Goal: Contribute content: Contribute content

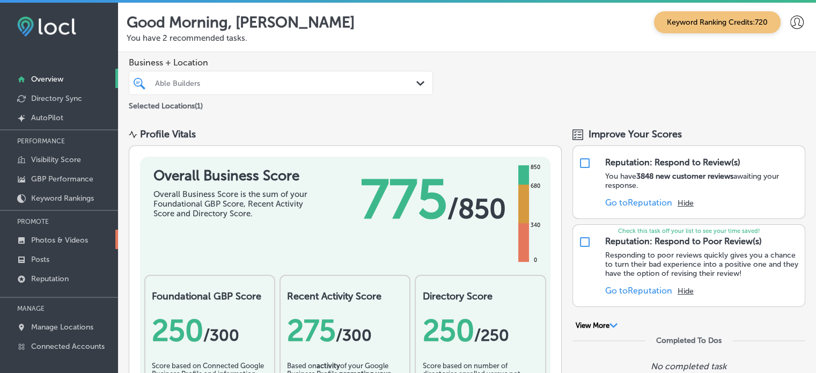
click at [56, 236] on p "Photos & Videos" at bounding box center [59, 240] width 57 height 9
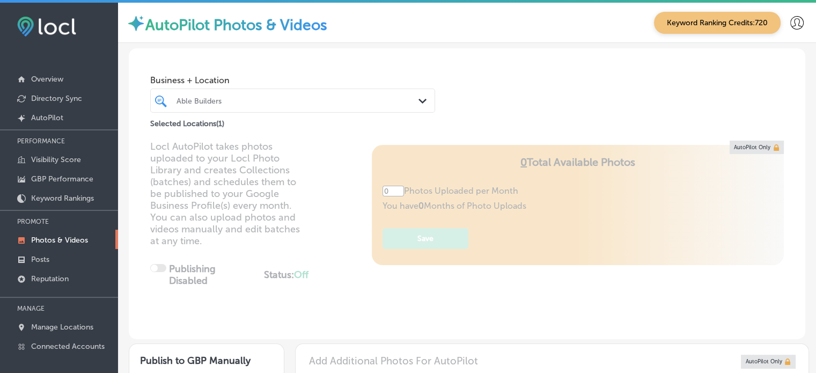
type input "5"
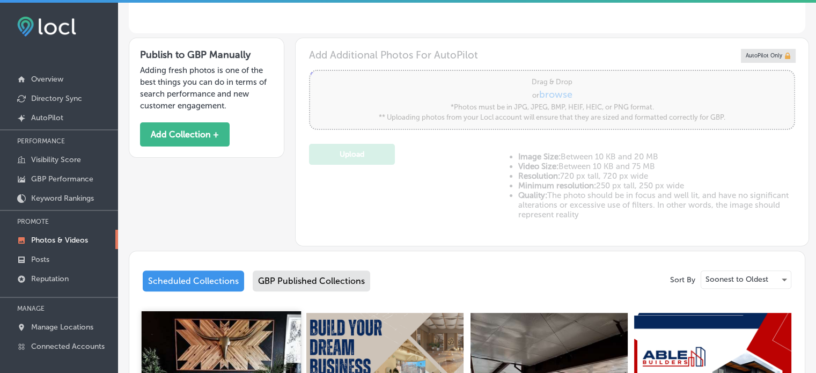
scroll to position [231, 0]
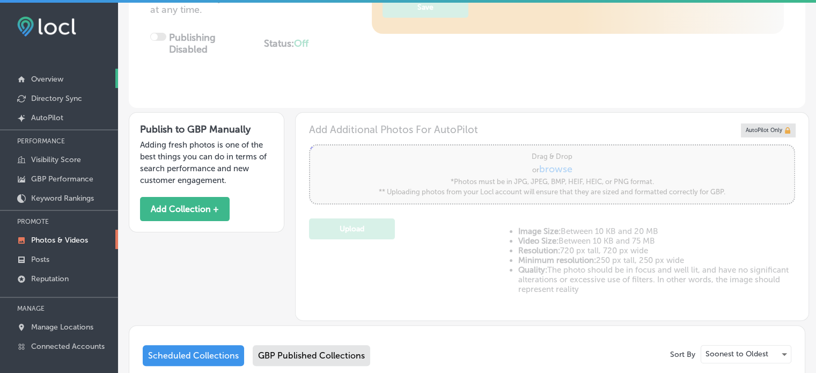
click at [43, 74] on link "Overview" at bounding box center [59, 78] width 118 height 19
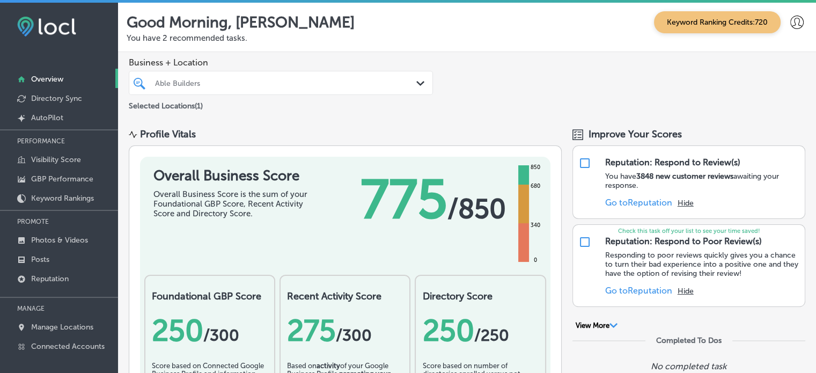
click at [277, 114] on div "Business + Location Able Builders Path Created with Sketch. Selected Locations …" at bounding box center [467, 84] width 698 height 65
click at [70, 240] on p "Photos & Videos" at bounding box center [59, 240] width 57 height 9
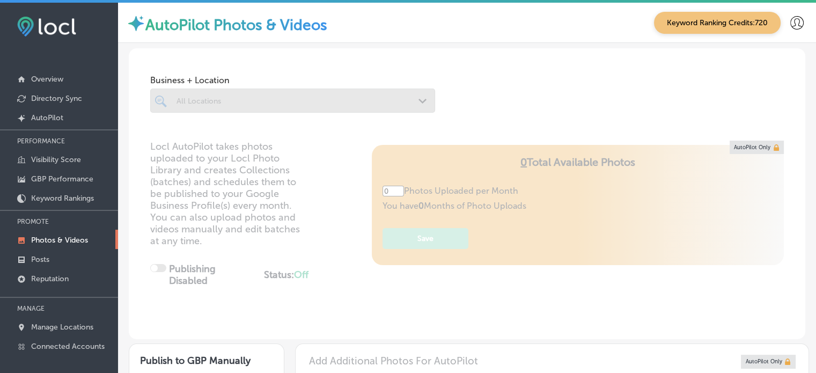
type input "5"
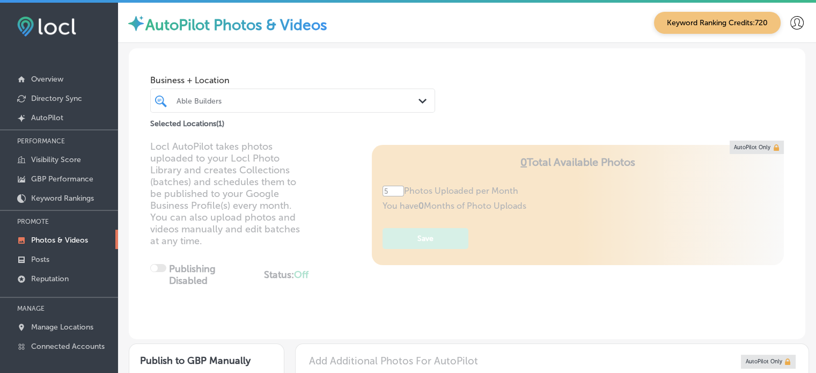
scroll to position [69, 0]
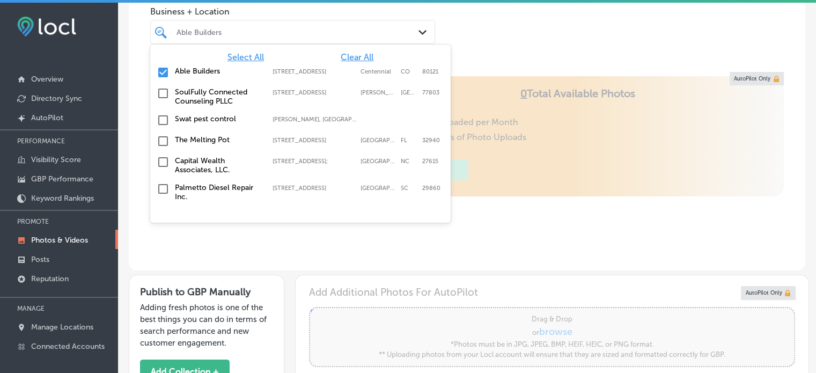
click at [289, 20] on div "Able Builders Path Created with Sketch." at bounding box center [292, 32] width 285 height 24
click at [350, 60] on span "Clear All" at bounding box center [357, 57] width 33 height 10
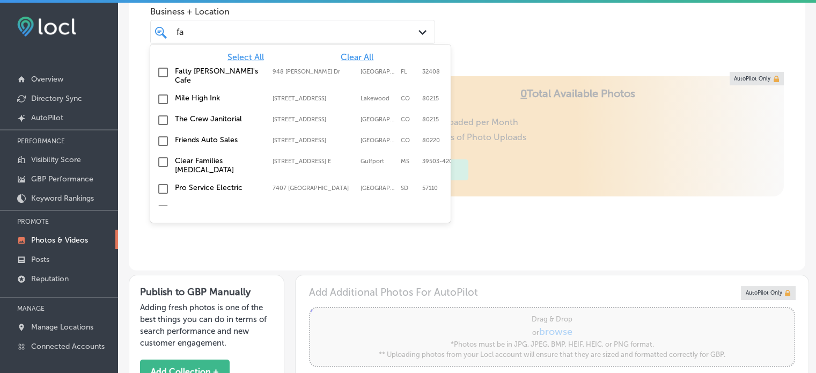
click at [202, 64] on div "Fatty [PERSON_NAME]'s Cafe [STREET_ADDRESS][PERSON_NAME] [STREET_ADDRESS][PERSO…" at bounding box center [301, 75] width 292 height 23
type input "fa"
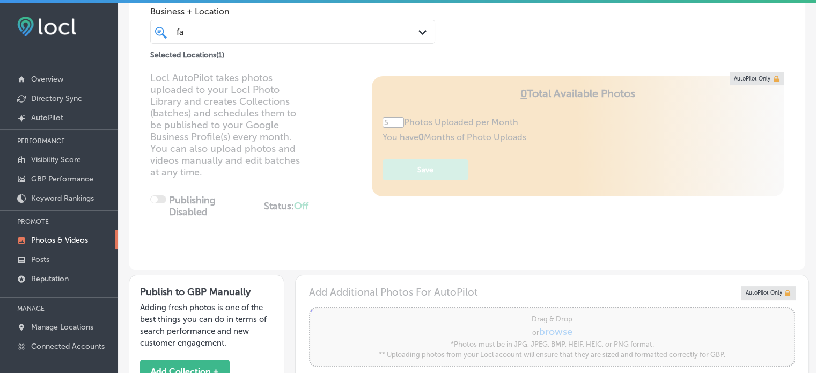
click at [350, 137] on div "Locl AutoPilot takes photos uploaded to your Locl Photo Library and creates Col…" at bounding box center [467, 171] width 677 height 199
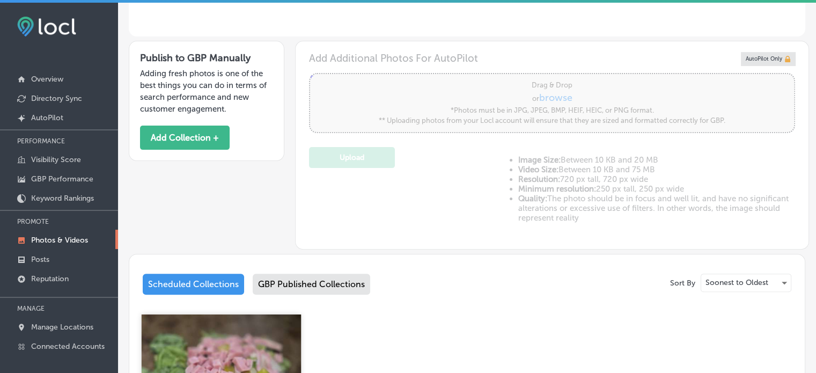
scroll to position [302, 0]
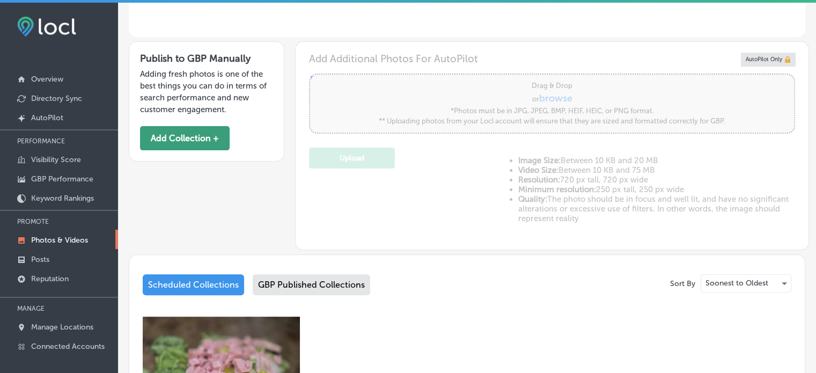
click at [199, 138] on button "Add Collection +" at bounding box center [185, 138] width 90 height 24
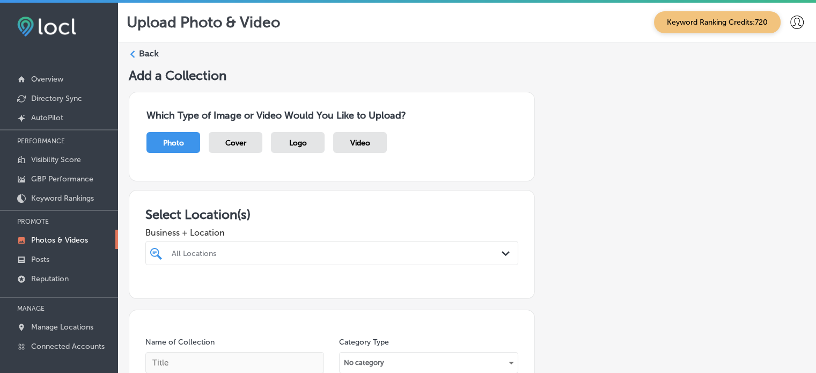
click at [327, 254] on div "All Locations Path Created with Sketch." at bounding box center [331, 253] width 373 height 24
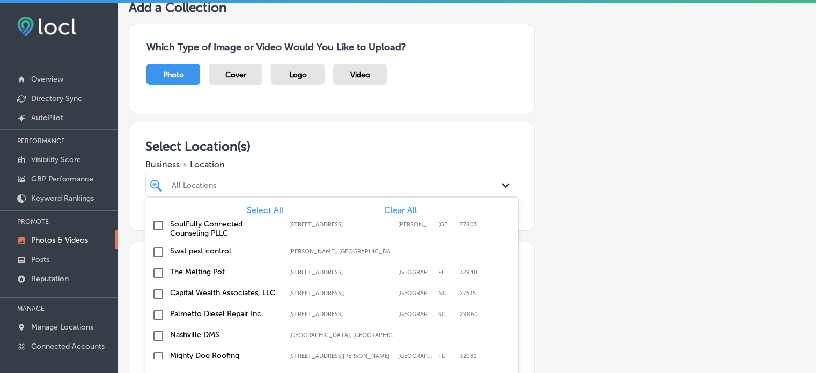
scroll to position [75, 0]
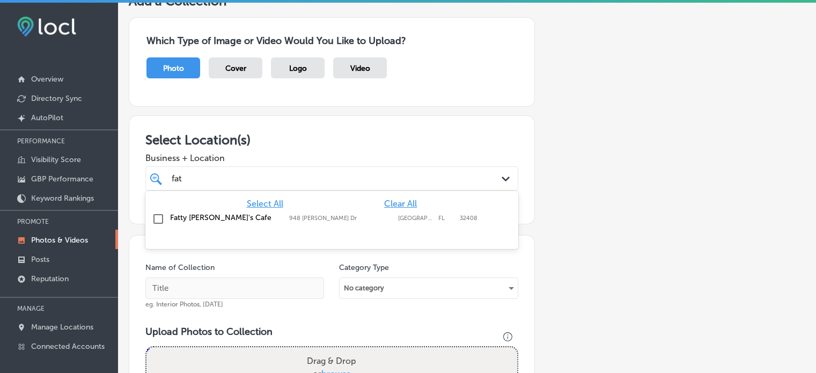
click at [195, 214] on label "Fatty [PERSON_NAME]'s Cafe" at bounding box center [224, 217] width 108 height 9
type input "fat"
click at [659, 169] on div "Add a Collection Which Type of Image or Video Would You Like to Upload? Photo C…" at bounding box center [467, 326] width 677 height 667
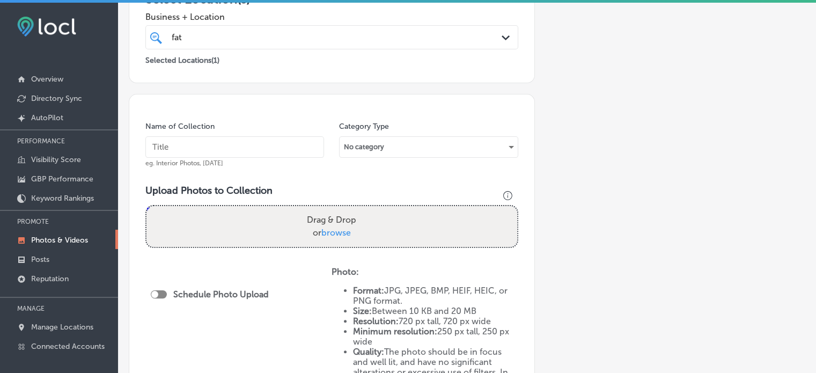
scroll to position [225, 0]
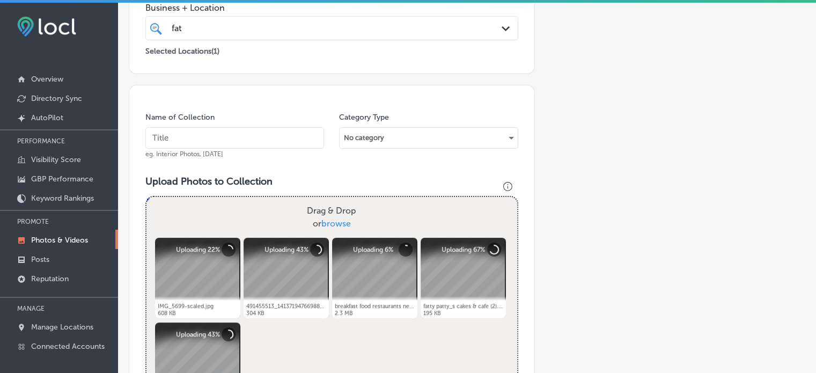
click at [192, 138] on input "text" at bounding box center [234, 137] width 179 height 21
paste input "Breakfast menu items"
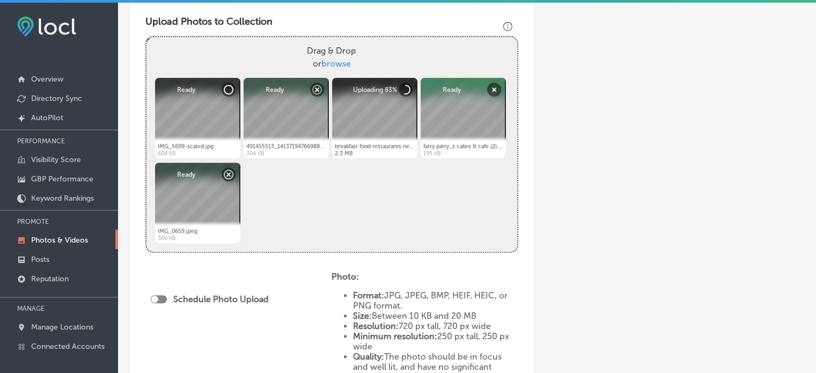
scroll to position [427, 0]
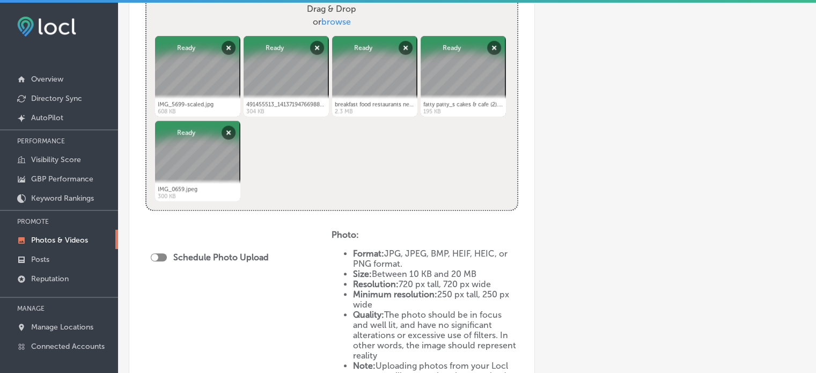
click at [161, 255] on div at bounding box center [159, 257] width 16 height 8
type input "Breakfast menu items"
checkbox input "true"
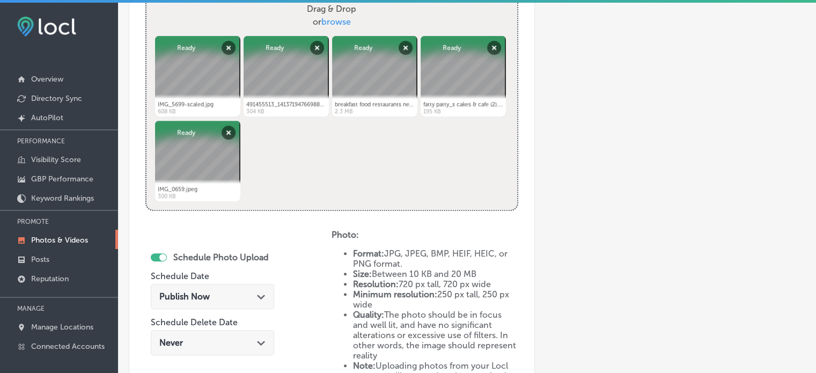
click at [203, 302] on div "Publish Now Path Created with Sketch." at bounding box center [212, 296] width 123 height 25
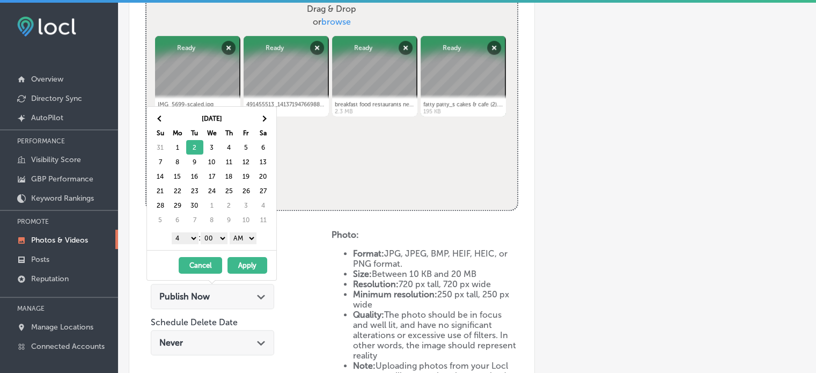
click at [191, 238] on select "1 2 3 4 5 6 7 8 9 10 11 12" at bounding box center [185, 238] width 27 height 12
click at [242, 238] on select "AM PM" at bounding box center [243, 238] width 27 height 12
click at [244, 259] on button "Apply" at bounding box center [247, 265] width 40 height 17
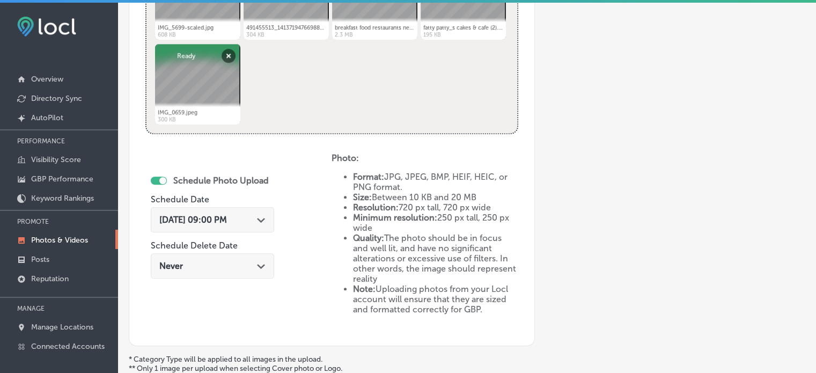
scroll to position [608, 0]
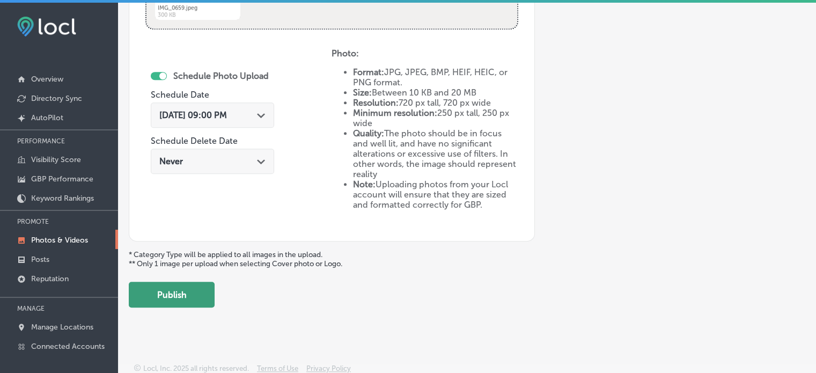
click at [178, 292] on button "Publish" at bounding box center [172, 295] width 86 height 26
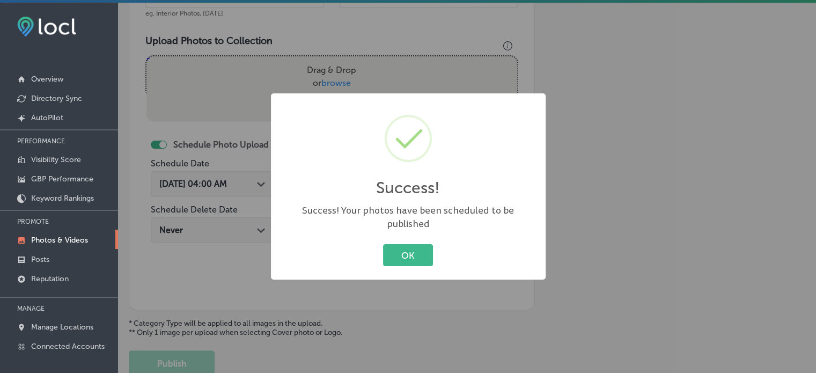
scroll to position [359, 0]
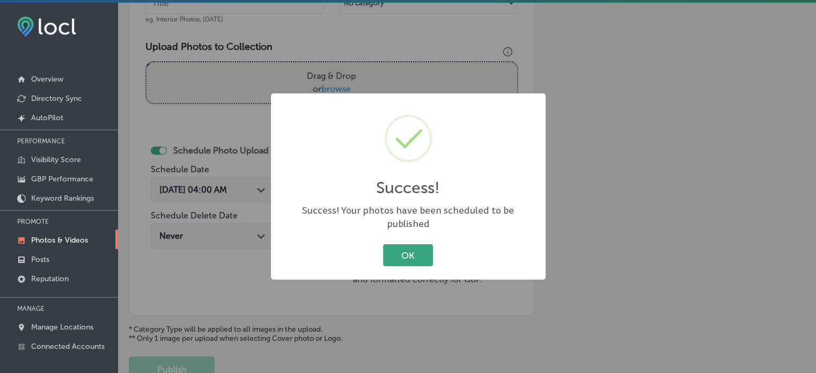
click at [414, 244] on button "OK" at bounding box center [408, 255] width 50 height 22
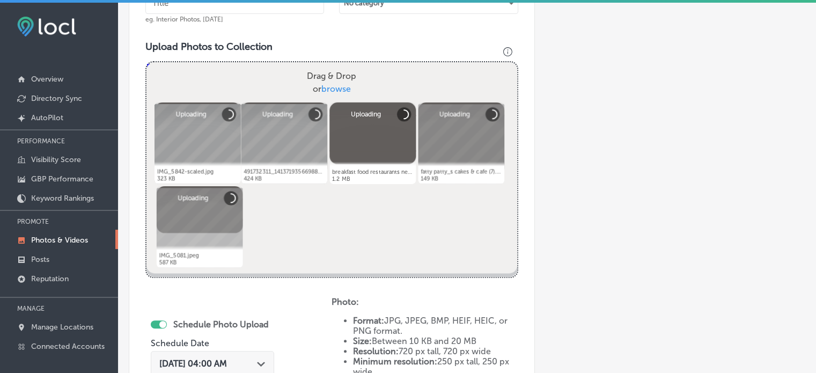
scroll to position [289, 0]
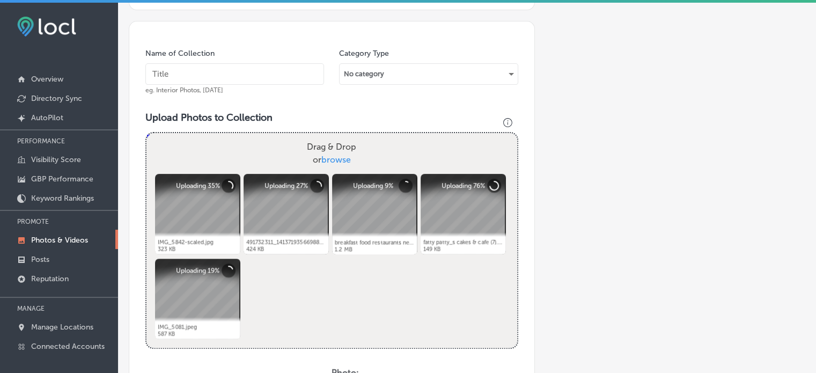
click at [255, 66] on input "text" at bounding box center [234, 73] width 179 height 21
paste input "Country fried steak and eggs"
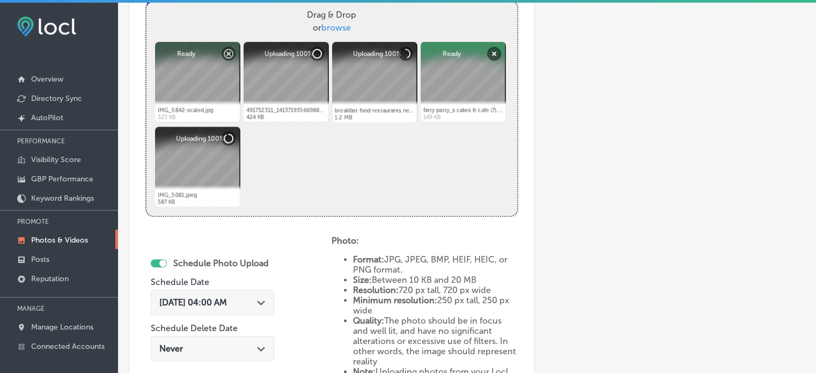
scroll to position [454, 0]
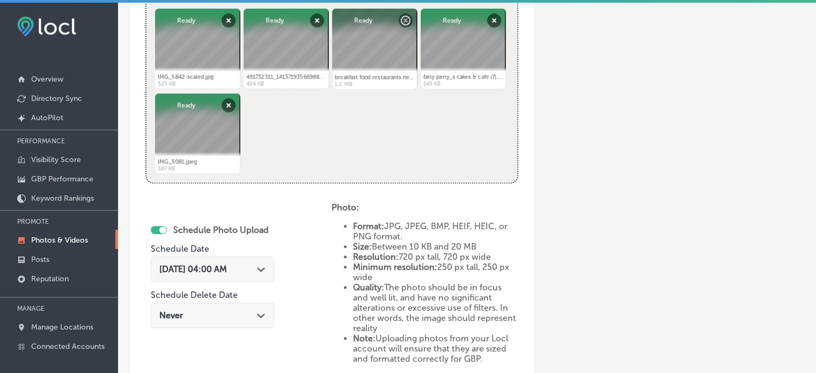
type input "Country fried steak and eggs"
click at [262, 260] on div "[DATE] 04:00 AM Path Created with Sketch." at bounding box center [212, 268] width 123 height 25
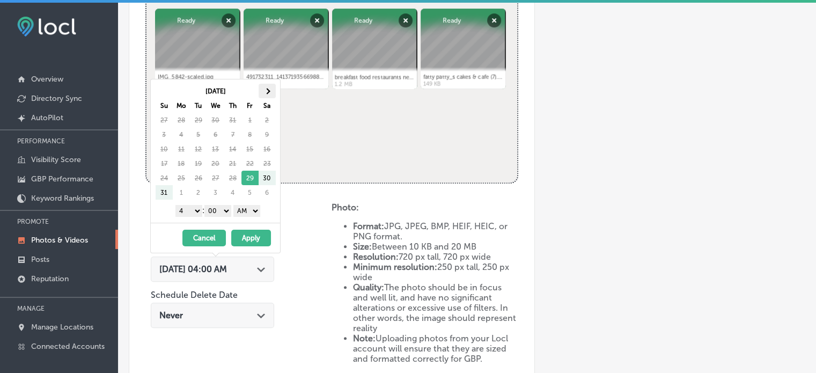
click at [270, 94] on th at bounding box center [267, 91] width 17 height 14
click at [187, 210] on select "1 2 3 4 5 6 7 8 9 10 11 12" at bounding box center [188, 211] width 27 height 12
click at [251, 209] on select "AM PM" at bounding box center [246, 211] width 27 height 12
click at [253, 239] on button "Apply" at bounding box center [251, 238] width 40 height 17
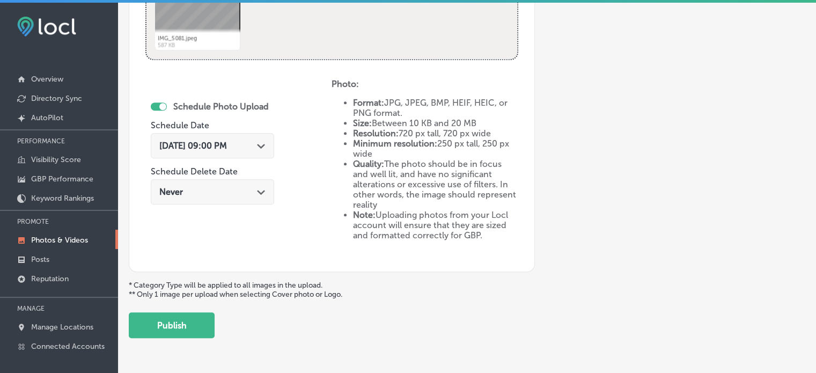
scroll to position [607, 0]
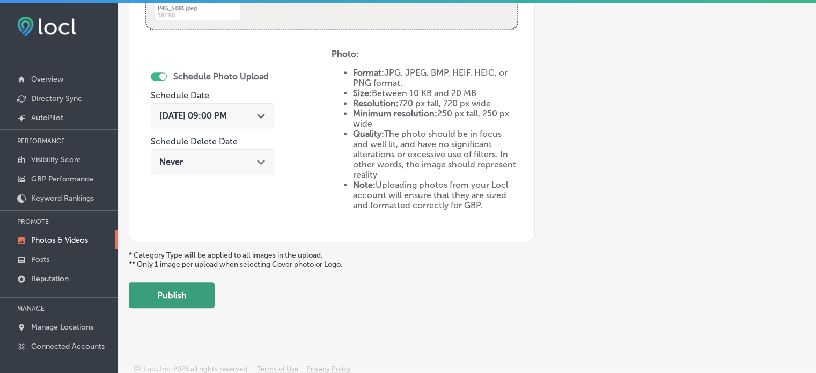
click at [197, 294] on button "Publish" at bounding box center [172, 295] width 86 height 26
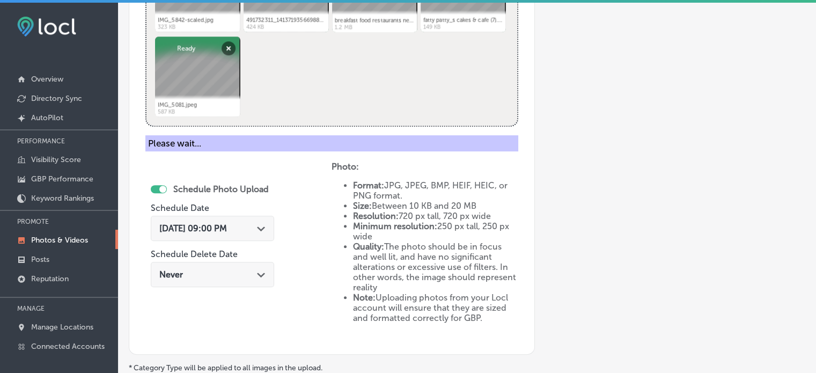
scroll to position [434, 0]
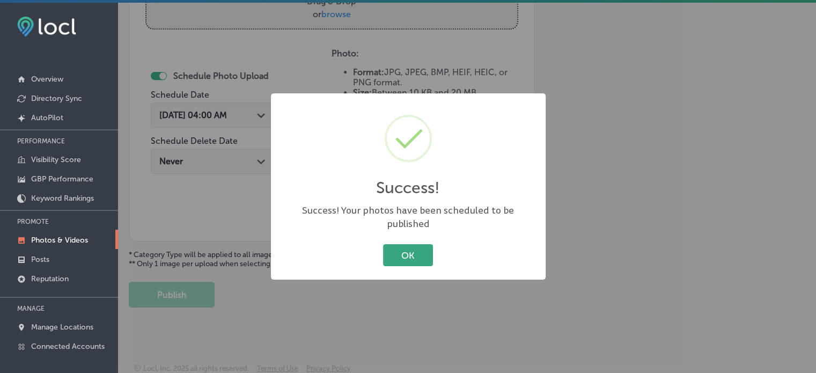
click at [397, 244] on button "OK" at bounding box center [408, 255] width 50 height 22
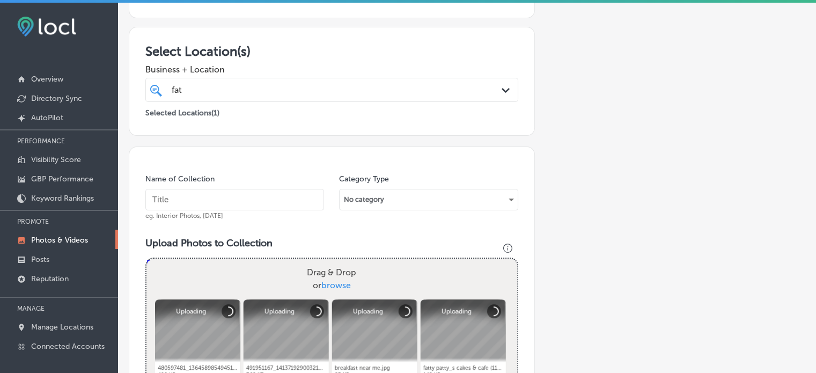
scroll to position [258, 0]
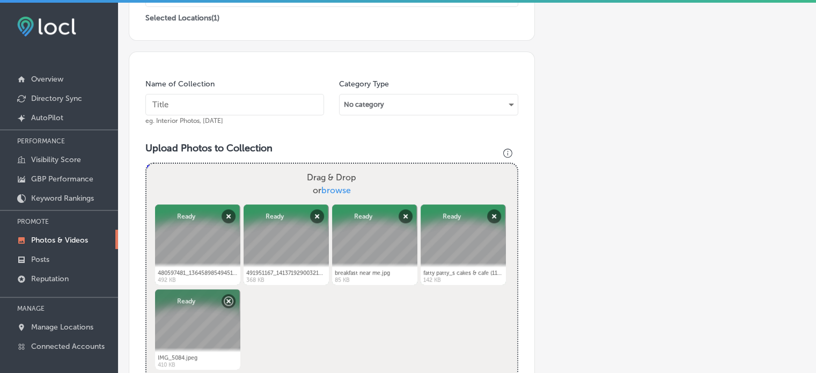
click at [230, 111] on input "text" at bounding box center [234, 104] width 179 height 21
paste input "Southern chicken biscuit breakfast"
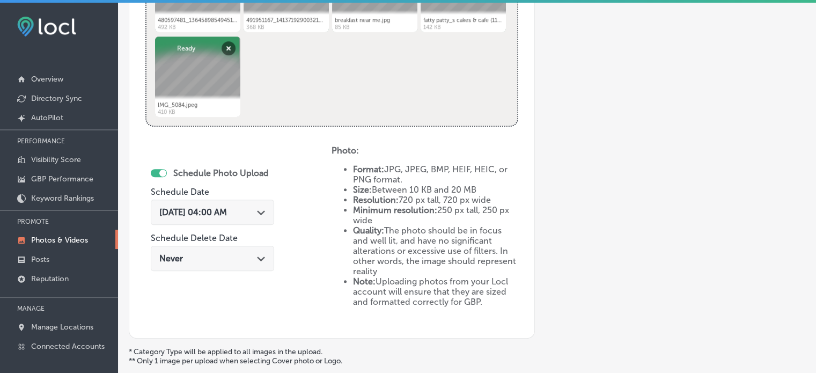
scroll to position [513, 0]
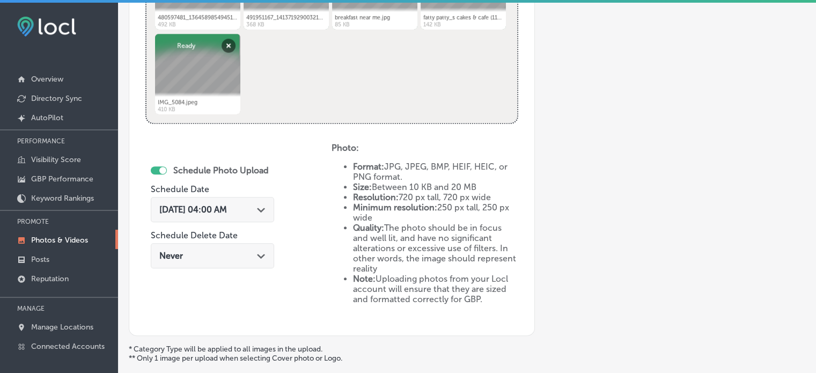
type input "Southern chicken biscuit breakfast"
click at [227, 207] on span "[DATE] 04:00 AM" at bounding box center [193, 209] width 68 height 10
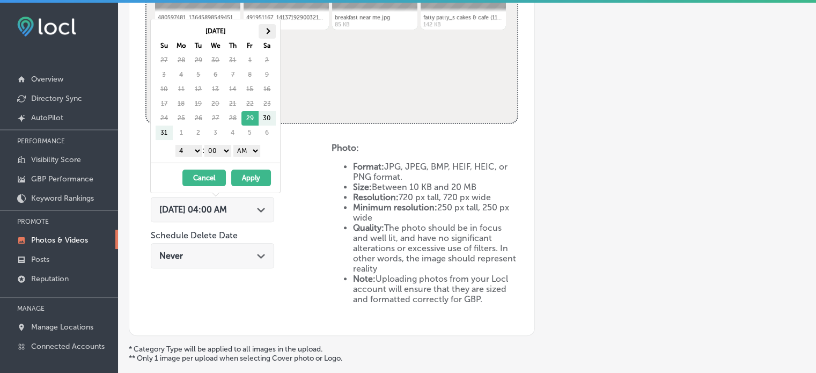
click at [268, 28] on th at bounding box center [267, 31] width 17 height 14
click at [195, 148] on select "1 2 3 4 5 6 7 8 9 10 11 12" at bounding box center [188, 151] width 27 height 12
click at [248, 147] on select "AM PM" at bounding box center [246, 151] width 27 height 12
click at [248, 172] on button "Apply" at bounding box center [251, 178] width 40 height 17
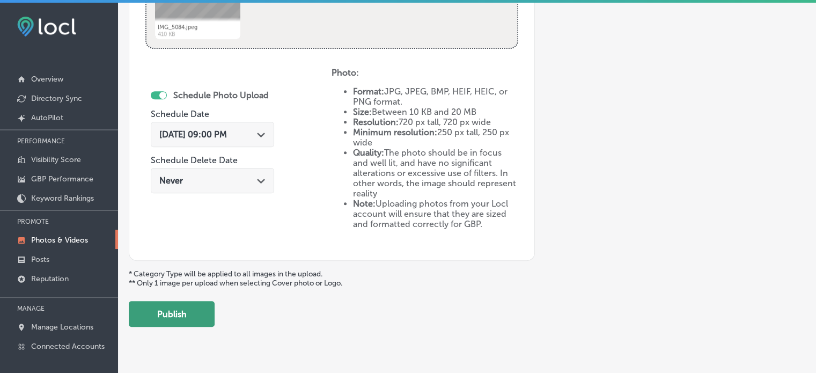
scroll to position [589, 0]
click at [188, 312] on button "Publish" at bounding box center [172, 313] width 86 height 26
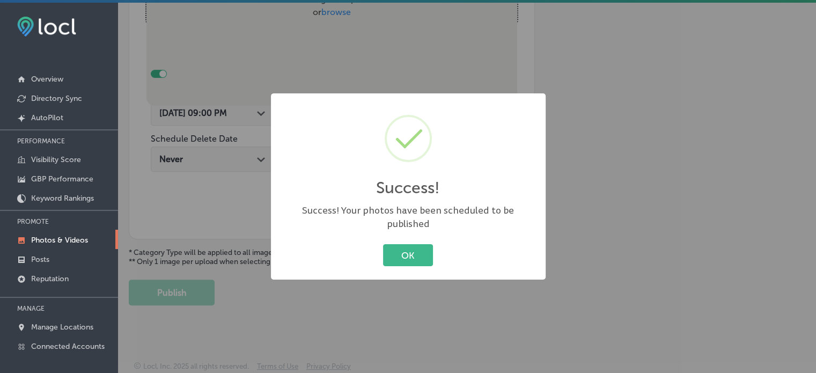
scroll to position [350, 0]
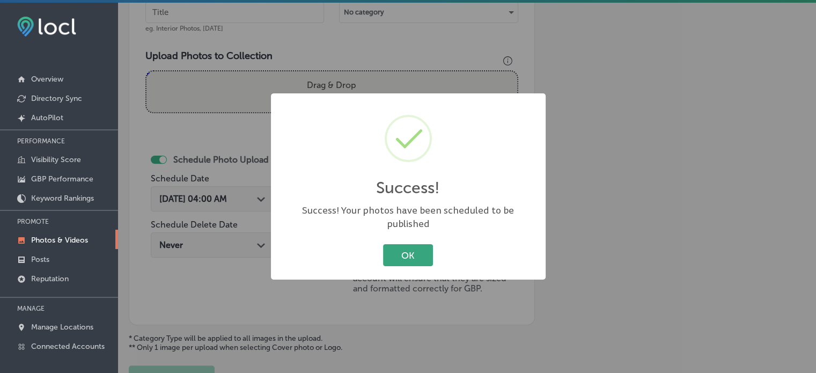
click at [398, 246] on button "OK" at bounding box center [408, 255] width 50 height 22
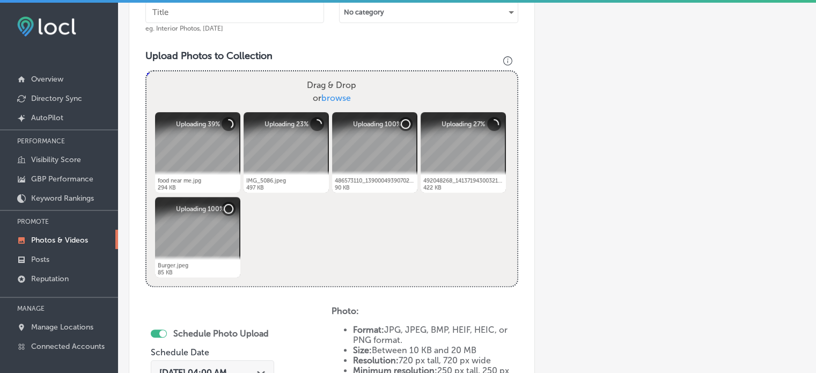
click at [228, 14] on input "text" at bounding box center [234, 12] width 179 height 21
paste input "Pancake breakfast specials"
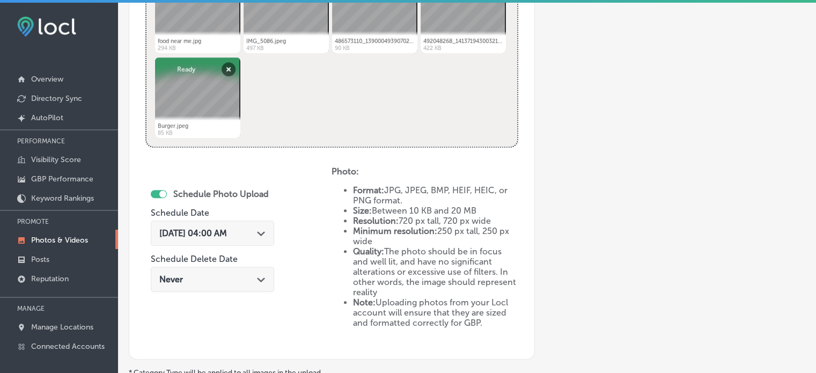
scroll to position [531, 0]
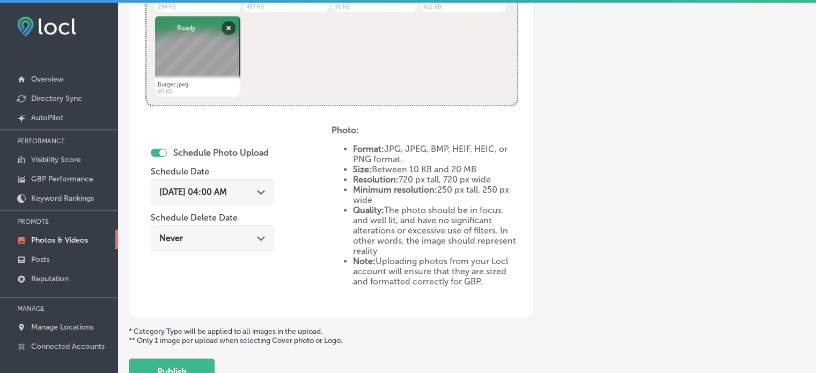
type input "Pancake breakfast specials"
click at [219, 197] on div "[DATE] 04:00 AM Path Created with Sketch." at bounding box center [212, 191] width 123 height 25
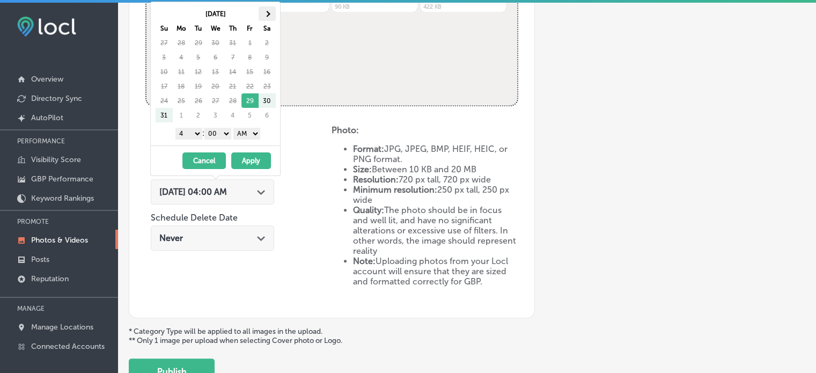
click at [266, 12] on span at bounding box center [267, 14] width 6 height 6
click at [187, 136] on select "1 2 3 4 5 6 7 8 9 10 11 12" at bounding box center [188, 134] width 27 height 12
click at [253, 128] on select "AM PM" at bounding box center [246, 134] width 27 height 12
click at [254, 159] on button "Apply" at bounding box center [251, 160] width 40 height 17
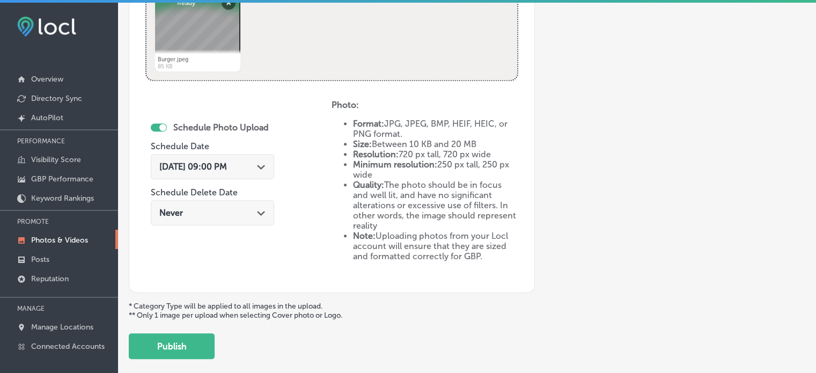
scroll to position [557, 0]
click at [190, 339] on button "Publish" at bounding box center [172, 346] width 86 height 26
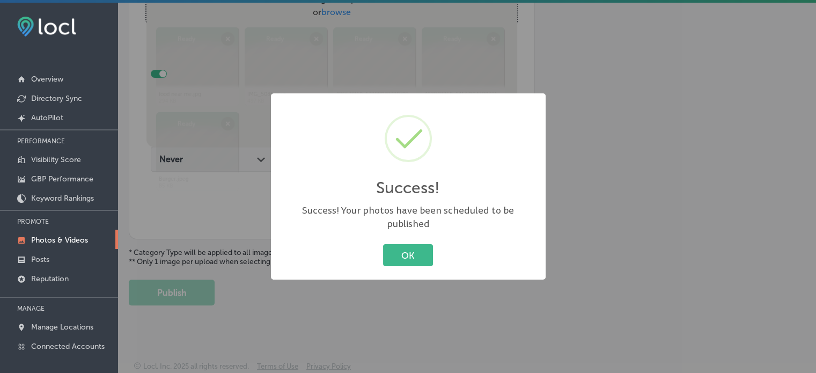
scroll to position [434, 0]
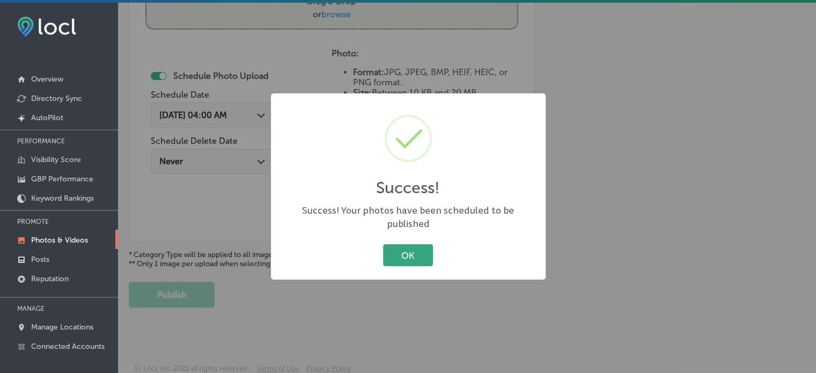
click at [419, 251] on button "OK" at bounding box center [408, 255] width 50 height 22
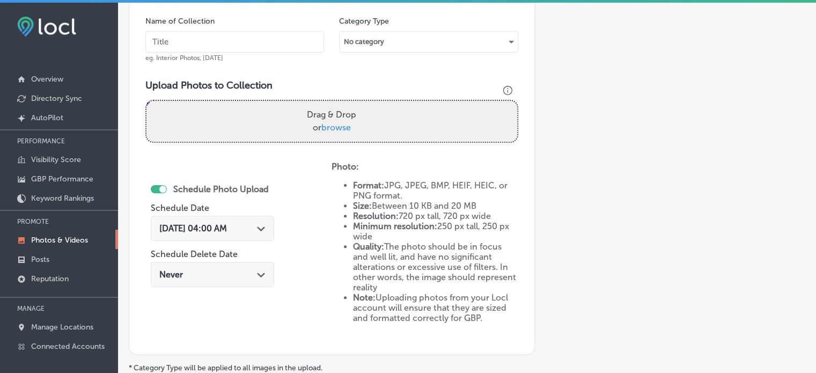
scroll to position [319, 0]
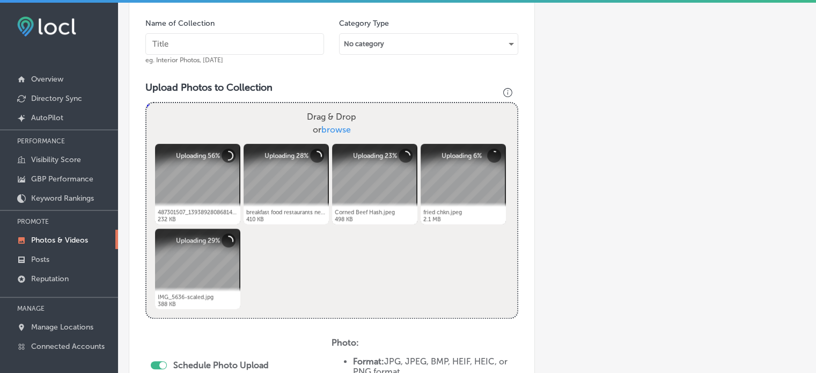
click at [242, 40] on input "text" at bounding box center [234, 43] width 179 height 21
paste input "Chicken and waffles"
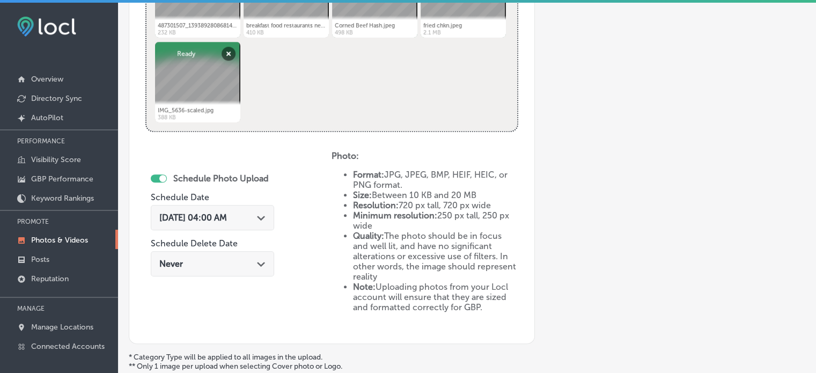
scroll to position [513, 0]
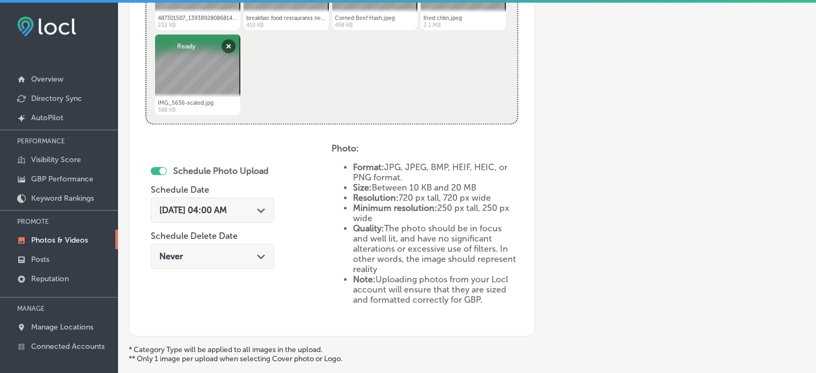
type input "Chicken and waffles"
click at [266, 205] on div "Path Created with Sketch." at bounding box center [261, 209] width 9 height 9
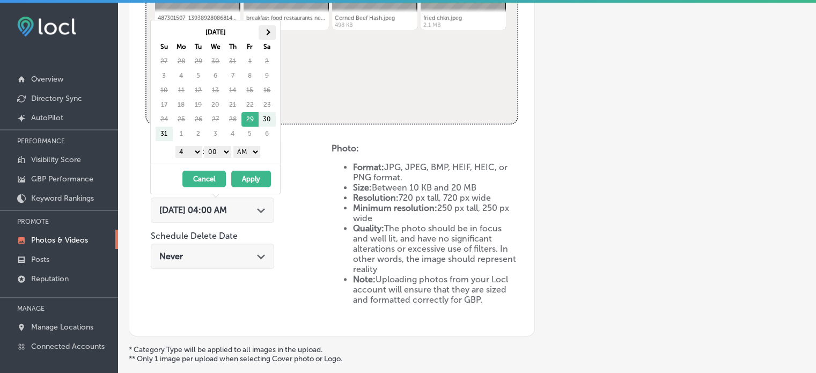
click at [270, 30] on th at bounding box center [267, 32] width 17 height 14
click at [189, 148] on select "1 2 3 4 5 6 7 8 9 10 11 12" at bounding box center [188, 152] width 27 height 12
click at [249, 150] on select "AM PM" at bounding box center [246, 152] width 27 height 12
click at [247, 175] on button "Apply" at bounding box center [251, 179] width 40 height 17
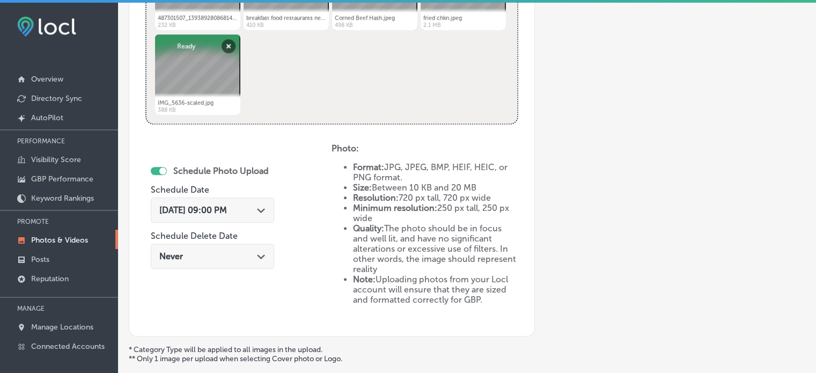
scroll to position [608, 0]
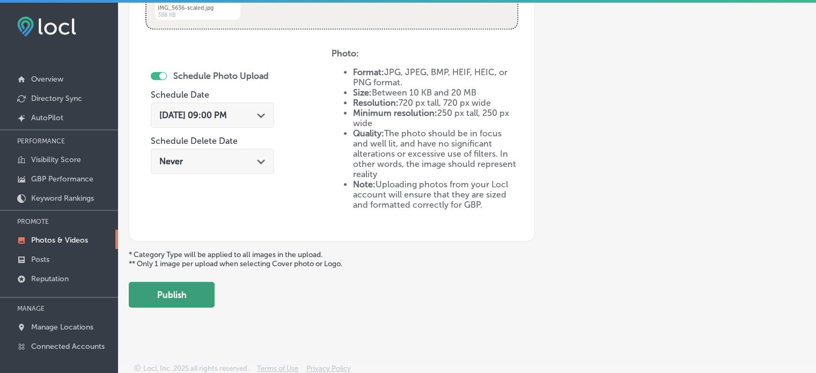
click at [203, 293] on button "Publish" at bounding box center [172, 295] width 86 height 26
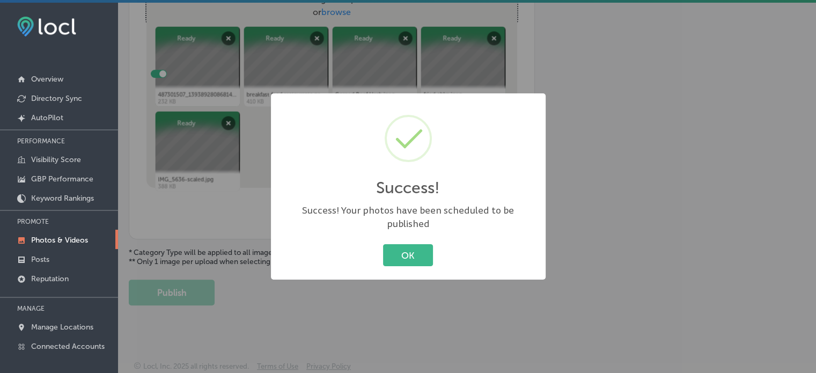
scroll to position [434, 0]
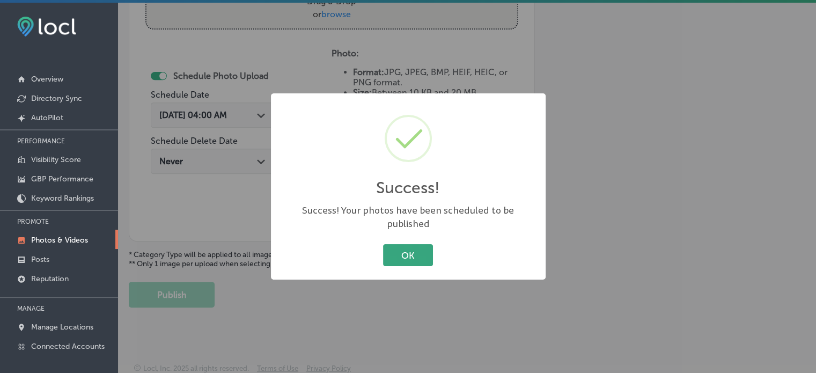
click at [407, 250] on button "OK" at bounding box center [408, 255] width 50 height 22
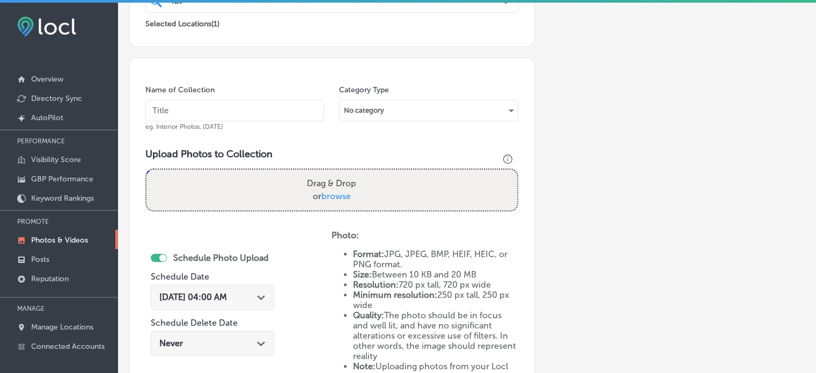
scroll to position [252, 0]
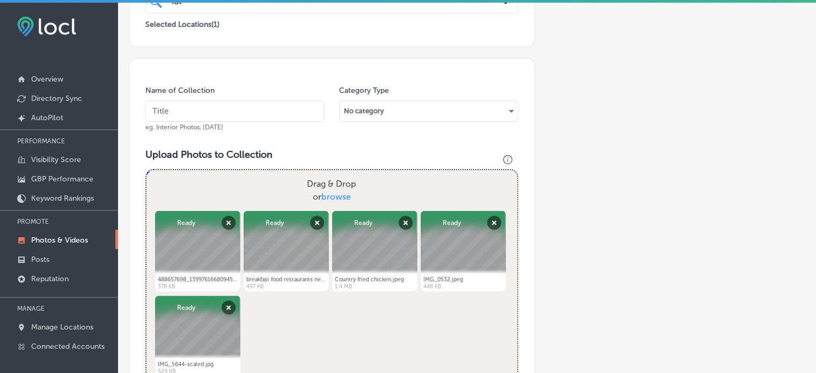
click at [209, 113] on input "text" at bounding box center [234, 110] width 179 height 21
paste input "Omelet your way breakfast"
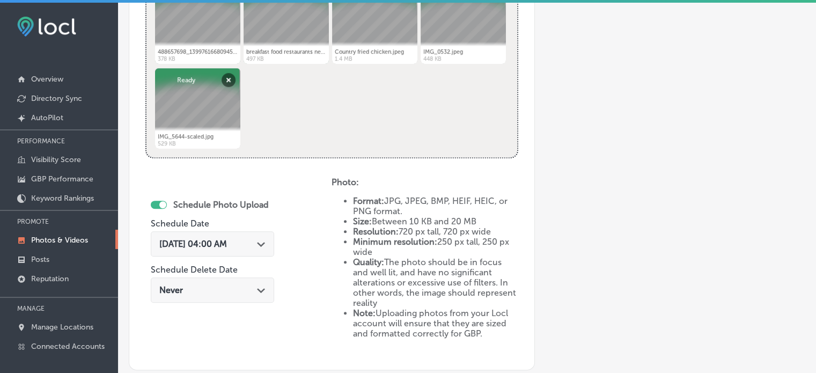
scroll to position [481, 0]
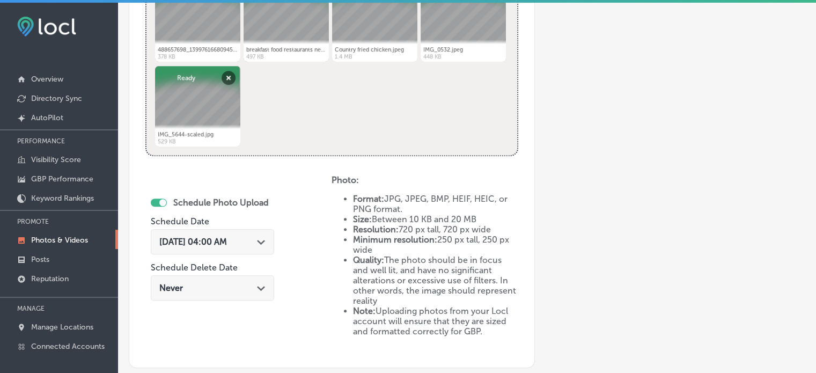
type input "Omelet your way breakfast"
click at [254, 240] on div "[DATE] 04:00 AM Path Created with Sketch." at bounding box center [212, 242] width 106 height 10
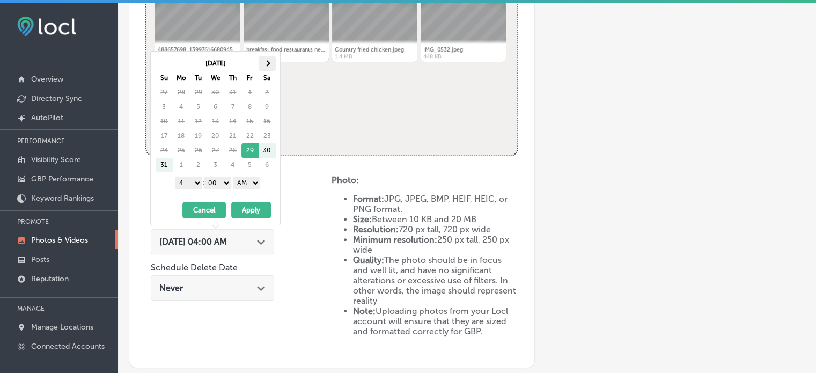
click at [269, 61] on th at bounding box center [267, 63] width 17 height 14
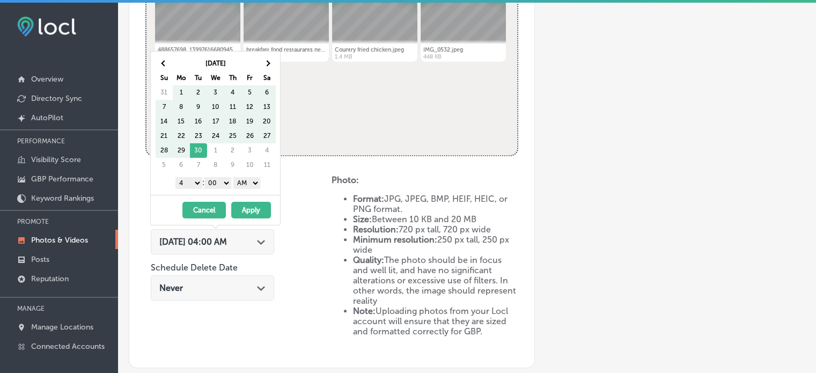
click at [269, 61] on th at bounding box center [267, 63] width 17 height 14
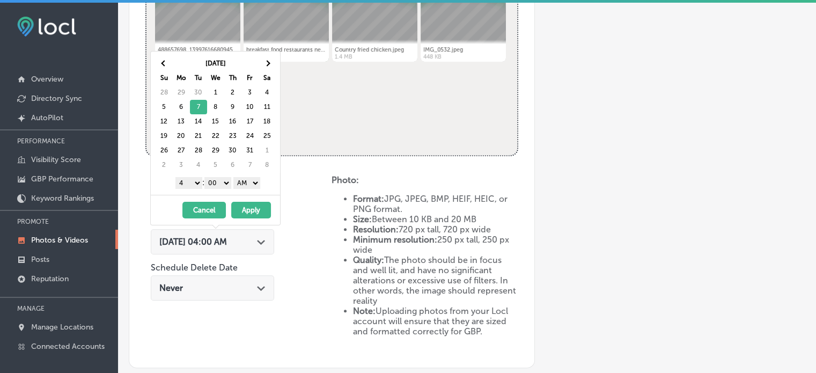
click at [194, 180] on select "1 2 3 4 5 6 7 8 9 10 11 12" at bounding box center [188, 183] width 27 height 12
click at [245, 185] on select "AM PM" at bounding box center [246, 183] width 27 height 12
click at [246, 208] on button "Apply" at bounding box center [251, 210] width 40 height 17
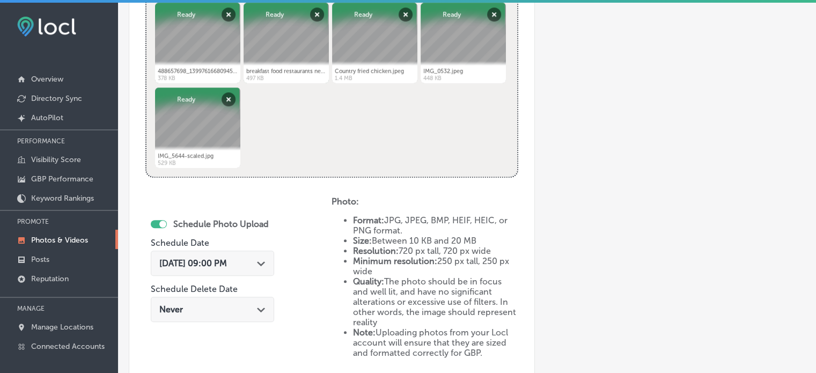
scroll to position [608, 0]
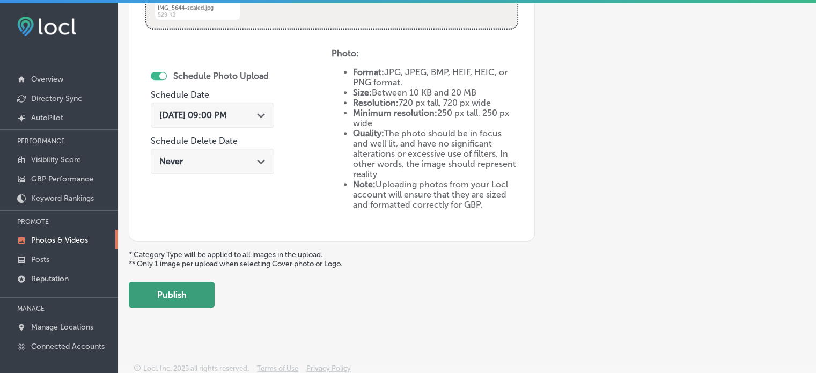
click at [189, 297] on button "Publish" at bounding box center [172, 295] width 86 height 26
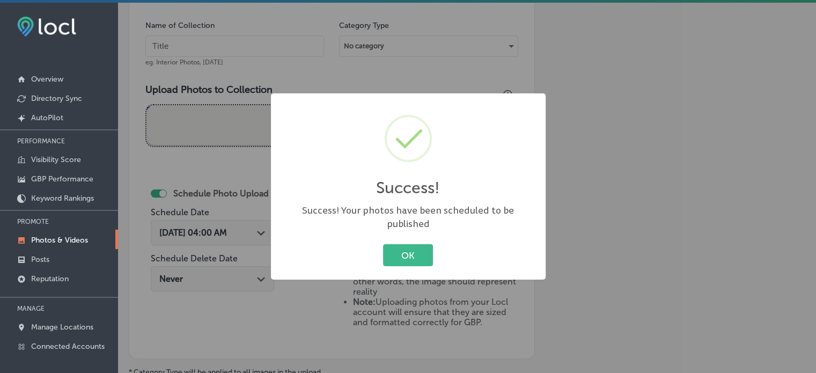
scroll to position [316, 0]
click at [394, 253] on button "OK" at bounding box center [408, 255] width 50 height 22
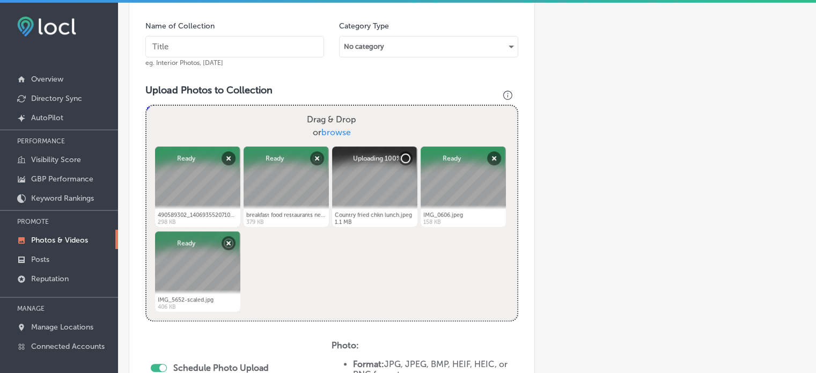
click at [210, 53] on input "text" at bounding box center [234, 46] width 179 height 21
paste input "Breakfast sandwiches near me"
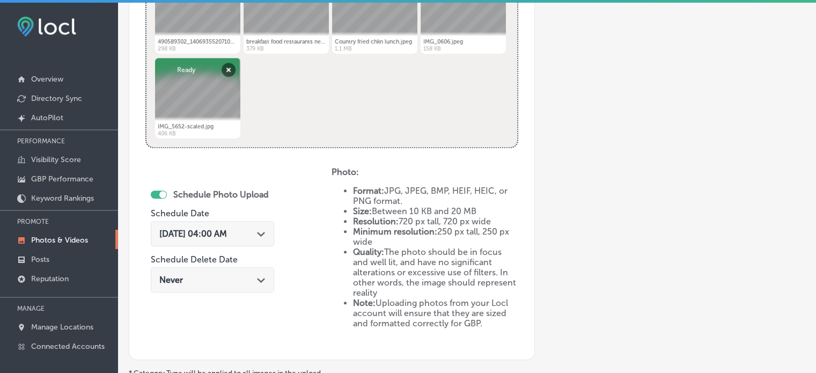
scroll to position [505, 0]
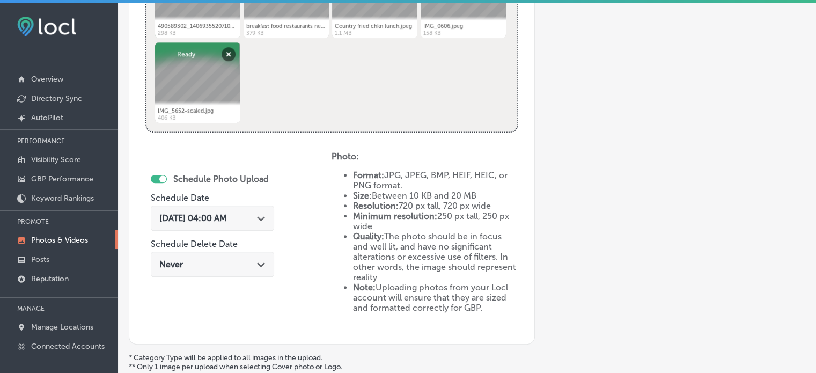
type input "Breakfast sandwiches near me"
click at [263, 211] on div "[DATE] 04:00 AM Path Created with Sketch." at bounding box center [212, 217] width 123 height 25
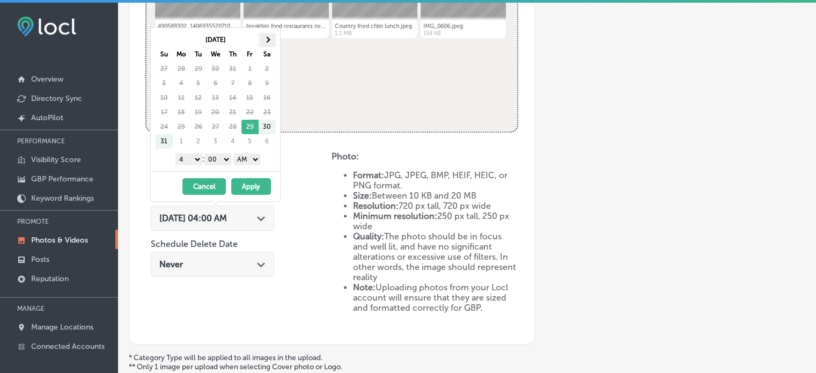
click at [263, 42] on th at bounding box center [267, 40] width 17 height 14
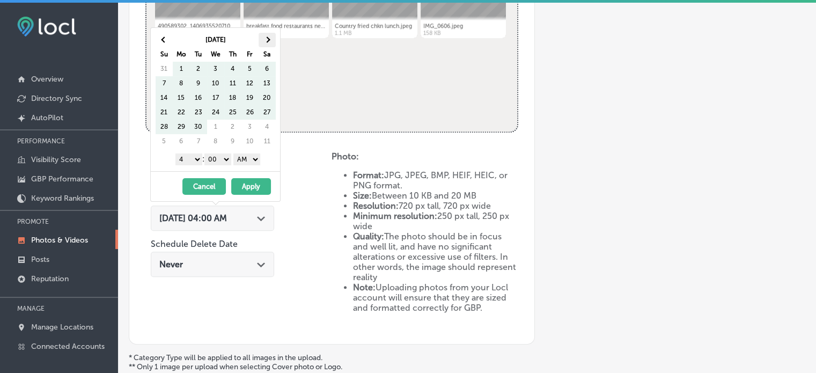
click at [262, 41] on th at bounding box center [267, 40] width 17 height 14
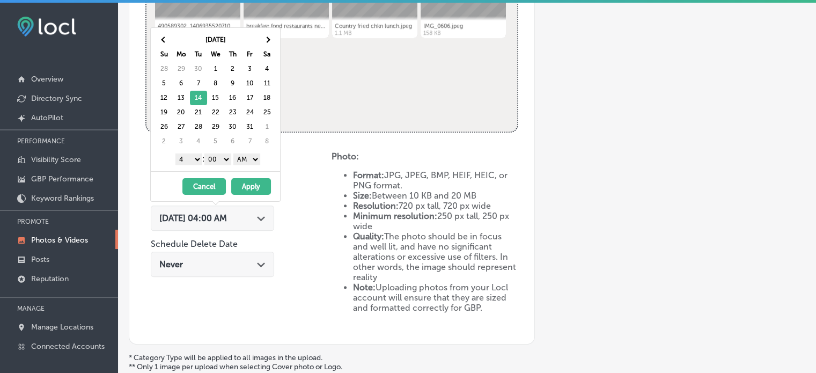
click at [192, 158] on select "1 2 3 4 5 6 7 8 9 10 11 12" at bounding box center [188, 159] width 27 height 12
click at [249, 157] on select "AM PM" at bounding box center [246, 159] width 27 height 12
click at [248, 186] on button "Apply" at bounding box center [251, 186] width 40 height 17
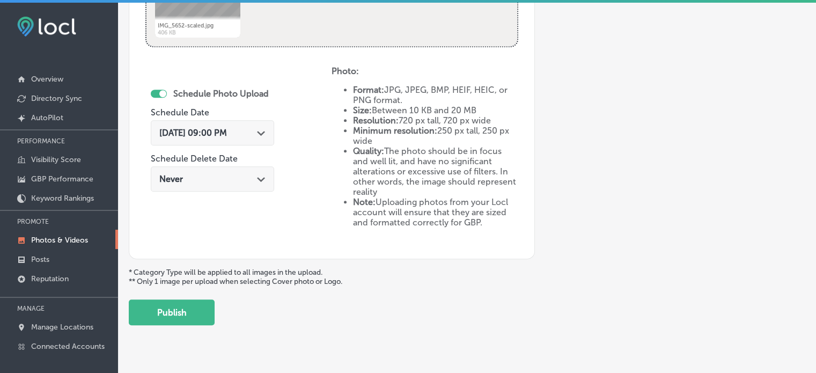
scroll to position [596, 0]
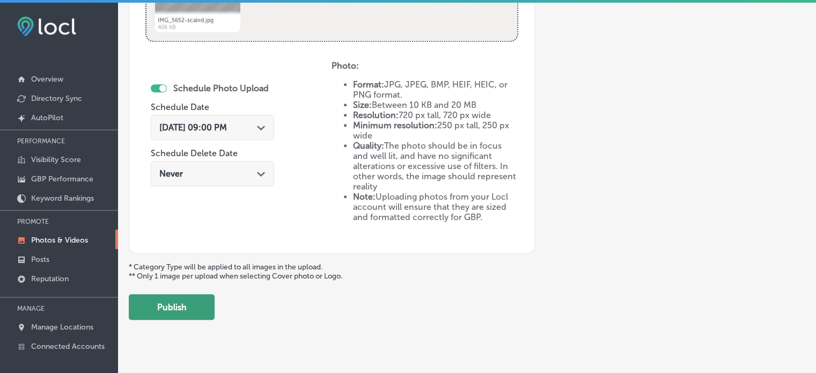
click at [191, 311] on button "Publish" at bounding box center [172, 307] width 86 height 26
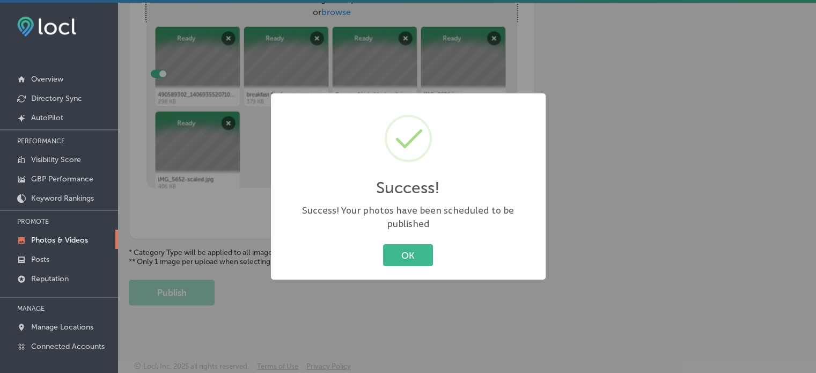
scroll to position [434, 0]
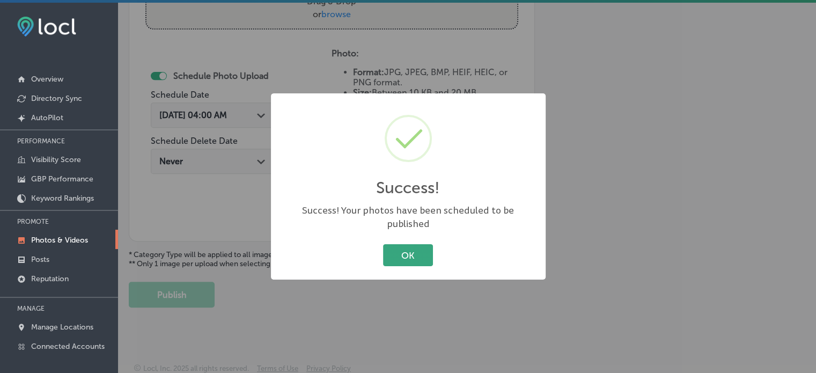
click at [408, 253] on button "OK" at bounding box center [408, 255] width 50 height 22
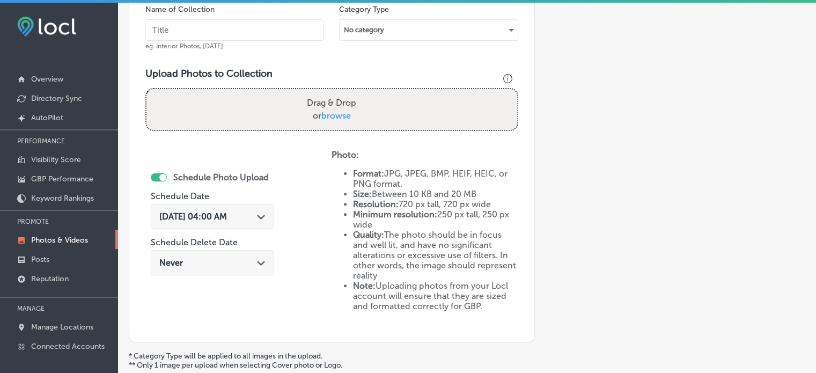
scroll to position [0, 0]
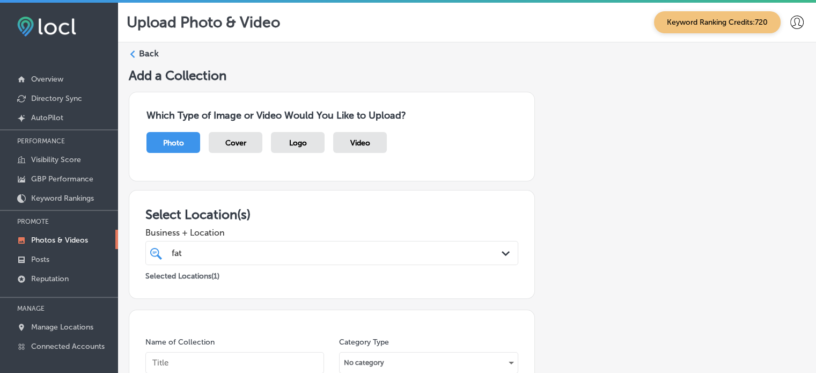
click at [151, 53] on label "Back" at bounding box center [149, 54] width 20 height 12
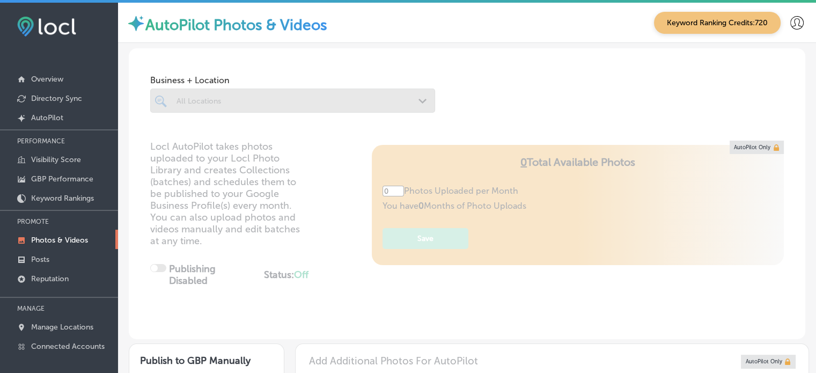
type input "5"
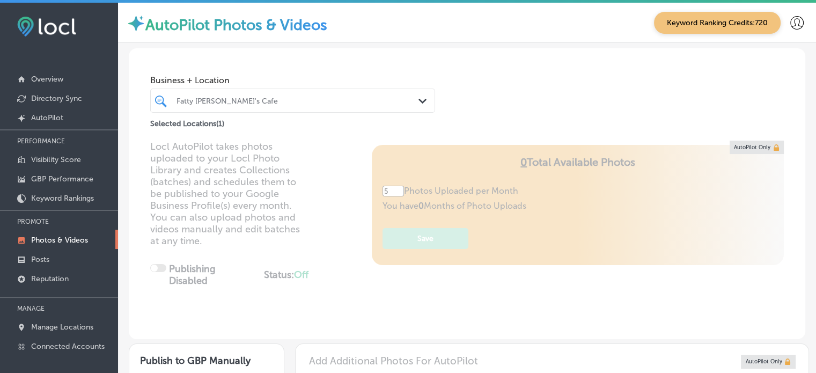
click at [256, 102] on div "Fatty [PERSON_NAME]'s Cafe" at bounding box center [298, 100] width 243 height 9
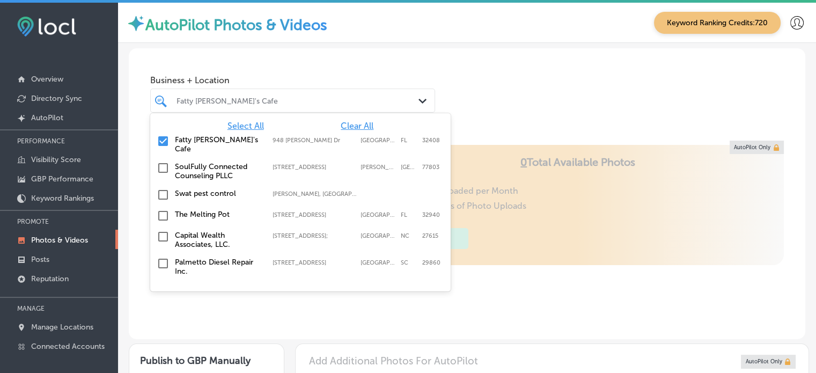
click at [347, 126] on span "Clear All" at bounding box center [357, 126] width 33 height 10
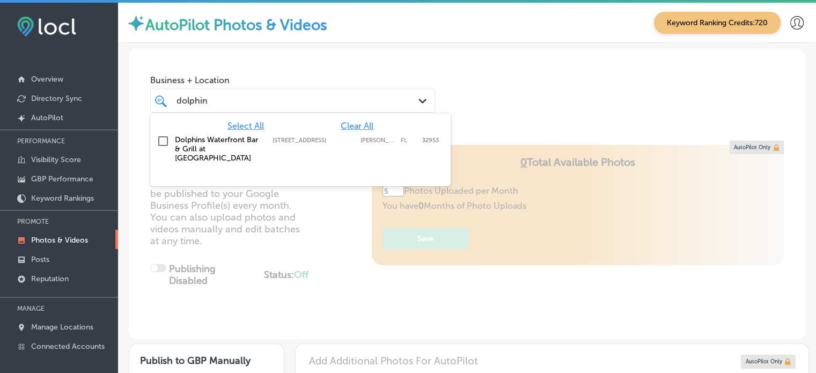
click at [179, 143] on label "Dolphins Waterfront Bar & Grill at [GEOGRAPHIC_DATA]" at bounding box center [218, 148] width 87 height 27
type input "dolphin"
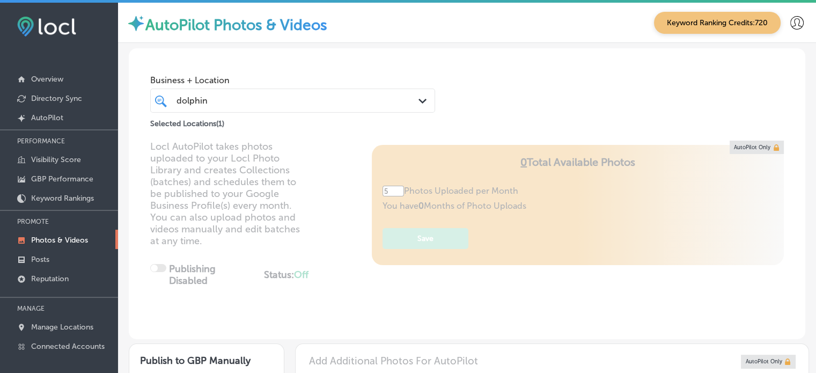
click at [357, 51] on div "Business + Location dolphin dolphin Path Created with Sketch. Selected Location…" at bounding box center [467, 89] width 677 height 82
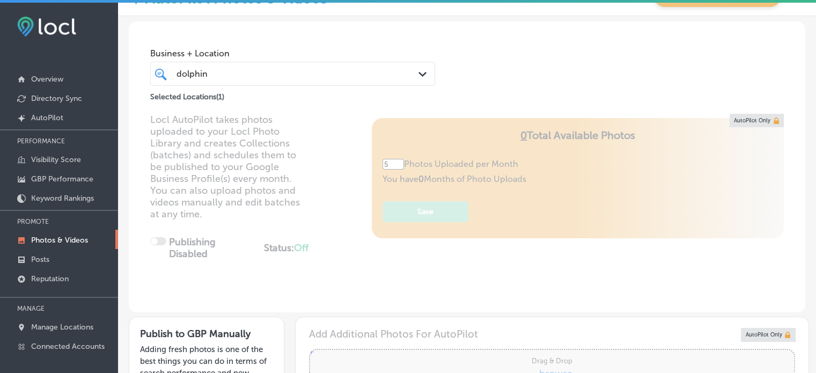
scroll to position [17, 0]
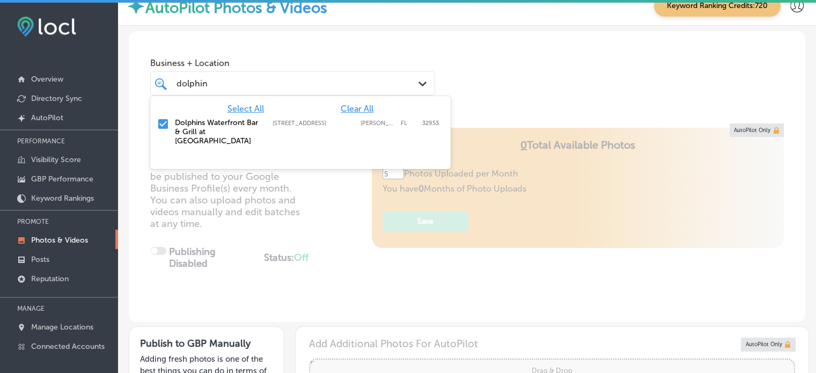
click at [358, 72] on div "dolphin dolphin Path Created with Sketch." at bounding box center [292, 83] width 285 height 24
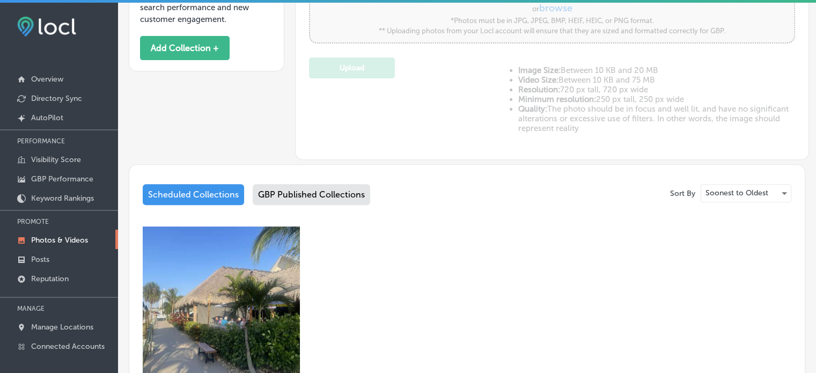
scroll to position [494, 0]
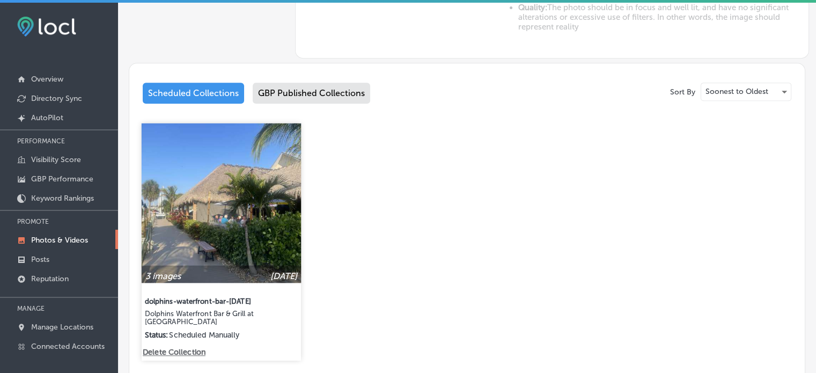
click at [251, 205] on img at bounding box center [221, 202] width 159 height 159
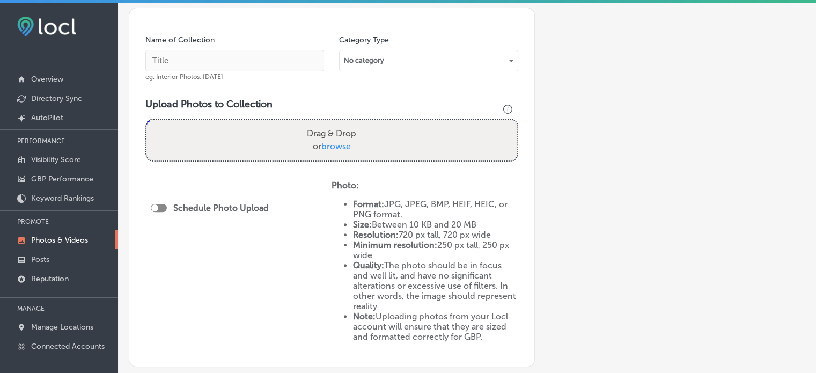
scroll to position [303, 0]
click at [338, 138] on label "Drag & Drop or browse" at bounding box center [332, 139] width 58 height 34
click at [338, 122] on input "Drag & Drop or browse" at bounding box center [331, 120] width 371 height 3
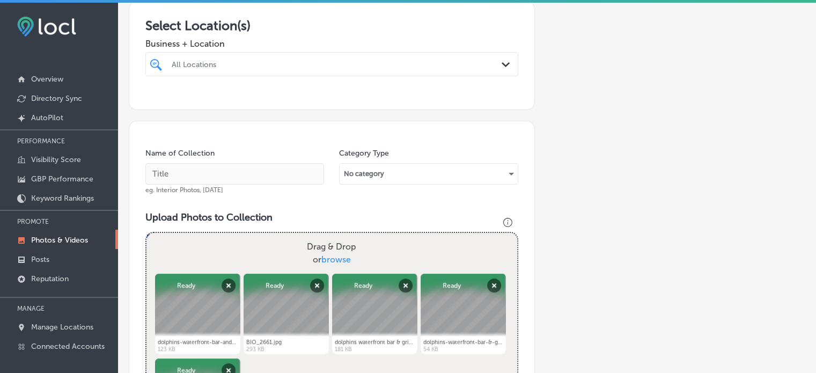
scroll to position [185, 0]
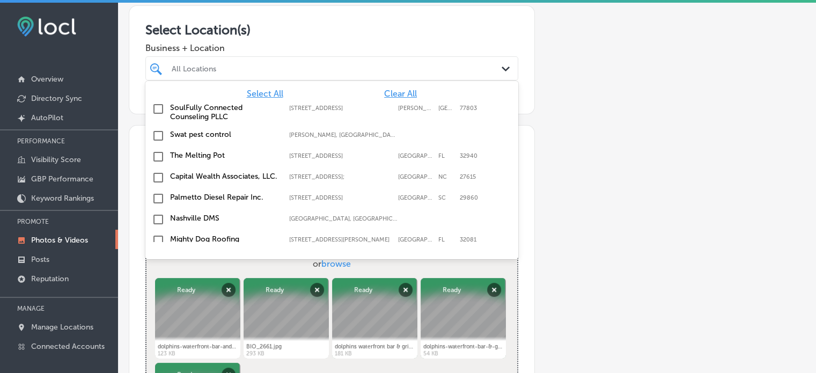
click at [254, 75] on div "All Locations" at bounding box center [331, 68] width 331 height 17
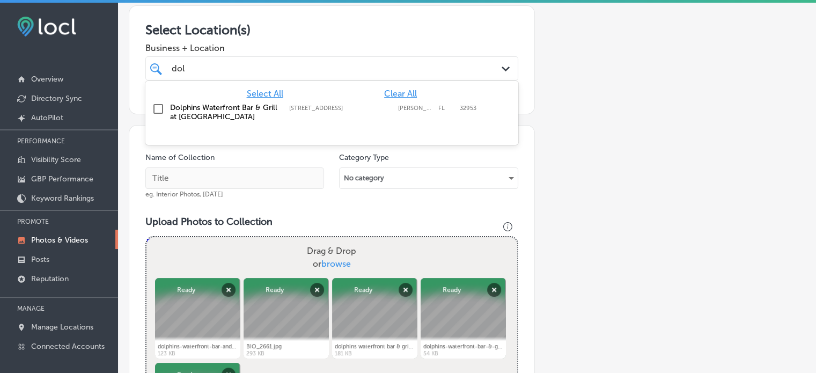
click at [178, 117] on label "Dolphins Waterfront Bar & Grill at [GEOGRAPHIC_DATA]" at bounding box center [224, 112] width 108 height 18
type input "dol"
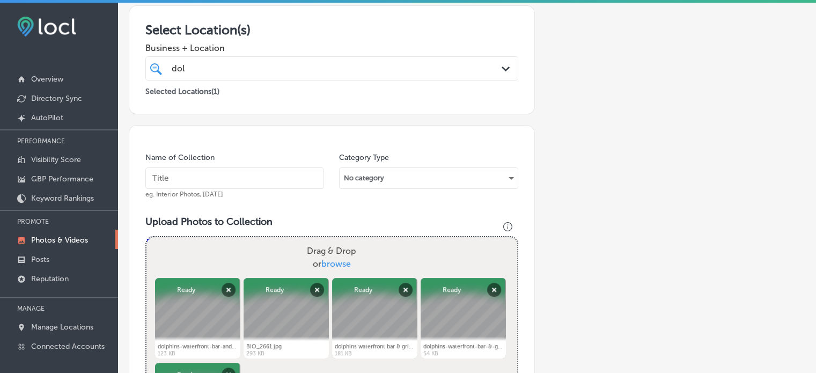
click at [236, 186] on input "text" at bounding box center [234, 177] width 179 height 21
paste input "Happy Hour specials near me"
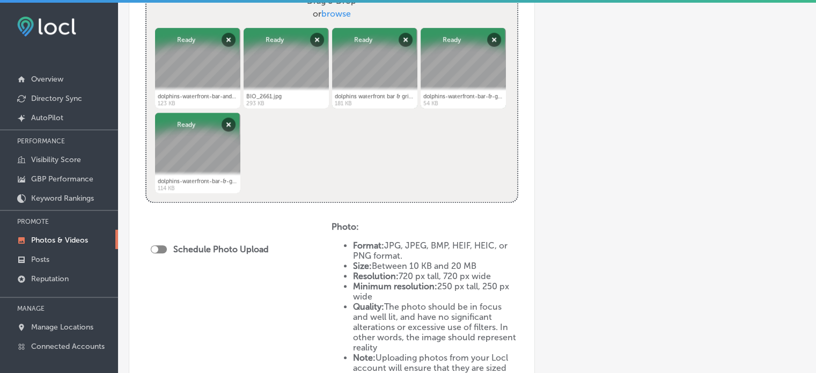
scroll to position [436, 0]
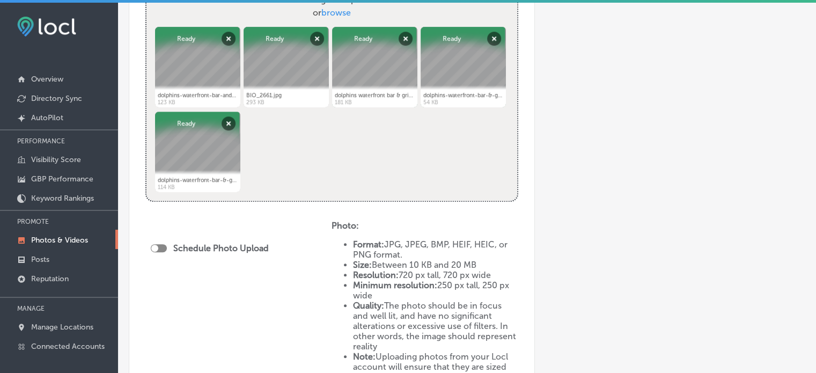
click at [159, 247] on div at bounding box center [159, 248] width 16 height 8
type input "Happy Hour specials near me"
checkbox input "true"
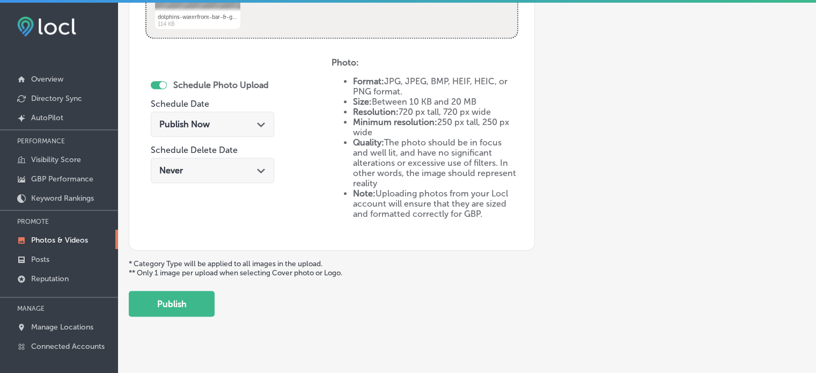
scroll to position [607, 0]
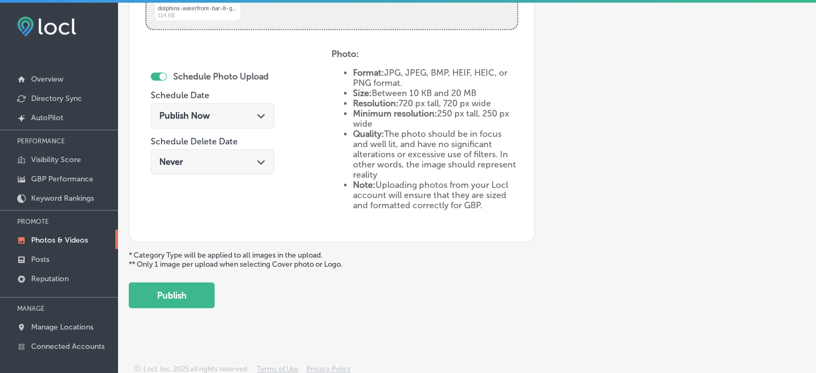
click at [234, 114] on div "Publish Now Path Created with Sketch." at bounding box center [212, 116] width 106 height 10
click at [292, 139] on div "Schedule Photo Upload Schedule Date [DATE] 04:10 AM Path Created with Sketch. S…" at bounding box center [238, 137] width 186 height 177
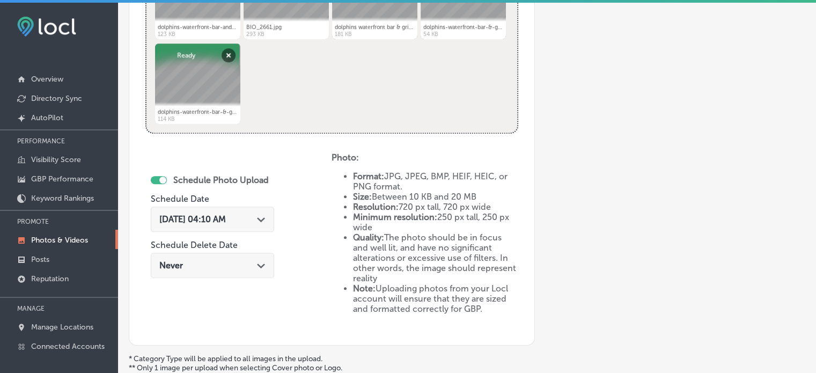
scroll to position [491, 0]
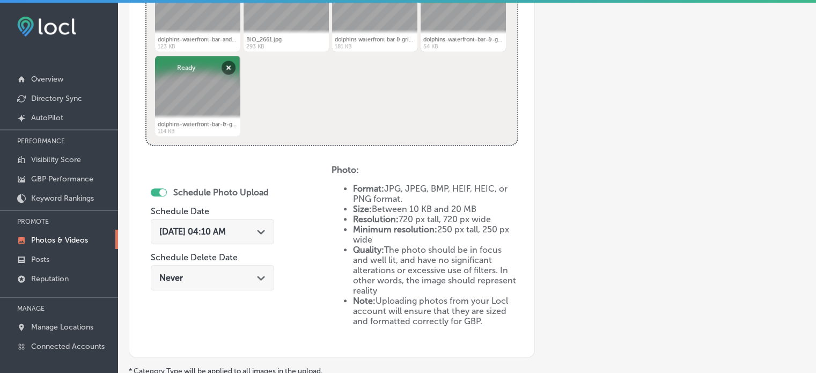
click at [262, 232] on icon "Path Created with Sketch." at bounding box center [261, 232] width 8 height 5
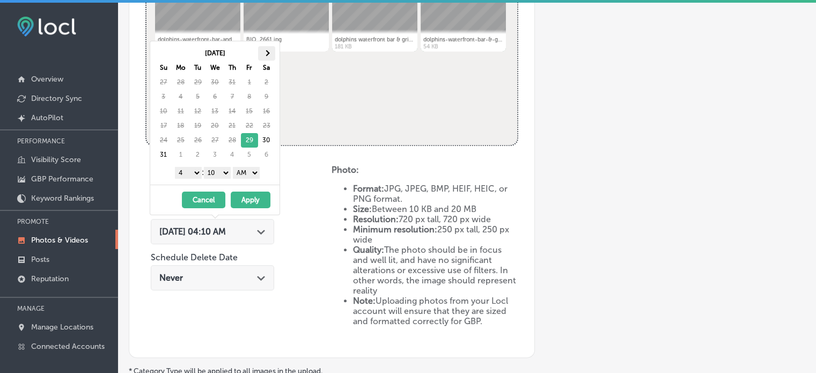
click at [268, 52] on span at bounding box center [266, 53] width 6 height 6
click at [192, 174] on select "1 2 3 4 5 6 7 8 9 10 11 12" at bounding box center [188, 173] width 27 height 12
click at [223, 172] on select "00 10 20 30 40 50" at bounding box center [217, 173] width 27 height 12
click at [247, 171] on select "AM PM" at bounding box center [246, 173] width 27 height 12
click at [250, 202] on button "Apply" at bounding box center [251, 200] width 40 height 17
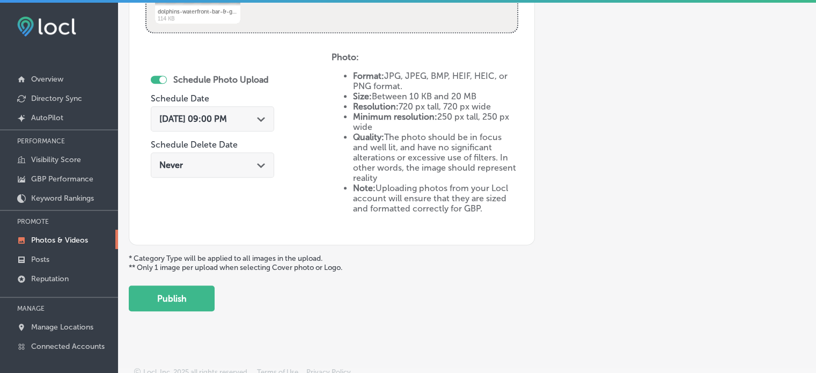
scroll to position [608, 0]
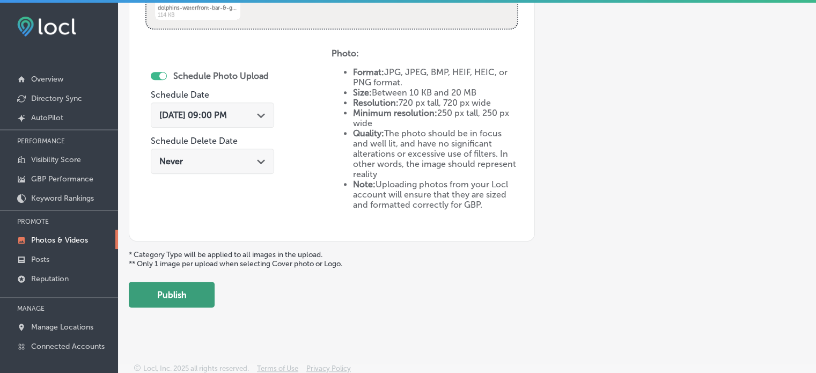
click at [175, 293] on button "Publish" at bounding box center [172, 295] width 86 height 26
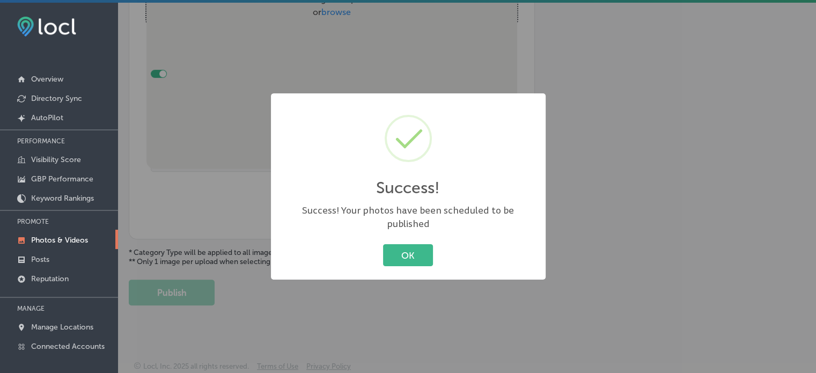
scroll to position [380, 0]
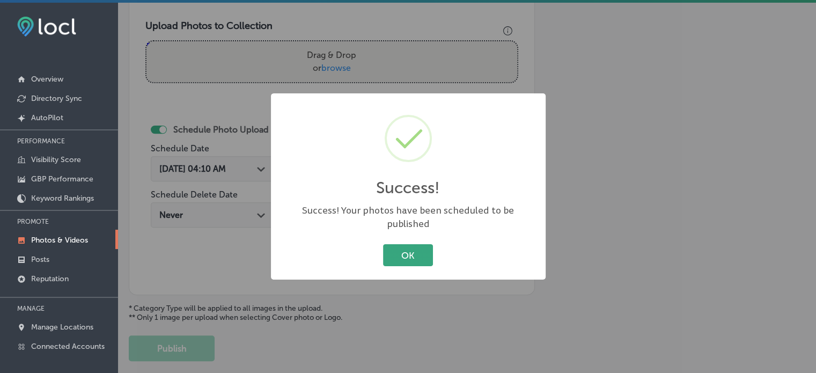
click at [395, 249] on button "OK" at bounding box center [408, 255] width 50 height 22
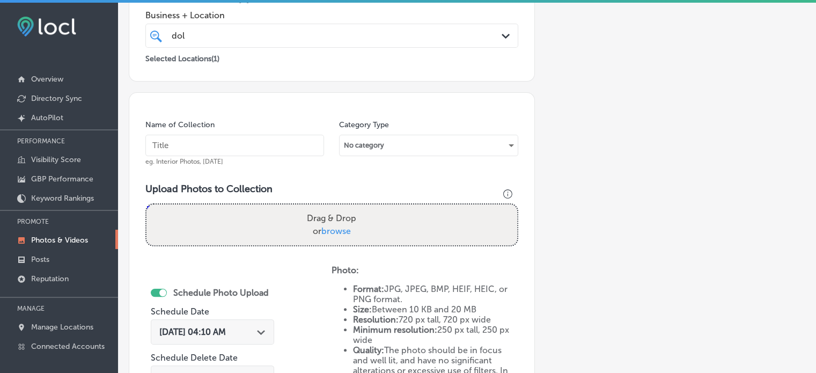
scroll to position [205, 0]
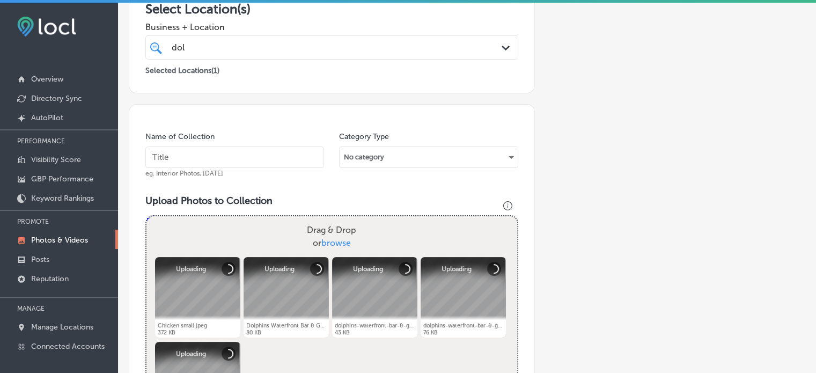
click at [251, 152] on input "text" at bounding box center [234, 156] width 179 height 21
paste input "$1 off draft beer and wine by the glass"
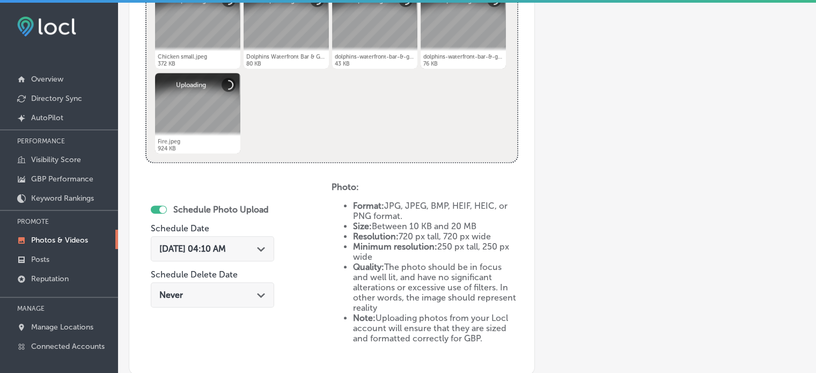
scroll to position [474, 0]
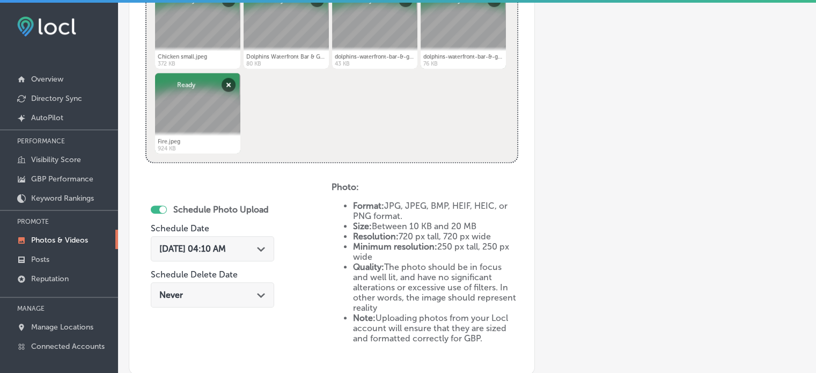
type input "$1 off draft beer and wine by the glass"
click at [208, 256] on div "[DATE] 04:10 AM Path Created with Sketch." at bounding box center [212, 248] width 123 height 25
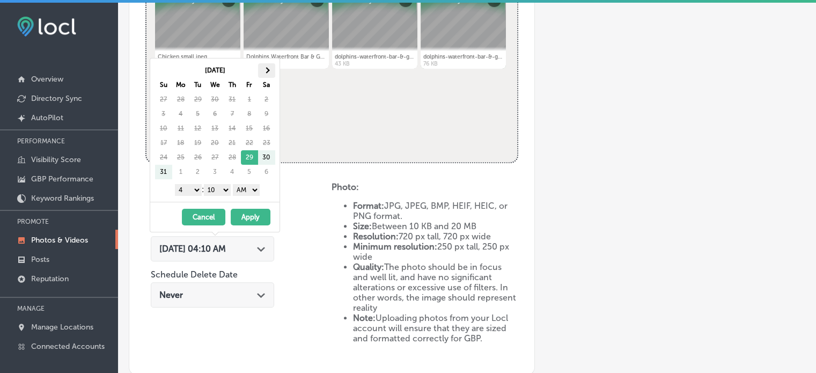
click at [267, 67] on th at bounding box center [266, 70] width 17 height 14
click at [189, 187] on select "1 2 3 4 5 6 7 8 9 10 11 12" at bounding box center [188, 190] width 27 height 12
click at [219, 186] on select "00 10 20 30 40 50" at bounding box center [217, 190] width 27 height 12
drag, startPoint x: 252, startPoint y: 186, endPoint x: 246, endPoint y: 218, distance: 32.6
click at [246, 218] on div "[DATE] Su Mo Tu We Th Fr Sa 31 1 2 3 4 5 6 7 8 9 10 11 12 13 14 15 16 17 18 19 …" at bounding box center [215, 145] width 130 height 174
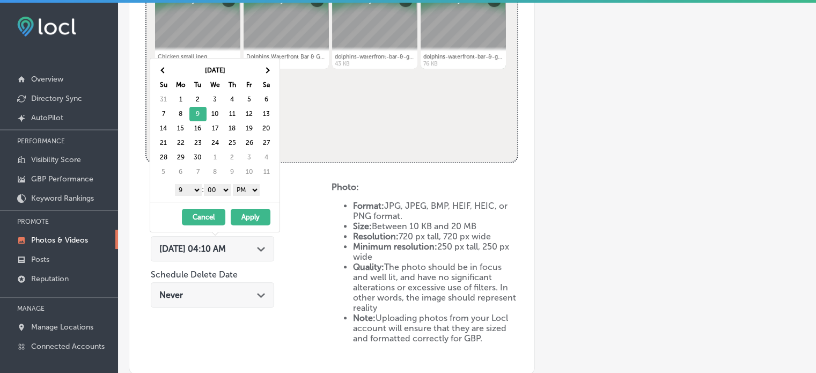
click at [246, 218] on button "Apply" at bounding box center [251, 217] width 40 height 17
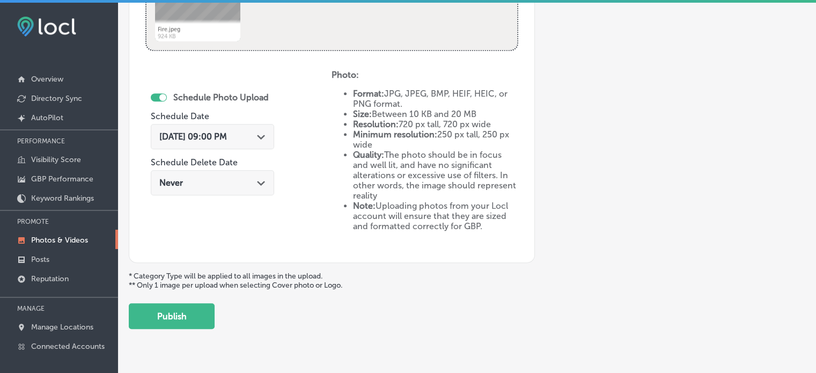
scroll to position [590, 0]
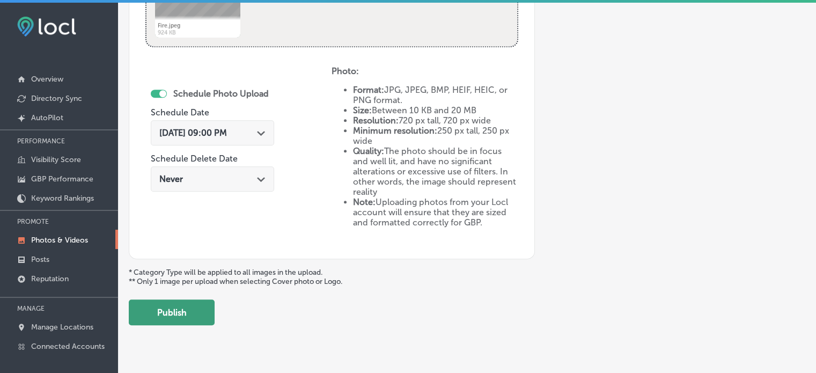
click at [180, 307] on button "Publish" at bounding box center [172, 312] width 86 height 26
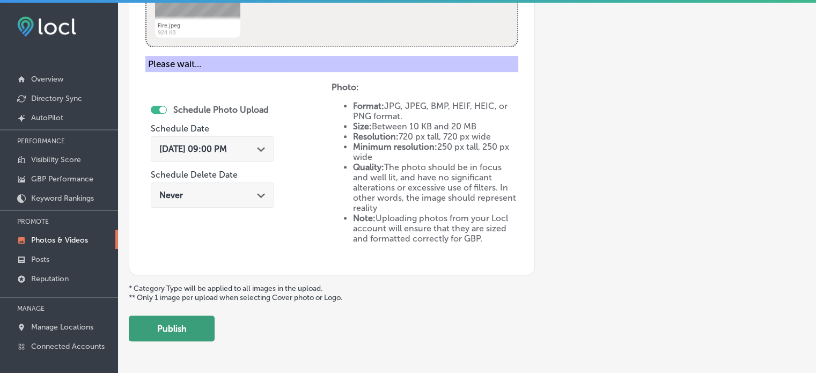
scroll to position [434, 0]
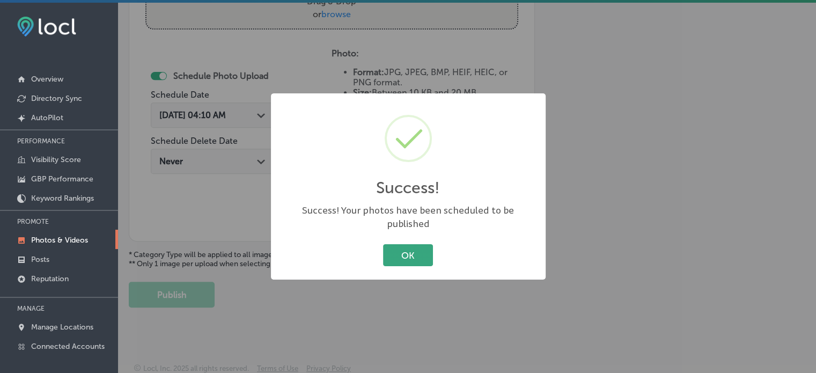
click at [411, 247] on button "OK" at bounding box center [408, 255] width 50 height 22
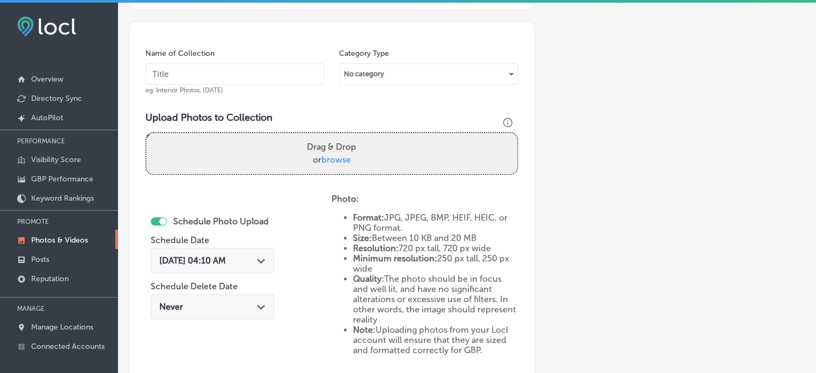
scroll to position [297, 0]
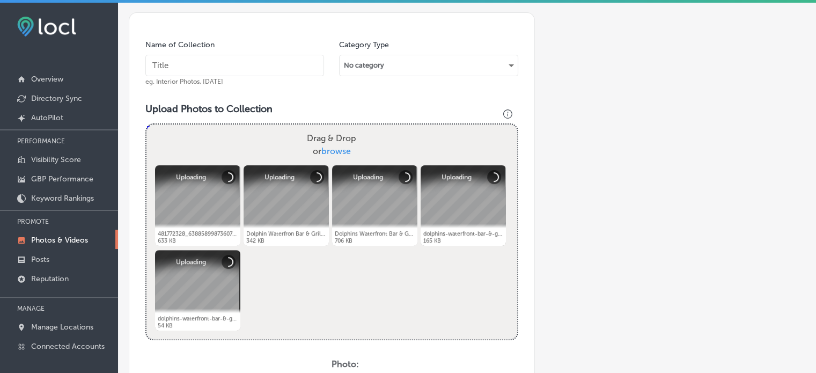
click at [226, 63] on input "text" at bounding box center [234, 65] width 179 height 21
paste input "Best happy hour deals"
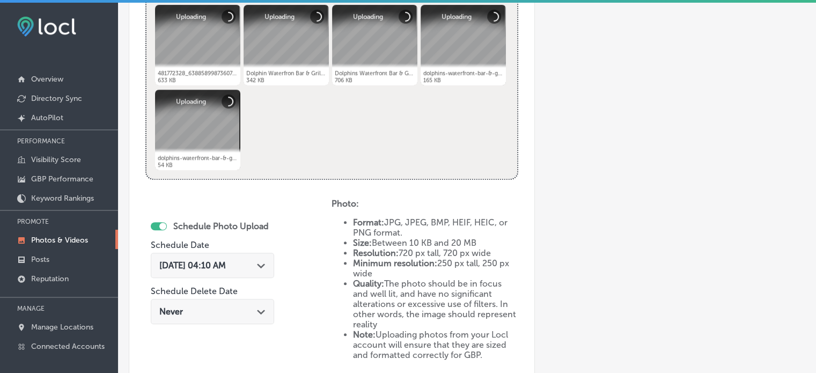
scroll to position [458, 0]
type input "Best happy hour deals"
click at [261, 260] on div "[DATE] 04:10 AM Path Created with Sketch." at bounding box center [212, 265] width 106 height 10
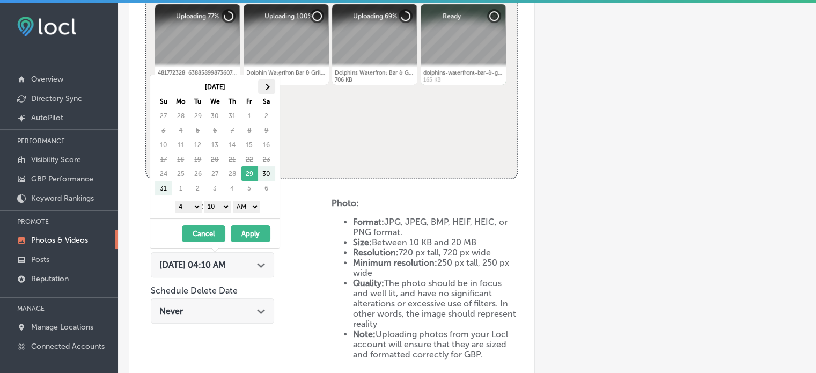
click at [269, 83] on th at bounding box center [266, 86] width 17 height 14
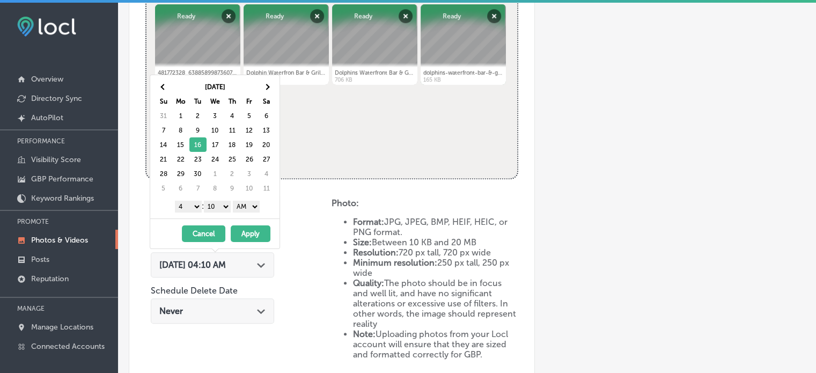
click at [189, 202] on select "1 2 3 4 5 6 7 8 9 10 11 12" at bounding box center [188, 207] width 27 height 12
click at [215, 205] on select "00 10 20 30 40 50" at bounding box center [217, 207] width 27 height 12
click at [253, 201] on select "AM PM" at bounding box center [246, 207] width 27 height 12
click at [256, 231] on button "Apply" at bounding box center [251, 233] width 40 height 17
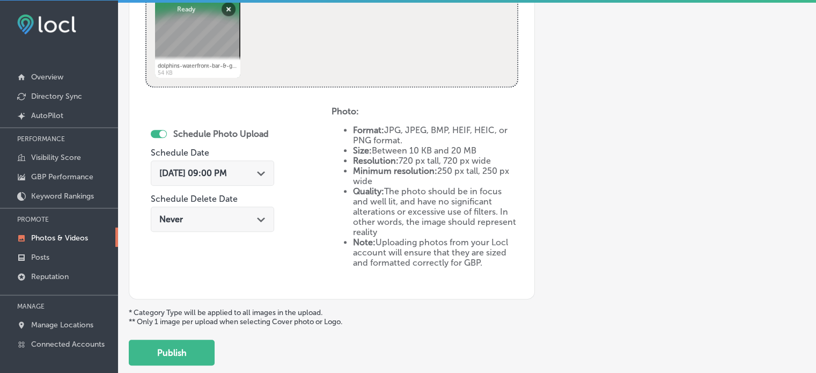
scroll to position [569, 0]
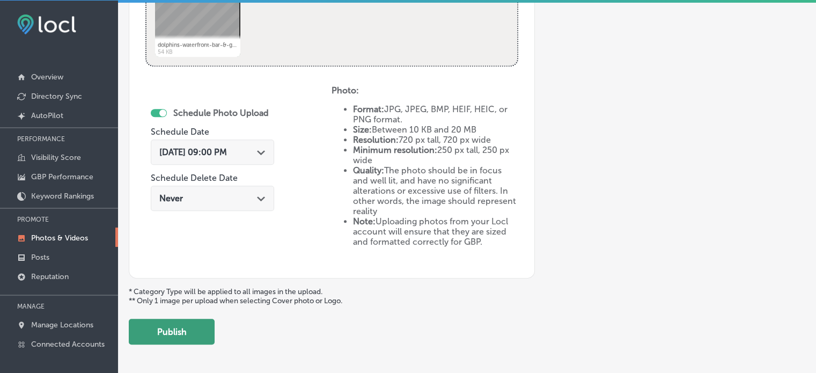
click at [193, 328] on button "Publish" at bounding box center [172, 332] width 86 height 26
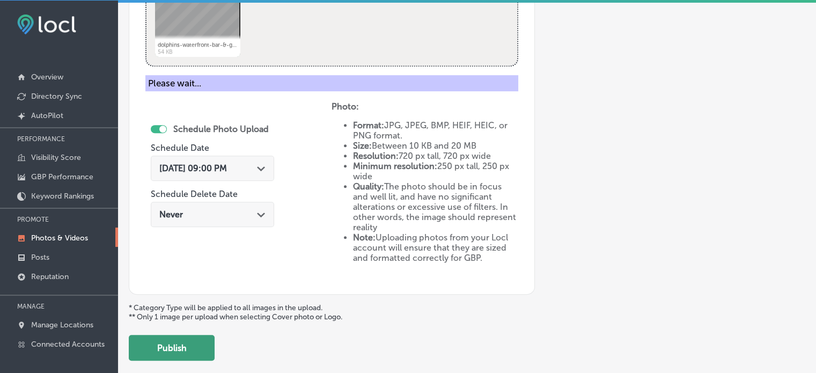
scroll to position [434, 0]
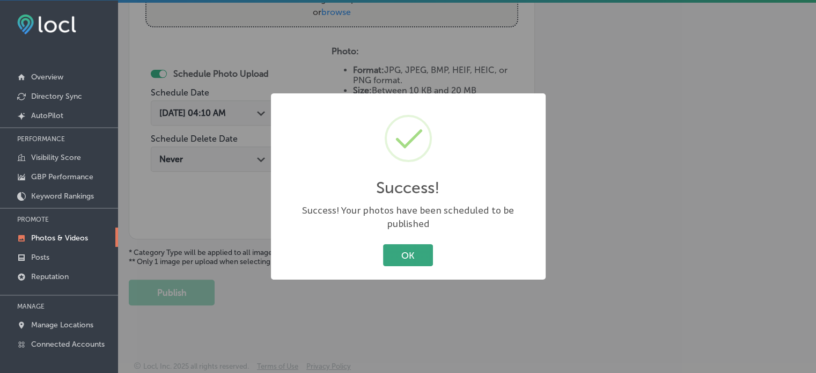
click at [397, 259] on button "OK" at bounding box center [408, 255] width 50 height 22
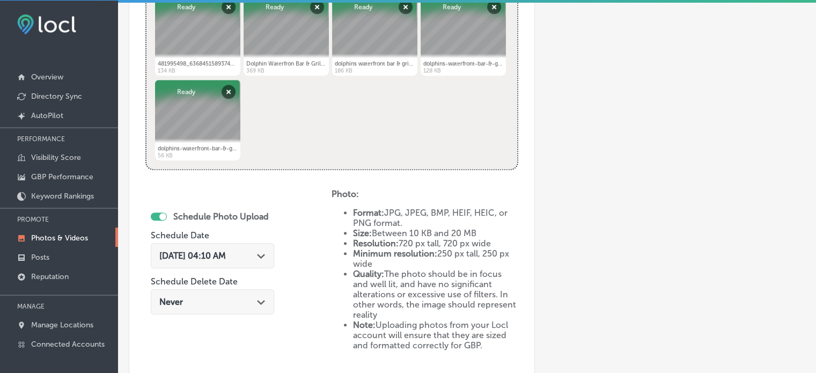
scroll to position [466, 0]
click at [232, 261] on div "[DATE] 04:10 AM Path Created with Sketch." at bounding box center [212, 254] width 123 height 25
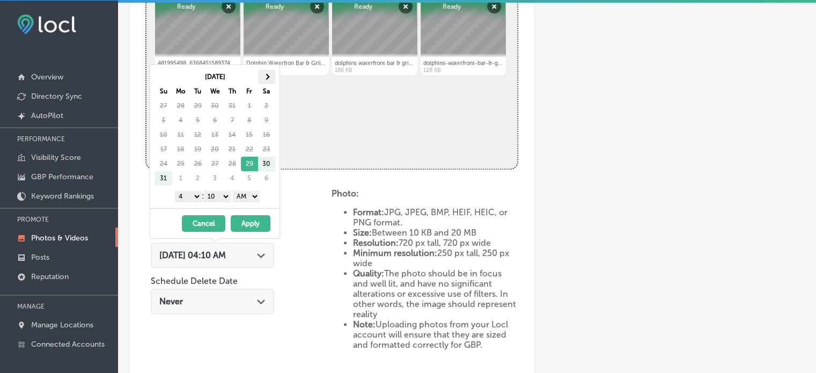
click at [263, 73] on th at bounding box center [266, 77] width 17 height 14
click at [192, 192] on select "1 2 3 4 5 6 7 8 9 10 11 12" at bounding box center [188, 196] width 27 height 12
click at [219, 194] on select "00 10 20 30 40 50" at bounding box center [217, 196] width 27 height 12
click at [253, 190] on select "AM PM" at bounding box center [246, 196] width 27 height 12
click at [254, 224] on button "Apply" at bounding box center [251, 223] width 40 height 17
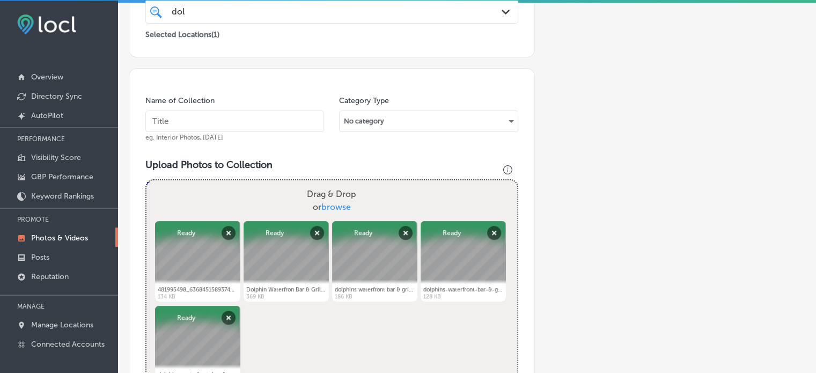
scroll to position [234, 0]
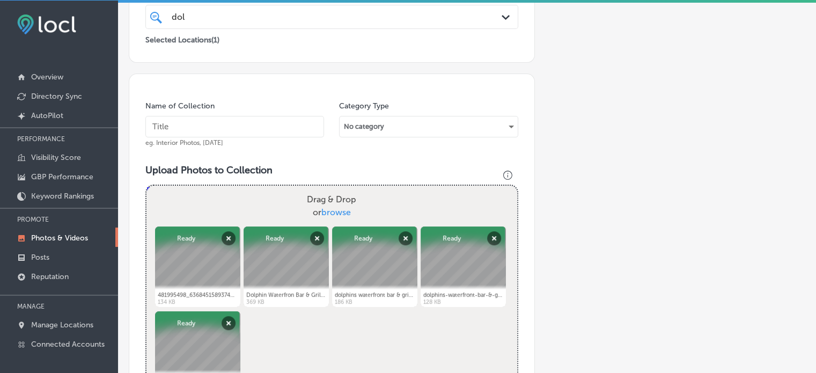
click at [236, 121] on input "text" at bounding box center [234, 126] width 179 height 21
paste input "Dolphins Grill happy hour"
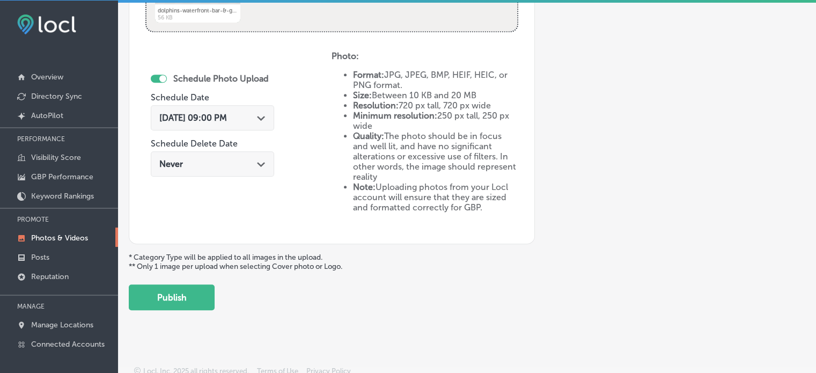
scroll to position [608, 0]
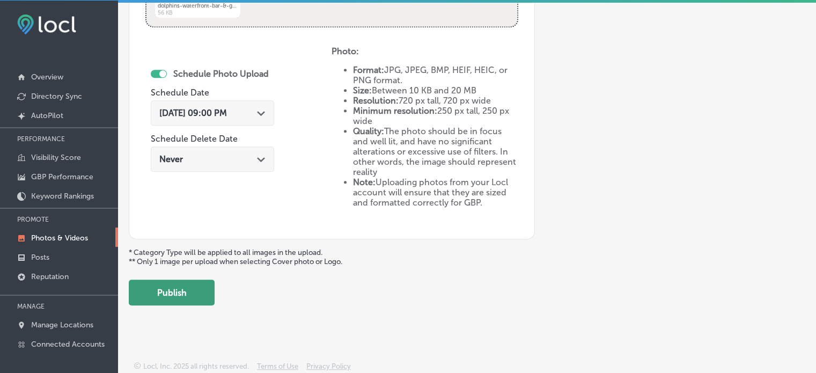
type input "Dolphins Grill happy hour"
click at [183, 289] on button "Publish" at bounding box center [172, 293] width 86 height 26
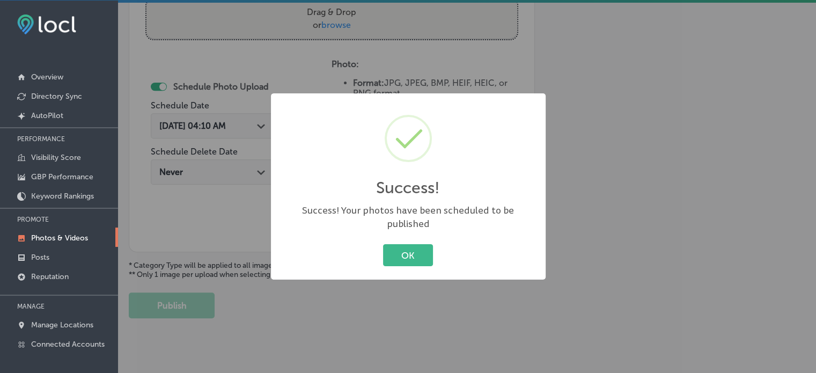
scroll to position [0, 0]
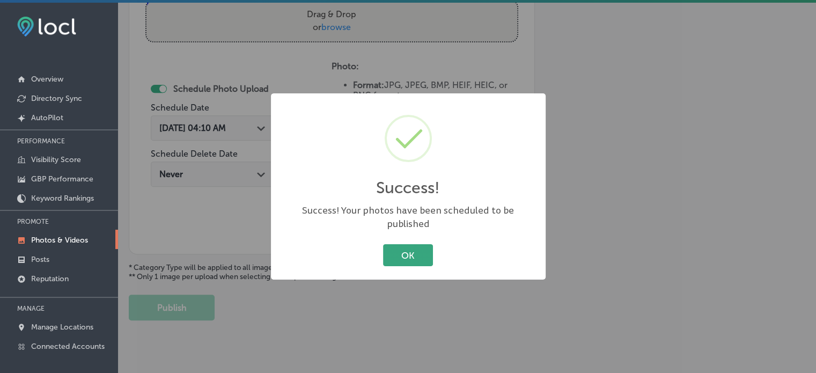
click at [388, 246] on button "OK" at bounding box center [408, 255] width 50 height 22
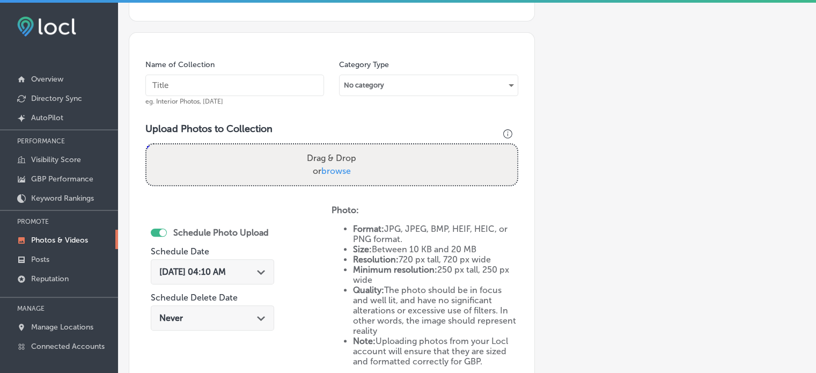
scroll to position [234, 0]
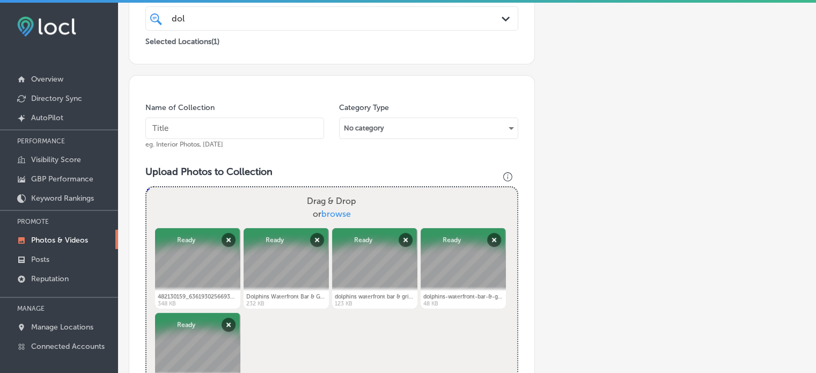
click at [238, 127] on input "text" at bounding box center [234, 127] width 179 height 21
paste input "Draft beer happy hour specials"
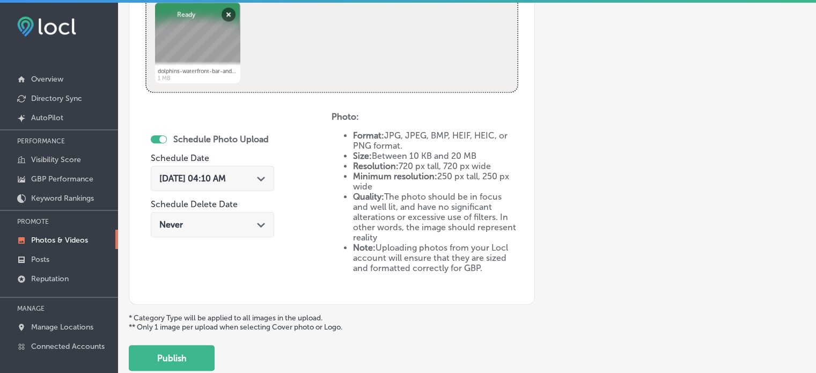
scroll to position [545, 0]
type input "Draft beer happy hour specials"
click at [256, 169] on div "[DATE] 04:10 AM Path Created with Sketch." at bounding box center [212, 177] width 123 height 25
click at [305, 124] on div "Schedule Photo Upload Schedule Date [DATE] 04:10 AM Path Created with Sketch. S…" at bounding box center [238, 199] width 186 height 177
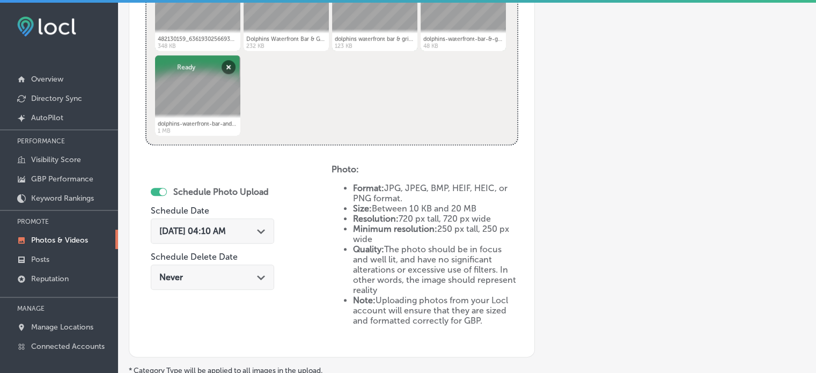
click at [263, 236] on div "[DATE] 04:10 AM Path Created with Sketch." at bounding box center [212, 230] width 123 height 25
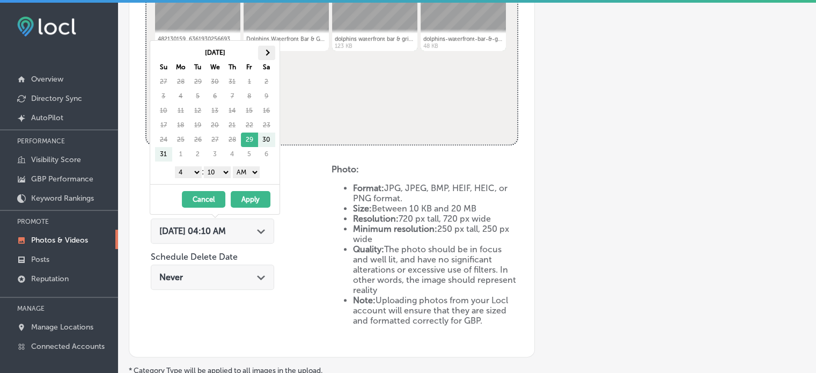
click at [265, 55] on th at bounding box center [266, 53] width 17 height 14
click at [191, 168] on select "1 2 3 4 5 6 7 8 9 10 11 12" at bounding box center [188, 172] width 27 height 12
drag, startPoint x: 221, startPoint y: 171, endPoint x: 218, endPoint y: 188, distance: 16.8
click at [218, 188] on div "[DATE] Su Mo Tu We Th Fr Sa 31 1 2 3 4 5 6 7 8 9 10 11 12 13 14 15 16 17 18 19 …" at bounding box center [215, 127] width 130 height 174
drag, startPoint x: 251, startPoint y: 173, endPoint x: 249, endPoint y: 197, distance: 23.7
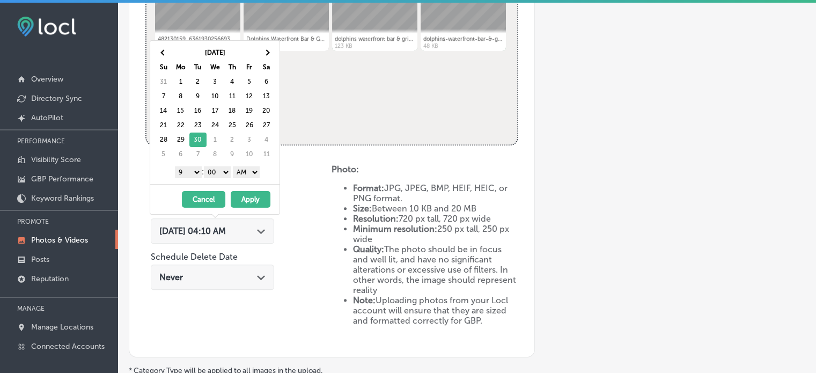
click at [249, 197] on div "[DATE] Su Mo Tu We Th Fr Sa 31 1 2 3 4 5 6 7 8 9 10 11 12 13 14 15 16 17 18 19 …" at bounding box center [215, 127] width 130 height 174
click at [249, 197] on button "Apply" at bounding box center [251, 199] width 40 height 17
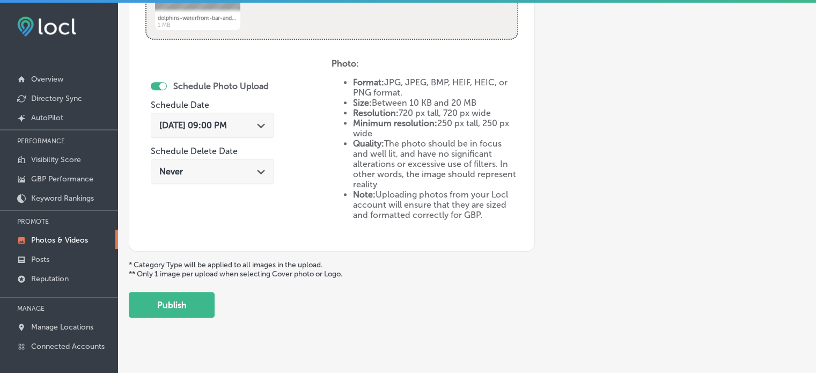
scroll to position [599, 0]
click at [191, 300] on button "Publish" at bounding box center [172, 303] width 86 height 26
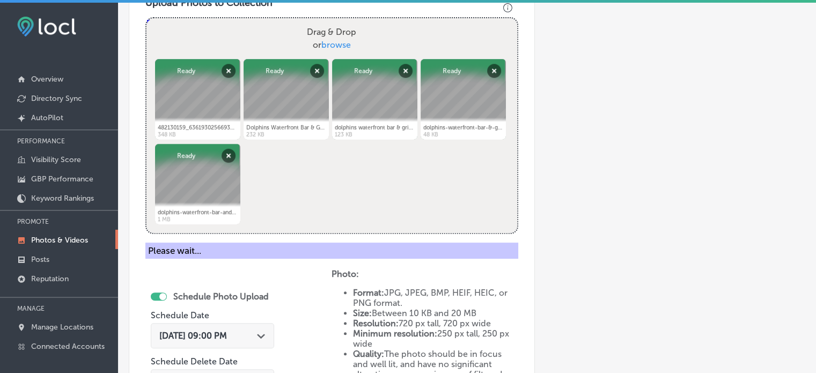
scroll to position [400, 0]
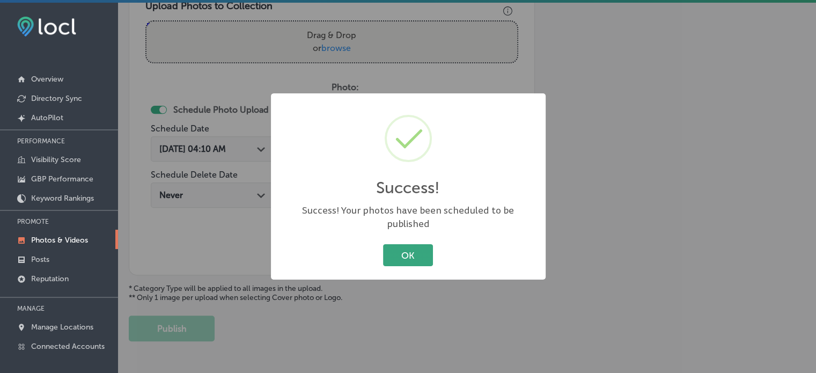
click at [416, 252] on button "OK" at bounding box center [408, 255] width 50 height 22
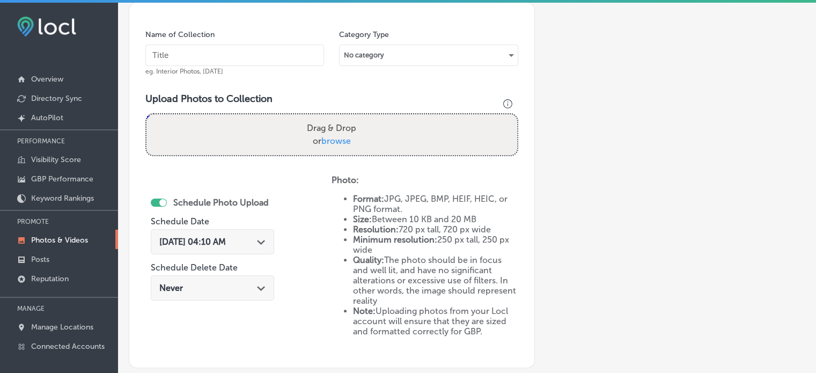
scroll to position [306, 0]
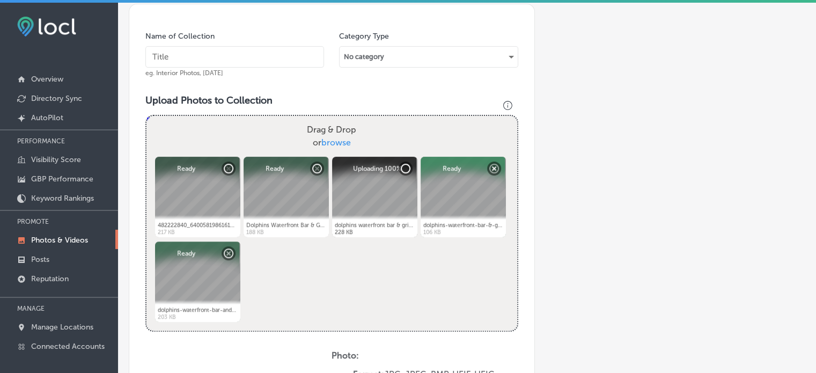
click at [239, 62] on input "text" at bounding box center [234, 56] width 179 height 21
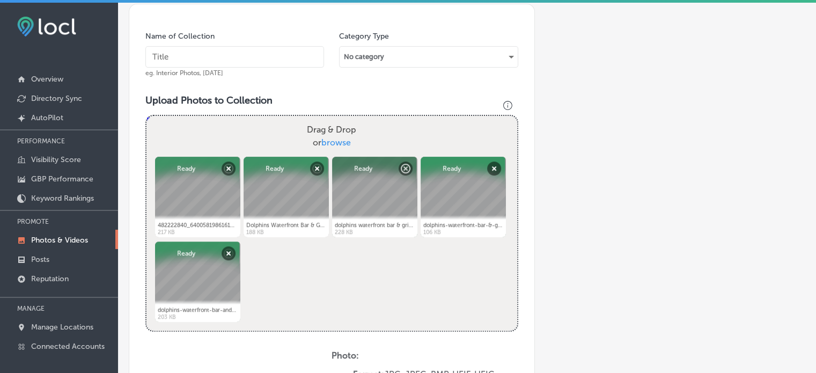
paste input "Wine by the glass deals"
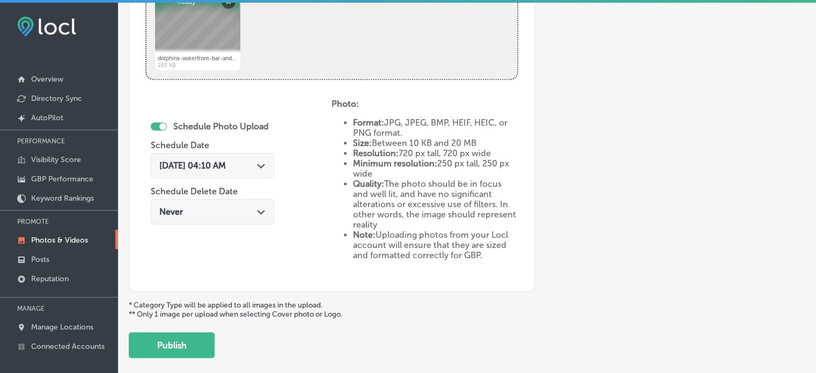
scroll to position [561, 0]
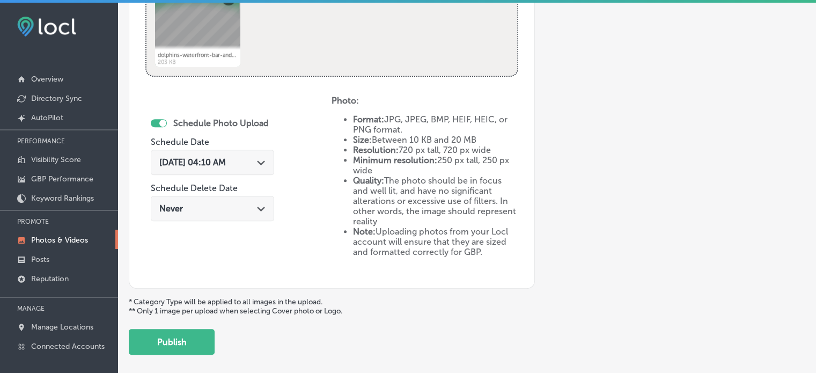
type input "Wine by the glass deals"
click at [265, 163] on polygon at bounding box center [261, 162] width 8 height 5
click at [297, 98] on div "Schedule Photo Upload Schedule Date [DATE] 04:10 AM Path Created with Sketch. S…" at bounding box center [238, 183] width 186 height 177
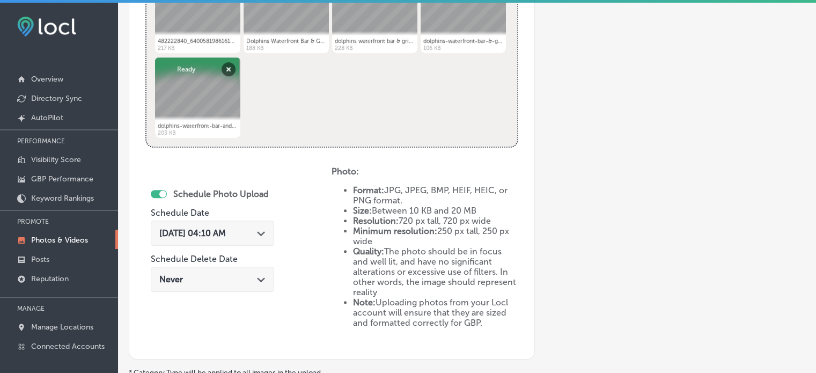
scroll to position [488, 0]
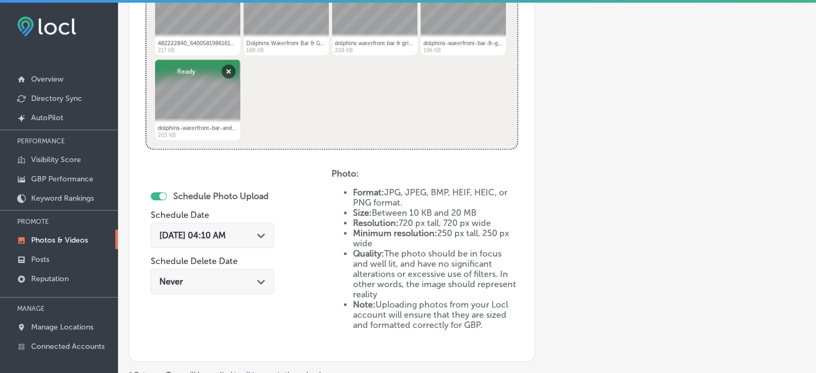
click at [268, 225] on div "[DATE] 04:10 AM Path Created with Sketch." at bounding box center [212, 235] width 123 height 25
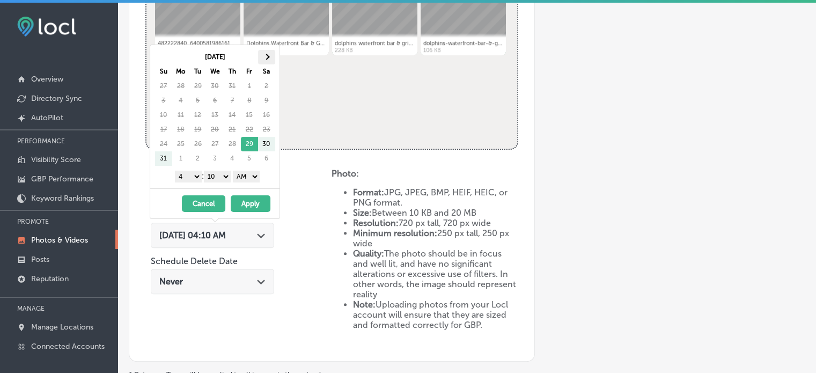
click at [267, 57] on span at bounding box center [266, 57] width 6 height 6
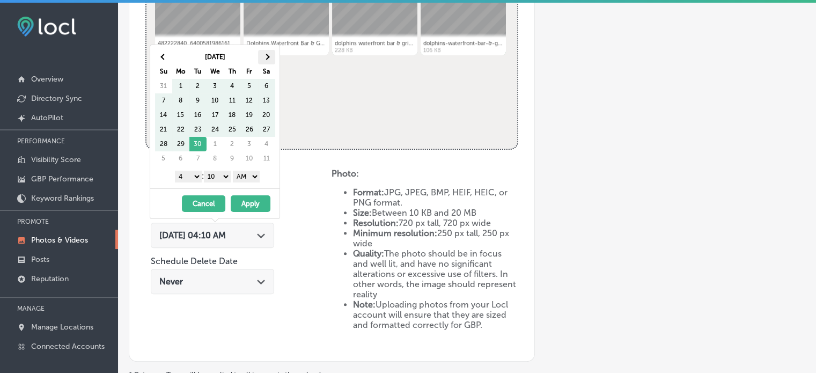
click at [262, 57] on th at bounding box center [266, 57] width 17 height 14
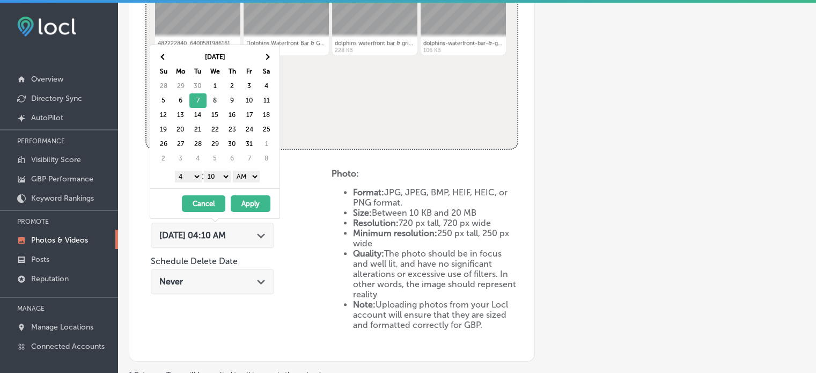
click at [185, 171] on select "1 2 3 4 5 6 7 8 9 10 11 12" at bounding box center [188, 177] width 27 height 12
drag, startPoint x: 252, startPoint y: 173, endPoint x: 247, endPoint y: 198, distance: 25.1
click at [247, 198] on div "[DATE] Su Mo Tu We Th Fr Sa 28 29 30 1 2 3 4 5 6 7 8 9 10 11 12 13 14 15 16 17 …" at bounding box center [215, 132] width 130 height 174
click at [247, 198] on button "Apply" at bounding box center [251, 203] width 40 height 17
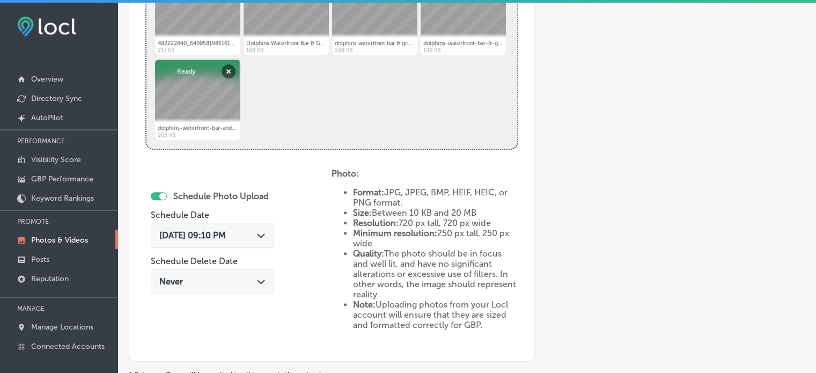
scroll to position [608, 0]
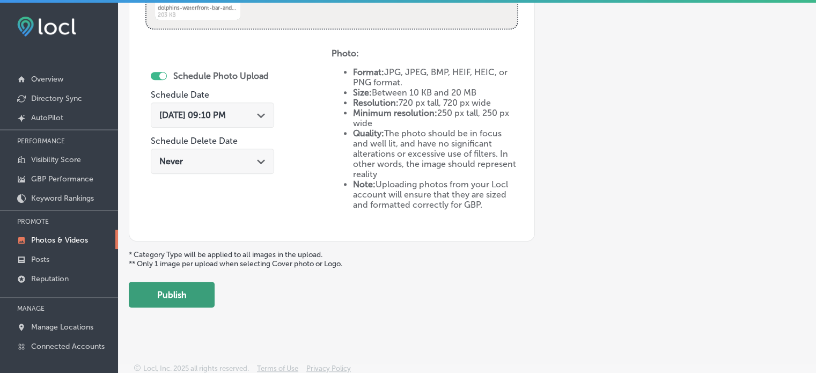
click at [176, 290] on button "Publish" at bounding box center [172, 295] width 86 height 26
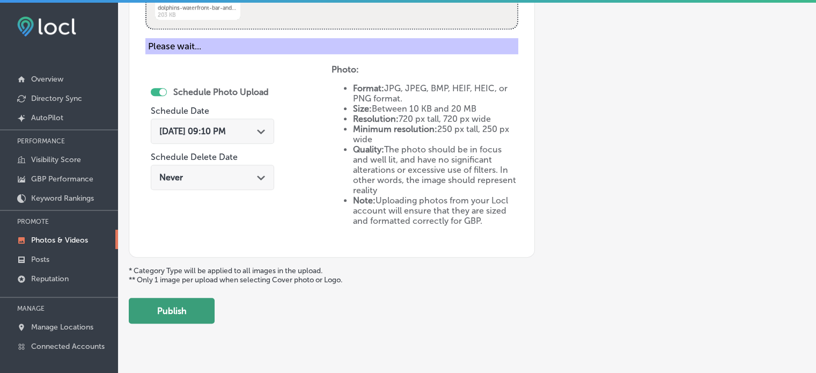
scroll to position [434, 0]
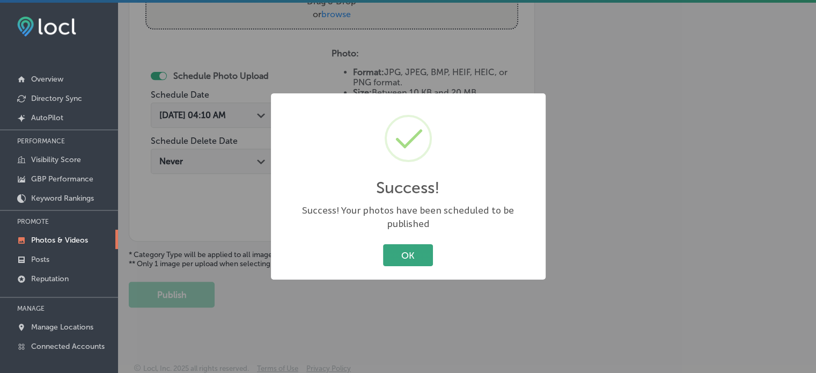
click at [407, 255] on button "OK" at bounding box center [408, 255] width 50 height 22
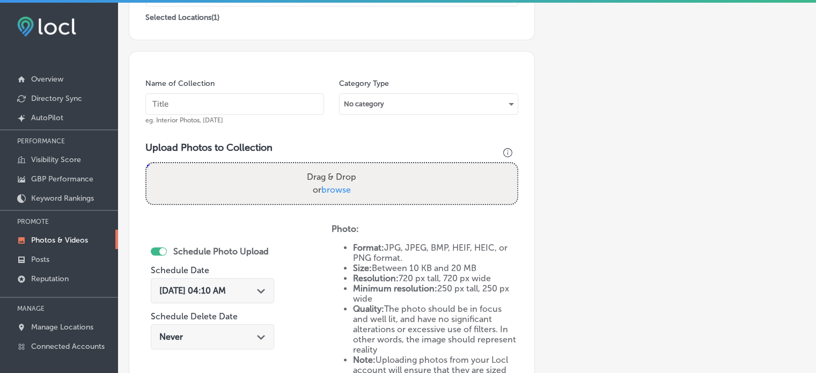
scroll to position [254, 0]
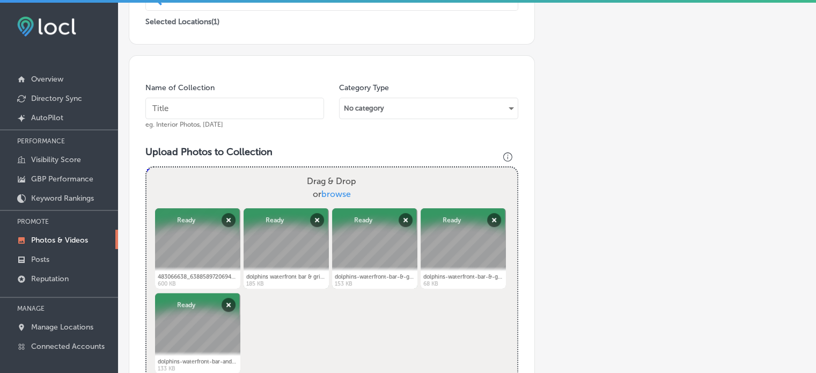
click at [216, 106] on input "text" at bounding box center [234, 108] width 179 height 21
paste input "Seafood appetizers near me"
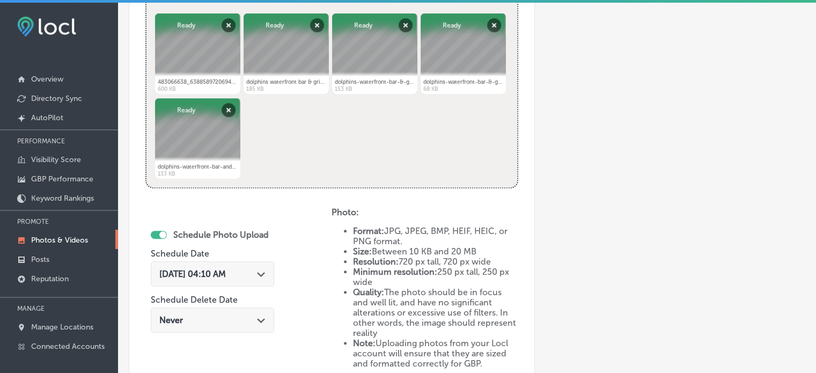
scroll to position [456, 0]
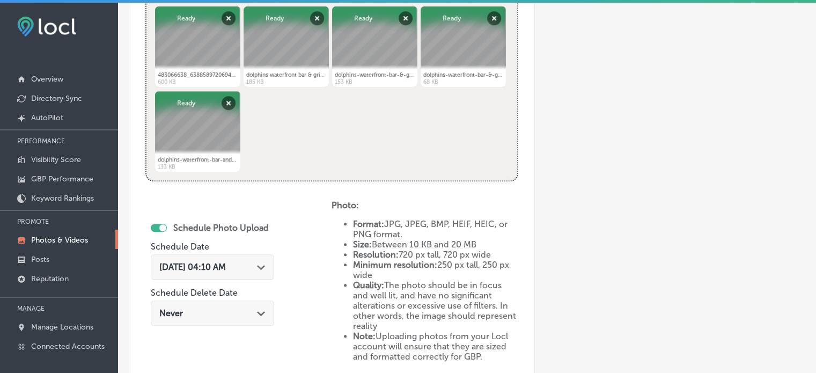
type input "Seafood appetizers near me"
click at [256, 267] on div "[DATE] 04:10 AM Path Created with Sketch." at bounding box center [212, 267] width 106 height 10
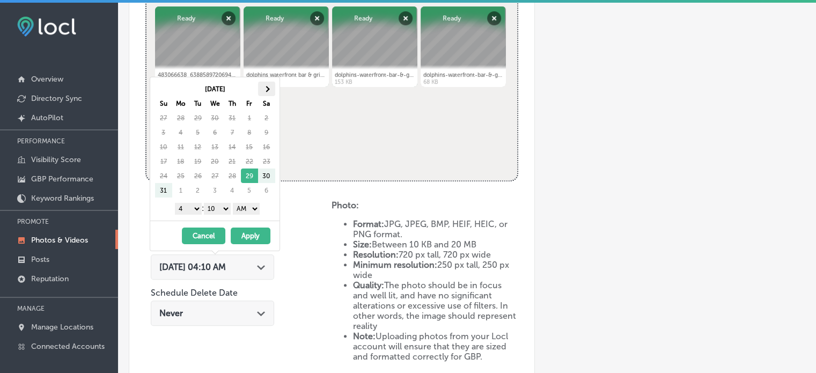
click at [266, 91] on span at bounding box center [266, 89] width 6 height 6
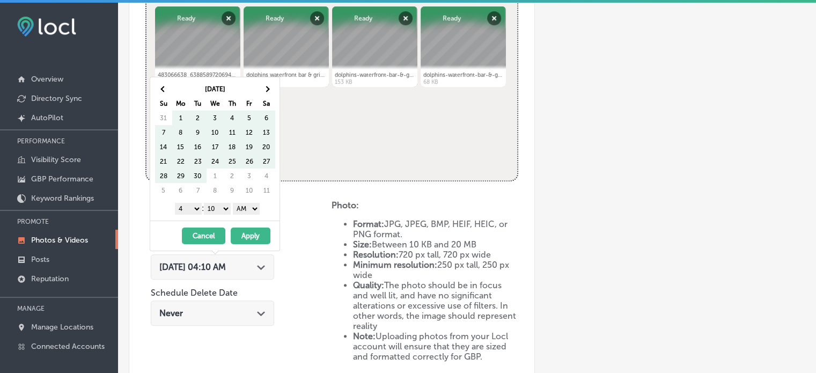
click at [266, 91] on span at bounding box center [266, 89] width 6 height 6
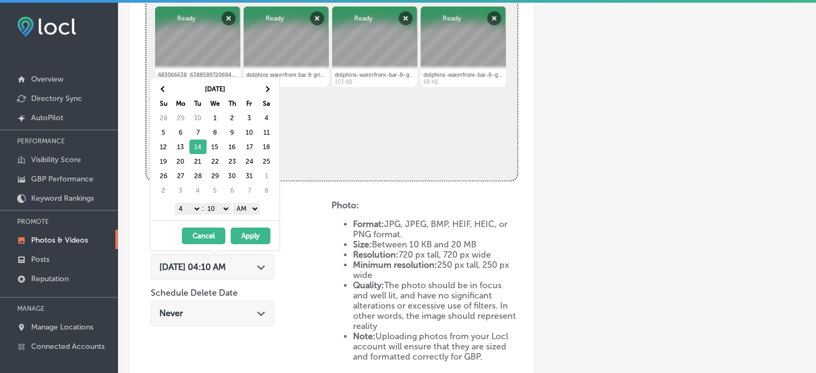
click at [195, 214] on div "1 2 3 4 5 6 7 8 9 10 11 12 : 00 10 20 30 40 50 AM PM" at bounding box center [217, 208] width 125 height 16
click at [193, 210] on select "1 2 3 4 5 6 7 8 9 10 11 12" at bounding box center [188, 209] width 27 height 12
drag, startPoint x: 223, startPoint y: 206, endPoint x: 221, endPoint y: 215, distance: 9.4
click at [221, 215] on div "[DATE] Su Mo Tu We Th Fr Sa 28 29 30 1 2 3 4 5 6 7 8 9 10 11 12 13 14 15 16 17 …" at bounding box center [214, 148] width 129 height 143
click at [249, 204] on select "AM PM" at bounding box center [246, 209] width 27 height 12
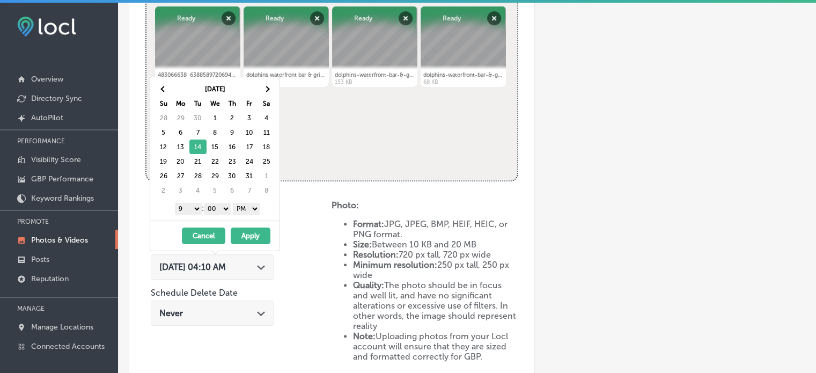
click at [246, 231] on button "Apply" at bounding box center [251, 235] width 40 height 17
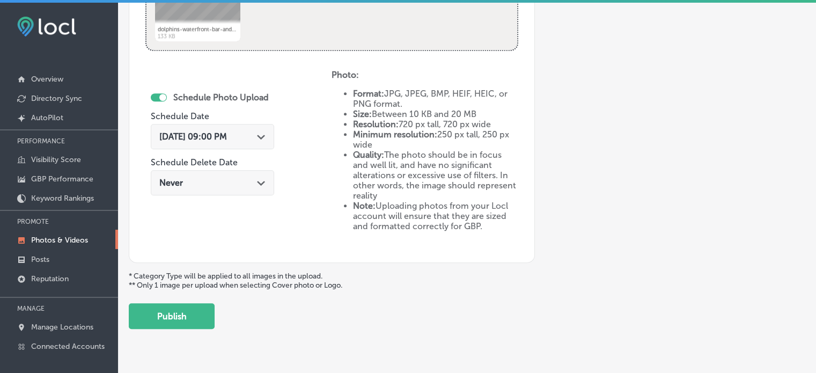
scroll to position [589, 0]
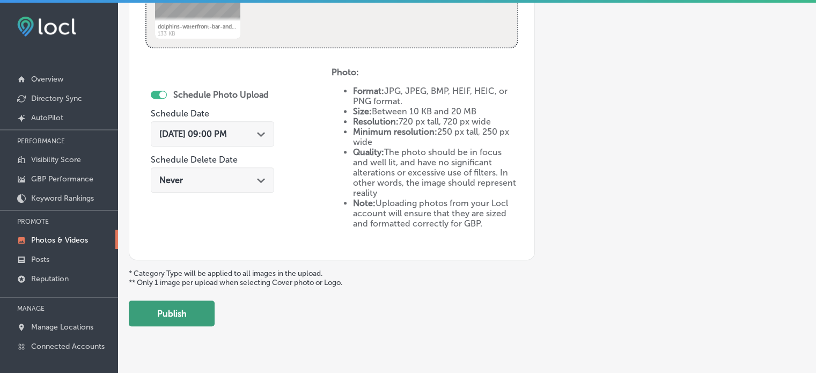
click at [186, 309] on button "Publish" at bounding box center [172, 313] width 86 height 26
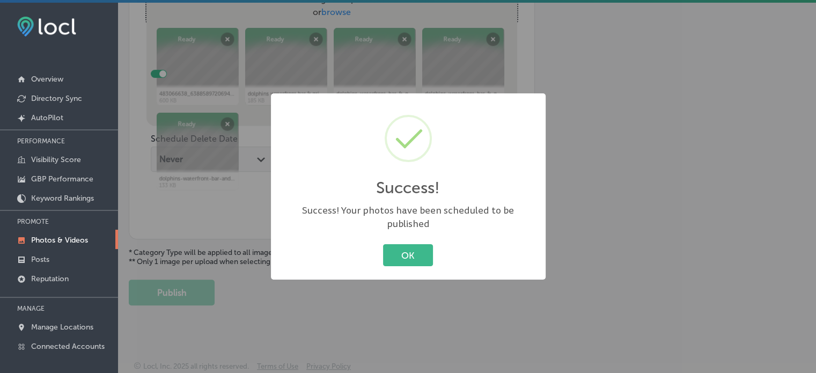
scroll to position [434, 0]
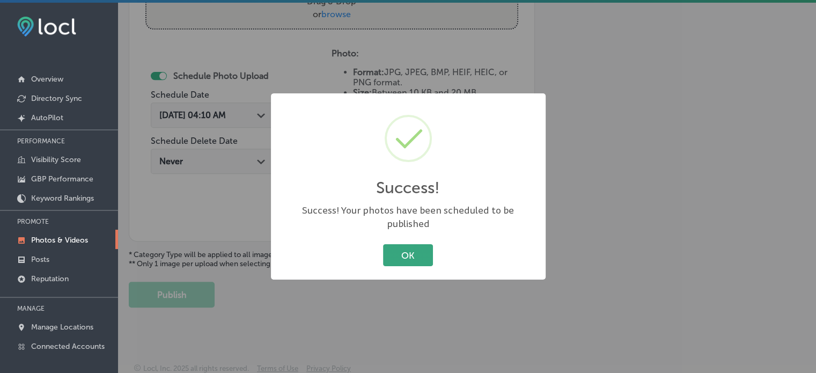
click at [406, 255] on button "OK" at bounding box center [408, 255] width 50 height 22
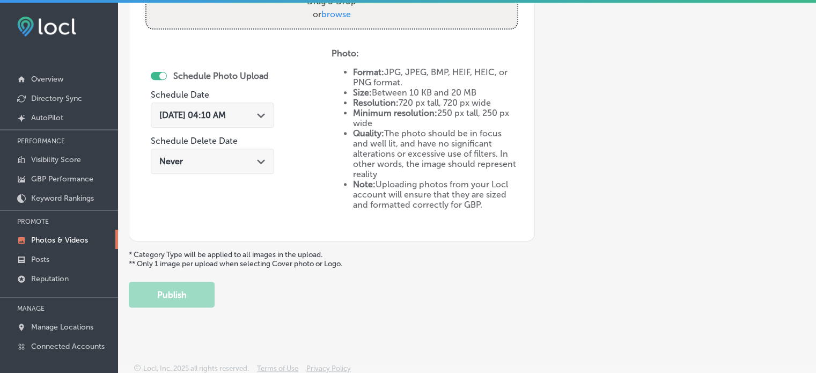
click at [406, 255] on p "* Category Type will be applied to all images in the upload. ** Only 1 image pe…" at bounding box center [467, 259] width 677 height 18
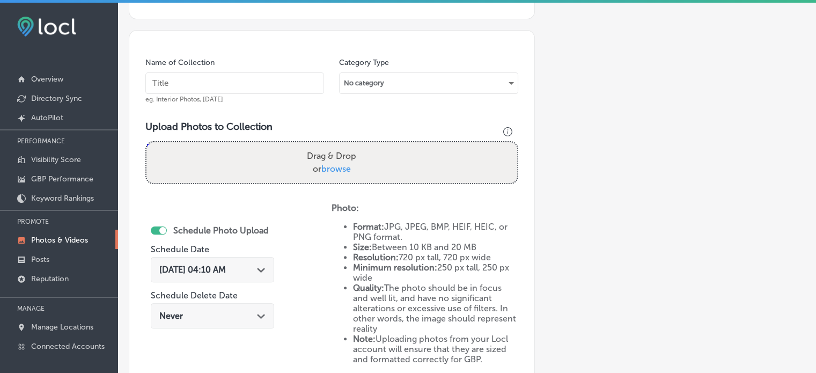
scroll to position [279, 0]
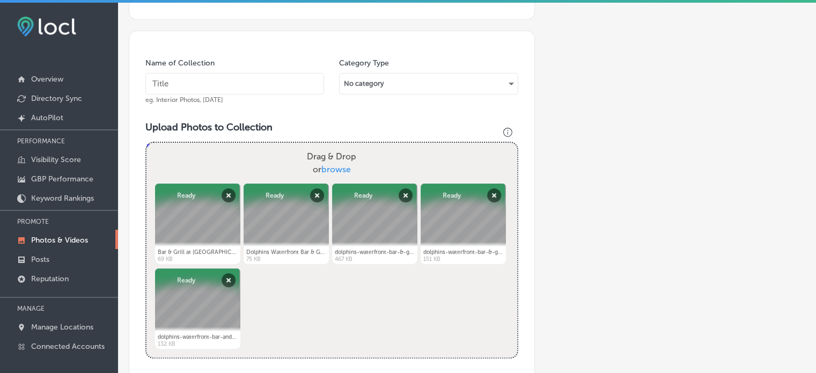
click at [238, 86] on input "text" at bounding box center [234, 83] width 179 height 21
paste input "Fresh seafood salad with shrimp"
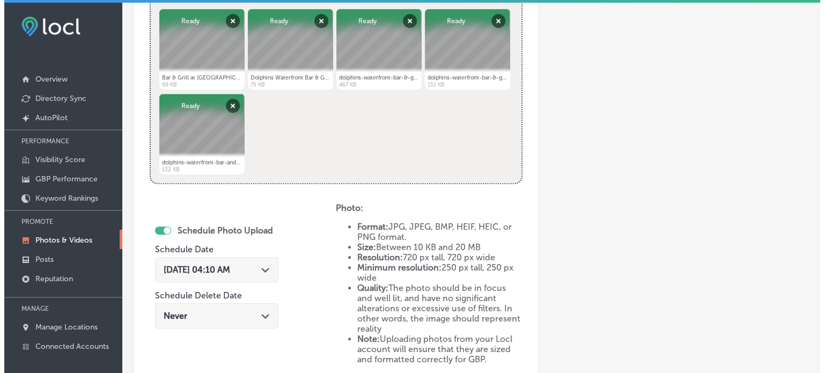
scroll to position [474, 0]
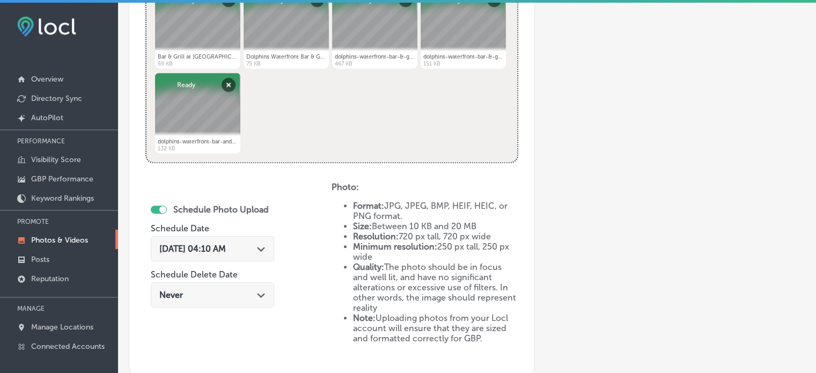
type input "Fresh seafood salad with shrimp"
click at [265, 248] on polygon at bounding box center [261, 249] width 8 height 5
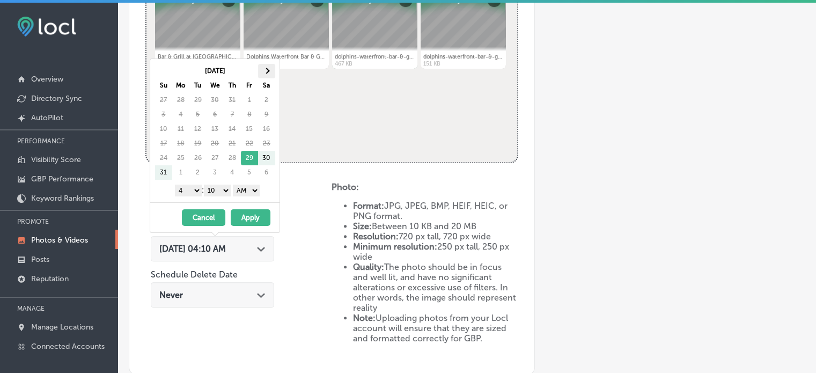
click at [260, 72] on th at bounding box center [266, 71] width 17 height 14
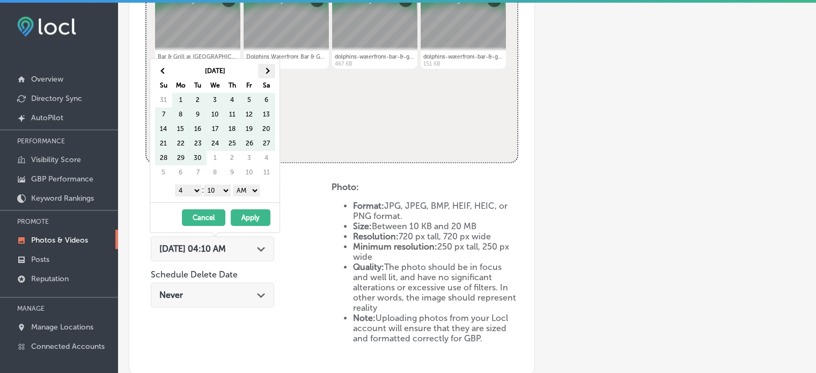
click at [265, 67] on th at bounding box center [266, 71] width 17 height 14
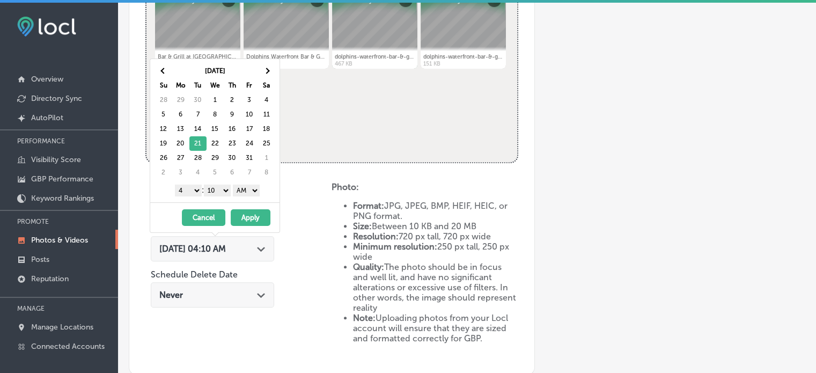
click at [195, 190] on select "1 2 3 4 5 6 7 8 9 10 11 12" at bounding box center [188, 191] width 27 height 12
drag, startPoint x: 221, startPoint y: 190, endPoint x: 221, endPoint y: 201, distance: 10.7
click at [221, 201] on div "[DATE] Su Mo Tu We Th Fr Sa 28 29 30 1 2 3 4 5 6 7 8 9 10 11 12 13 14 15 16 17 …" at bounding box center [214, 130] width 129 height 143
drag, startPoint x: 249, startPoint y: 186, endPoint x: 246, endPoint y: 214, distance: 27.6
click at [246, 214] on div "[DATE] Su Mo Tu We Th Fr Sa 28 29 30 1 2 3 4 5 6 7 8 9 10 11 12 13 14 15 16 17 …" at bounding box center [215, 145] width 130 height 174
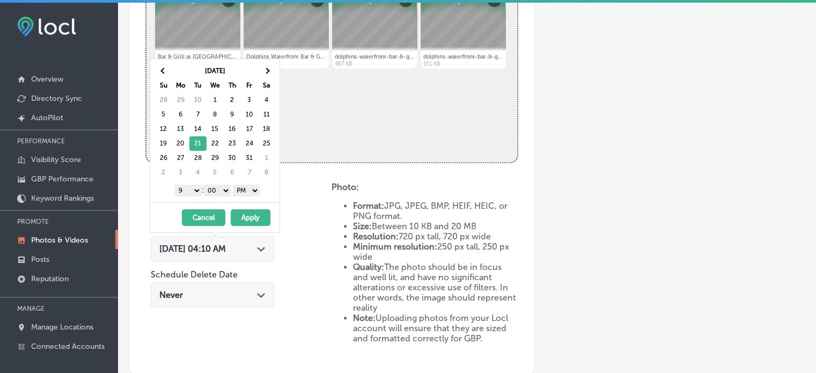
click at [251, 215] on button "Apply" at bounding box center [251, 217] width 40 height 17
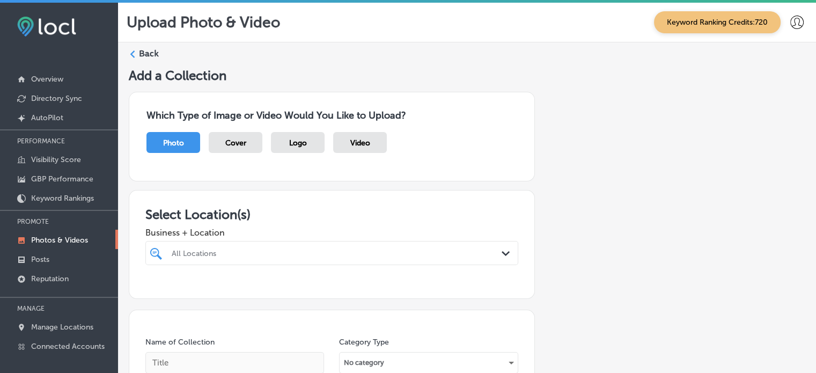
click at [240, 248] on div "All Locations Path Created with Sketch." at bounding box center [331, 253] width 373 height 24
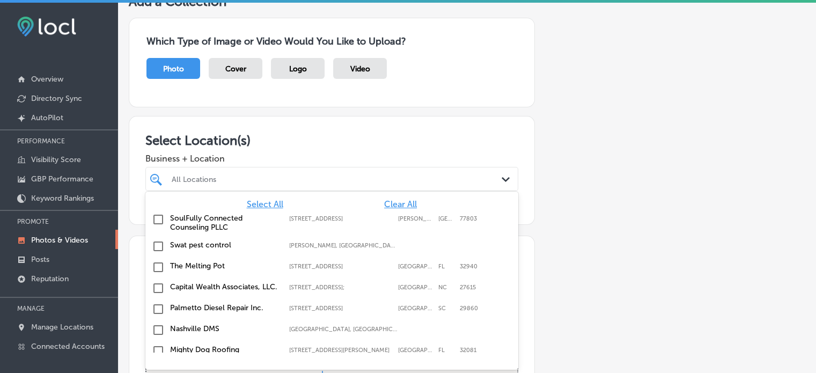
scroll to position [75, 0]
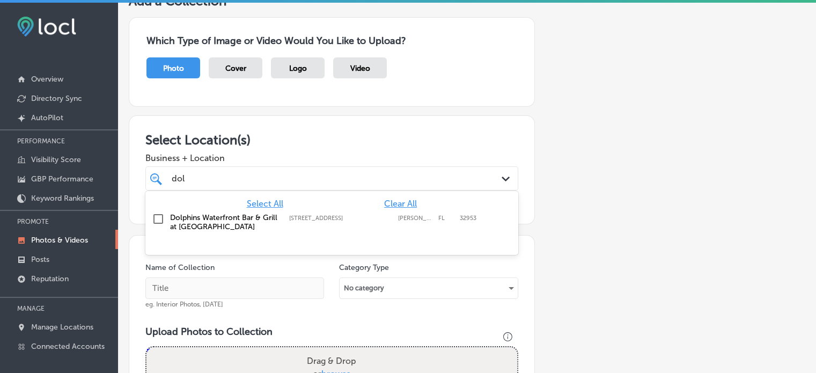
click at [185, 236] on div "Select All Clear All Dolphins Waterfront Bar & Grill at [GEOGRAPHIC_DATA] [STRE…" at bounding box center [331, 214] width 373 height 47
click at [190, 218] on label "Dolphins Waterfront Bar & Grill at [GEOGRAPHIC_DATA]" at bounding box center [224, 222] width 108 height 18
type input "dol"
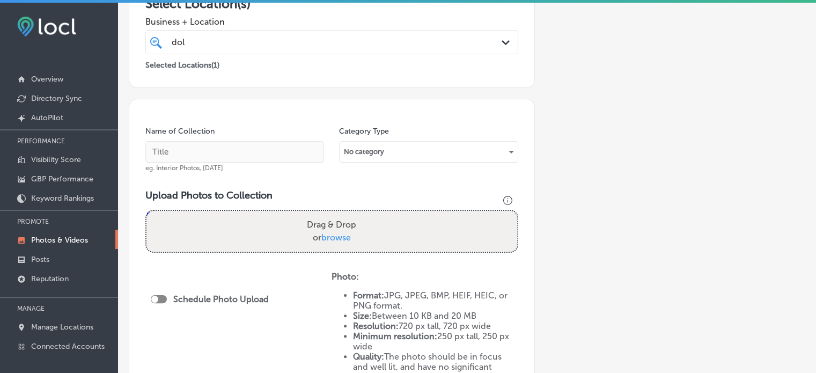
scroll to position [214, 0]
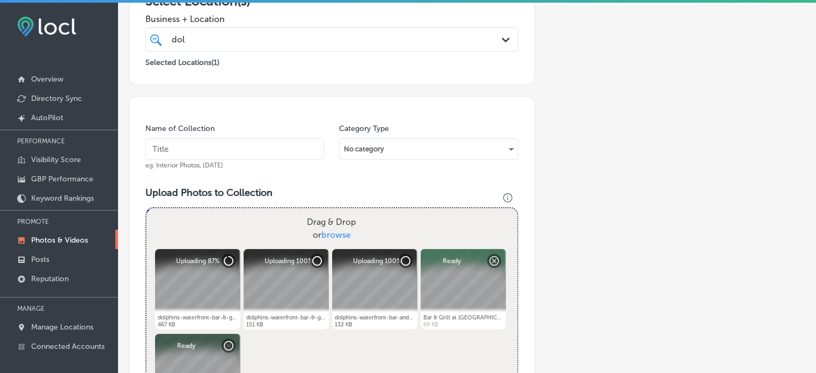
click at [245, 148] on input "text" at bounding box center [234, 148] width 179 height 21
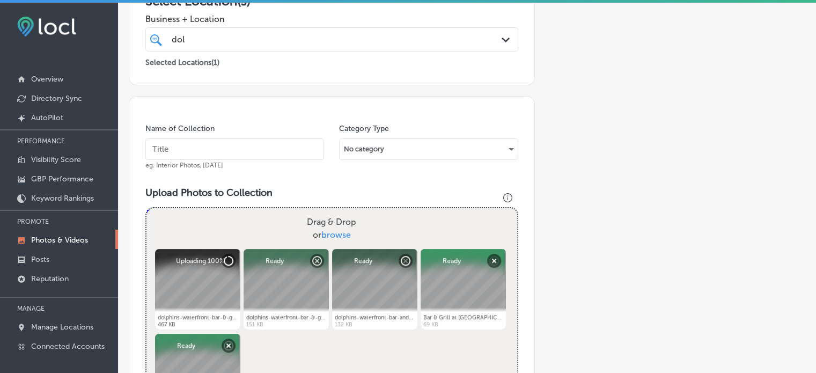
paste input "Fresh seafood salad with shrimp"
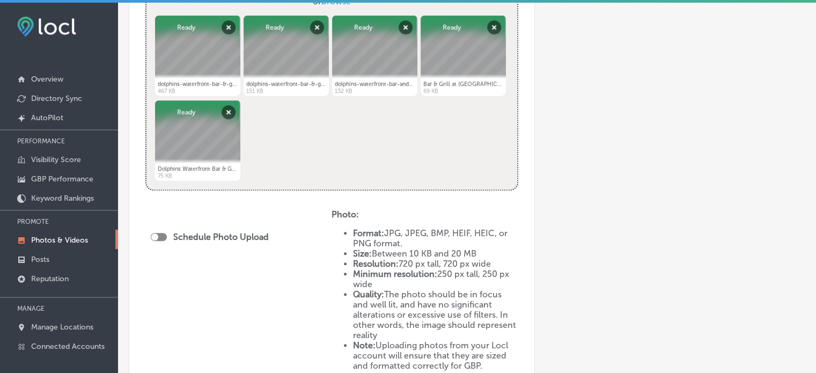
scroll to position [445, 0]
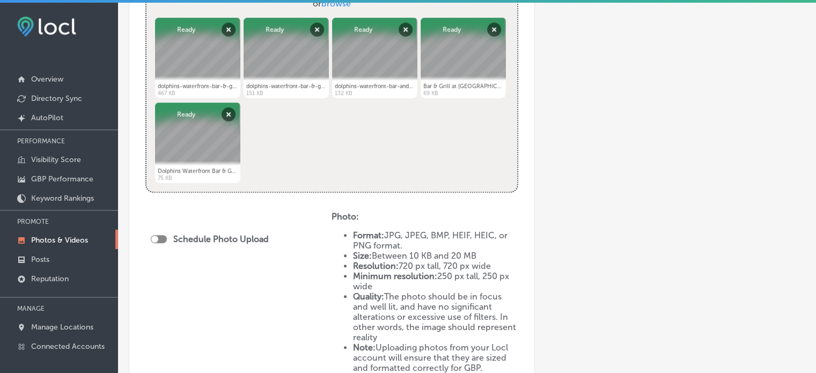
type input "Fresh seafood salad with shrimp"
drag, startPoint x: 199, startPoint y: 52, endPoint x: 294, endPoint y: 131, distance: 123.8
click at [294, 131] on div "Powered by PQINA Drag & Drop or browse dolphins-waterfront-bar-&-grill-at-cape-…" at bounding box center [331, 84] width 371 height 215
drag, startPoint x: 282, startPoint y: 57, endPoint x: 225, endPoint y: 64, distance: 57.2
click at [225, 16] on ul "dolphins-waterfront-bar-&-grill-at-cape-crossing-502.jpg Abort Retry Remove Upl…" at bounding box center [332, 16] width 358 height 0
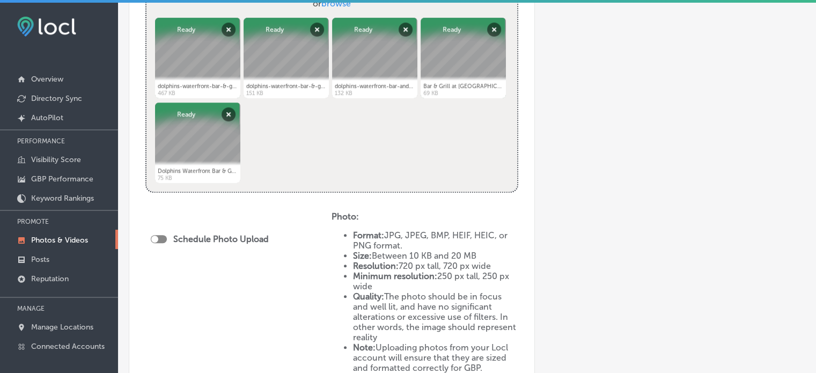
click at [159, 235] on div at bounding box center [159, 239] width 16 height 8
checkbox input "true"
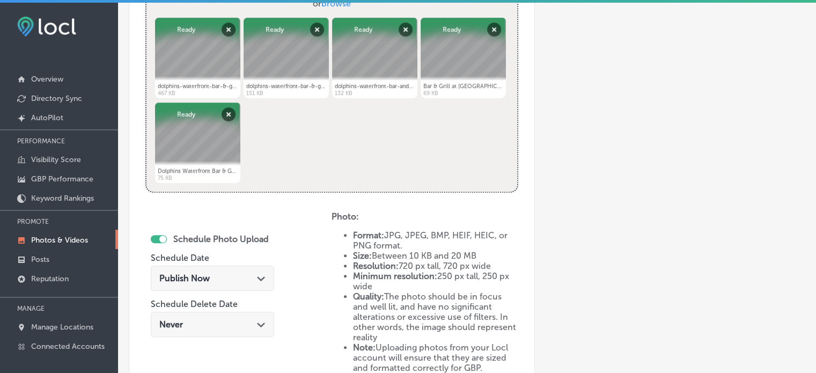
click at [251, 275] on div "Publish Now Path Created with Sketch." at bounding box center [212, 278] width 106 height 10
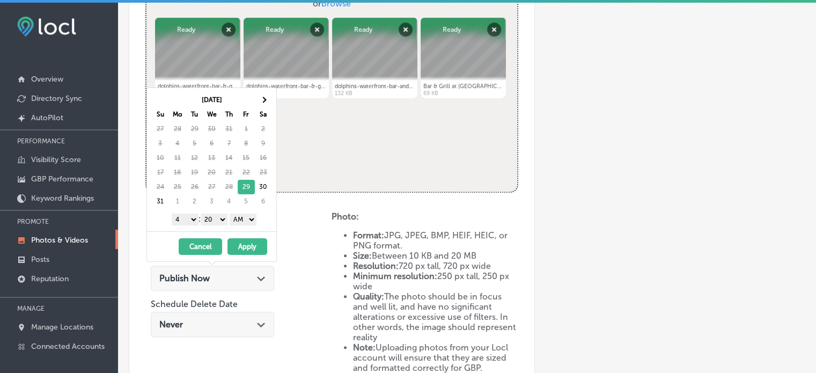
click at [185, 216] on select "1 2 3 4 5 6 7 8 9 10 11 12" at bounding box center [185, 220] width 27 height 12
click at [259, 100] on th at bounding box center [263, 100] width 17 height 14
click at [186, 221] on select "1 2 3 4 5 6 7 8 9 10 11 12" at bounding box center [185, 220] width 27 height 12
click at [215, 218] on select "00 10 20 30 40 50" at bounding box center [214, 220] width 27 height 12
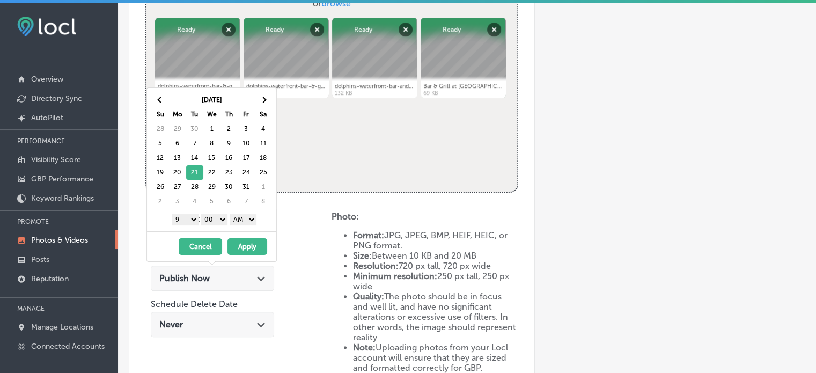
click at [240, 222] on select "AM PM" at bounding box center [243, 220] width 27 height 12
click at [242, 243] on button "Apply" at bounding box center [247, 246] width 40 height 17
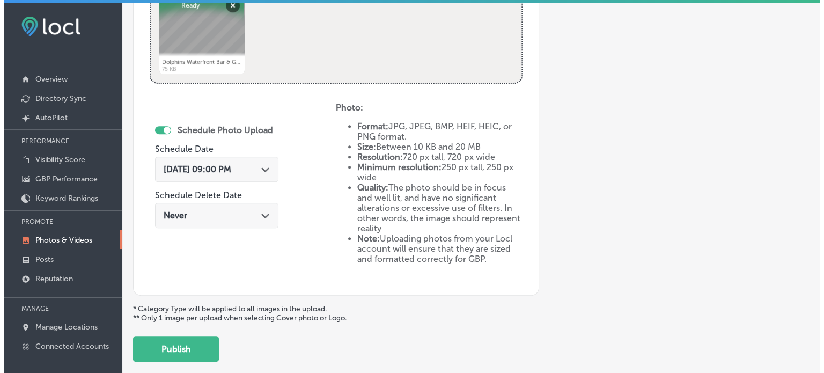
scroll to position [555, 0]
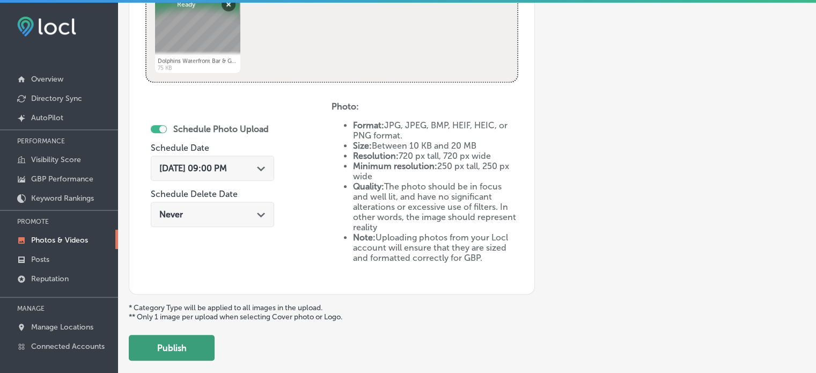
click at [193, 338] on button "Publish" at bounding box center [172, 348] width 86 height 26
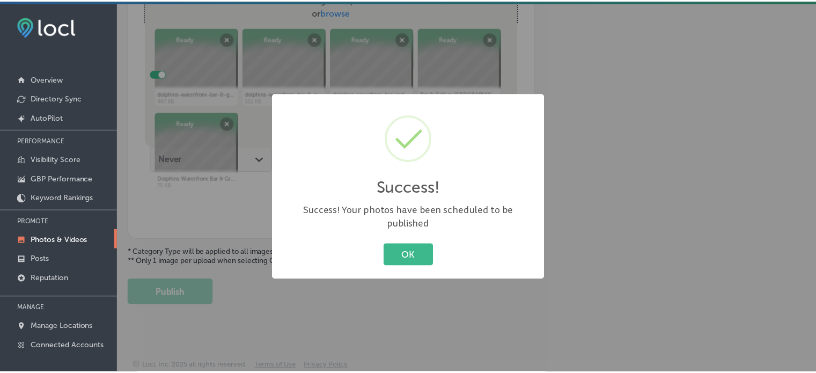
scroll to position [434, 0]
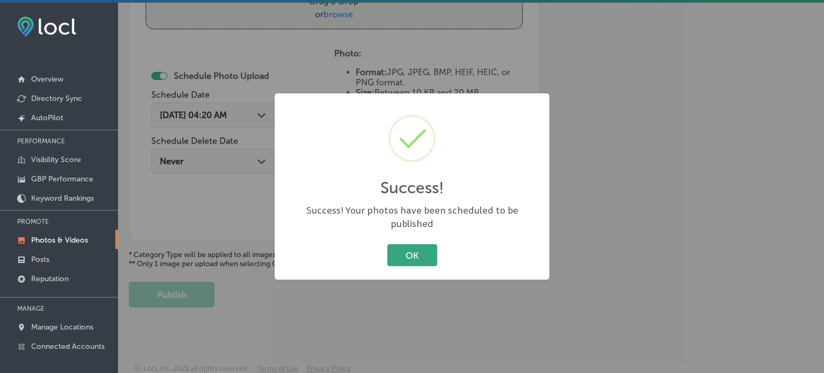
click at [412, 252] on button "OK" at bounding box center [412, 255] width 50 height 22
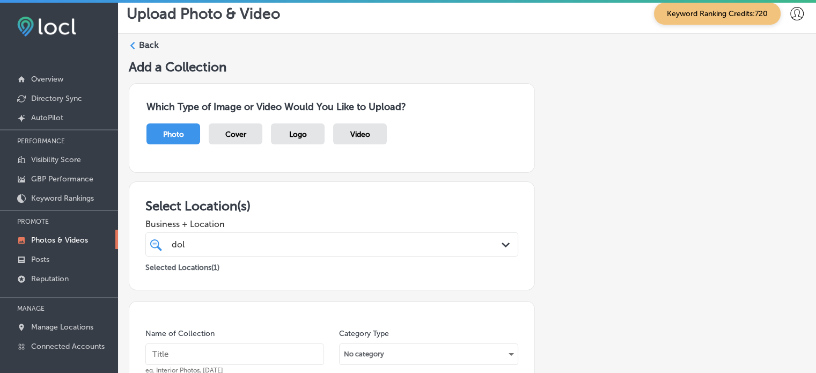
scroll to position [0, 0]
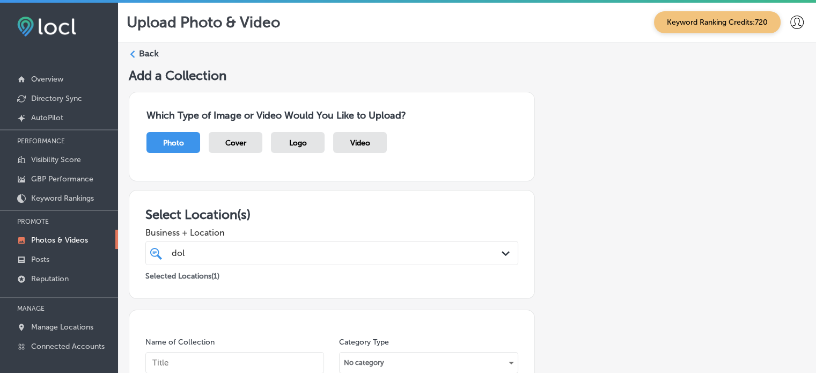
click at [142, 53] on label "Back" at bounding box center [149, 54] width 20 height 12
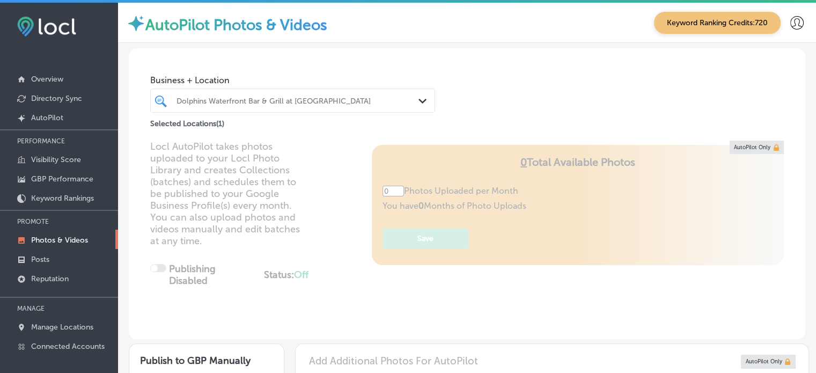
type input "5"
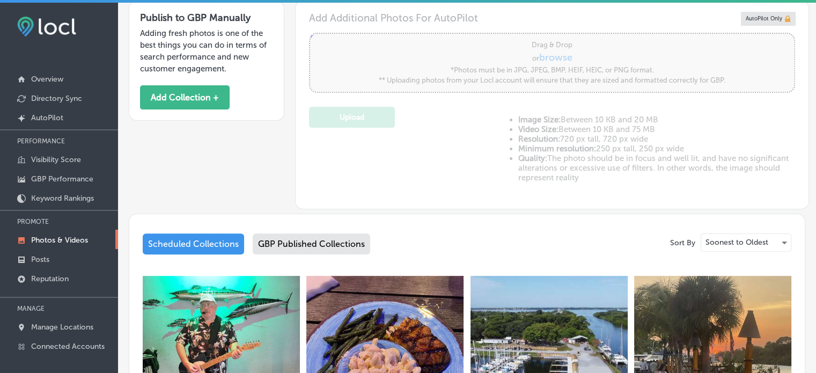
scroll to position [337, 0]
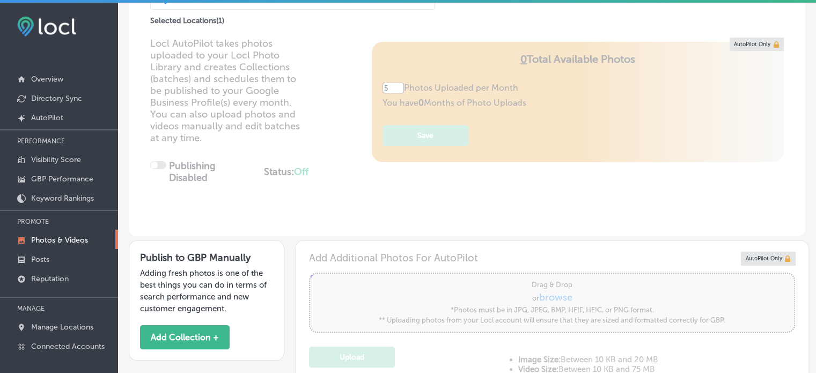
scroll to position [0, 0]
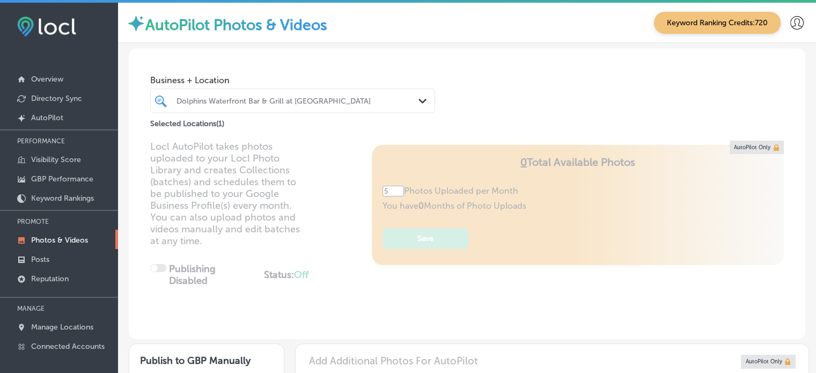
click at [299, 102] on div "Dolphins Waterfront Bar & Grill at [GEOGRAPHIC_DATA]" at bounding box center [298, 100] width 243 height 9
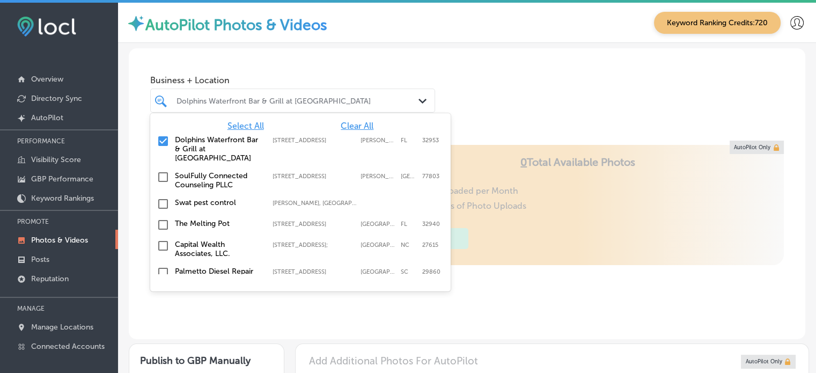
click at [352, 126] on span "Clear All" at bounding box center [357, 126] width 33 height 10
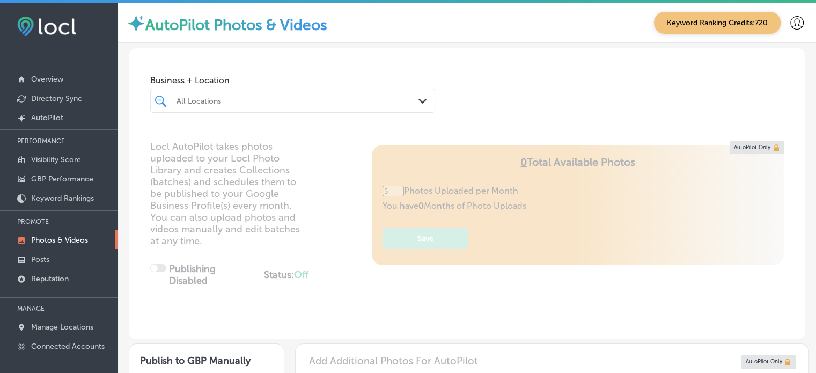
click at [315, 102] on div "All Locations" at bounding box center [298, 100] width 243 height 9
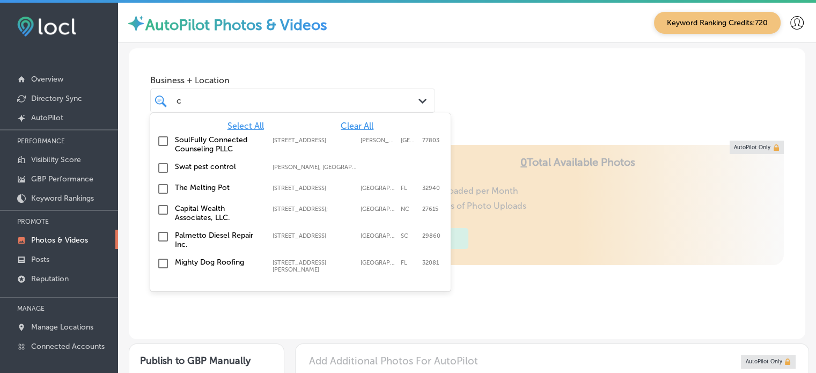
type input "co"
type input "0"
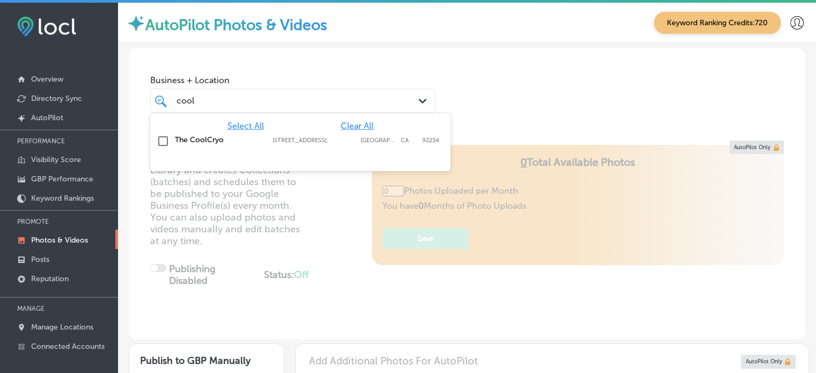
click at [180, 144] on div "The CoolCryo 67555 E Palm Canyon Dr Suite E103;, Cathedral City, CA, 92234 6755…" at bounding box center [283, 139] width 217 height 9
type input "cool"
click at [494, 85] on div "Business + Location option 67555 E Palm Canyon Dr Suite E103; , selected. optio…" at bounding box center [467, 89] width 677 height 82
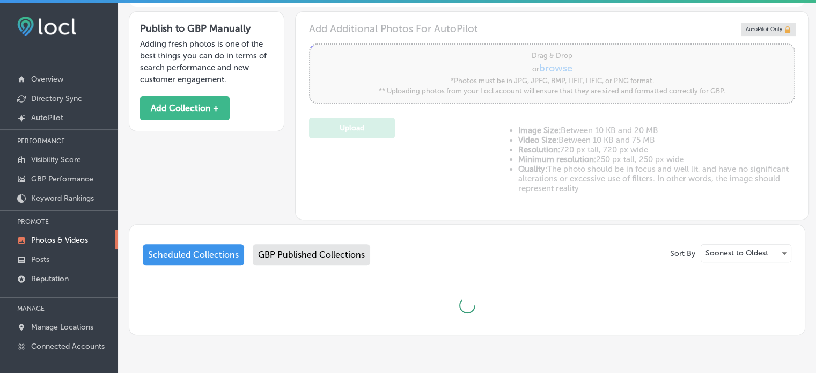
type input "5"
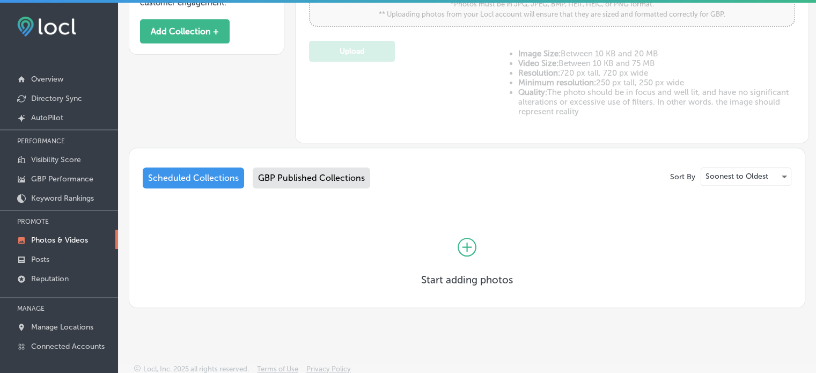
scroll to position [408, 0]
click at [465, 251] on icon at bounding box center [467, 247] width 19 height 19
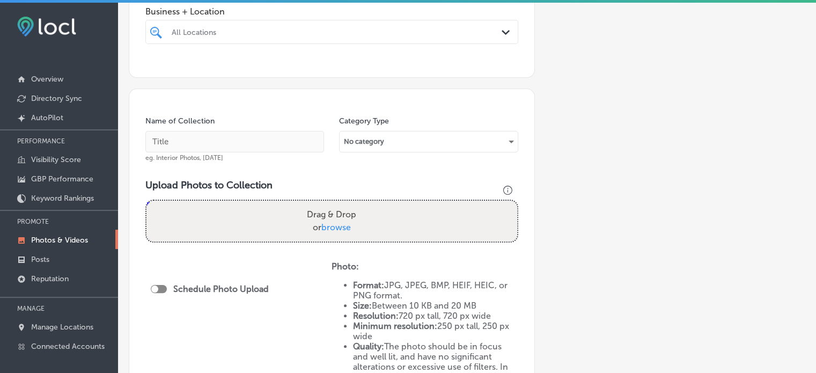
scroll to position [234, 0]
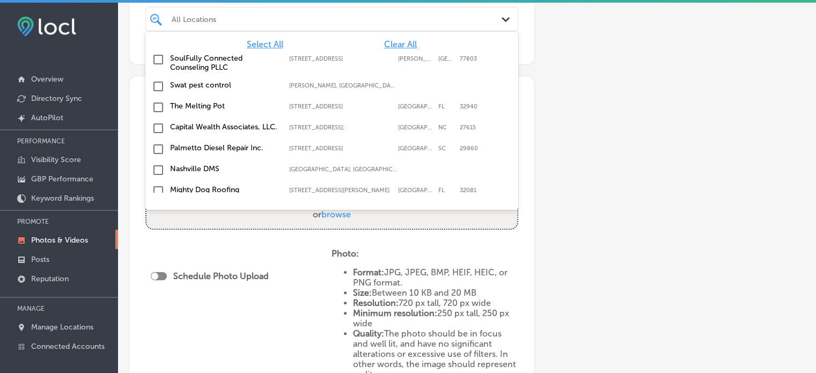
click at [302, 26] on div "All Locations" at bounding box center [331, 19] width 331 height 17
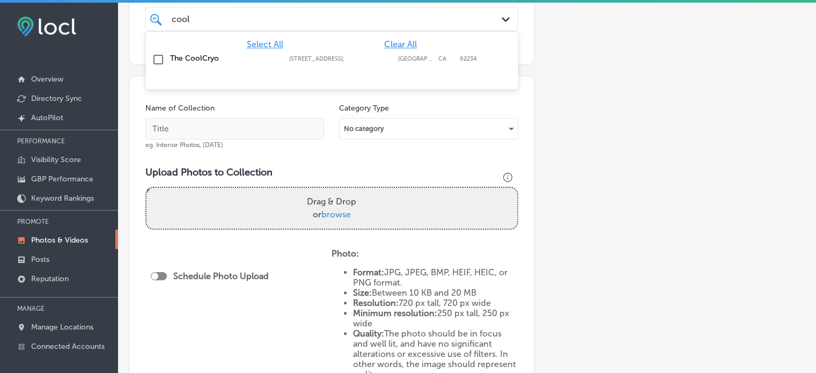
click at [193, 57] on label "The CoolCryo" at bounding box center [224, 58] width 108 height 9
type input "cool"
click at [495, 166] on h3 "Upload Photos to Collection" at bounding box center [331, 172] width 373 height 12
click at [233, 127] on input "text" at bounding box center [234, 128] width 179 height 21
paste input "Cryotherapy Cathedral City"
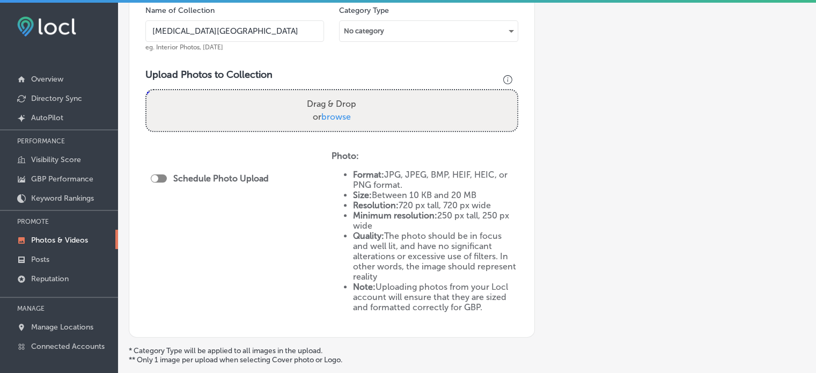
scroll to position [333, 0]
type input "Cryotherapy Cathedral City"
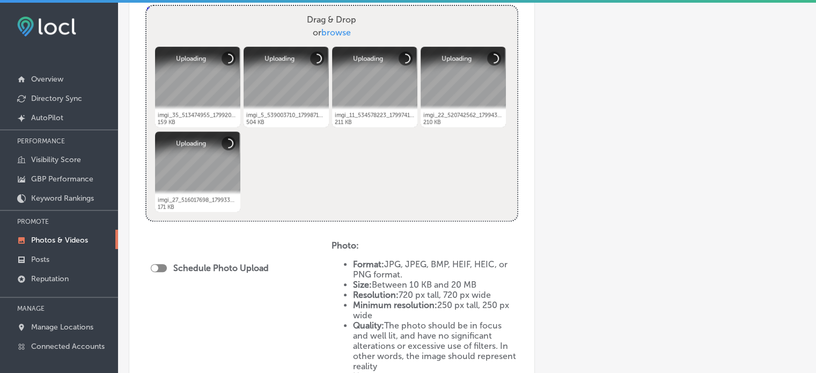
scroll to position [416, 0]
click at [164, 266] on div at bounding box center [159, 267] width 16 height 8
checkbox input "true"
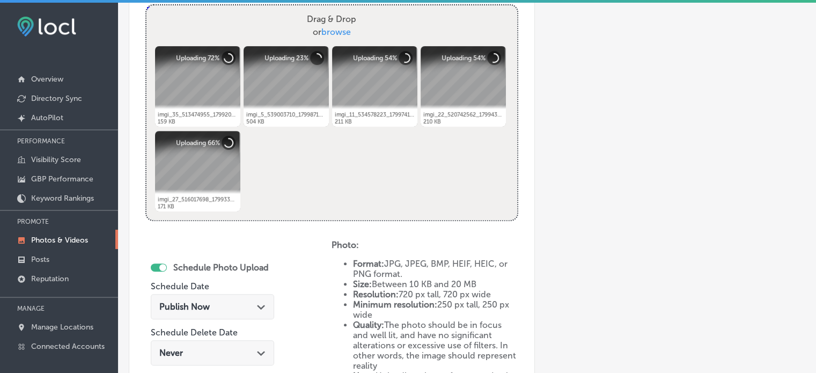
click at [247, 304] on div "Publish Now Path Created with Sketch." at bounding box center [212, 307] width 106 height 10
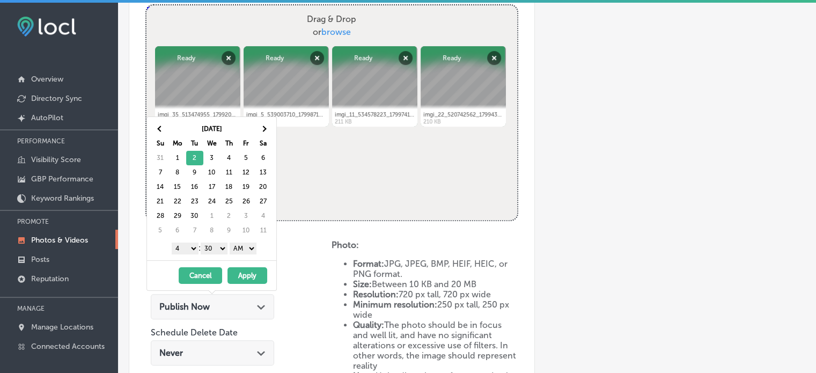
click at [186, 245] on select "1 2 3 4 5 6 7 8 9 10 11 12" at bounding box center [185, 248] width 27 height 12
click at [216, 242] on select "00 10 20 30 40 50" at bounding box center [214, 248] width 27 height 12
click at [241, 248] on select "AM PM" at bounding box center [243, 248] width 27 height 12
click at [249, 275] on button "Apply" at bounding box center [247, 275] width 40 height 17
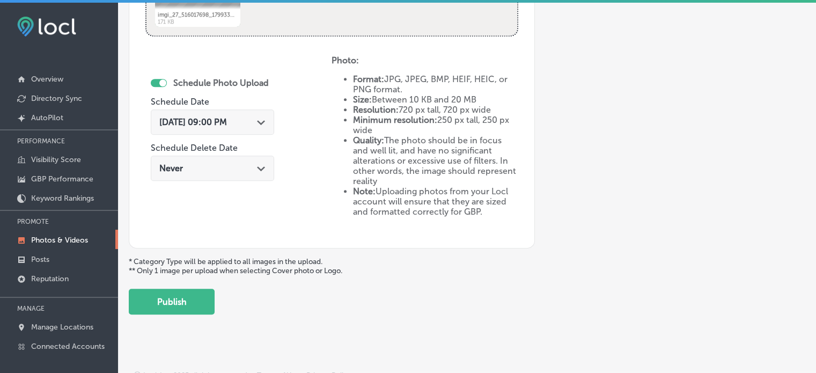
scroll to position [608, 0]
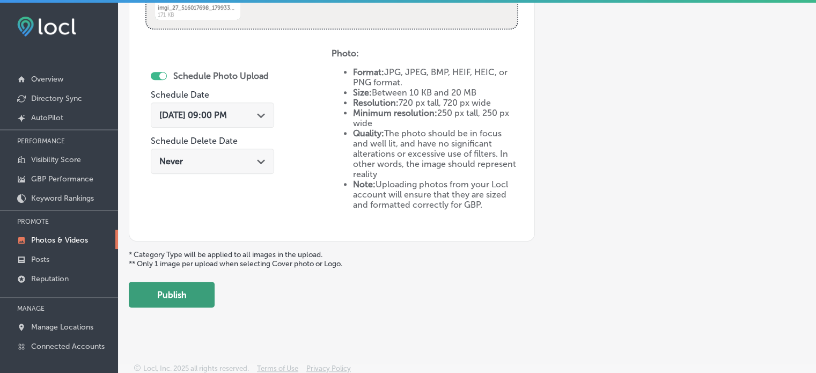
click at [188, 294] on button "Publish" at bounding box center [172, 295] width 86 height 26
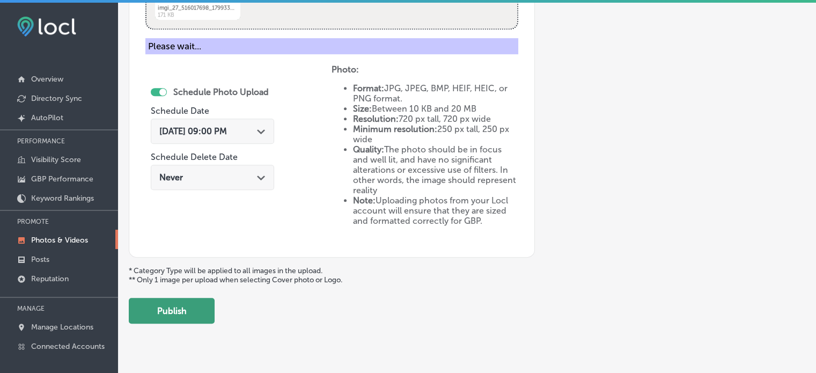
scroll to position [434, 0]
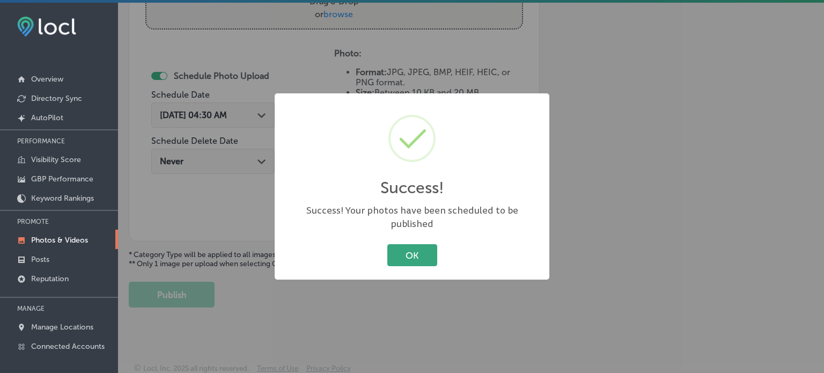
click at [418, 244] on button "OK" at bounding box center [412, 255] width 50 height 22
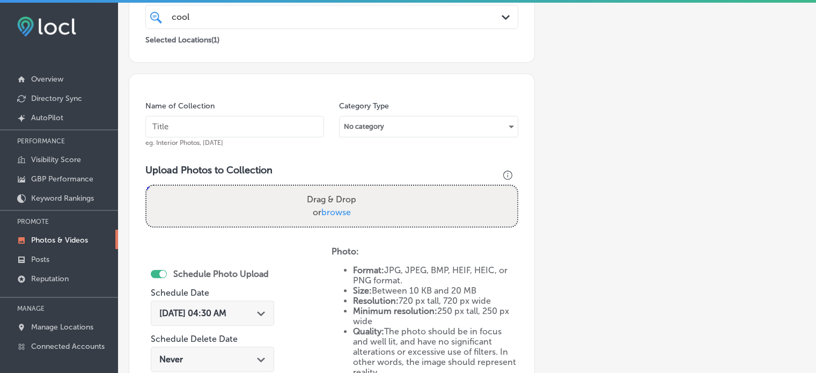
scroll to position [237, 0]
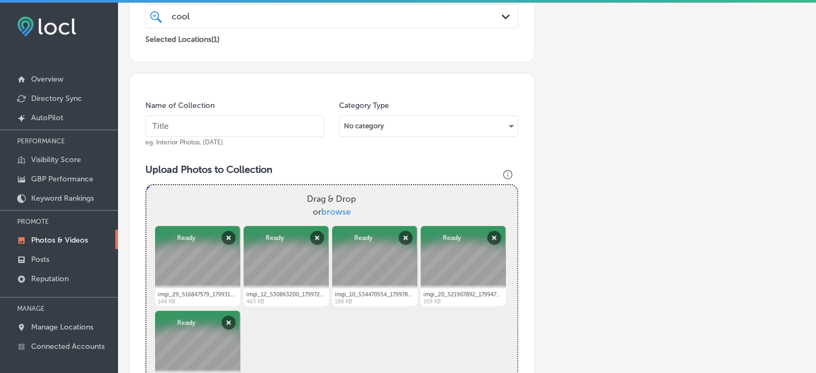
click at [238, 117] on input "text" at bounding box center [234, 125] width 179 height 21
paste input "Cryoskin treatments Palm Springs"
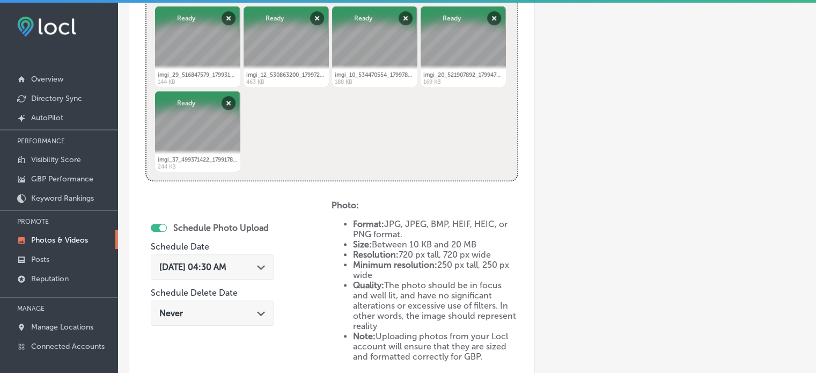
scroll to position [483, 0]
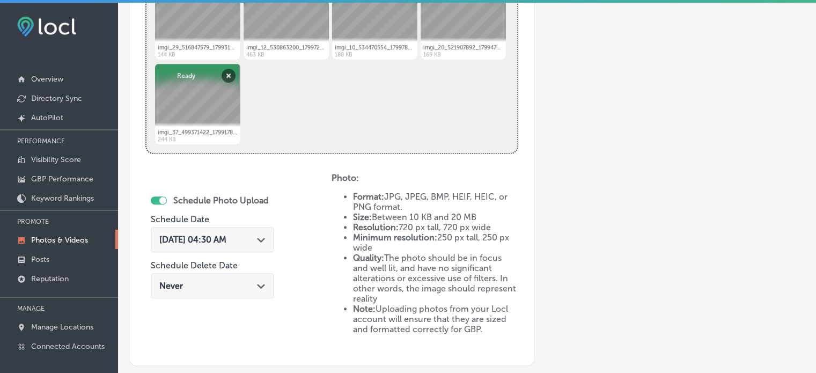
type input "Cryoskin treatments Palm Springs"
click at [265, 241] on icon "Path Created with Sketch." at bounding box center [261, 240] width 8 height 5
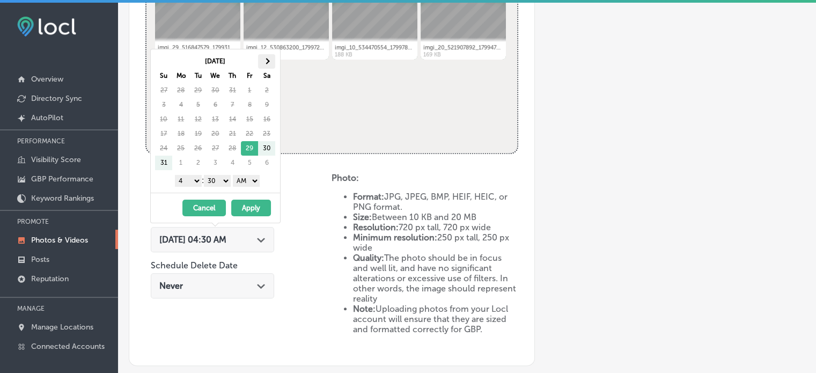
click at [264, 64] on th at bounding box center [266, 61] width 17 height 14
click at [196, 181] on select "1 2 3 4 5 6 7 8 9 10 11 12" at bounding box center [188, 181] width 27 height 12
click at [215, 179] on select "00 10 20 30 40 50" at bounding box center [217, 181] width 27 height 12
click at [247, 180] on select "AM PM" at bounding box center [246, 181] width 27 height 12
click at [252, 209] on button "Apply" at bounding box center [251, 208] width 40 height 17
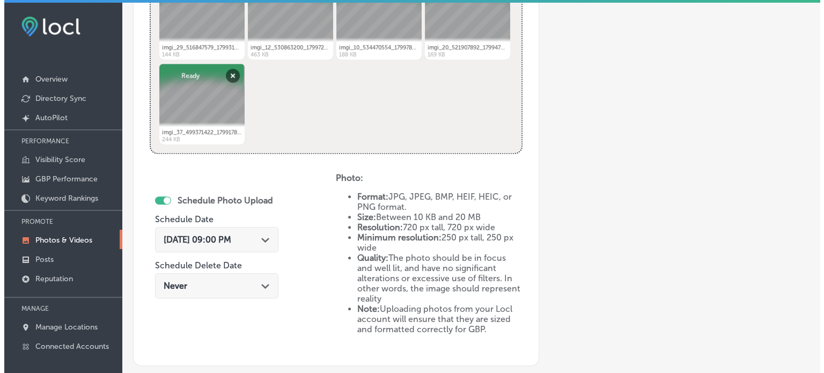
scroll to position [608, 0]
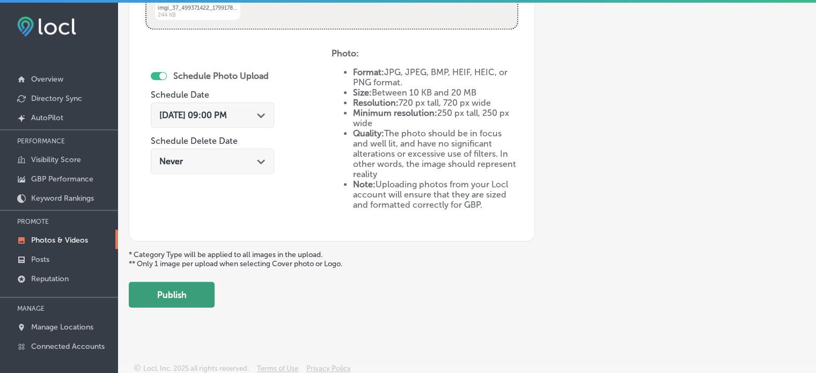
click at [195, 299] on button "Publish" at bounding box center [172, 295] width 86 height 26
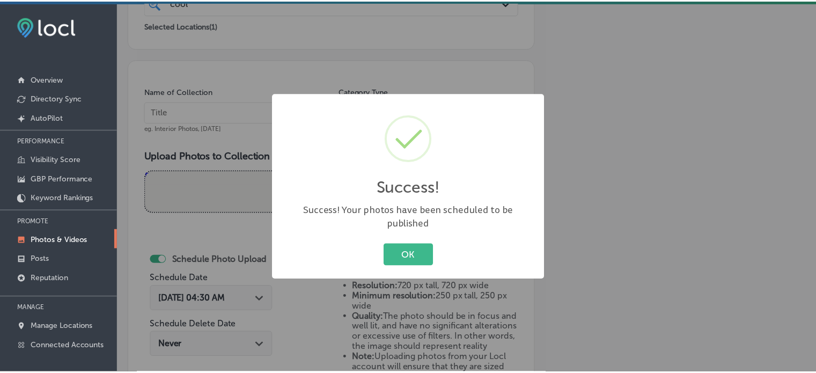
scroll to position [250, 0]
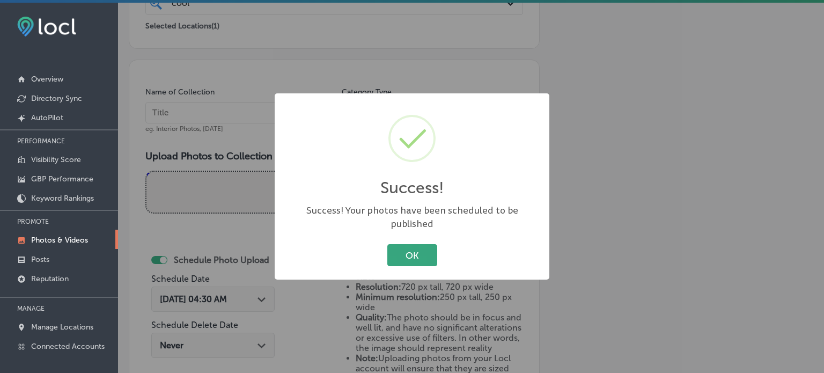
click at [408, 255] on button "OK" at bounding box center [412, 255] width 50 height 22
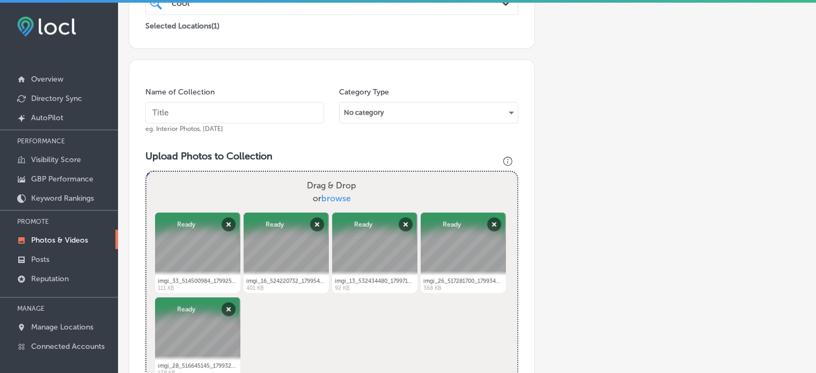
click at [215, 118] on input "text" at bounding box center [234, 112] width 179 height 21
paste input "Body sculpting Rancho Mirage"
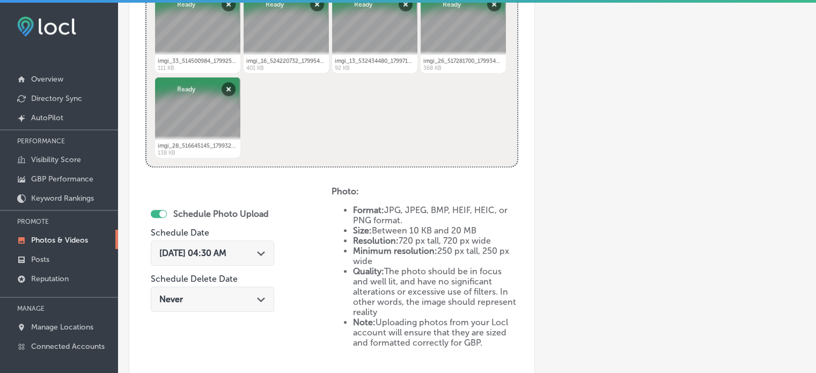
scroll to position [476, 0]
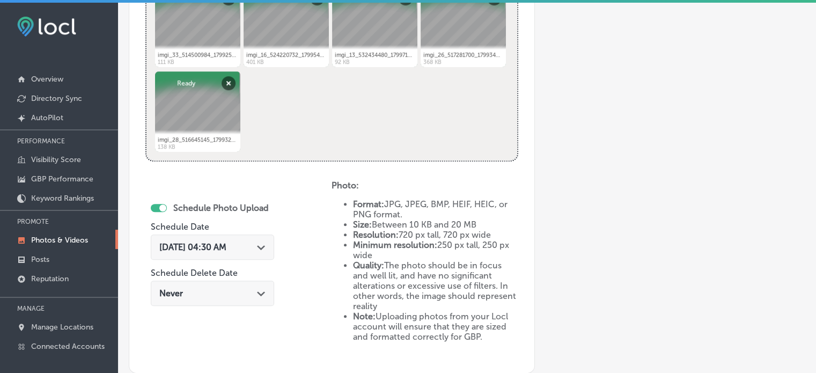
type input "Body sculpting Rancho Mirage"
click at [253, 251] on div "Aug 29, 2025 04:30 AM Path Created with Sketch." at bounding box center [212, 246] width 123 height 25
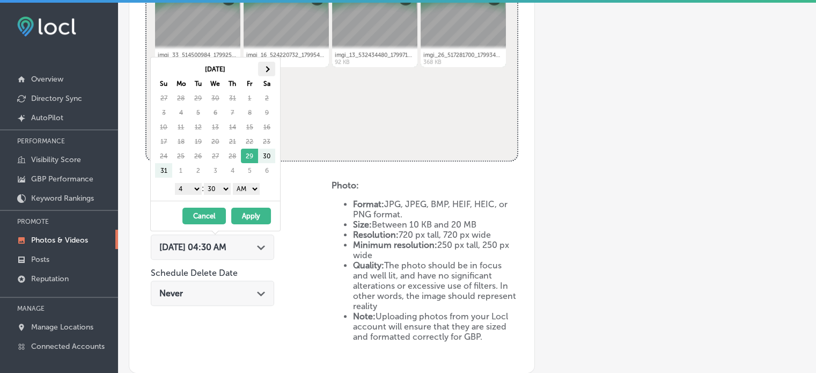
click at [264, 66] on th at bounding box center [266, 69] width 17 height 14
click at [191, 187] on select "1 2 3 4 5 6 7 8 9 10 11 12" at bounding box center [188, 189] width 27 height 12
click at [224, 188] on select "00 10 20 30 40 50" at bounding box center [217, 189] width 27 height 12
drag, startPoint x: 252, startPoint y: 188, endPoint x: 248, endPoint y: 207, distance: 19.6
click at [248, 207] on div "Sep 2025 Su Mo Tu We Th Fr Sa 31 1 2 3 4 5 6 7 8 9 10 11 12 13 14 15 16 17 18 1…" at bounding box center [215, 144] width 130 height 174
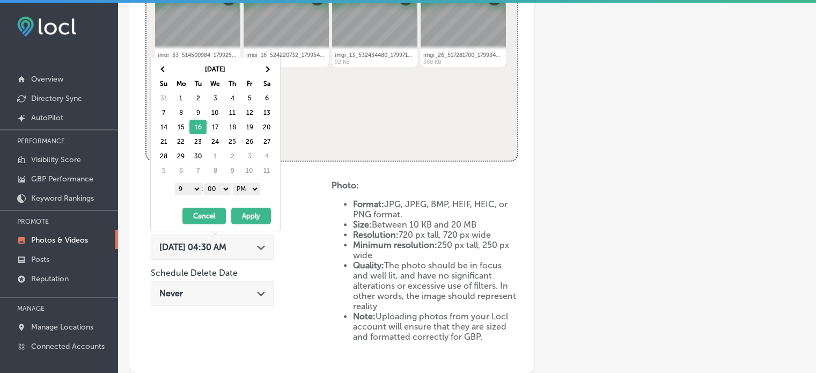
click at [252, 219] on button "Apply" at bounding box center [251, 216] width 40 height 17
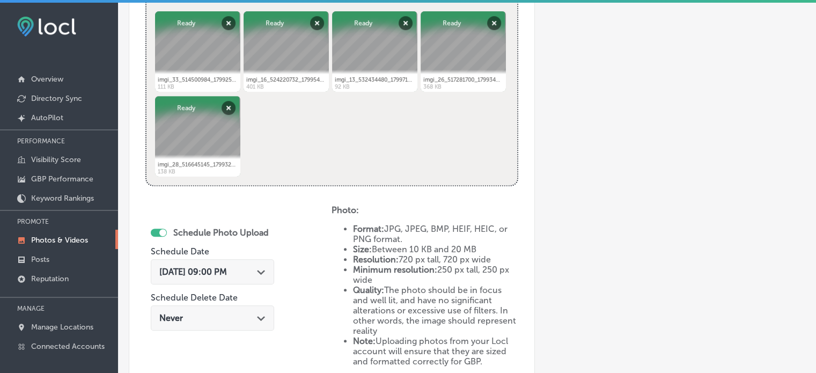
scroll to position [608, 0]
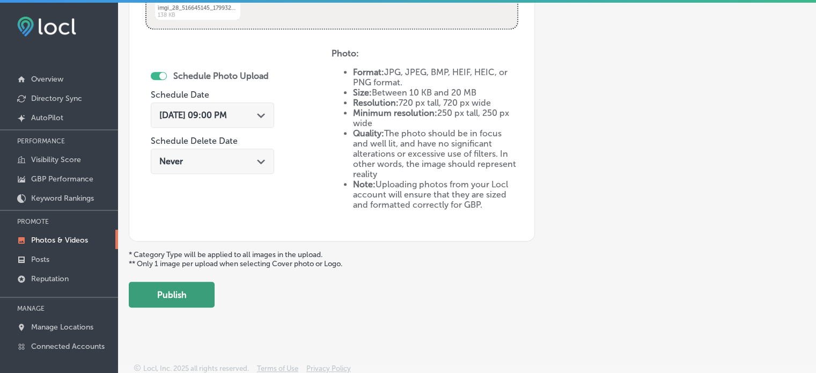
click at [184, 295] on button "Publish" at bounding box center [172, 295] width 86 height 26
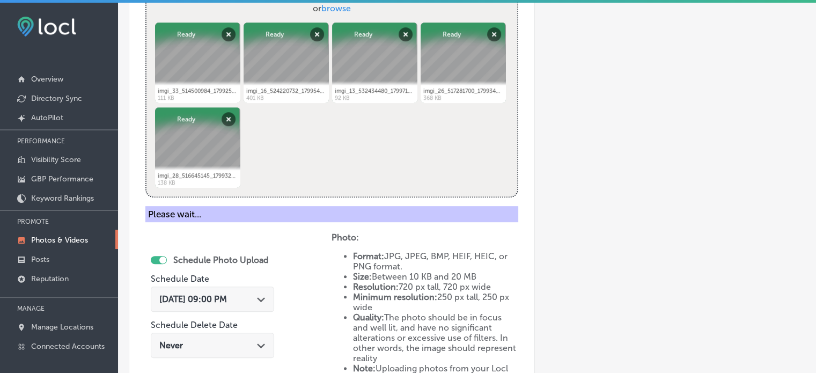
scroll to position [433, 0]
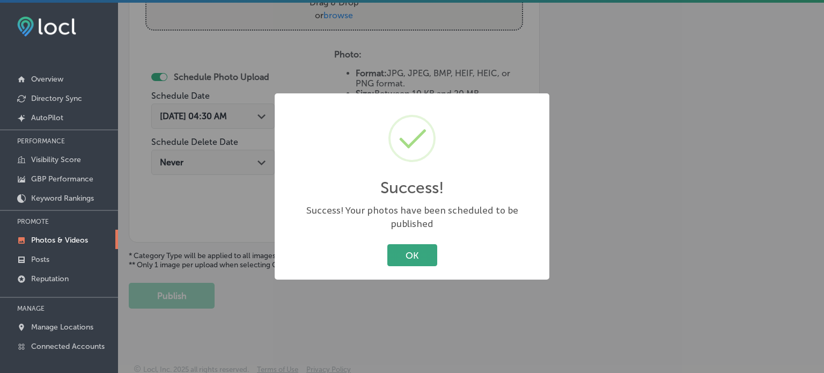
click at [424, 245] on button "OK" at bounding box center [412, 255] width 50 height 22
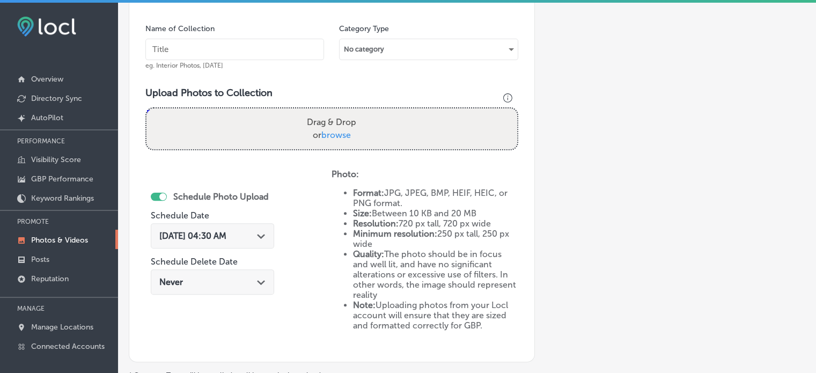
scroll to position [311, 0]
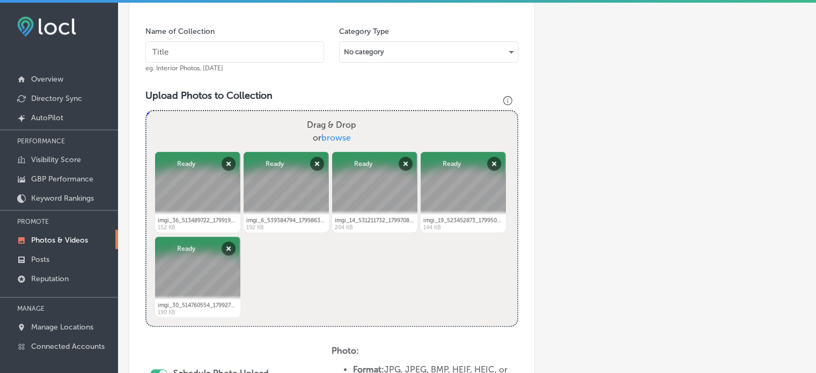
click at [194, 51] on input "text" at bounding box center [234, 51] width 179 height 21
paste input "CryoSlimming Palm Desert"
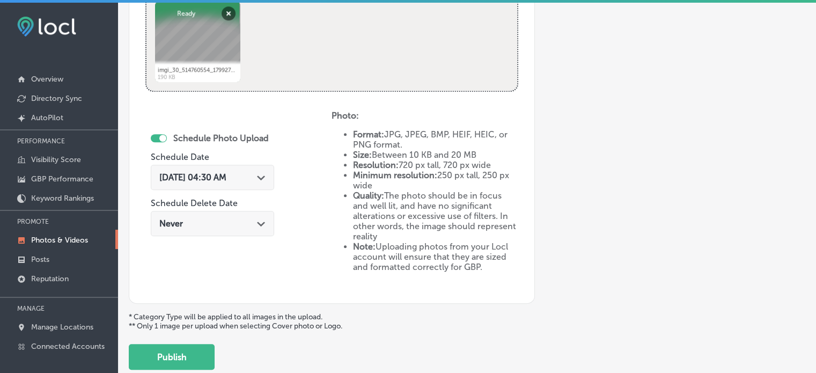
scroll to position [547, 0]
type input "CryoSlimming Palm Desert"
click at [264, 177] on icon "Path Created with Sketch." at bounding box center [261, 176] width 8 height 5
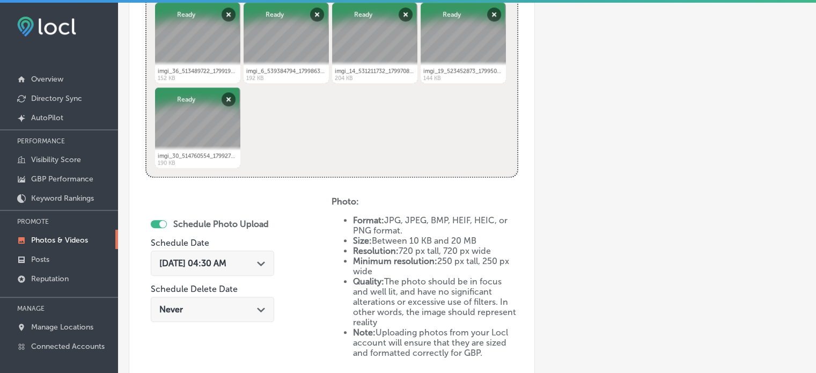
scroll to position [458, 0]
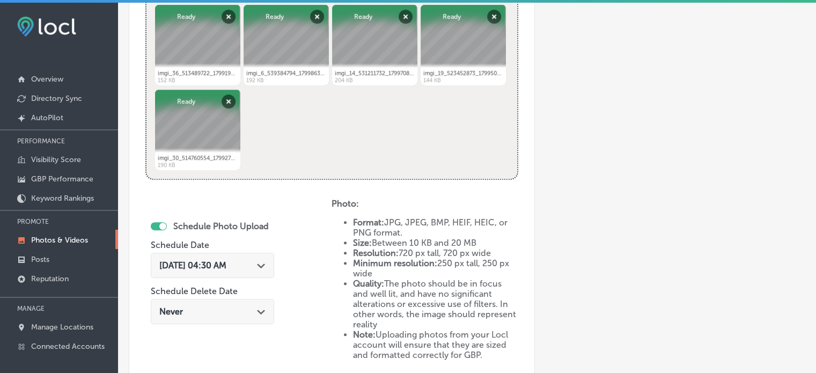
click at [265, 263] on polygon at bounding box center [261, 265] width 8 height 5
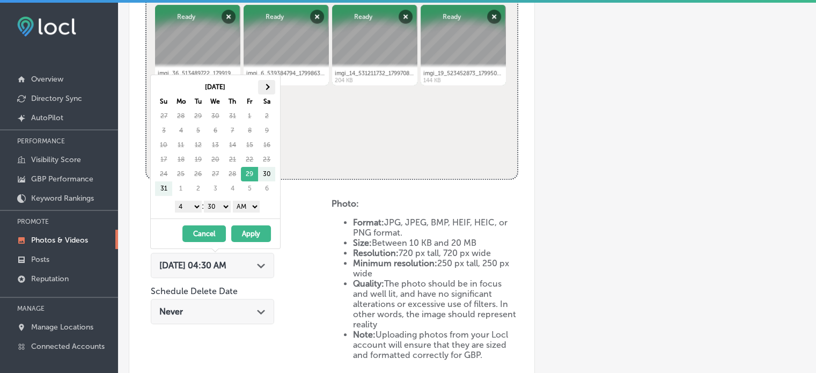
click at [267, 83] on th at bounding box center [266, 87] width 17 height 14
click at [188, 205] on select "1 2 3 4 5 6 7 8 9 10 11 12" at bounding box center [188, 207] width 27 height 12
click at [219, 208] on select "00 10 20 30 40 50" at bounding box center [217, 207] width 27 height 12
click at [245, 205] on select "AM PM" at bounding box center [246, 207] width 27 height 12
click at [252, 237] on button "Apply" at bounding box center [251, 233] width 40 height 17
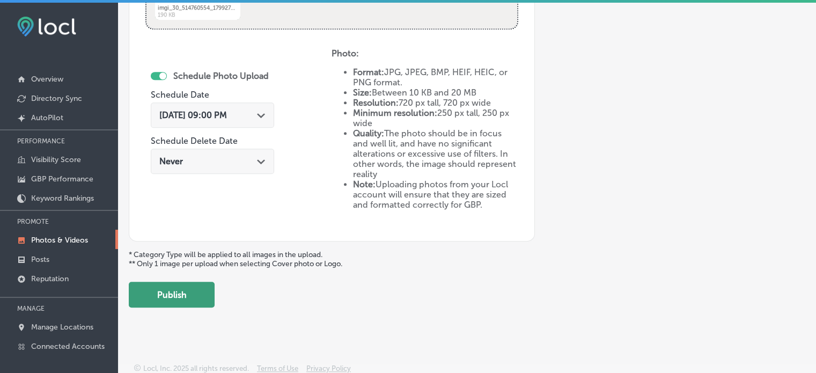
scroll to position [607, 0]
click at [181, 298] on button "Publish" at bounding box center [172, 295] width 86 height 26
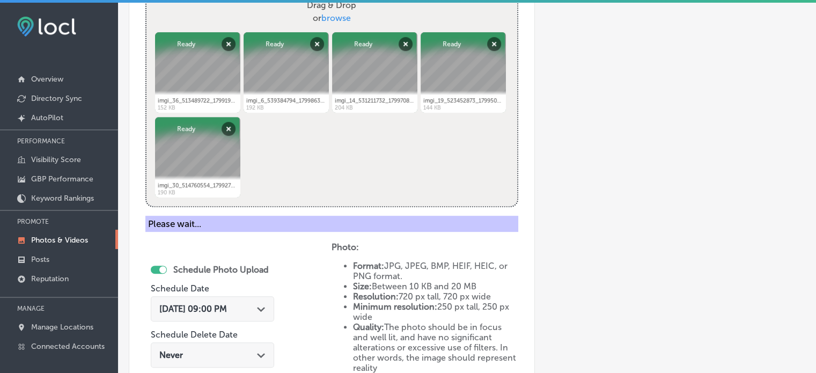
scroll to position [427, 0]
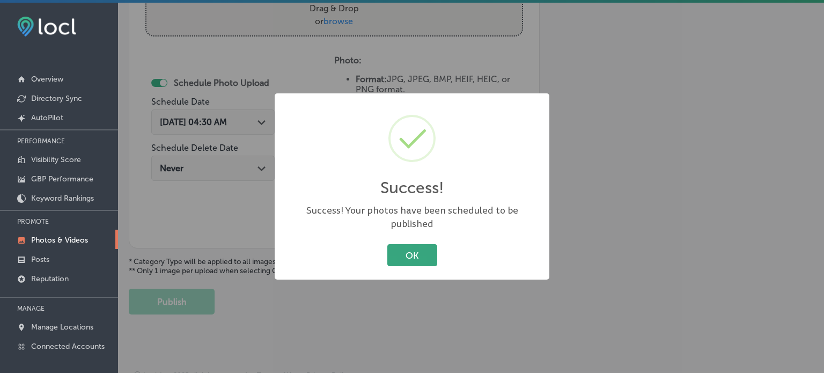
click at [414, 247] on button "OK" at bounding box center [412, 255] width 50 height 22
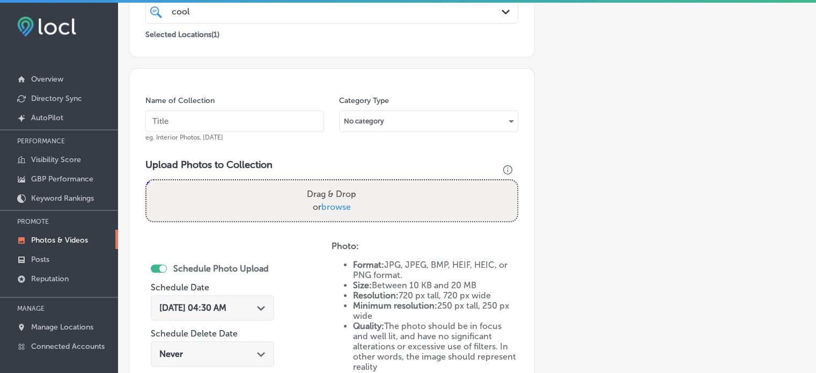
scroll to position [225, 0]
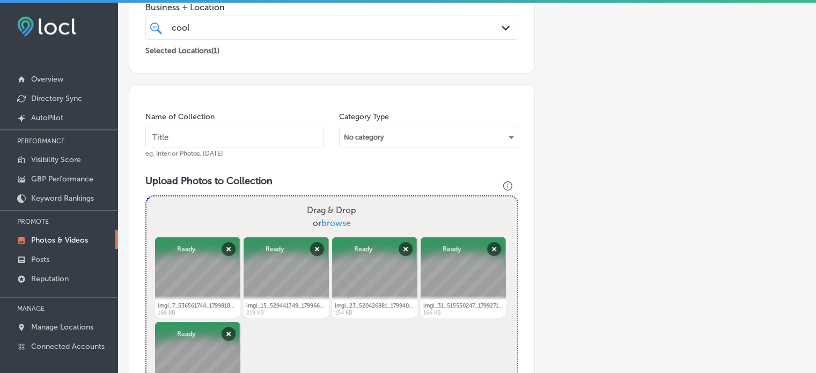
click at [240, 144] on input "text" at bounding box center [234, 137] width 179 height 21
paste input "Fat freezing therapy Desert Hot Springs"
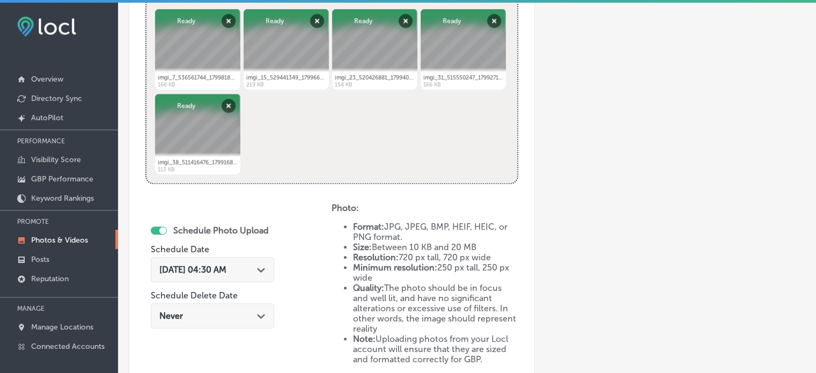
scroll to position [457, 0]
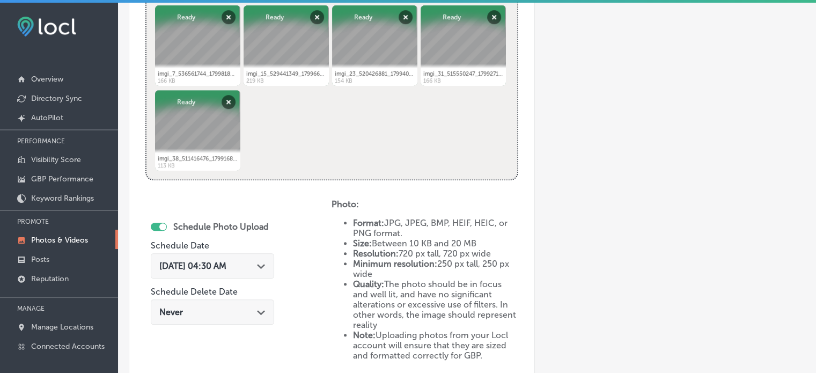
type input "Fat freezing therapy Desert Hot Springs"
click at [266, 268] on div "Path Created with Sketch." at bounding box center [261, 265] width 9 height 9
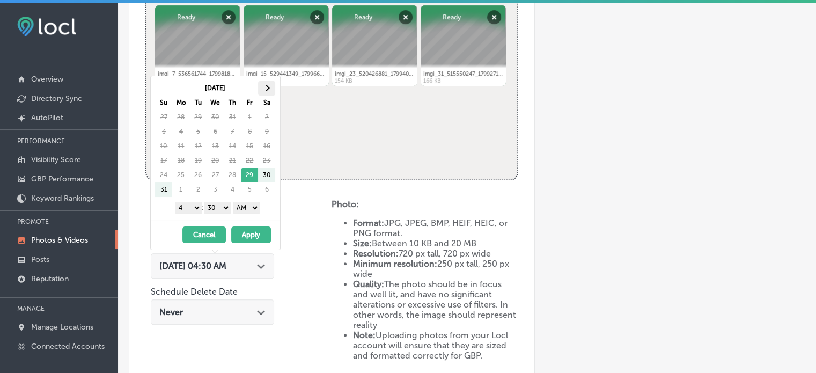
click at [263, 89] on th at bounding box center [266, 88] width 17 height 14
click at [191, 208] on select "1 2 3 4 5 6 7 8 9 10 11 12" at bounding box center [188, 208] width 27 height 12
click at [220, 207] on select "00 10 20 30 40 50" at bounding box center [217, 208] width 27 height 12
click at [248, 208] on select "AM PM" at bounding box center [246, 208] width 27 height 12
click at [250, 233] on button "Apply" at bounding box center [251, 234] width 40 height 17
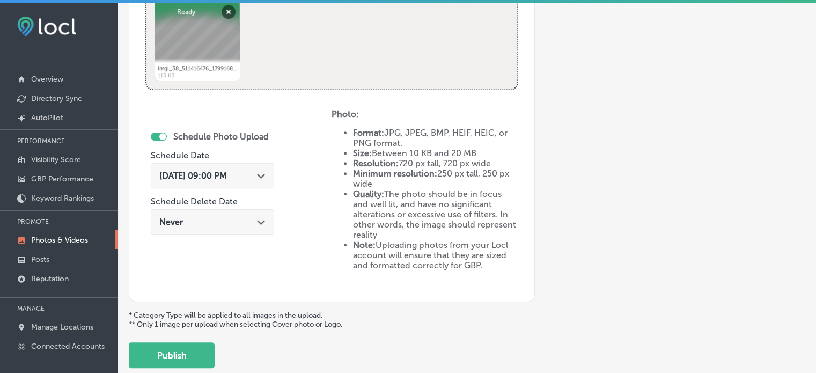
scroll to position [550, 0]
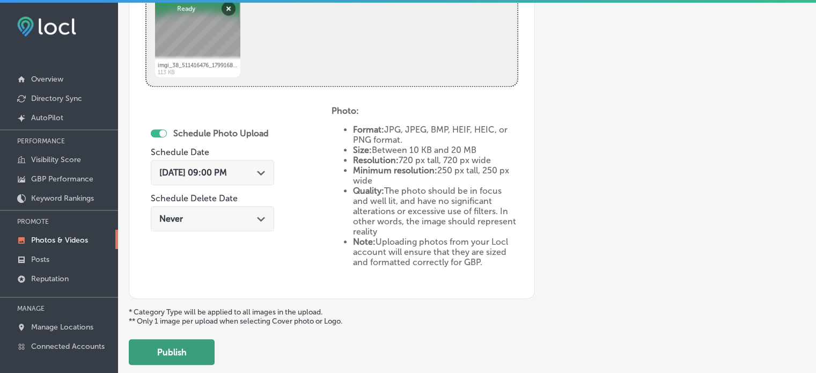
click at [188, 355] on button "Publish" at bounding box center [172, 352] width 86 height 26
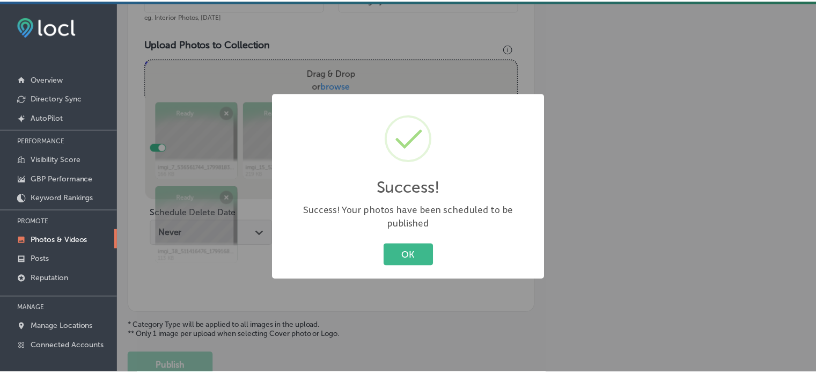
scroll to position [355, 0]
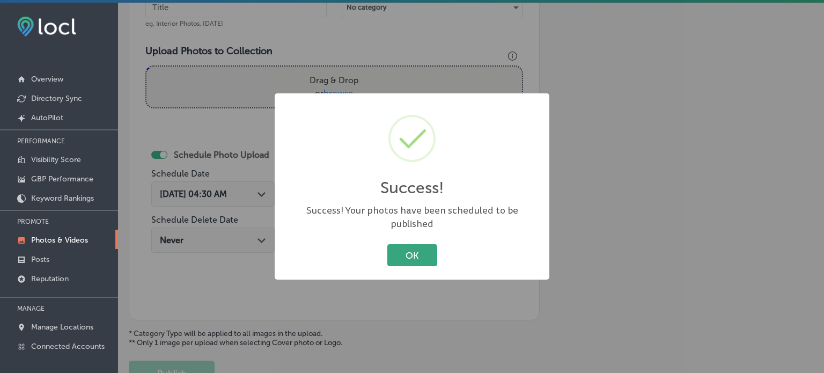
click at [410, 244] on button "OK" at bounding box center [412, 255] width 50 height 22
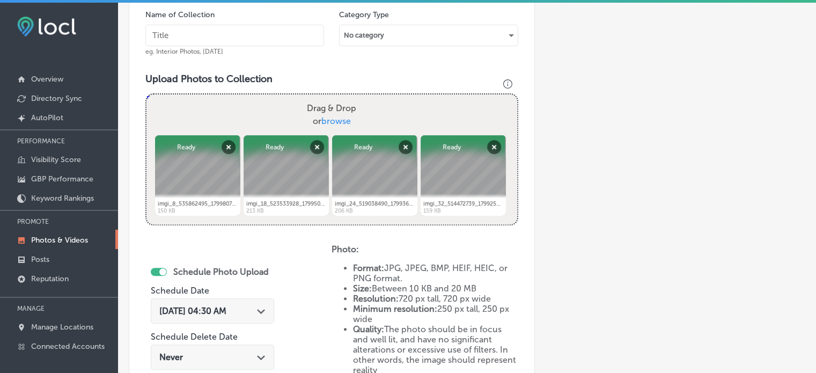
scroll to position [325, 0]
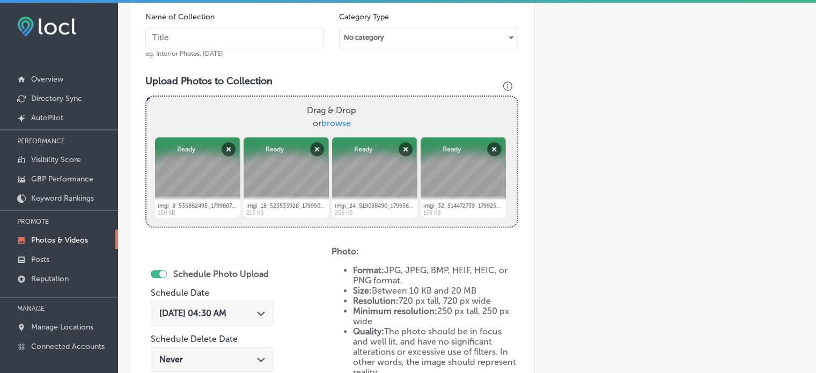
click at [225, 40] on input "text" at bounding box center [234, 37] width 179 height 21
paste input "CryoFacial Cathedral City"
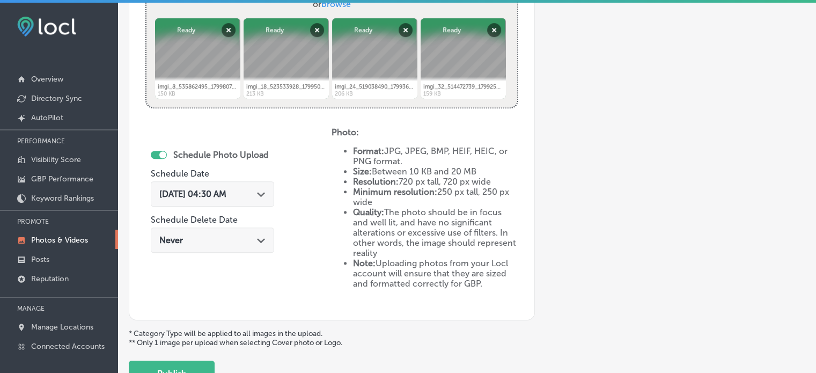
scroll to position [446, 0]
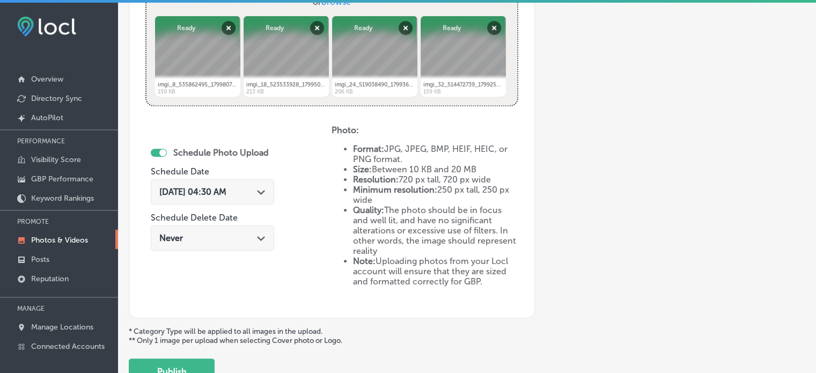
type input "CryoFacial Cathedral City"
click at [258, 192] on div "Aug 29, 2025 04:30 AM Path Created with Sketch." at bounding box center [212, 192] width 106 height 10
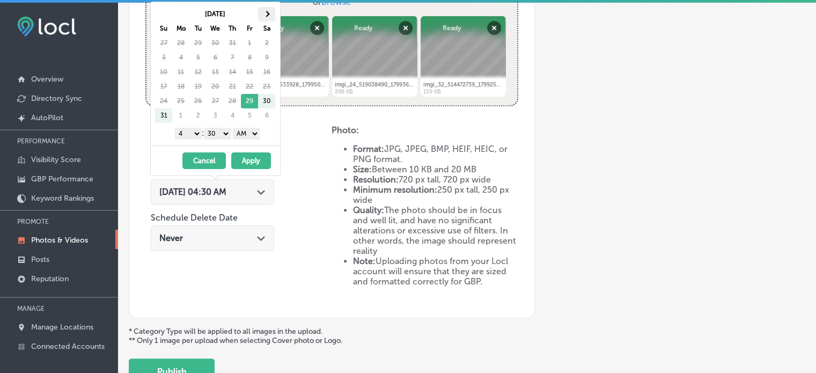
click at [270, 12] on th at bounding box center [266, 14] width 17 height 14
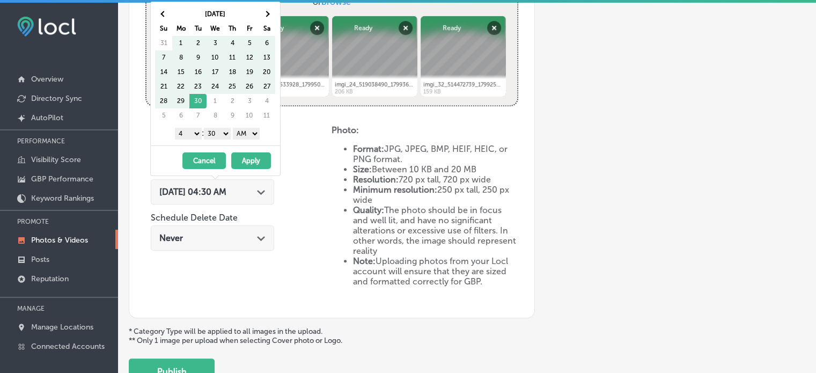
click at [270, 12] on th at bounding box center [266, 14] width 17 height 14
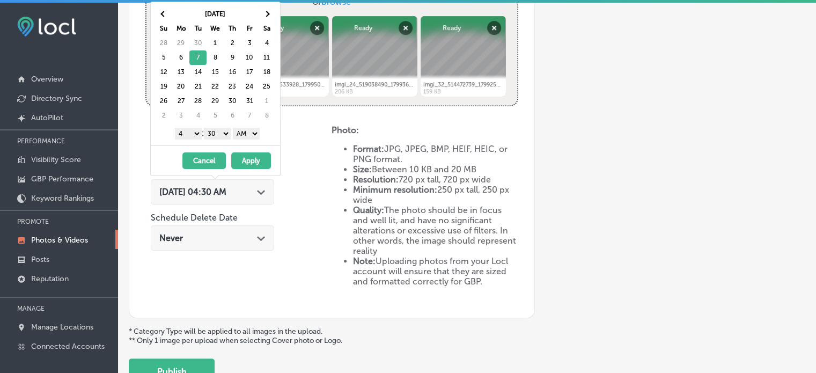
click at [191, 133] on select "1 2 3 4 5 6 7 8 9 10 11 12" at bounding box center [188, 134] width 27 height 12
drag, startPoint x: 223, startPoint y: 131, endPoint x: 222, endPoint y: 142, distance: 11.3
click at [222, 142] on div "[DATE] Su Mo Tu We Th Fr Sa 28 29 30 1 2 3 4 5 6 7 8 9 10 11 12 13 14 15 16 17 …" at bounding box center [215, 73] width 129 height 143
click at [241, 133] on select "AM PM" at bounding box center [246, 134] width 27 height 12
click at [244, 160] on button "Apply" at bounding box center [251, 160] width 40 height 17
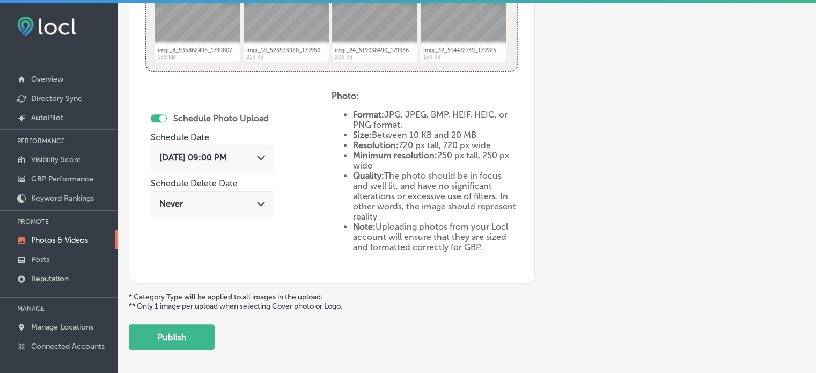
scroll to position [484, 0]
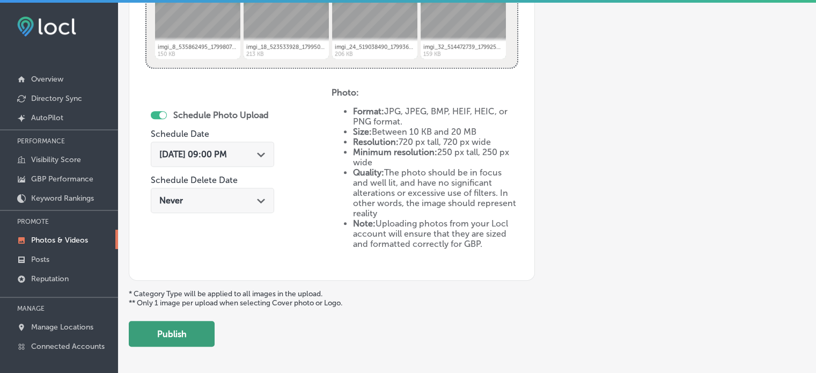
click at [194, 335] on button "Publish" at bounding box center [172, 334] width 86 height 26
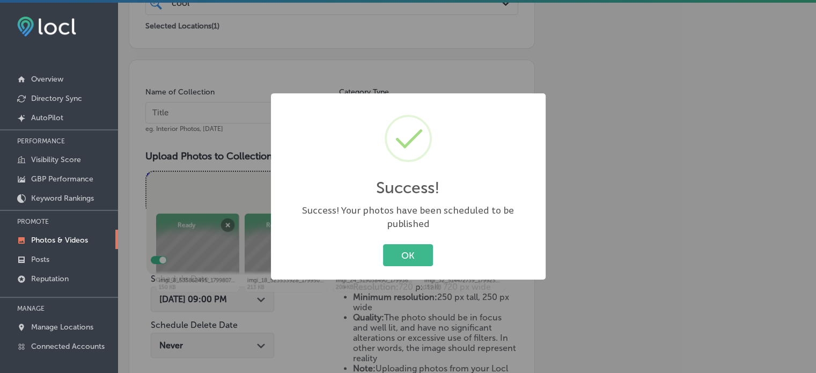
scroll to position [241, 0]
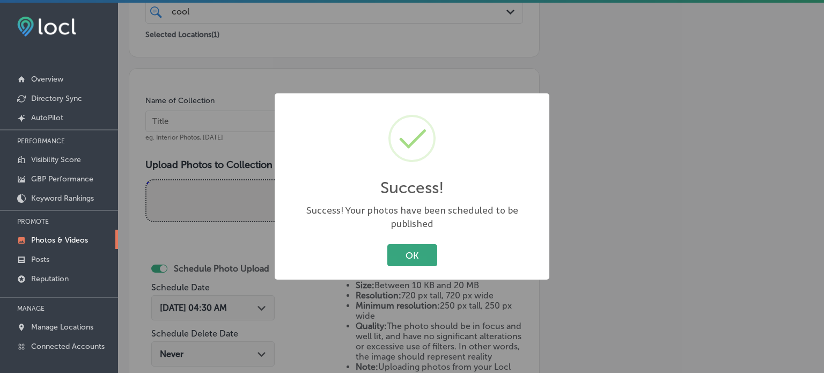
click at [425, 249] on button "OK" at bounding box center [412, 255] width 50 height 22
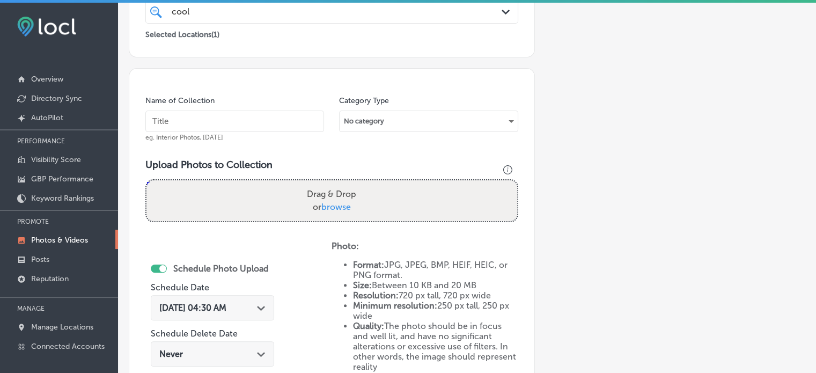
click at [266, 115] on input "text" at bounding box center [234, 121] width 179 height 21
paste input "Wellness and recovery Bermuda Dunes"
type input "Wellness and recovery Bermuda Dunes"
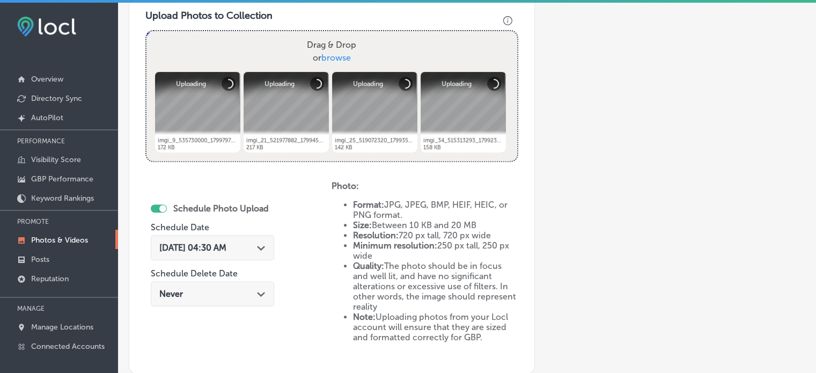
scroll to position [393, 0]
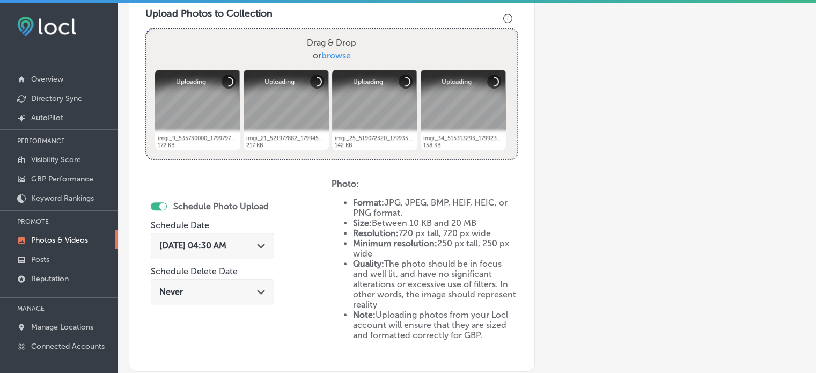
click at [265, 244] on icon "Path Created with Sketch." at bounding box center [261, 246] width 8 height 5
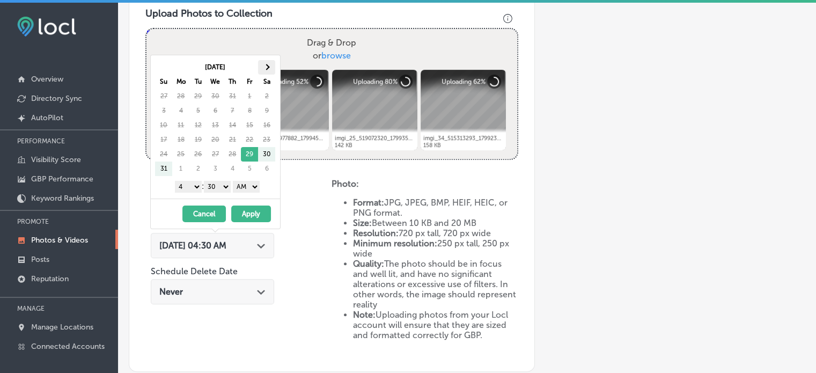
click at [266, 64] on span at bounding box center [267, 67] width 6 height 6
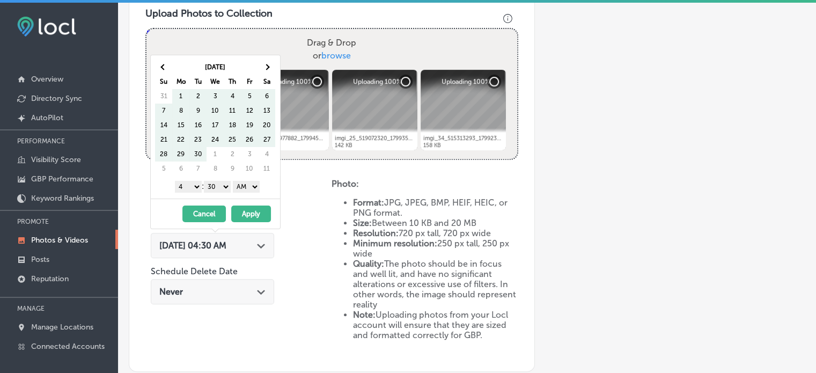
click at [266, 64] on span at bounding box center [267, 67] width 6 height 6
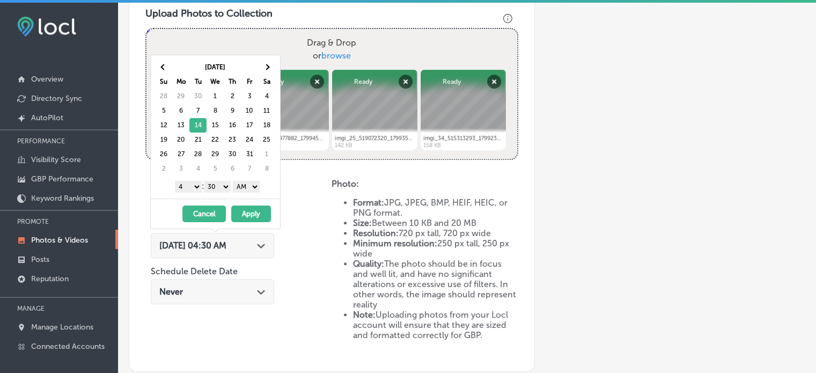
click at [192, 185] on select "1 2 3 4 5 6 7 8 9 10 11 12" at bounding box center [188, 187] width 27 height 12
click at [212, 187] on select "00 10 20 30 40 50" at bounding box center [217, 187] width 27 height 12
drag, startPoint x: 246, startPoint y: 183, endPoint x: 247, endPoint y: 208, distance: 24.7
click at [247, 208] on div "Oct 2025 Su Mo Tu We Th Fr Sa 28 29 30 1 2 3 4 5 6 7 8 9 10 11 12 13 14 15 16 1…" at bounding box center [215, 142] width 130 height 174
click at [249, 215] on button "Apply" at bounding box center [251, 213] width 40 height 17
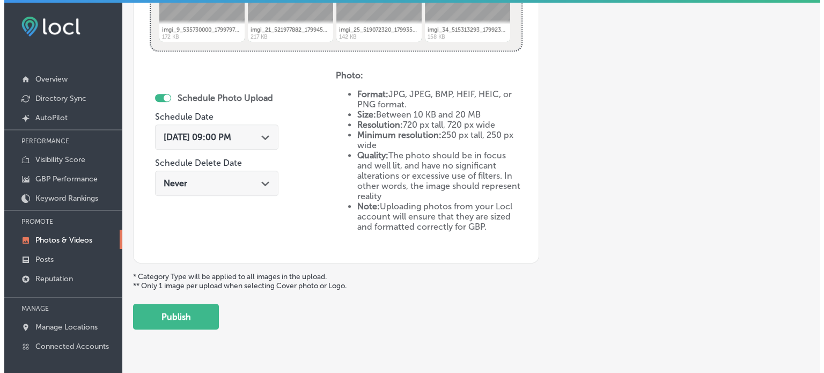
scroll to position [503, 0]
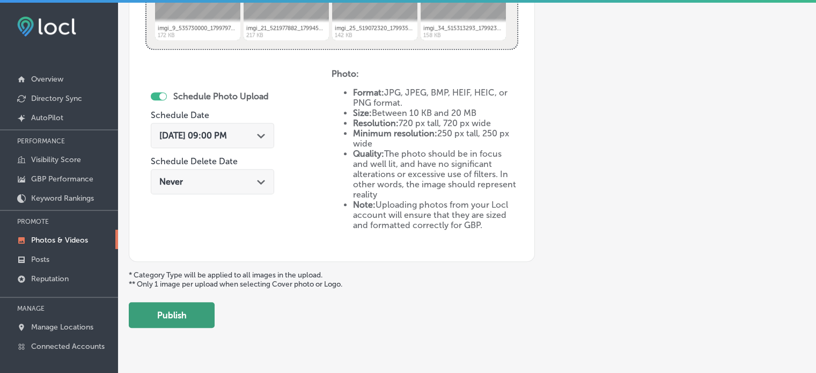
click at [178, 315] on button "Publish" at bounding box center [172, 315] width 86 height 26
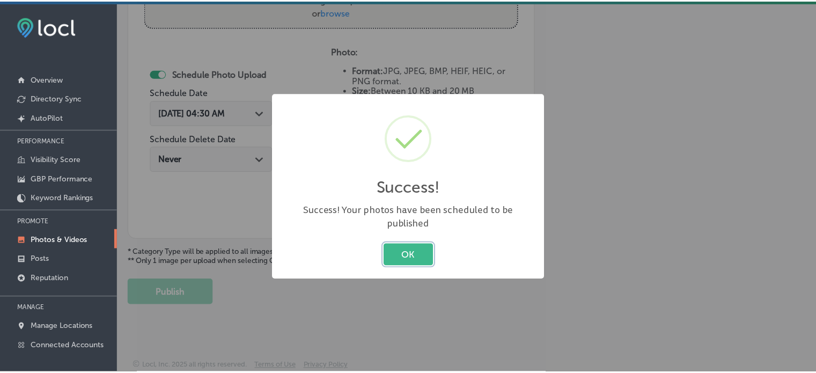
scroll to position [434, 0]
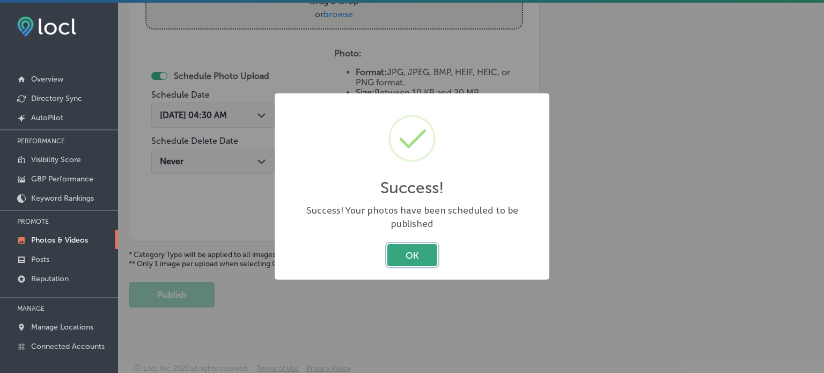
click at [416, 245] on button "OK" at bounding box center [412, 255] width 50 height 22
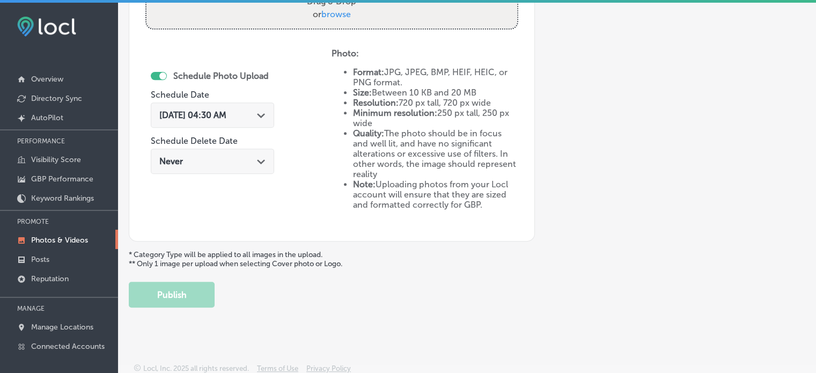
scroll to position [0, 0]
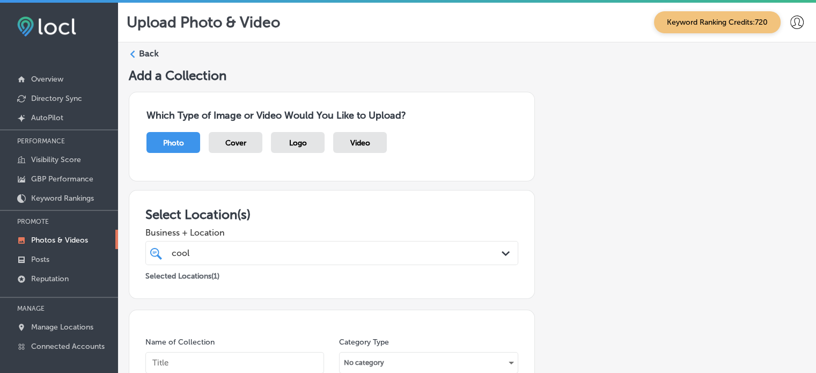
click at [147, 53] on label "Back" at bounding box center [149, 54] width 20 height 12
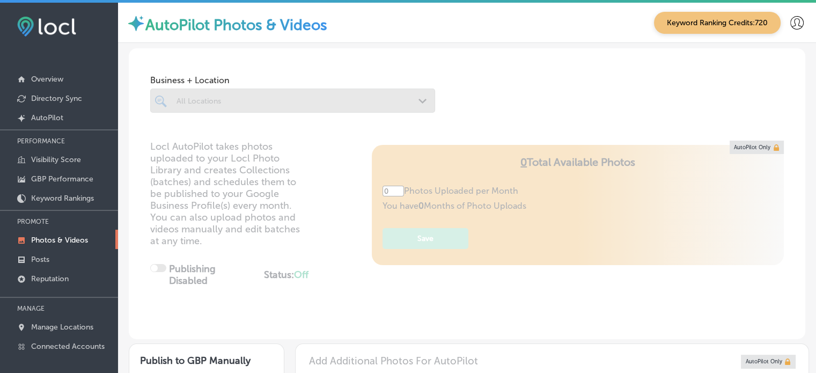
type input "5"
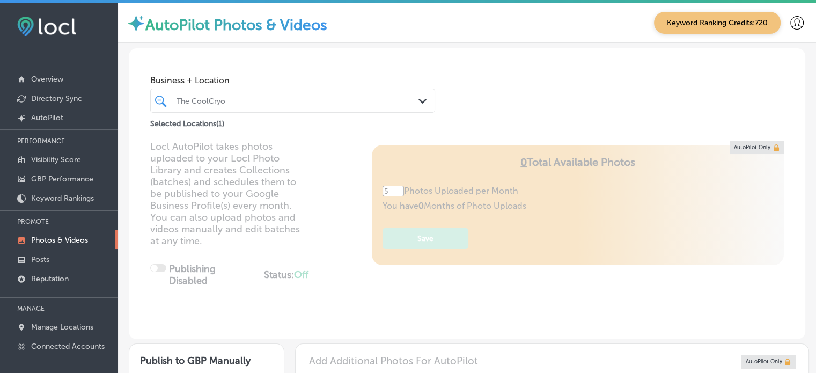
click at [158, 154] on div "Locl AutoPilot takes photos uploaded to your Locl Photo Library and creates Col…" at bounding box center [467, 240] width 677 height 199
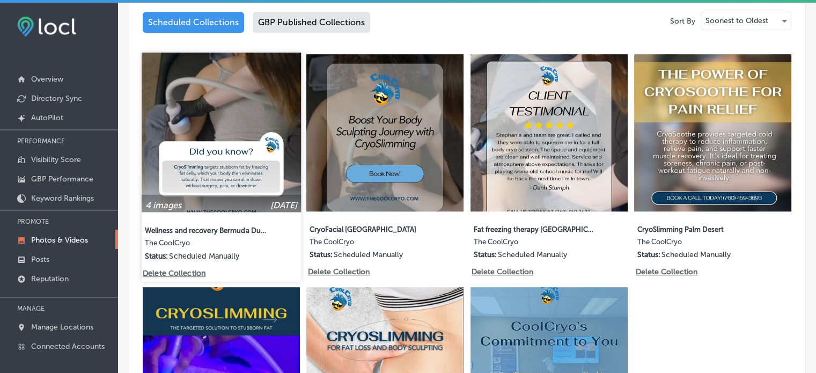
scroll to position [572, 0]
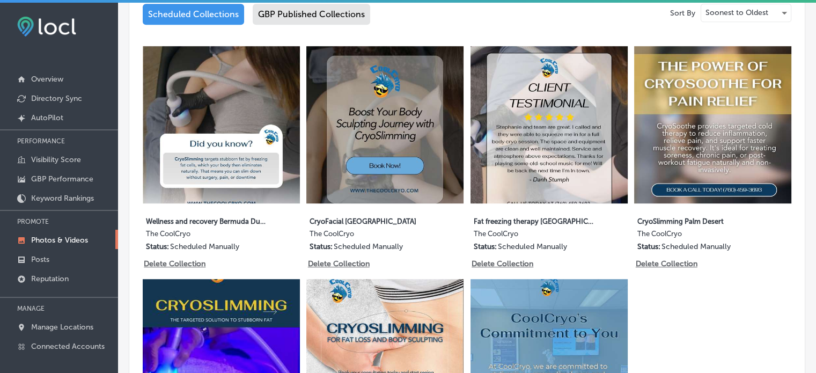
click at [236, 25] on div "Scheduled Collections GBP Published Collections" at bounding box center [467, 16] width 649 height 25
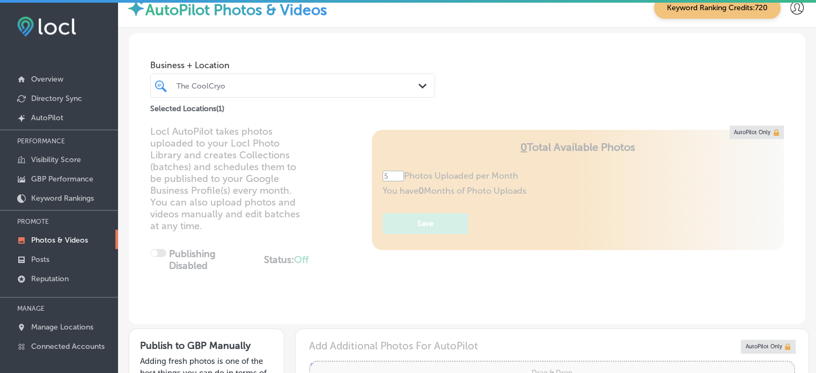
scroll to position [16, 0]
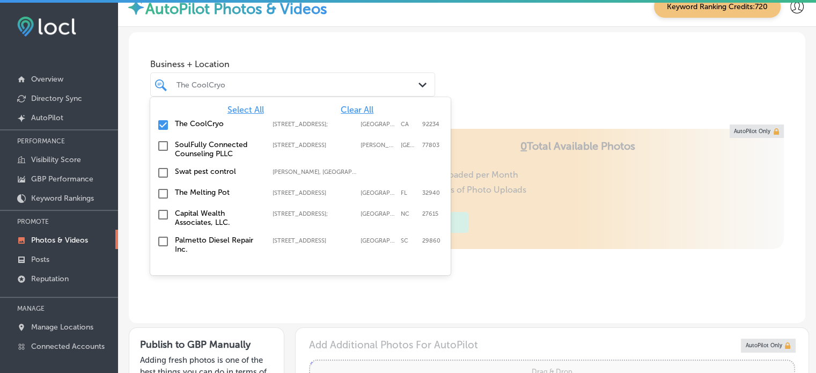
click at [252, 77] on div at bounding box center [280, 84] width 211 height 14
click at [345, 106] on span "Clear All" at bounding box center [357, 110] width 33 height 10
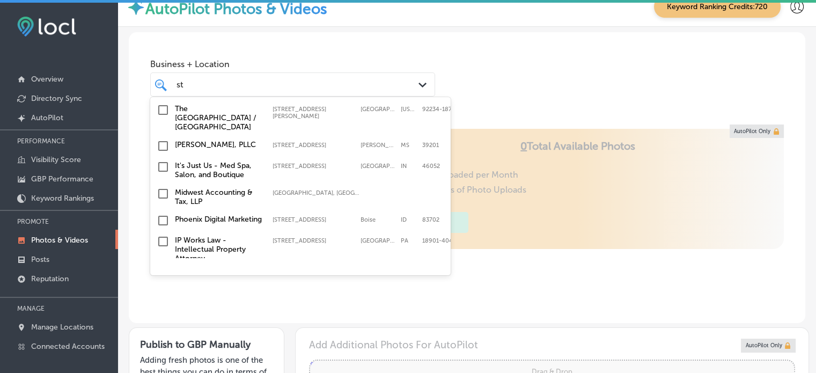
scroll to position [112, 0]
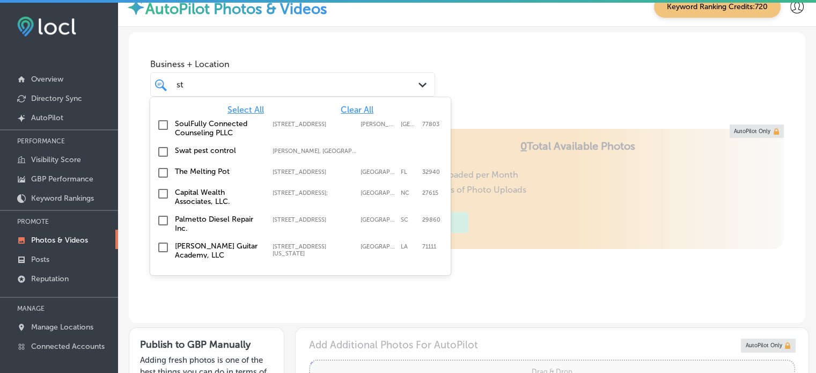
type input "s"
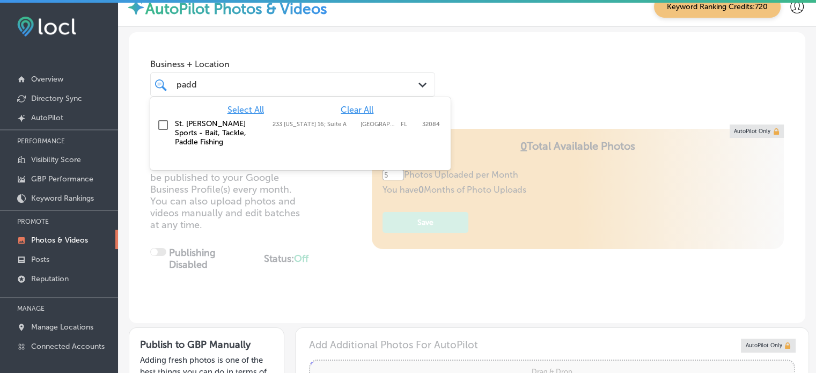
click at [171, 127] on div "St. Augustine Paddle Sports - Bait, Tackle, Paddle Fishing 233 Florida 16; Suit…" at bounding box center [301, 133] width 292 height 32
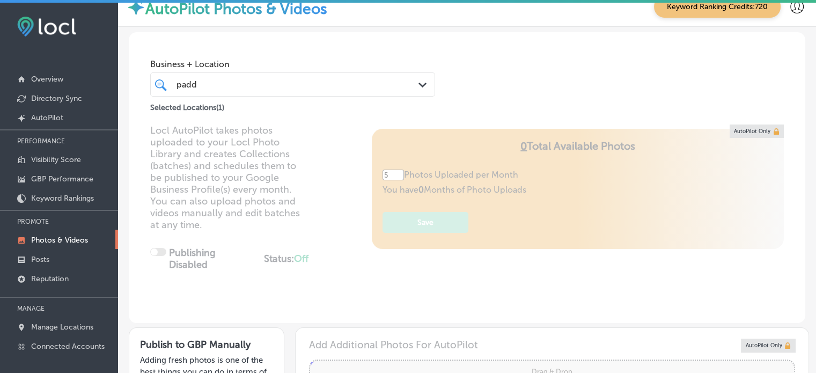
click at [425, 75] on div "padd padd Path Created with Sketch." at bounding box center [292, 84] width 285 height 24
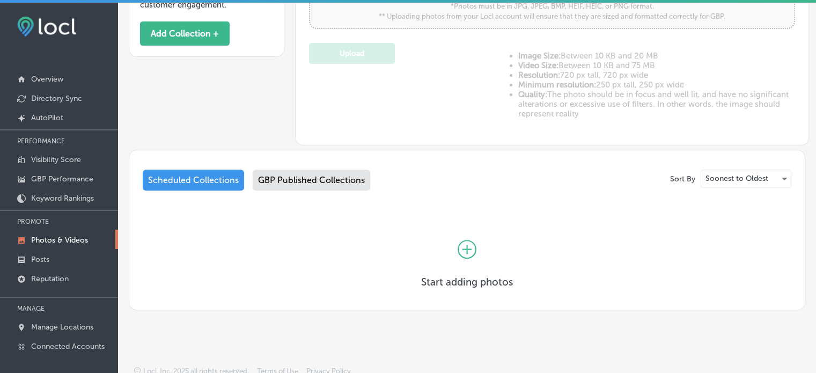
scroll to position [408, 0]
type input "padd"
click at [458, 247] on icon at bounding box center [467, 248] width 19 height 19
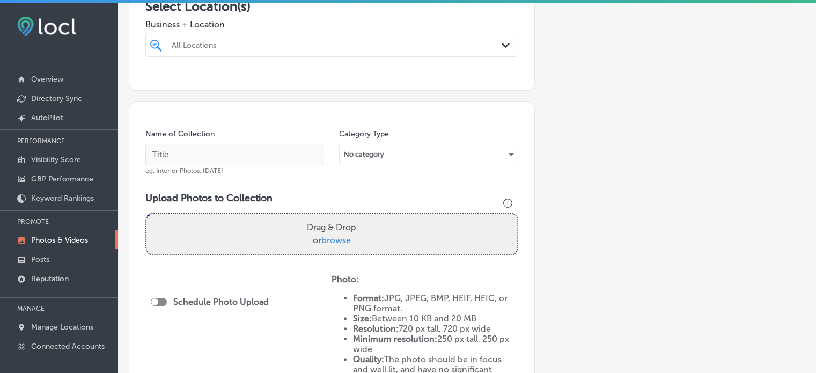
scroll to position [206, 0]
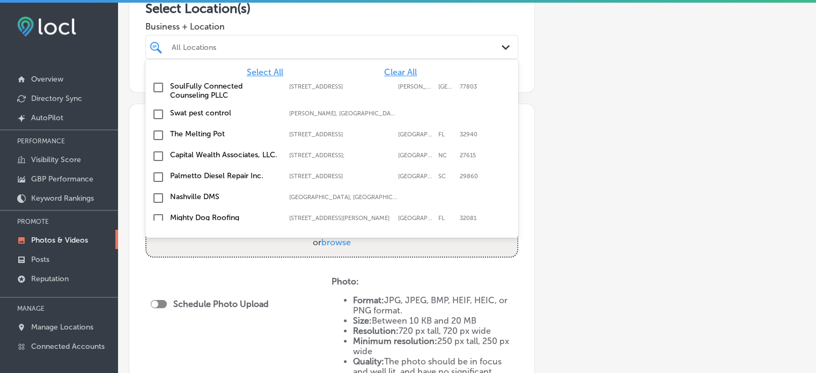
click at [321, 43] on div "All Locations" at bounding box center [337, 46] width 331 height 9
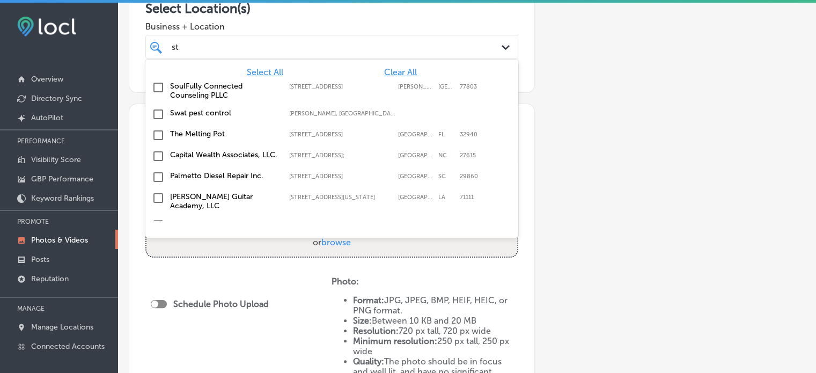
type input "s"
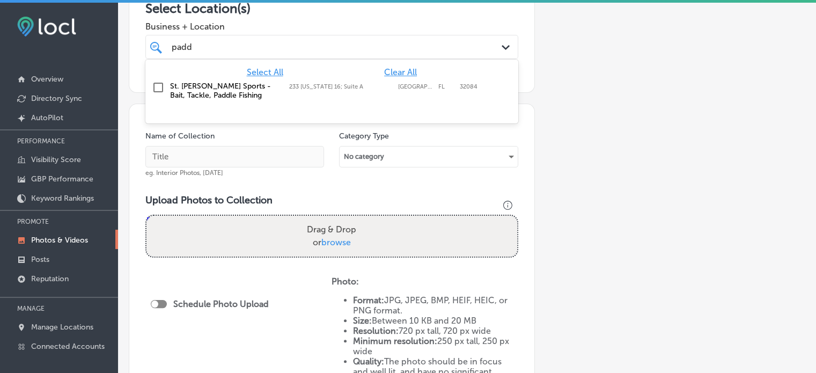
click at [215, 84] on label "St. [PERSON_NAME] Sports - Bait, Tackle, Paddle Fishing" at bounding box center [224, 91] width 108 height 18
type input "padd"
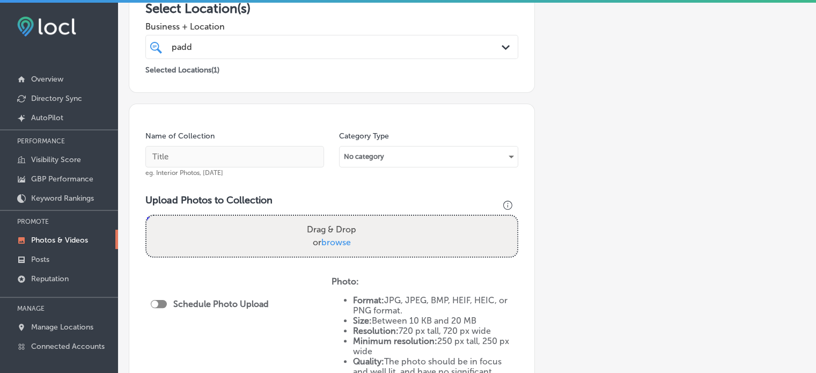
click at [374, 21] on span "Business + Location" at bounding box center [331, 26] width 373 height 10
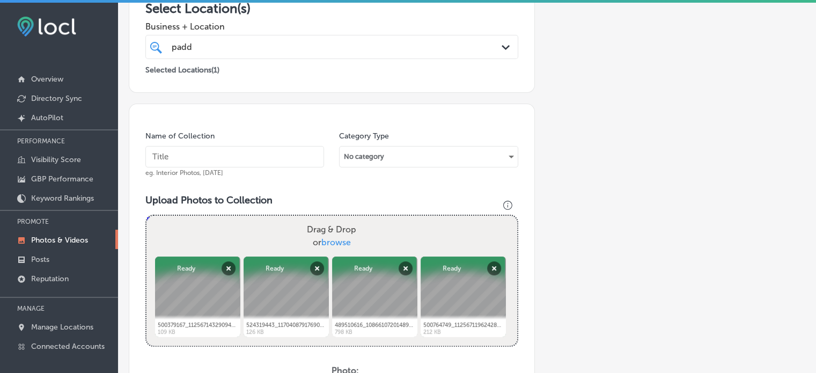
click at [277, 155] on input "text" at bounding box center [234, 156] width 179 height 21
paste input "Live bait for fishing"
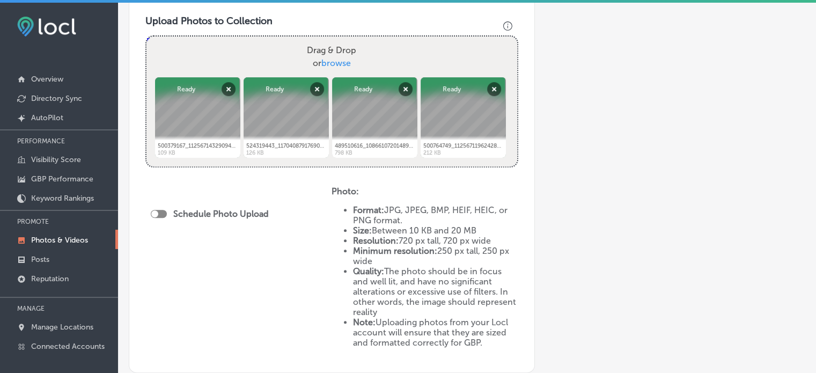
scroll to position [401, 0]
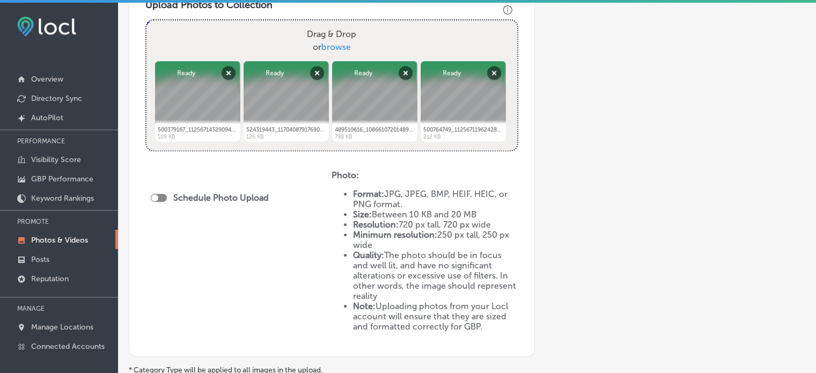
click at [161, 197] on div at bounding box center [159, 198] width 16 height 8
type input "Live bait for fishing"
checkbox input "true"
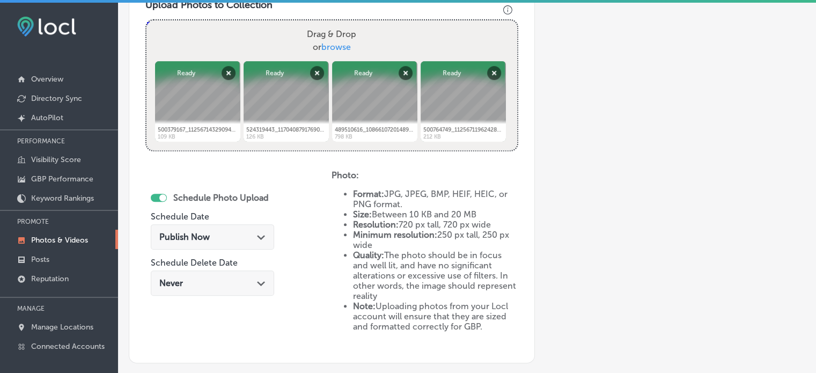
click at [244, 236] on div "Publish Now Path Created with Sketch." at bounding box center [212, 237] width 106 height 10
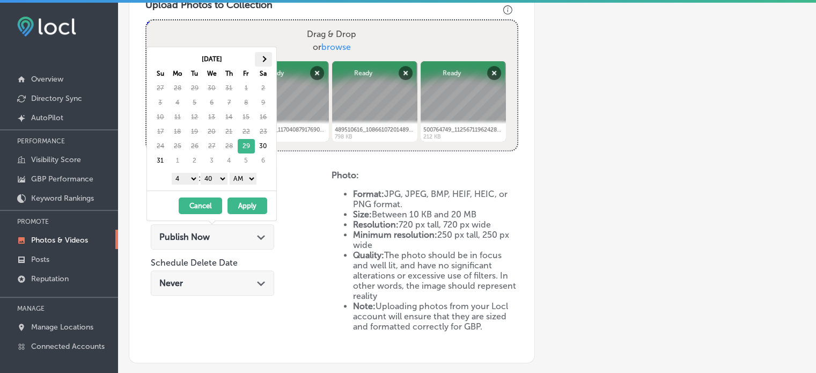
click at [262, 58] on span at bounding box center [263, 59] width 6 height 6
click at [189, 179] on select "1 2 3 4 5 6 7 8 9 10 11 12" at bounding box center [185, 179] width 27 height 12
click at [242, 180] on select "AM PM" at bounding box center [243, 179] width 27 height 12
click at [216, 178] on select "00 10 20 30 40 50" at bounding box center [214, 179] width 27 height 12
click at [242, 205] on button "Apply" at bounding box center [247, 205] width 40 height 17
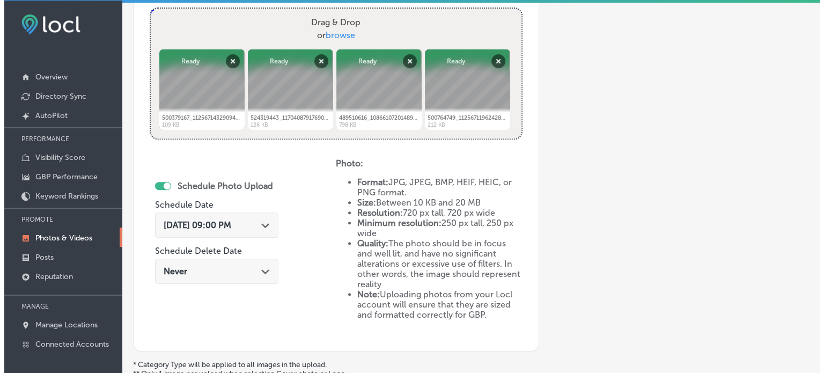
scroll to position [523, 0]
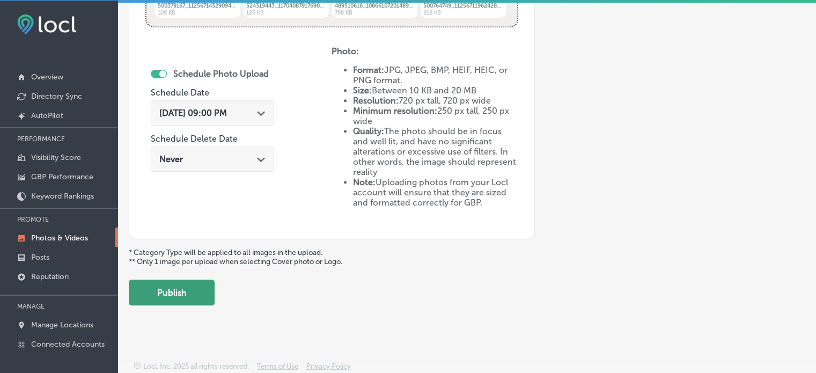
click at [181, 292] on button "Publish" at bounding box center [172, 293] width 86 height 26
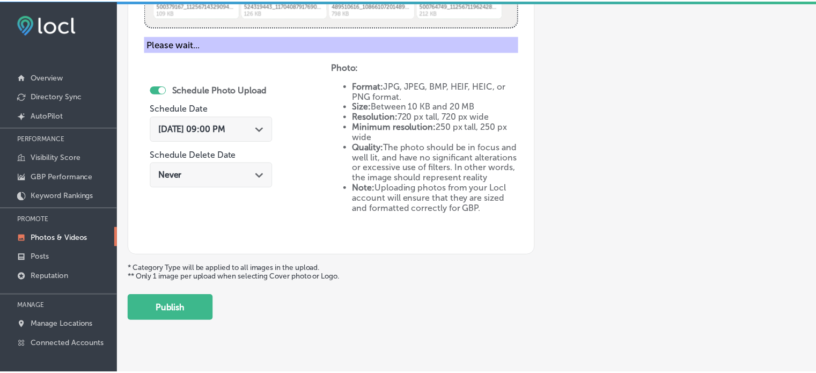
scroll to position [368, 0]
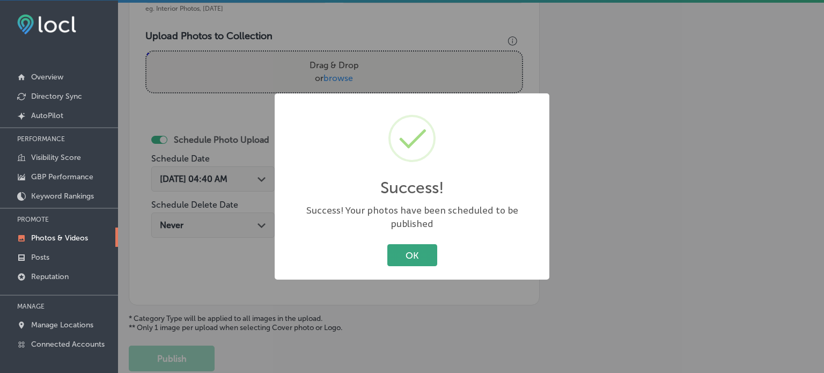
click at [416, 244] on button "OK" at bounding box center [412, 255] width 50 height 22
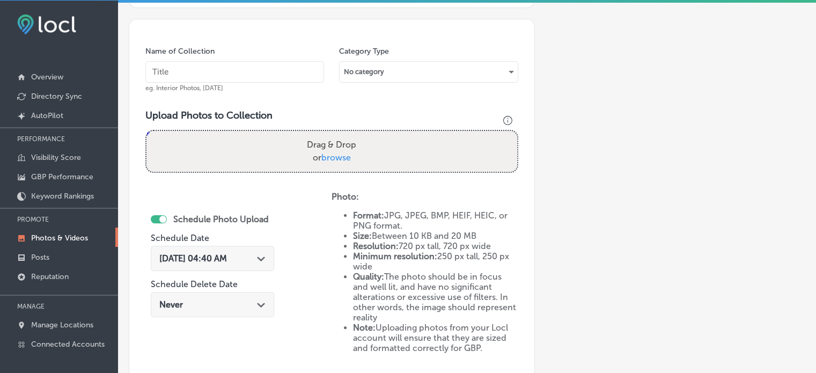
scroll to position [288, 0]
click at [249, 76] on input "text" at bounding box center [234, 72] width 179 height 21
paste input "Hulk Mud Minnows"
type input "Hulk Mud Minnows"
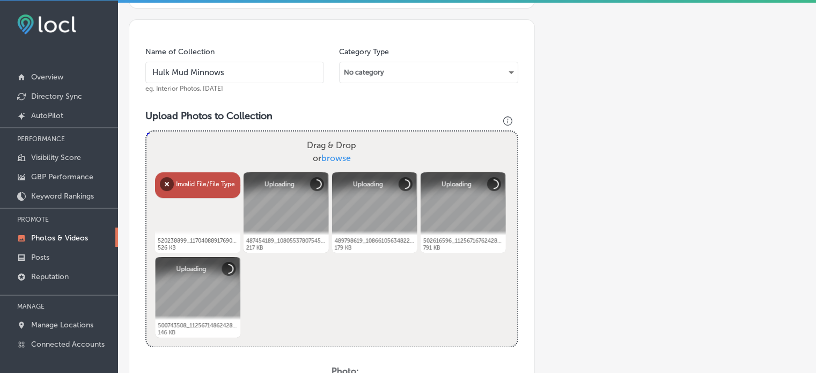
scroll to position [326, 0]
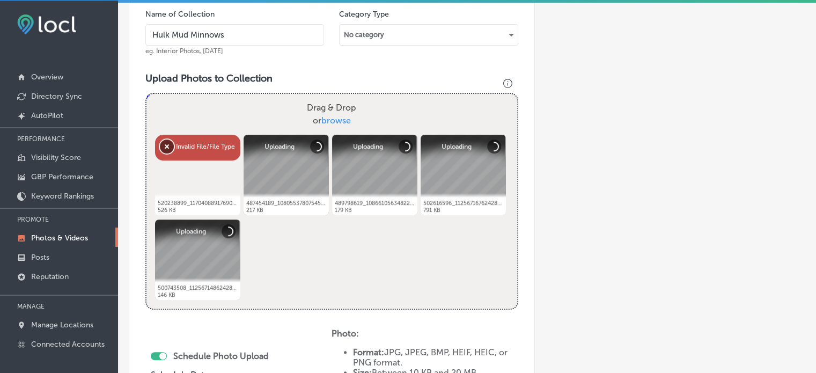
click at [165, 145] on button "Remove" at bounding box center [167, 146] width 14 height 14
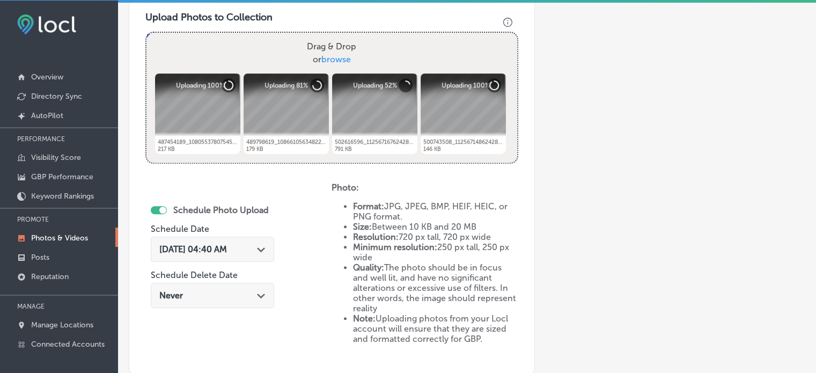
scroll to position [433, 0]
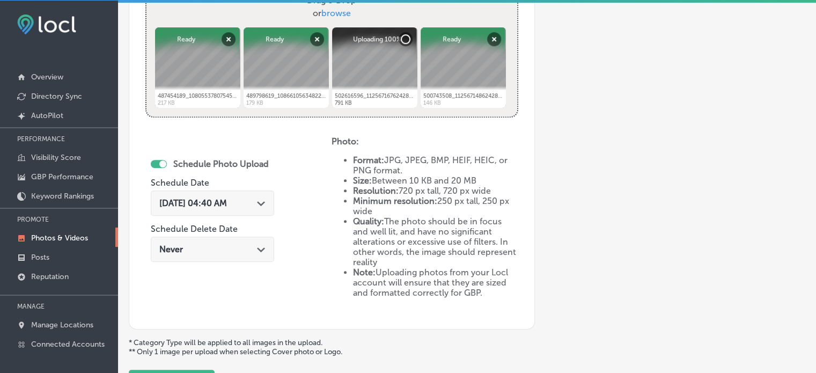
click at [265, 201] on polygon at bounding box center [261, 203] width 8 height 5
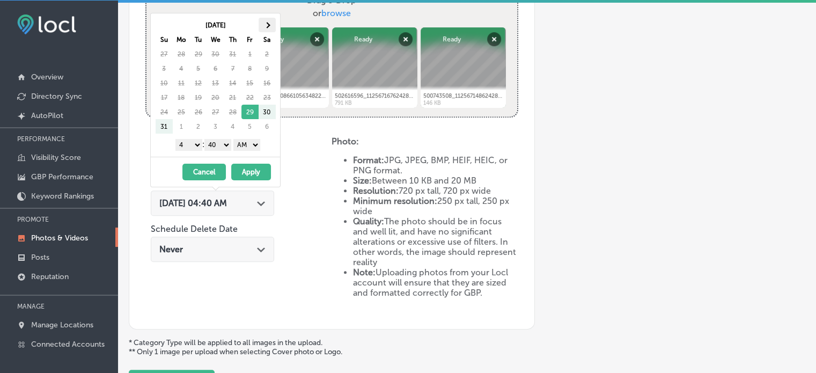
click at [266, 24] on span at bounding box center [267, 25] width 6 height 6
click at [193, 144] on select "1 2 3 4 5 6 7 8 9 10 11 12" at bounding box center [188, 145] width 27 height 12
click at [223, 145] on select "00 10 20 30 40 50" at bounding box center [217, 145] width 27 height 12
click at [248, 139] on select "AM PM" at bounding box center [246, 145] width 27 height 12
click at [251, 171] on button "Apply" at bounding box center [251, 172] width 40 height 17
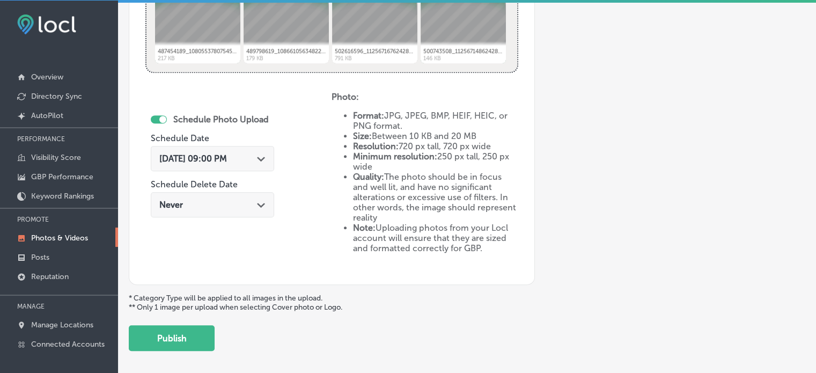
scroll to position [523, 0]
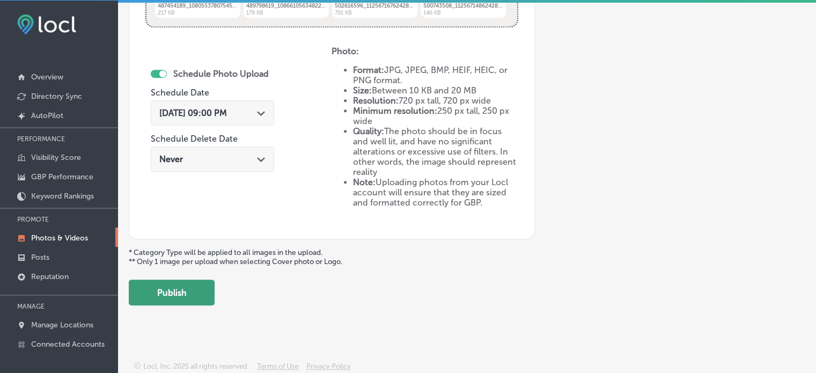
click at [195, 290] on button "Publish" at bounding box center [172, 293] width 86 height 26
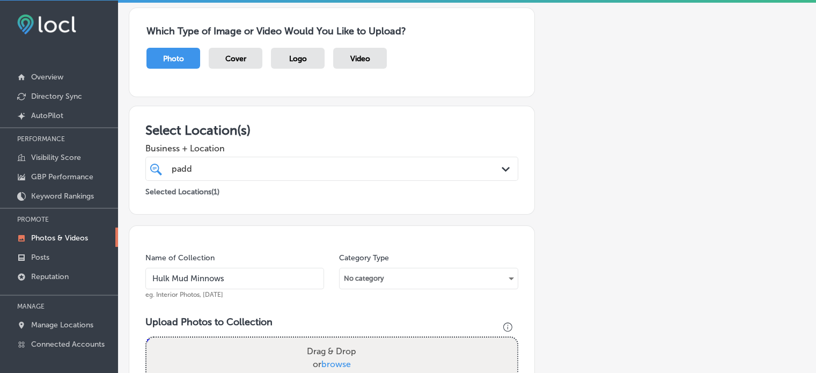
scroll to position [0, 0]
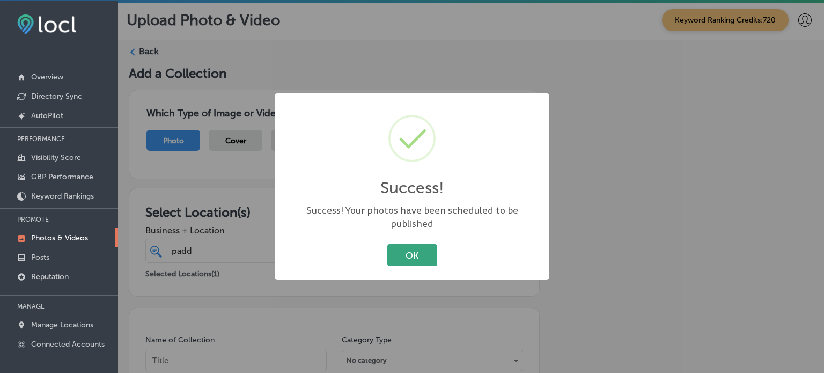
click at [412, 244] on button "OK" at bounding box center [412, 255] width 50 height 22
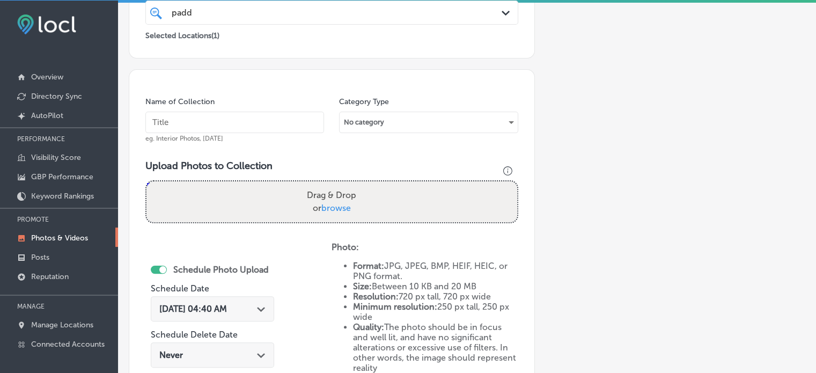
scroll to position [224, 0]
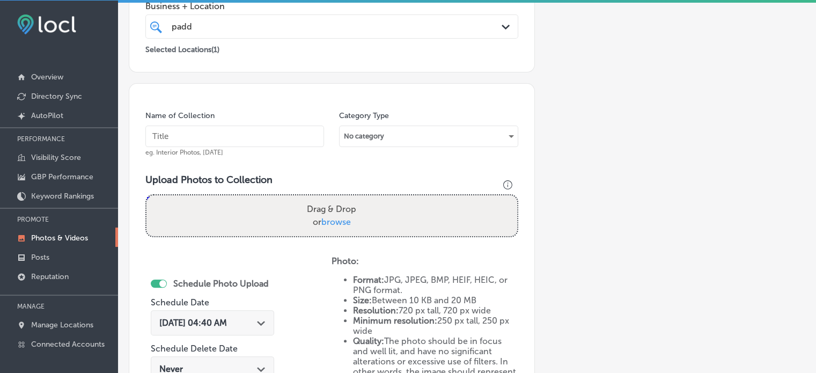
click at [225, 134] on input "text" at bounding box center [234, 136] width 179 height 21
paste input "Kayak rentals"
type input "Kayak rentals"
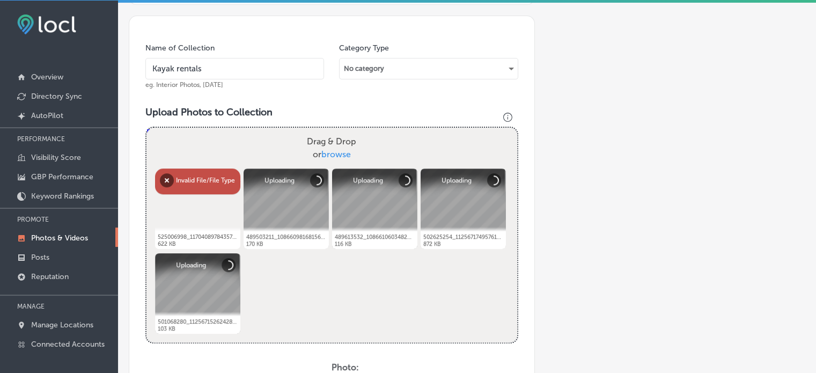
scroll to position [302, 0]
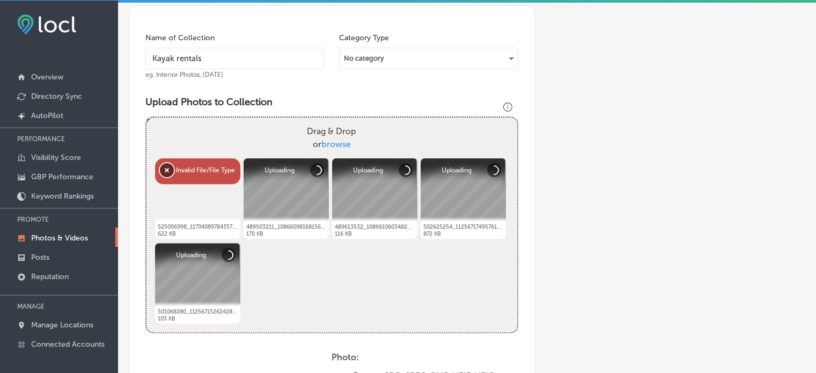
click at [164, 175] on button "Remove" at bounding box center [167, 170] width 14 height 14
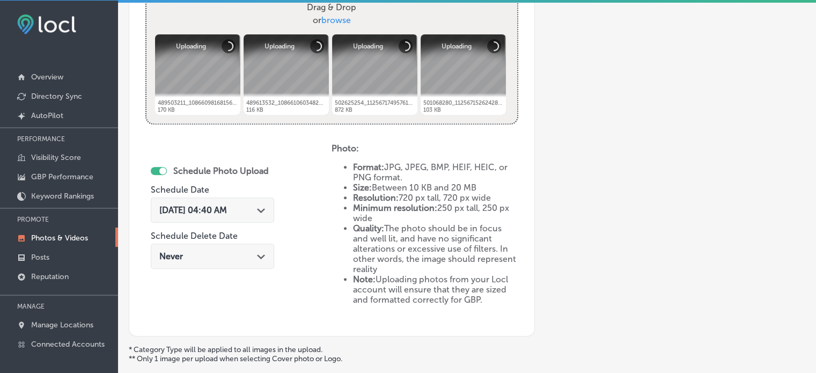
scroll to position [433, 0]
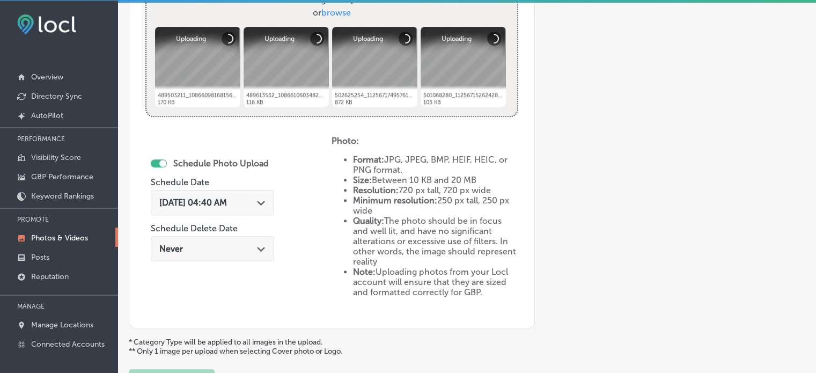
click at [258, 201] on div "Aug 29, 2025 04:40 AM Path Created with Sketch." at bounding box center [212, 202] width 106 height 10
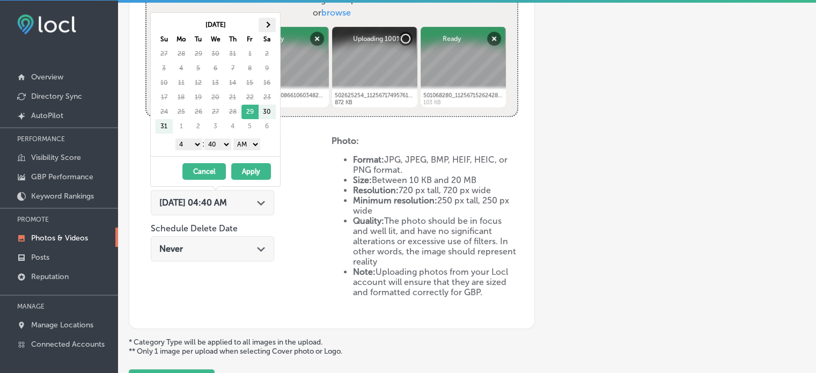
click at [264, 26] on th at bounding box center [267, 25] width 17 height 14
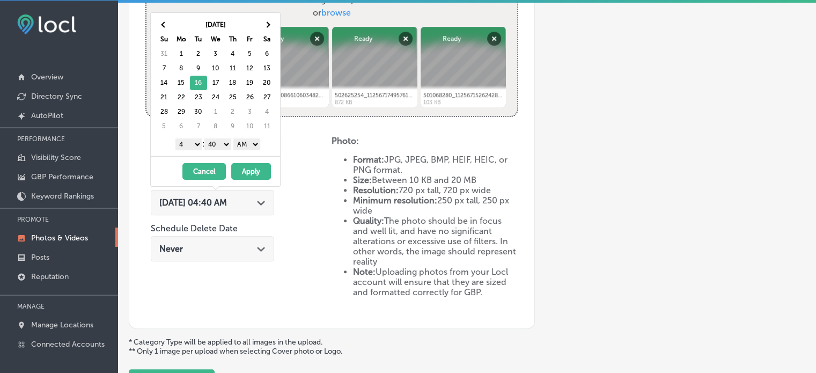
click at [192, 140] on select "1 2 3 4 5 6 7 8 9 10 11 12" at bounding box center [188, 144] width 27 height 12
click at [215, 141] on select "00 10 20 30 40 50" at bounding box center [217, 144] width 27 height 12
click at [245, 146] on select "AM PM" at bounding box center [246, 144] width 27 height 12
click at [254, 171] on button "Apply" at bounding box center [251, 171] width 40 height 17
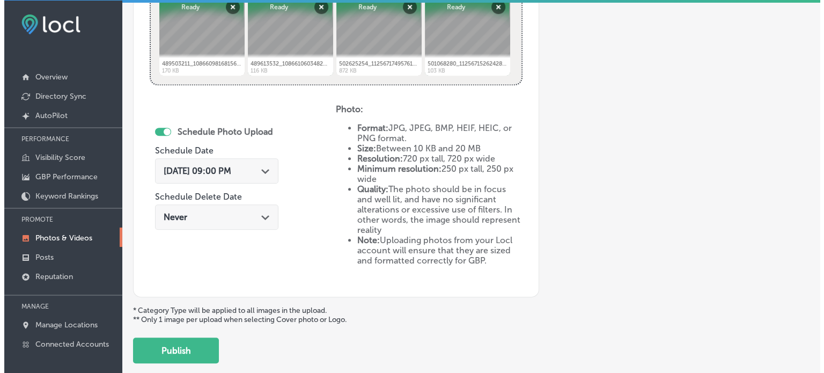
scroll to position [514, 0]
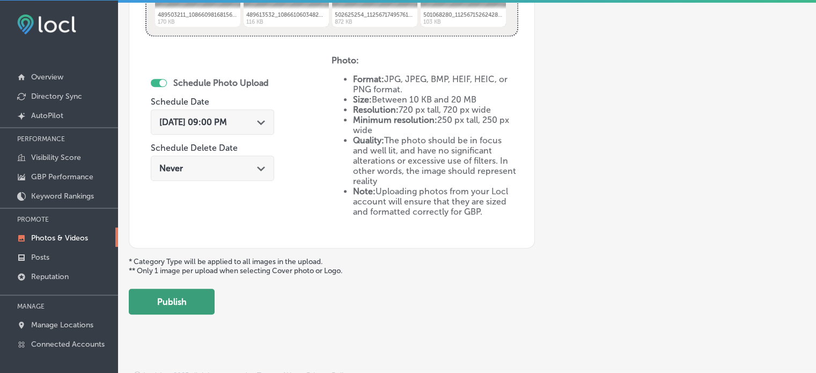
click at [187, 292] on button "Publish" at bounding box center [172, 302] width 86 height 26
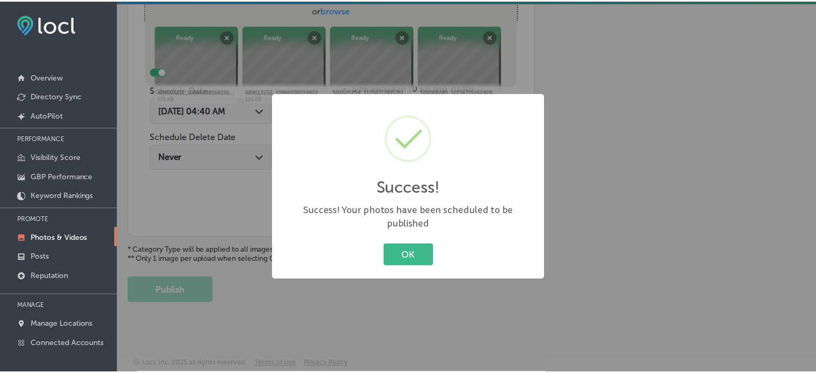
scroll to position [434, 0]
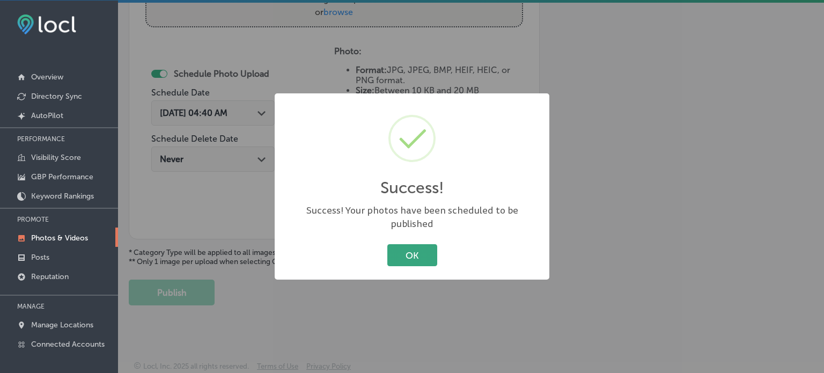
click at [408, 252] on button "OK" at bounding box center [412, 255] width 50 height 22
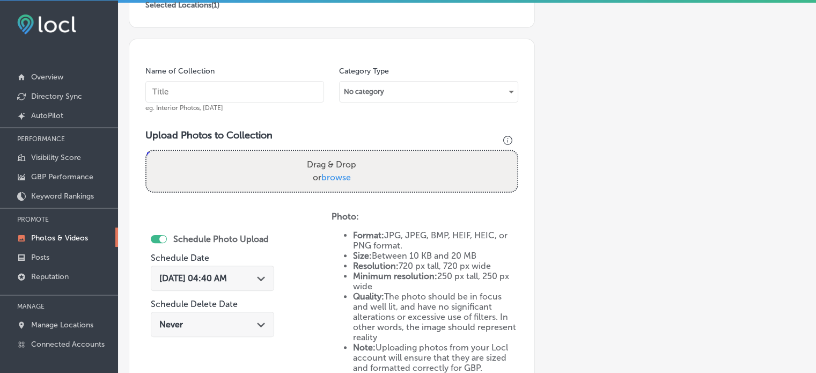
scroll to position [263, 0]
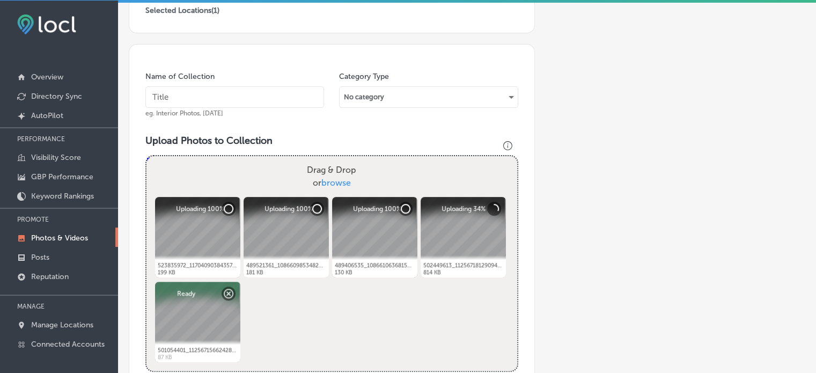
click at [226, 91] on input "text" at bounding box center [234, 96] width 179 height 21
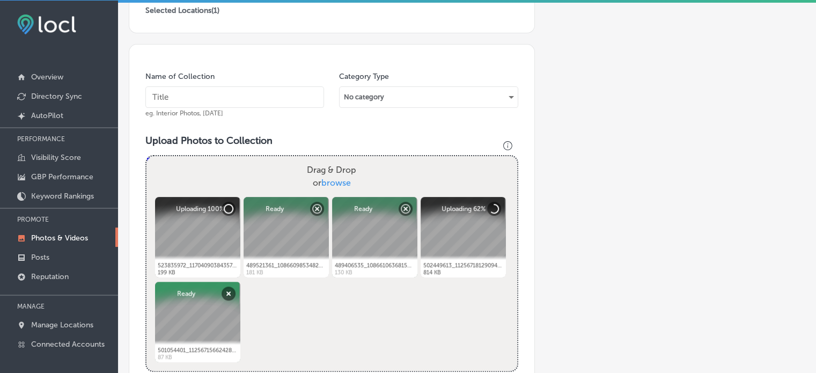
paste input "Guided kayak & SUP tours"
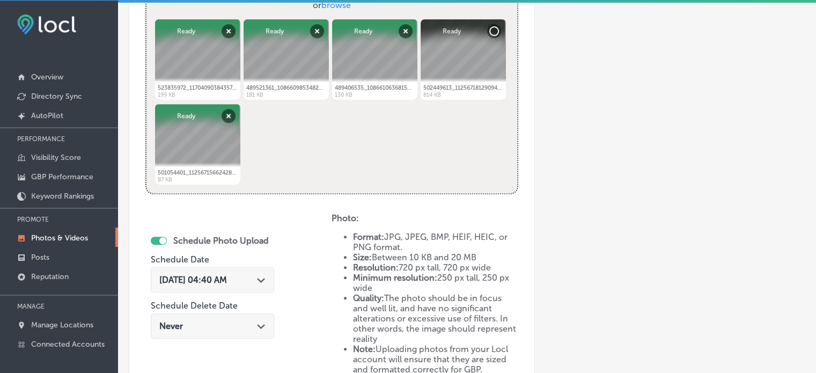
scroll to position [450, 0]
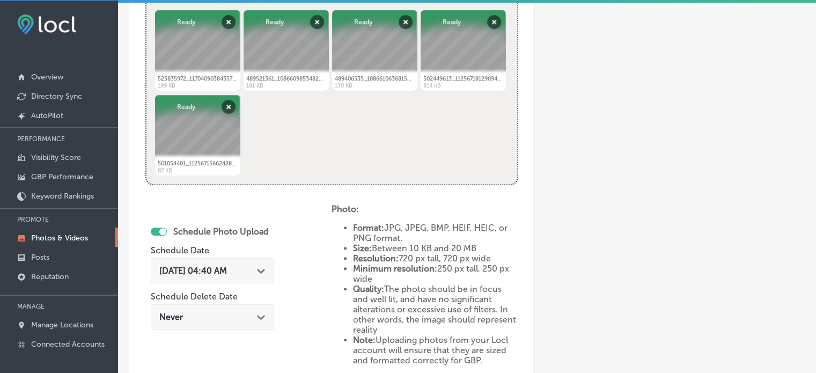
type input "Guided kayak & SUP tours"
click at [256, 271] on div "Aug 29, 2025 04:40 AM Path Created with Sketch." at bounding box center [212, 271] width 106 height 10
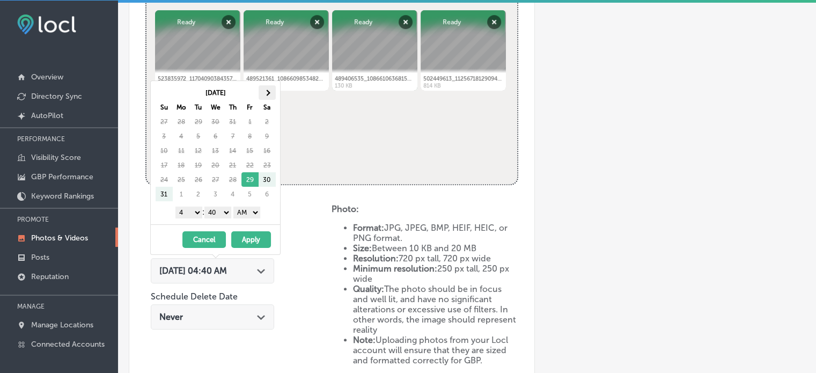
click at [267, 89] on th at bounding box center [267, 92] width 17 height 14
click at [193, 207] on select "1 2 3 4 5 6 7 8 9 10 11 12" at bounding box center [188, 213] width 27 height 12
click at [217, 217] on div "1 2 3 4 5 6 7 8 9 10 11 12 : 00 10 20 30 40 50 AM PM" at bounding box center [217, 212] width 125 height 16
click at [217, 210] on select "00 10 20 30 40 50" at bounding box center [217, 213] width 27 height 12
click at [246, 210] on select "AM PM" at bounding box center [246, 213] width 27 height 12
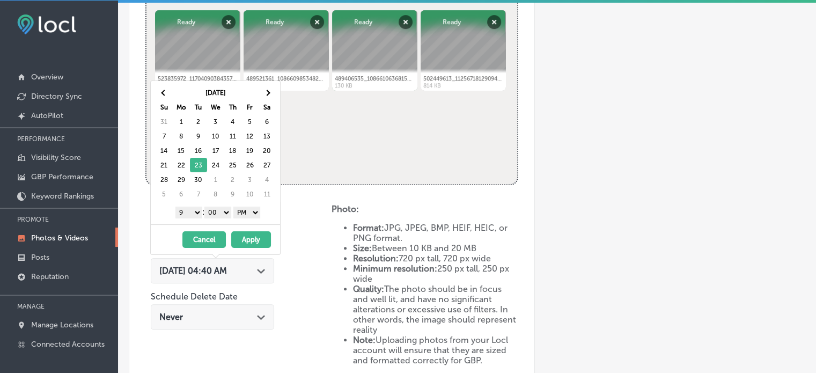
click at [250, 237] on button "Apply" at bounding box center [251, 239] width 40 height 17
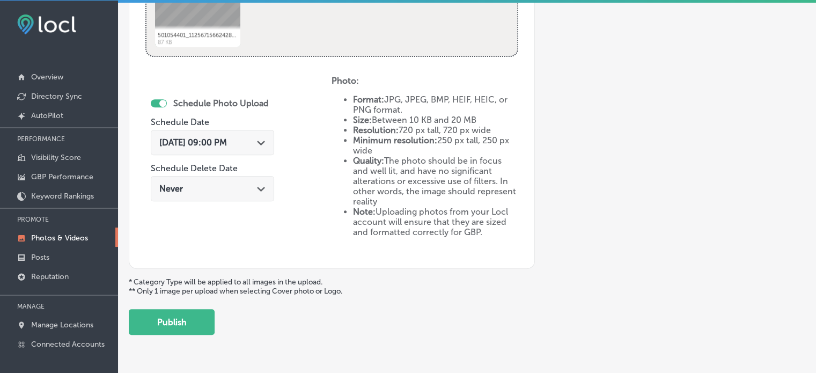
scroll to position [592, 0]
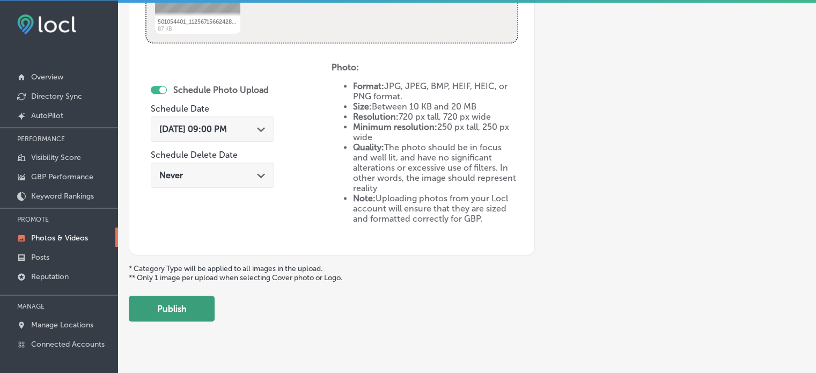
click at [189, 300] on button "Publish" at bounding box center [172, 309] width 86 height 26
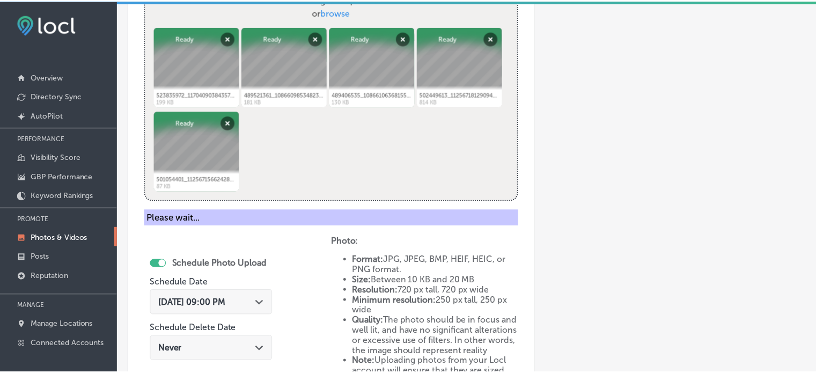
scroll to position [434, 0]
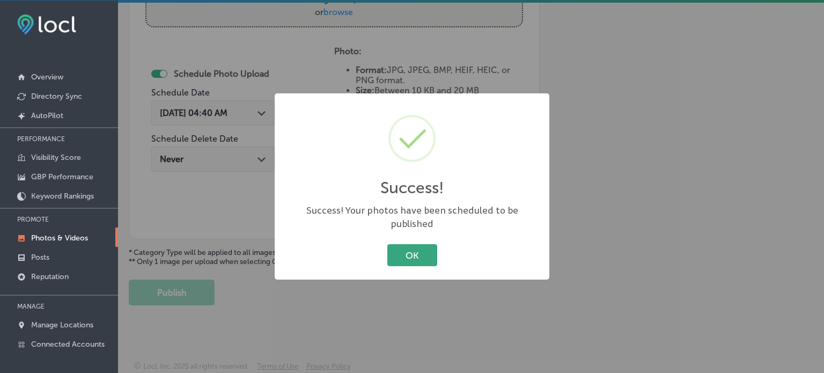
click at [415, 251] on button "OK" at bounding box center [412, 255] width 50 height 22
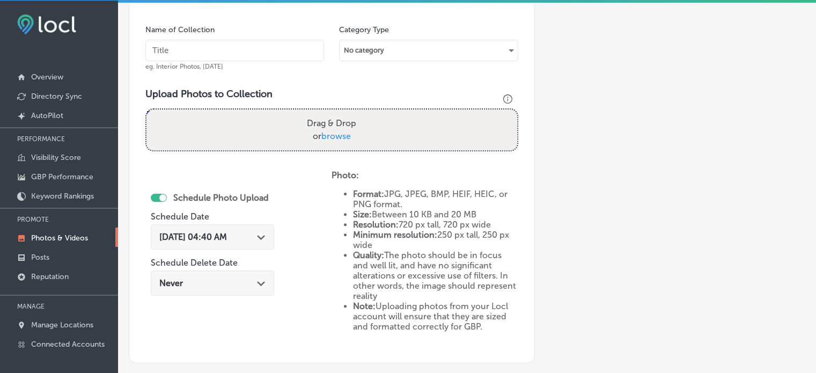
scroll to position [310, 0]
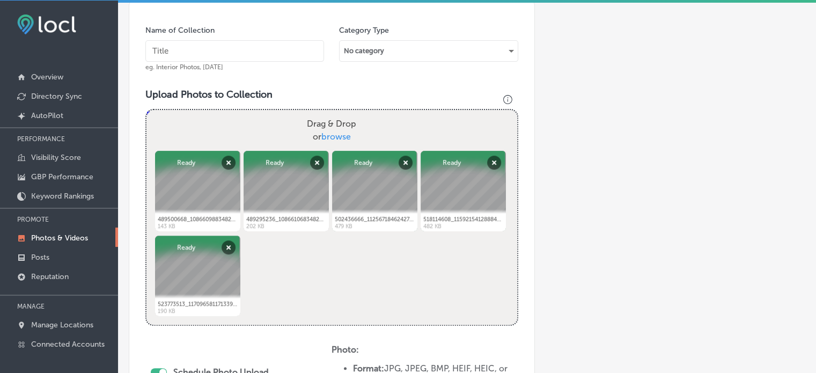
click at [212, 49] on input "text" at bounding box center [234, 50] width 179 height 21
paste input "Kayak rigging & installations"
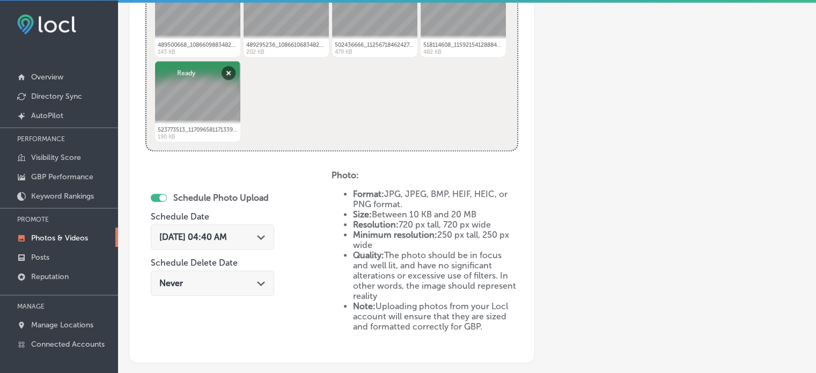
scroll to position [494, 0]
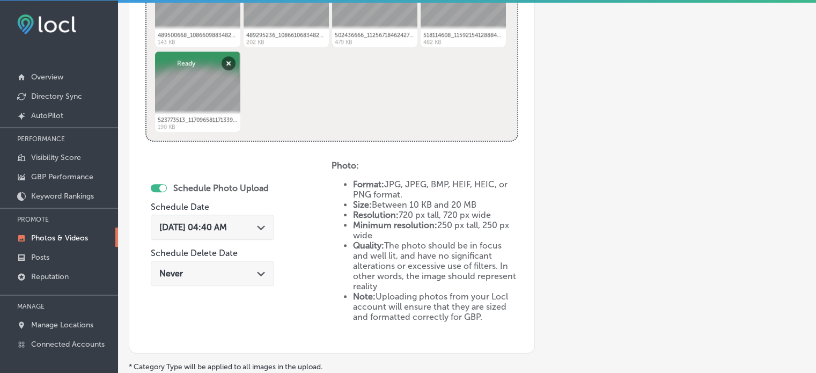
type input "Kayak rigging & installations"
click at [267, 219] on div "Aug 29, 2025 04:40 AM Path Created with Sketch." at bounding box center [212, 227] width 123 height 25
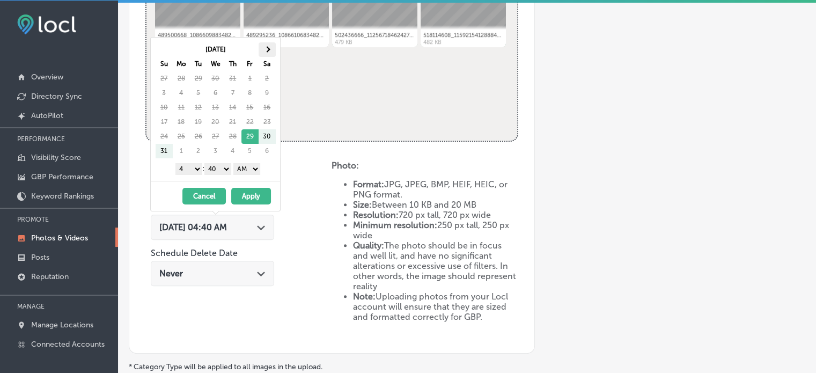
click at [266, 51] on span at bounding box center [267, 49] width 6 height 6
click at [194, 171] on select "1 2 3 4 5 6 7 8 9 10 11 12" at bounding box center [188, 169] width 27 height 12
click at [209, 165] on select "00 10 20 30 40 50" at bounding box center [217, 169] width 27 height 12
click at [253, 164] on select "AM PM" at bounding box center [246, 169] width 27 height 12
click at [253, 193] on button "Apply" at bounding box center [251, 196] width 40 height 17
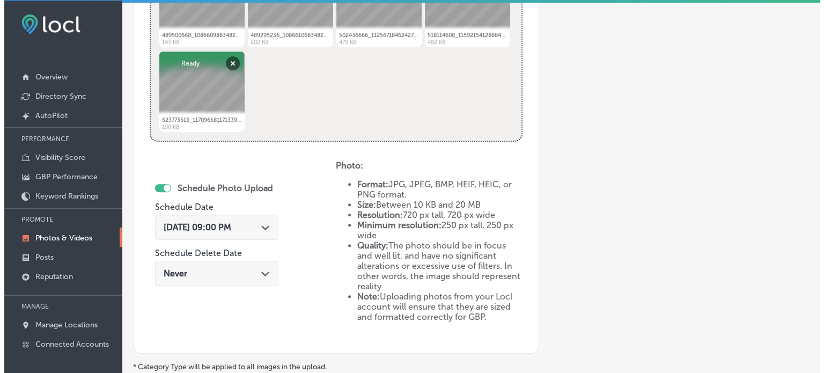
scroll to position [608, 0]
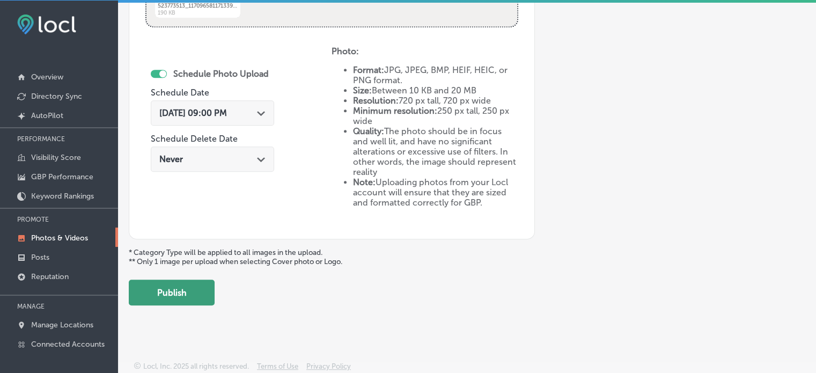
click at [204, 300] on button "Publish" at bounding box center [172, 293] width 86 height 26
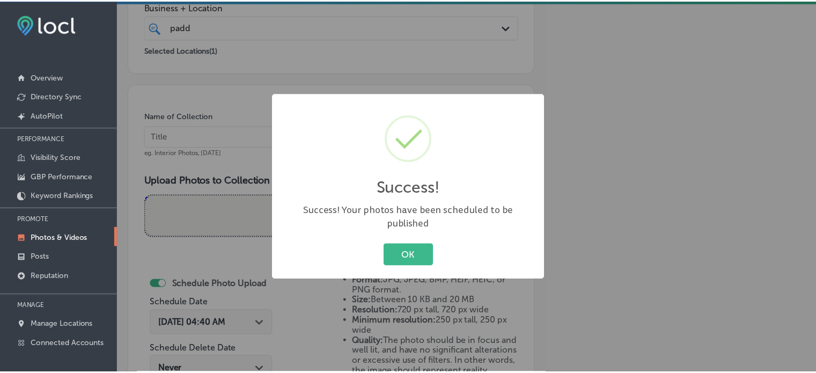
scroll to position [222, 0]
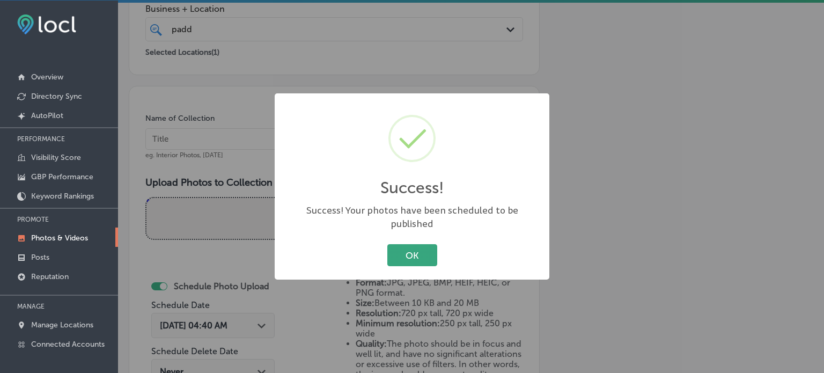
click at [415, 244] on button "OK" at bounding box center [412, 255] width 50 height 22
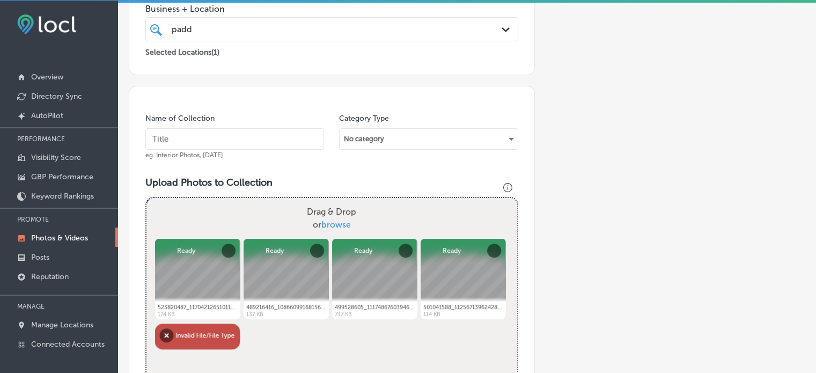
click at [247, 133] on input "text" at bounding box center [234, 138] width 179 height 21
paste input "Guided kayak fishing trips"
type input "Guided kayak fishing trips"
click at [165, 335] on button "Remove" at bounding box center [167, 335] width 14 height 14
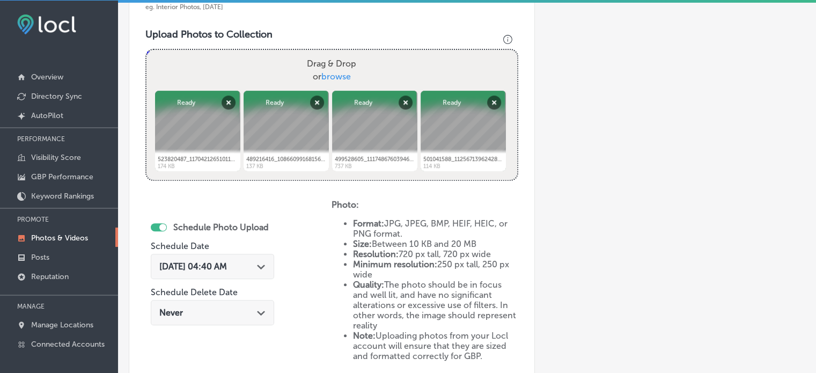
scroll to position [371, 0]
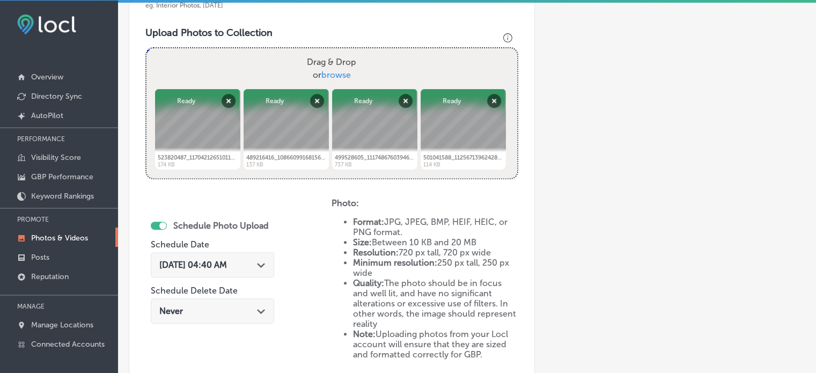
click at [260, 265] on div "Aug 29, 2025 04:40 AM Path Created with Sketch." at bounding box center [212, 265] width 106 height 10
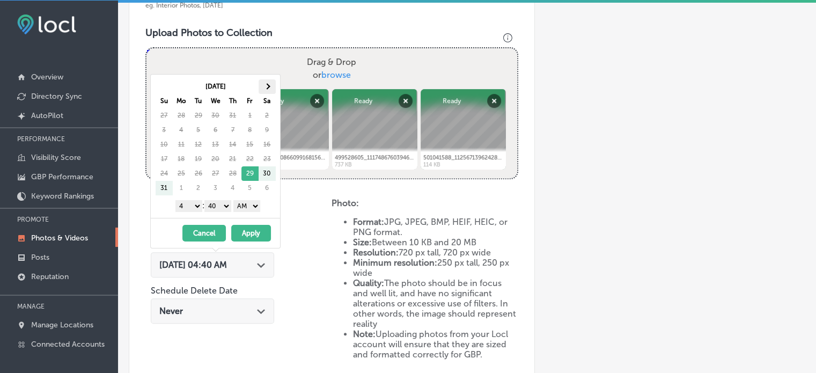
click at [266, 89] on th at bounding box center [267, 86] width 17 height 14
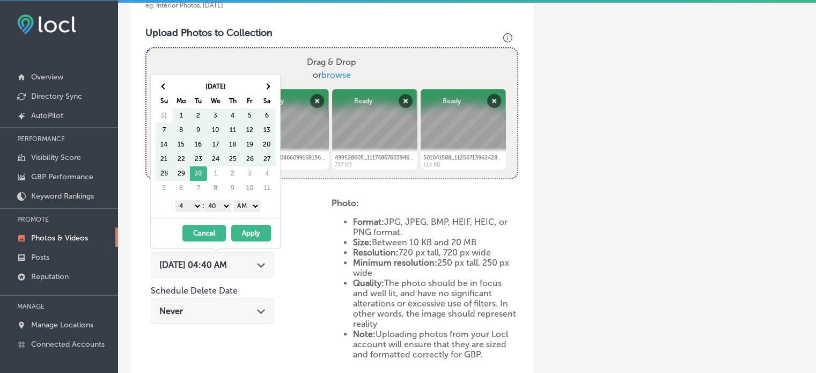
click at [266, 89] on th at bounding box center [267, 86] width 17 height 14
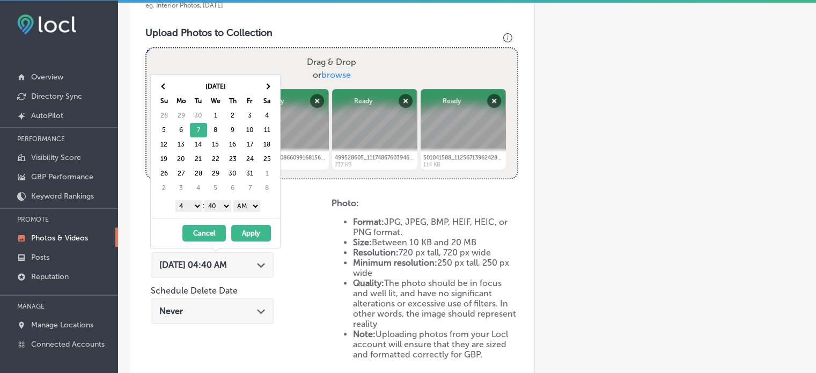
click at [195, 204] on select "1 2 3 4 5 6 7 8 9 10 11 12" at bounding box center [188, 206] width 27 height 12
click at [224, 201] on select "00 10 20 30 40 50" at bounding box center [217, 206] width 27 height 12
click at [244, 202] on select "AM PM" at bounding box center [246, 206] width 27 height 12
click at [251, 228] on button "Apply" at bounding box center [251, 233] width 40 height 17
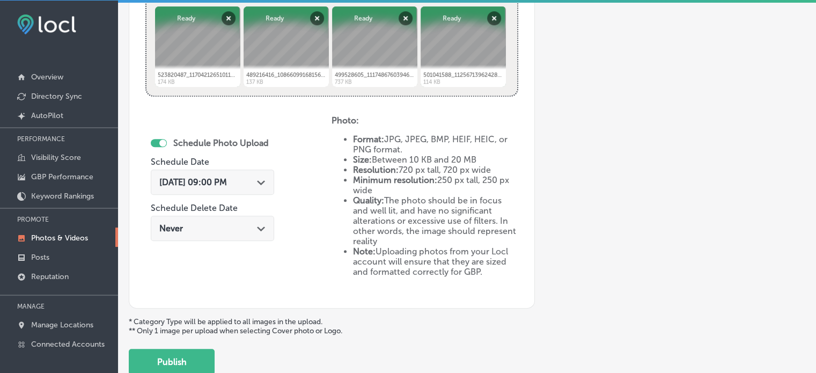
scroll to position [523, 0]
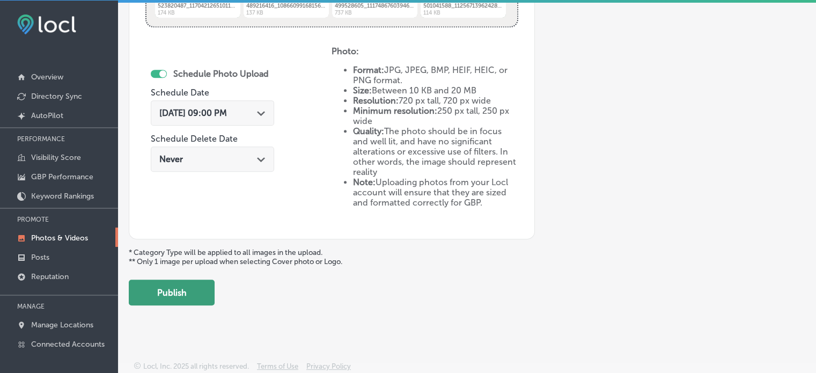
click at [182, 294] on button "Publish" at bounding box center [172, 293] width 86 height 26
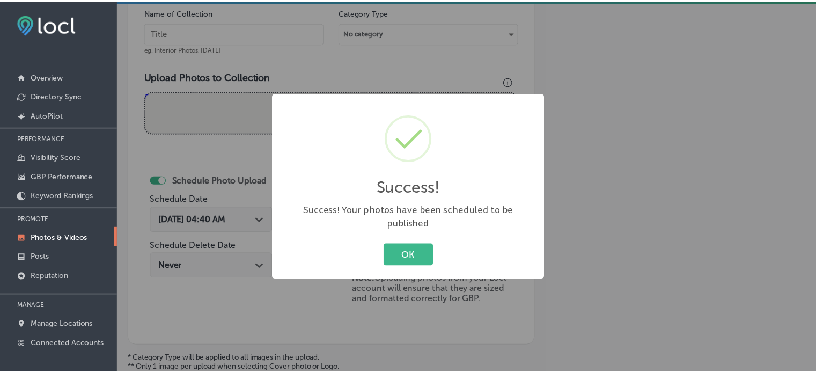
scroll to position [326, 0]
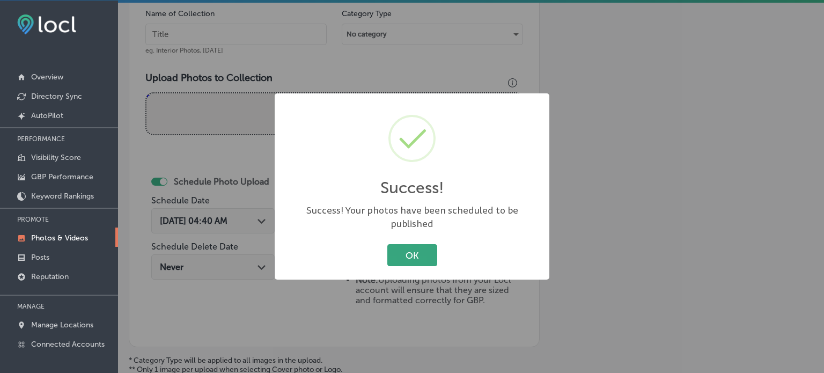
click at [406, 244] on button "OK" at bounding box center [412, 255] width 50 height 22
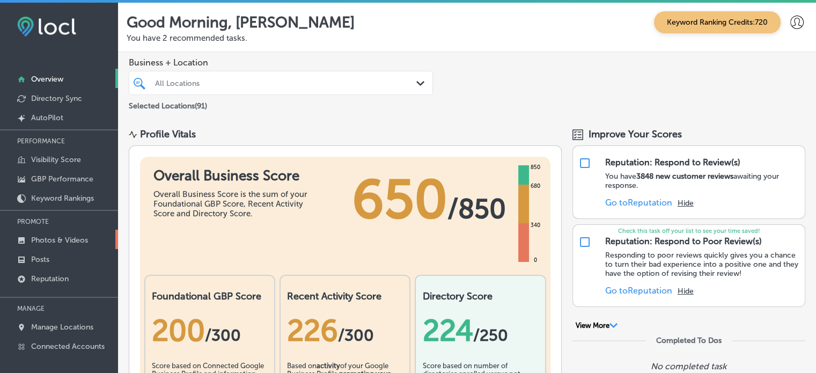
click at [73, 240] on p "Photos & Videos" at bounding box center [59, 240] width 57 height 9
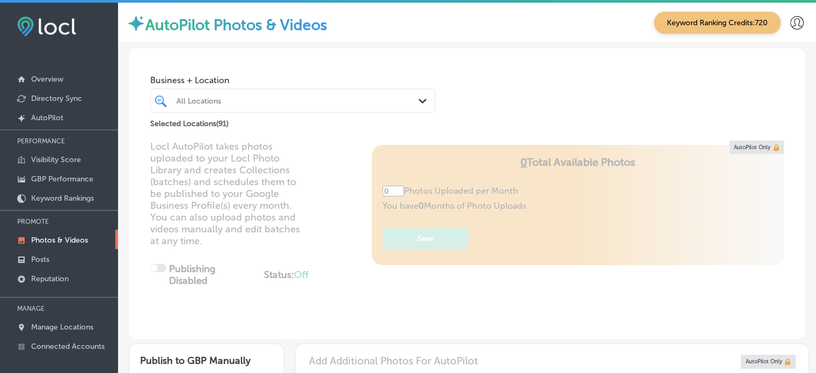
type input "5"
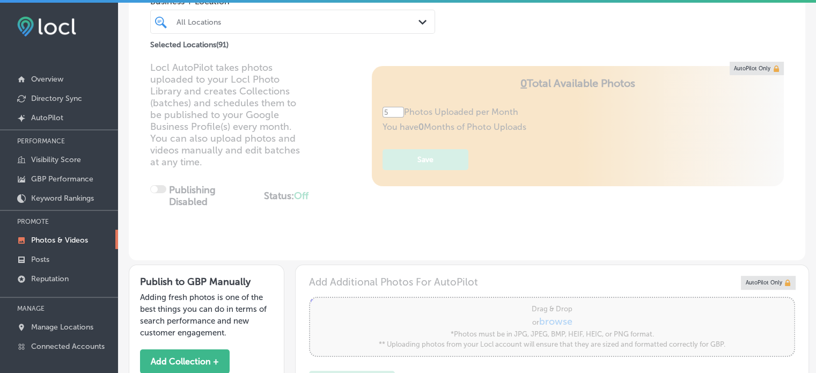
scroll to position [81, 0]
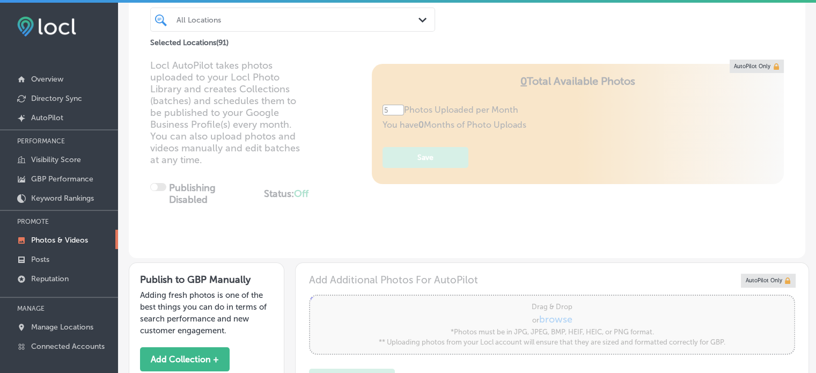
click at [297, 21] on div "All Locations" at bounding box center [298, 19] width 243 height 9
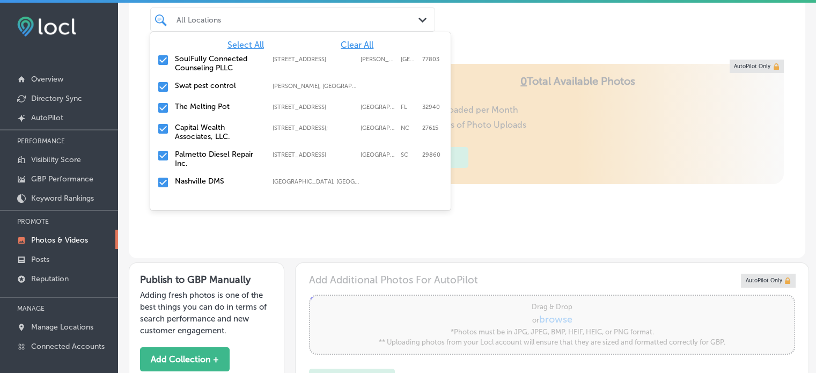
click at [349, 46] on span "Clear All" at bounding box center [357, 45] width 33 height 10
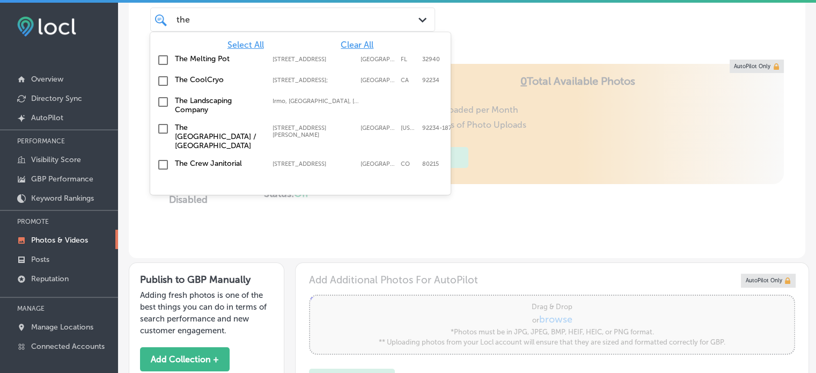
click at [182, 56] on label "The Melting Pot" at bounding box center [218, 58] width 87 height 9
type input "the"
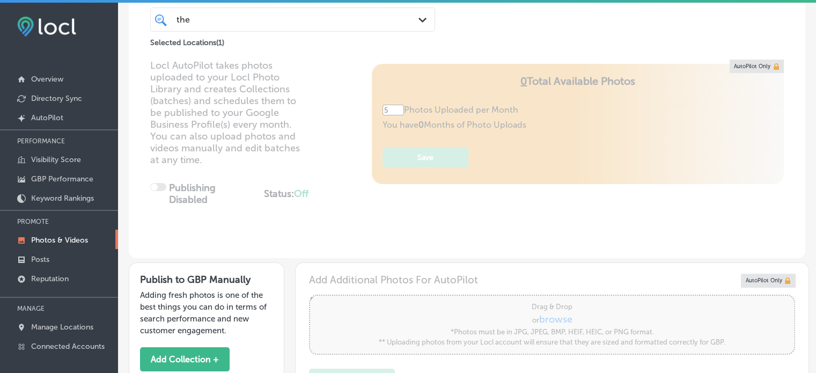
click at [537, 29] on div "Business + Location the the Path Created with Sketch. Selected Locations ( 1 )" at bounding box center [467, 8] width 677 height 82
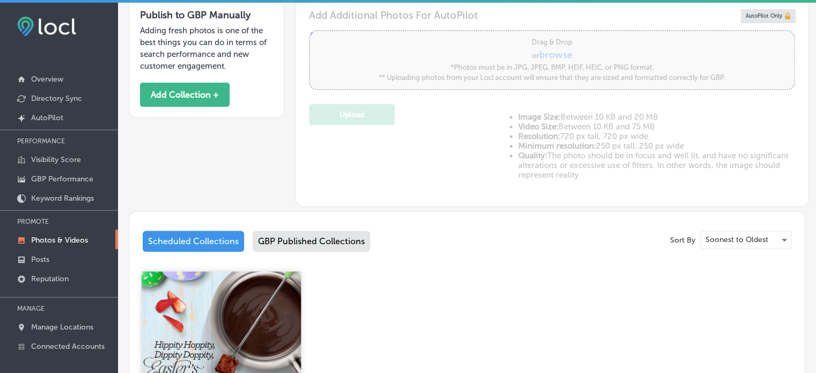
scroll to position [328, 0]
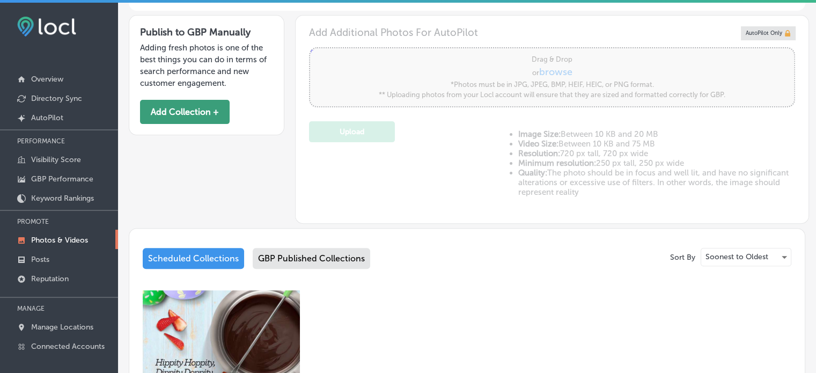
click at [195, 111] on button "Add Collection +" at bounding box center [185, 112] width 90 height 24
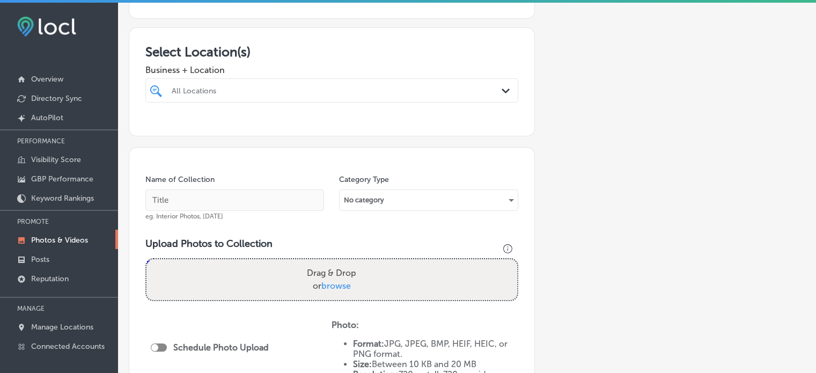
scroll to position [163, 0]
click at [337, 85] on div "All Locations" at bounding box center [337, 89] width 331 height 9
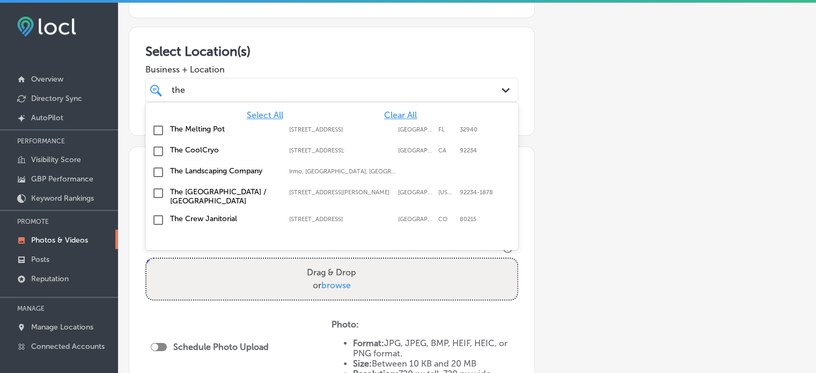
click at [202, 124] on label "The Melting Pot" at bounding box center [224, 128] width 108 height 9
type input "the"
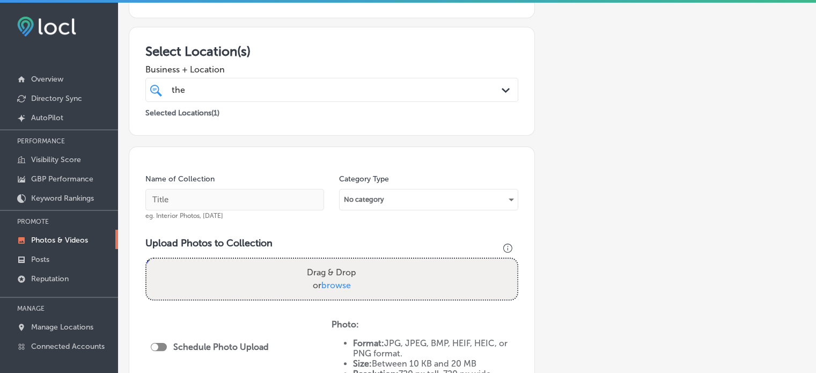
click at [310, 49] on h3 "Select Location(s)" at bounding box center [331, 51] width 373 height 16
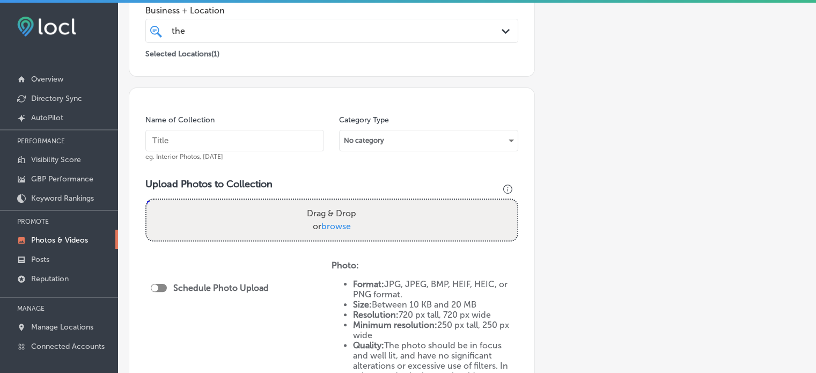
click at [268, 138] on input "text" at bounding box center [234, 140] width 179 height 21
paste input "Gourmet fondue restaurant"
type input "Gourmet fondue restaurant"
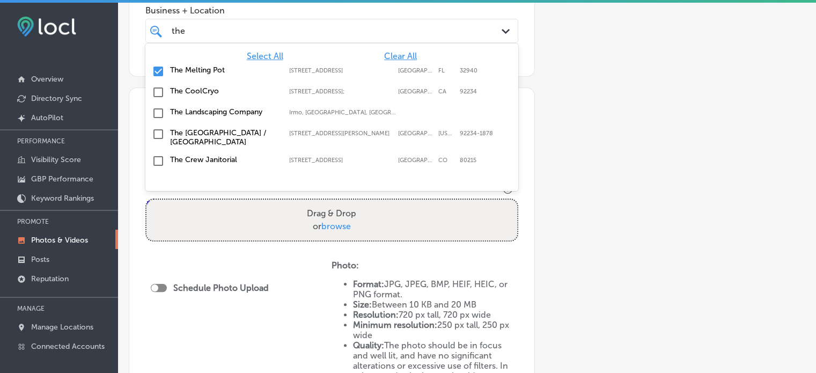
click at [266, 32] on div "the the" at bounding box center [316, 31] width 290 height 14
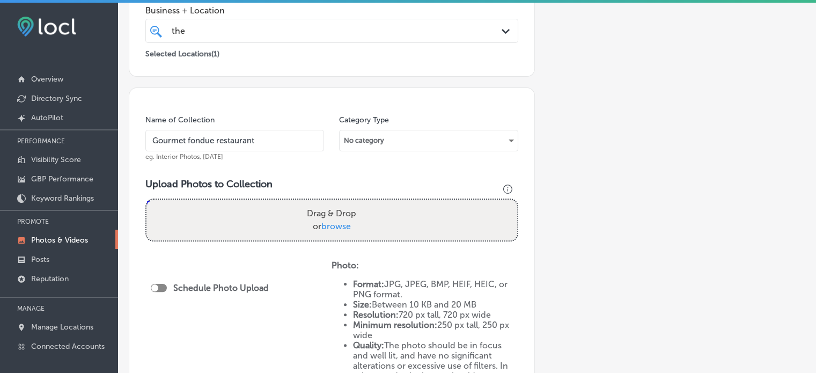
click at [637, 102] on div "Add a Collection Which Type of Image or Video Would You Like to Upload? Photo C…" at bounding box center [467, 178] width 677 height 667
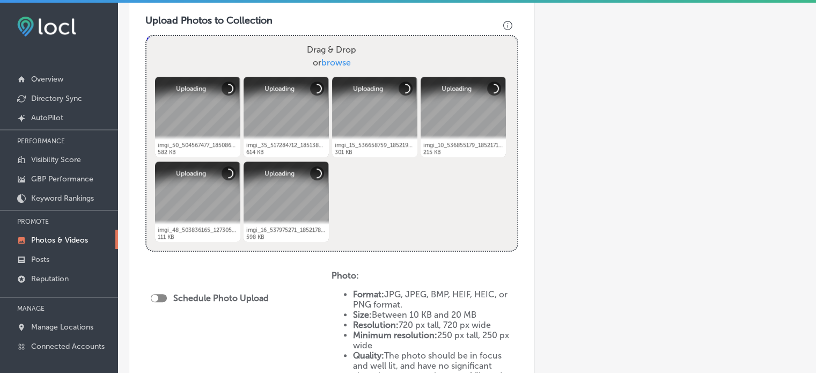
scroll to position [390, 0]
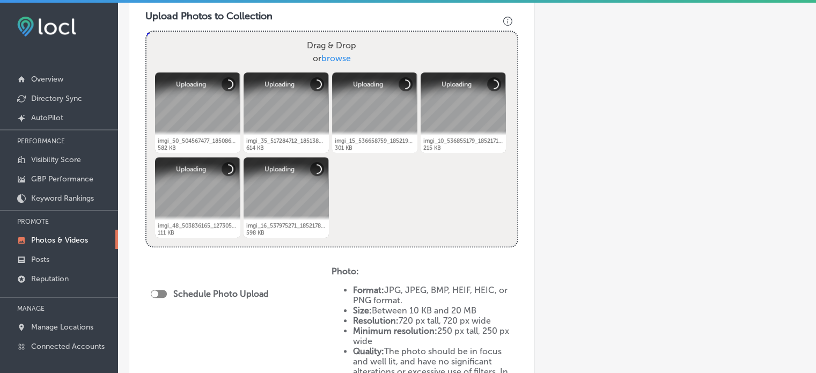
click at [159, 290] on div at bounding box center [159, 294] width 16 height 8
checkbox input "true"
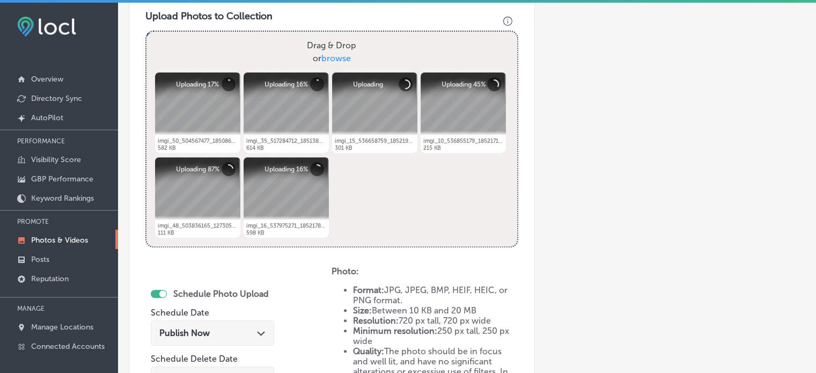
click at [236, 328] on div "Publish Now Path Created with Sketch." at bounding box center [212, 333] width 106 height 10
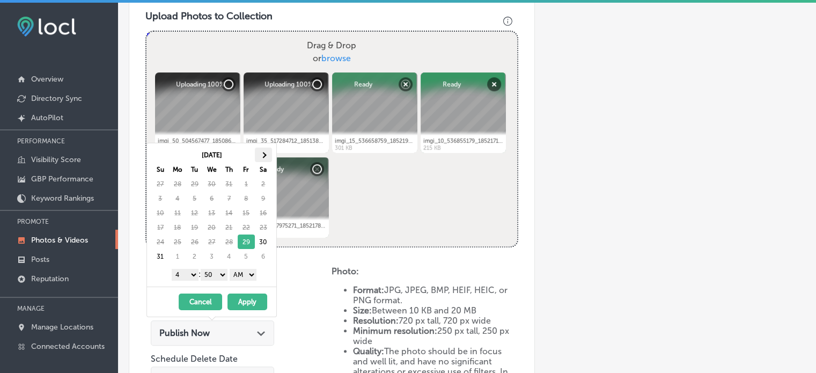
click at [266, 153] on th at bounding box center [263, 155] width 17 height 14
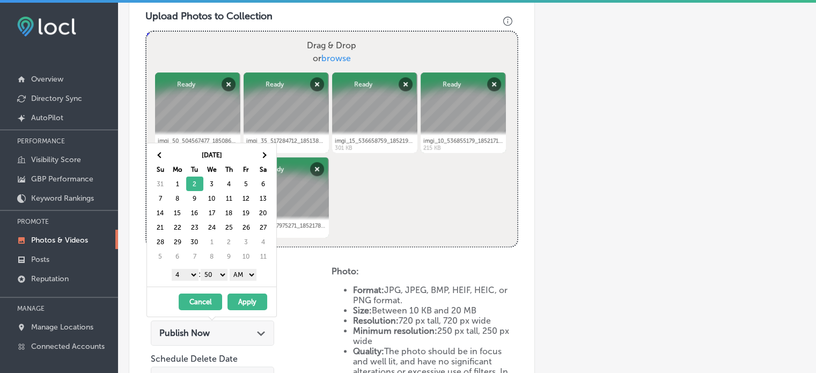
click at [180, 269] on select "1 2 3 4 5 6 7 8 9 10 11 12" at bounding box center [185, 275] width 27 height 12
click at [216, 275] on select "00 10 20 30 40 50" at bounding box center [214, 275] width 27 height 12
click at [250, 276] on select "AM PM" at bounding box center [243, 275] width 27 height 12
click at [245, 298] on button "Apply" at bounding box center [247, 301] width 40 height 17
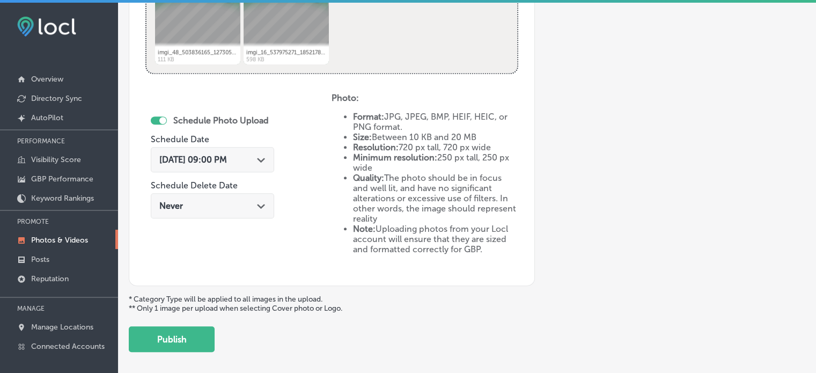
scroll to position [564, 0]
click at [181, 329] on button "Publish" at bounding box center [172, 339] width 86 height 26
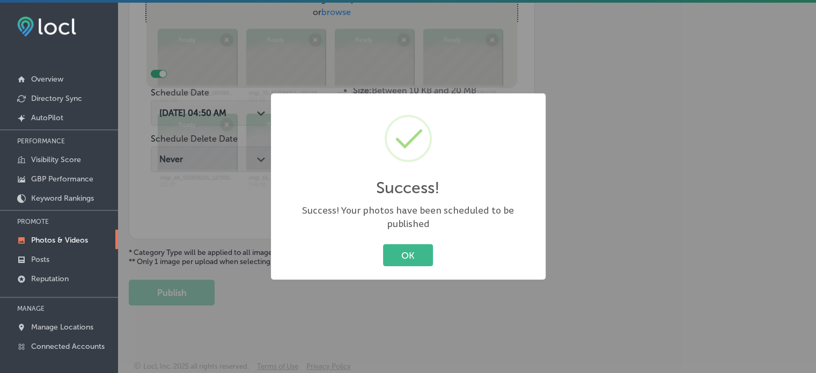
scroll to position [434, 0]
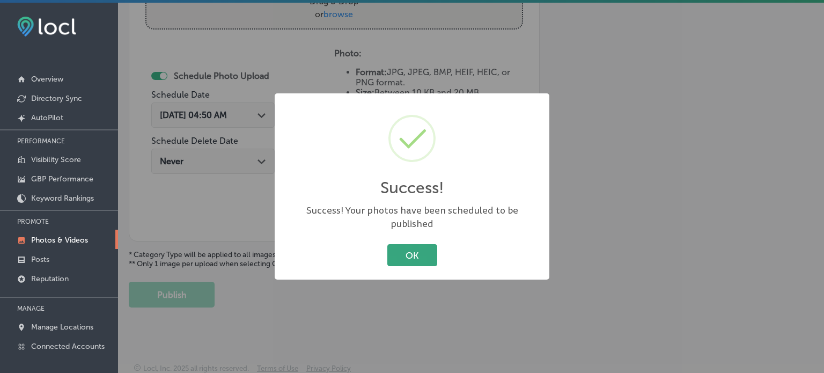
click at [396, 252] on button "OK" at bounding box center [412, 255] width 50 height 22
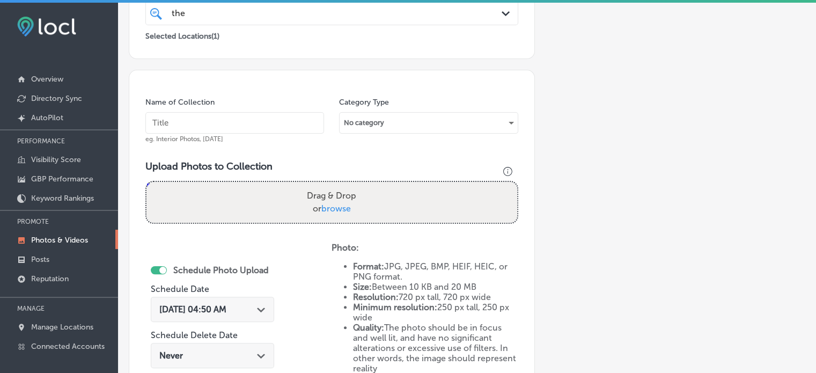
scroll to position [238, 0]
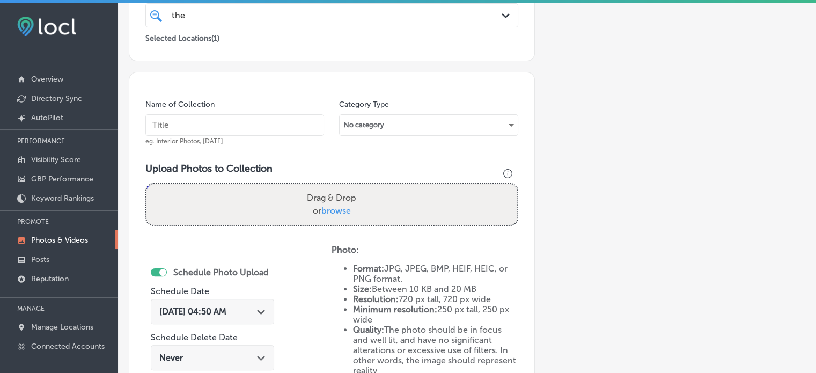
click at [226, 124] on input "text" at bounding box center [234, 124] width 179 height 21
paste input "Four-course fondue dinner"
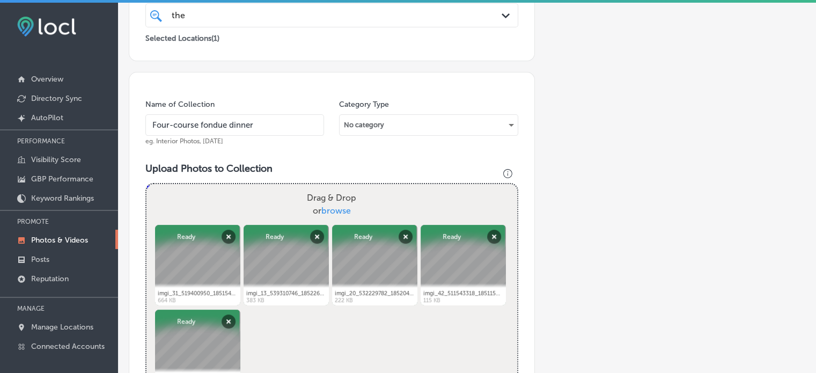
drag, startPoint x: 256, startPoint y: 120, endPoint x: 146, endPoint y: 128, distance: 110.3
click at [146, 128] on input "Four-course fondue dinner" at bounding box center [234, 124] width 179 height 21
paste input "Happy Hour specials Melbourne"
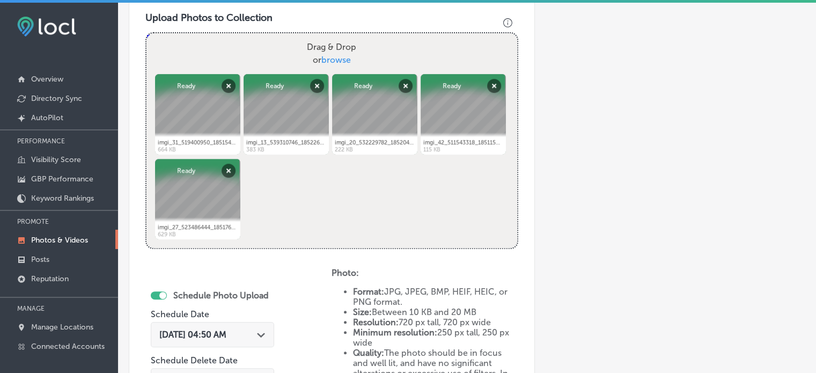
scroll to position [413, 0]
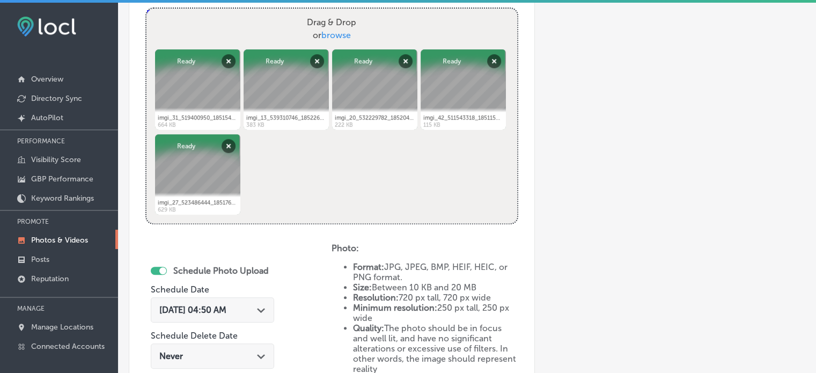
type input "Happy Hour specials Melbourne"
click at [255, 308] on div "Aug 29, 2025 04:50 AM Path Created with Sketch." at bounding box center [212, 310] width 106 height 10
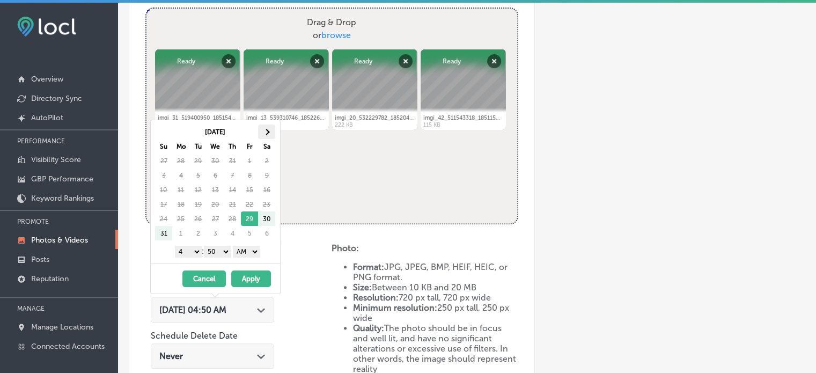
click at [264, 135] on th at bounding box center [266, 131] width 17 height 14
click at [195, 250] on select "1 2 3 4 5 6 7 8 9 10 11 12" at bounding box center [188, 252] width 27 height 12
click at [217, 251] on select "00 10 20 30 40 50" at bounding box center [217, 252] width 27 height 12
click at [245, 255] on select "AM PM" at bounding box center [246, 252] width 27 height 12
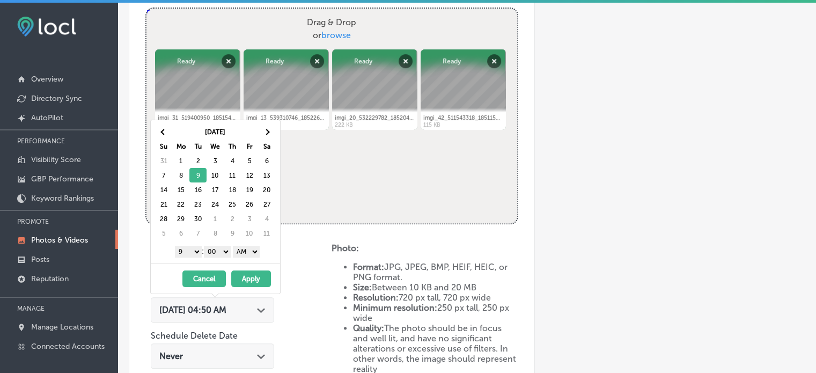
click at [245, 255] on select "AM PM" at bounding box center [246, 252] width 27 height 12
click at [252, 278] on button "Apply" at bounding box center [251, 278] width 40 height 17
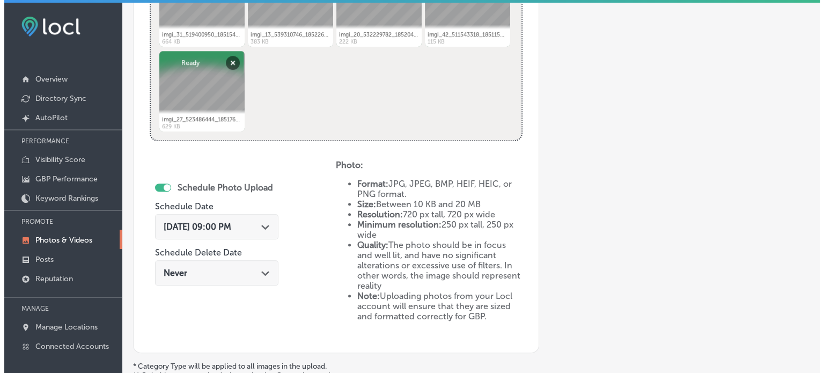
scroll to position [608, 0]
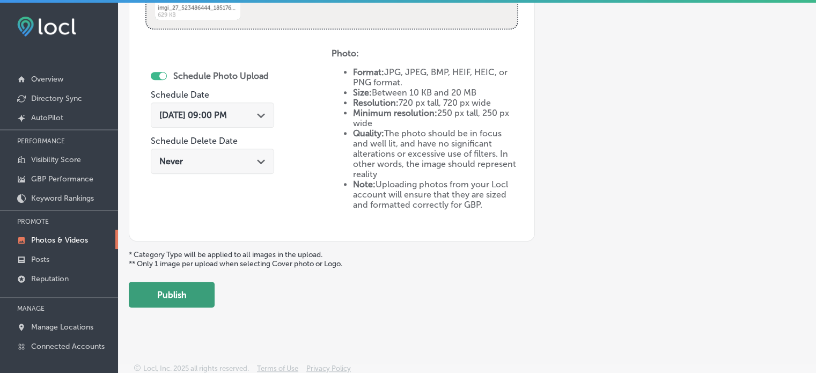
click at [178, 289] on button "Publish" at bounding box center [172, 295] width 86 height 26
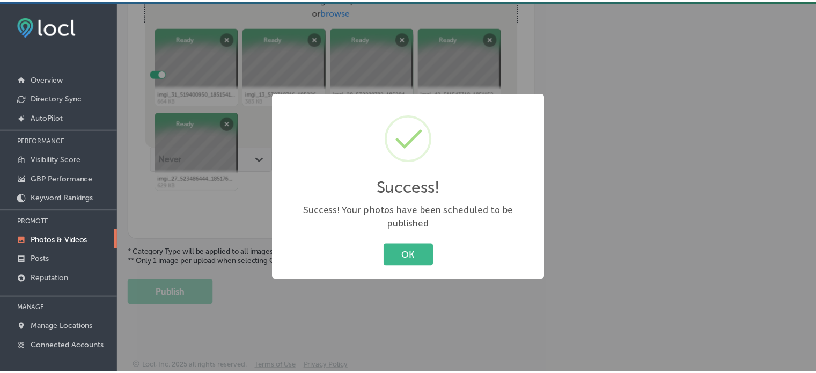
scroll to position [434, 0]
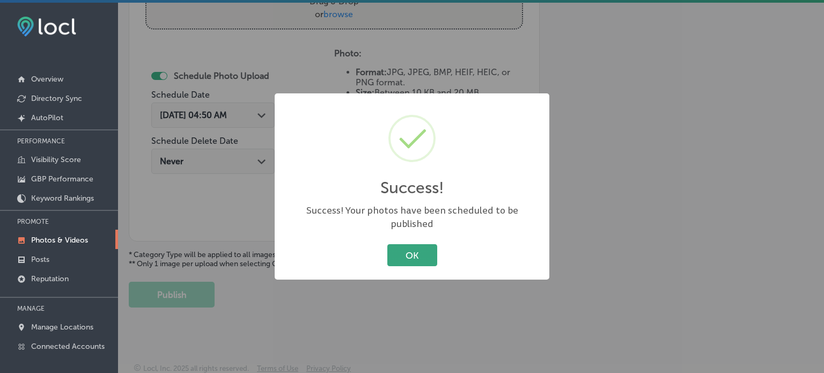
click at [419, 244] on button "OK" at bounding box center [412, 255] width 50 height 22
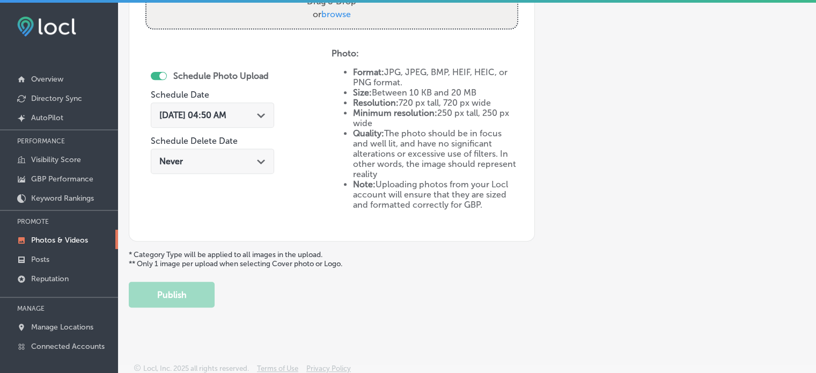
scroll to position [289, 0]
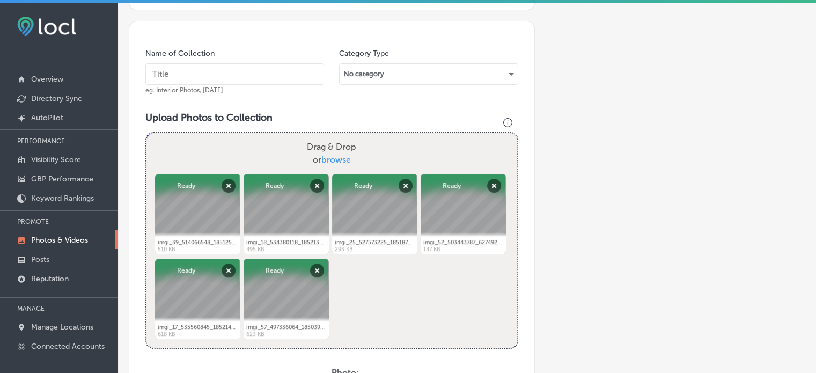
click at [216, 77] on input "text" at bounding box center [234, 73] width 179 height 21
paste input "Artisan cheese fondue Melbourne"
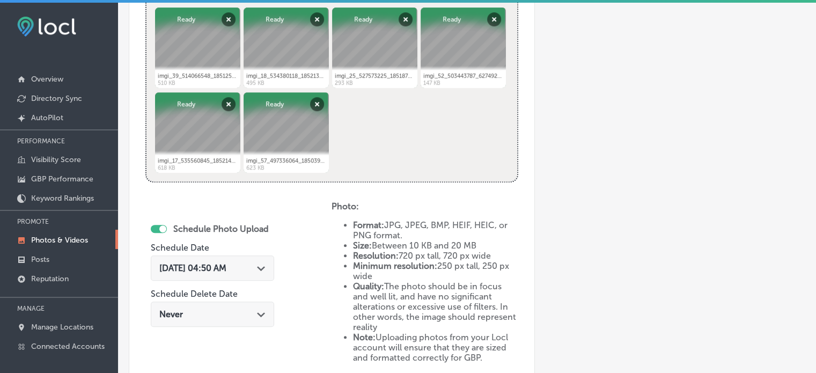
scroll to position [492, 0]
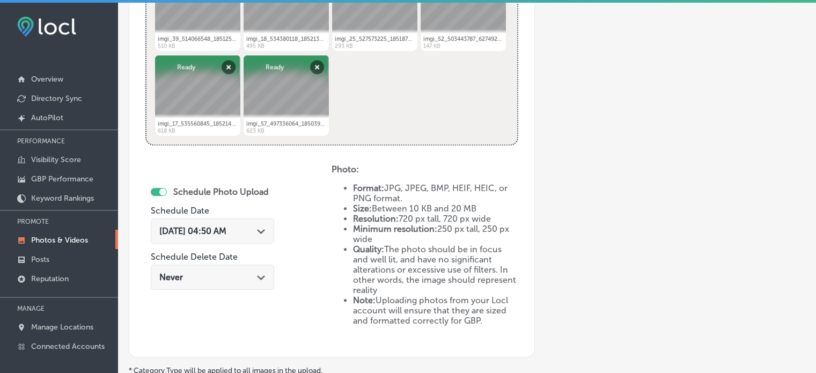
type input "Artisan cheese fondue Melbourne"
click at [264, 227] on div "Path Created with Sketch." at bounding box center [261, 230] width 9 height 9
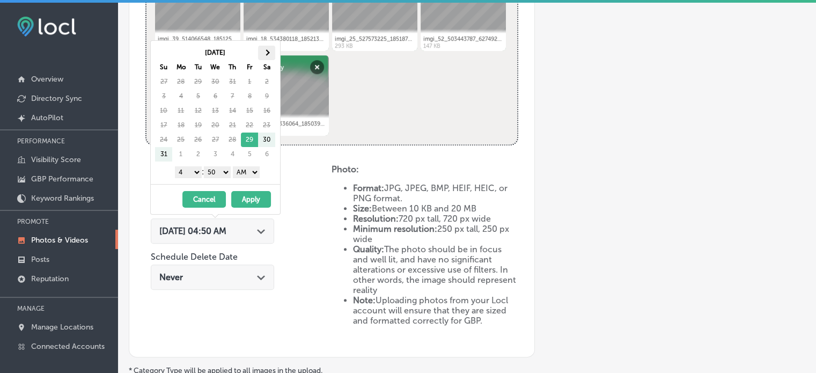
click at [262, 49] on th at bounding box center [266, 53] width 17 height 14
click at [192, 174] on select "1 2 3 4 5 6 7 8 9 10 11 12" at bounding box center [188, 172] width 27 height 12
click at [214, 166] on select "00 10 20 30 40 50" at bounding box center [217, 172] width 27 height 12
click at [241, 174] on select "AM PM" at bounding box center [246, 172] width 27 height 12
click at [252, 203] on button "Apply" at bounding box center [251, 199] width 40 height 17
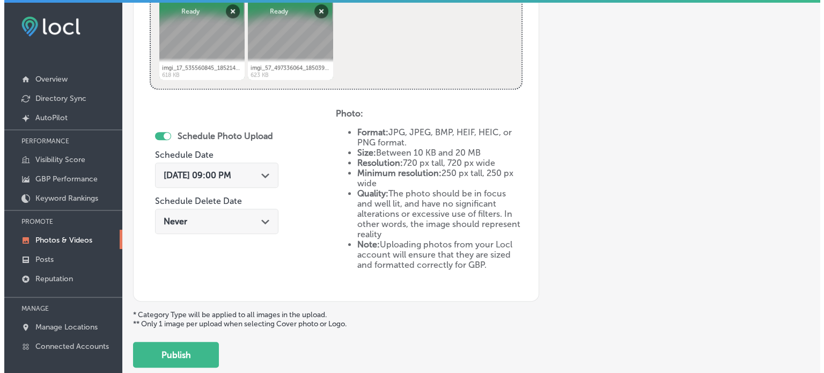
scroll to position [608, 0]
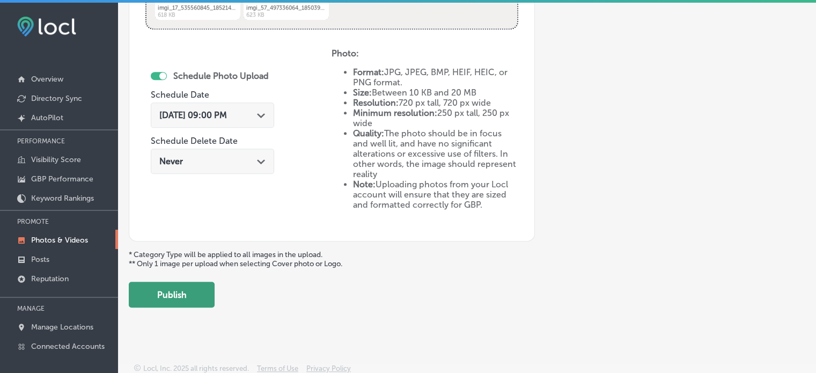
click at [189, 296] on button "Publish" at bounding box center [172, 295] width 86 height 26
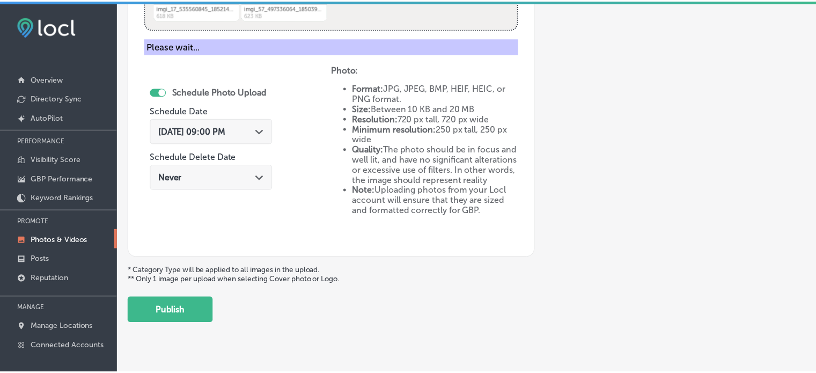
scroll to position [434, 0]
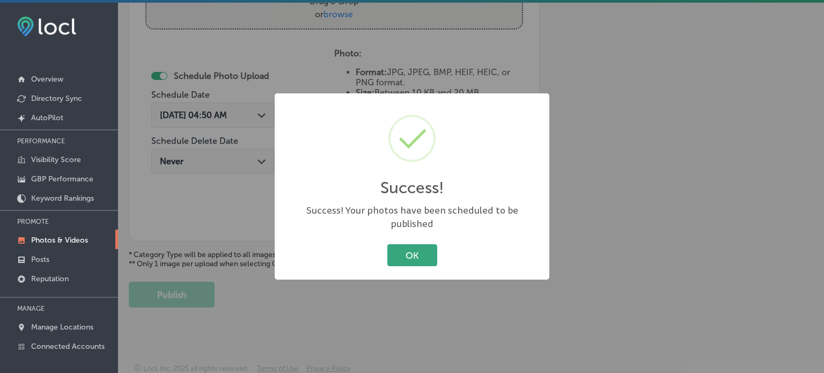
click at [410, 255] on button "OK" at bounding box center [412, 255] width 50 height 22
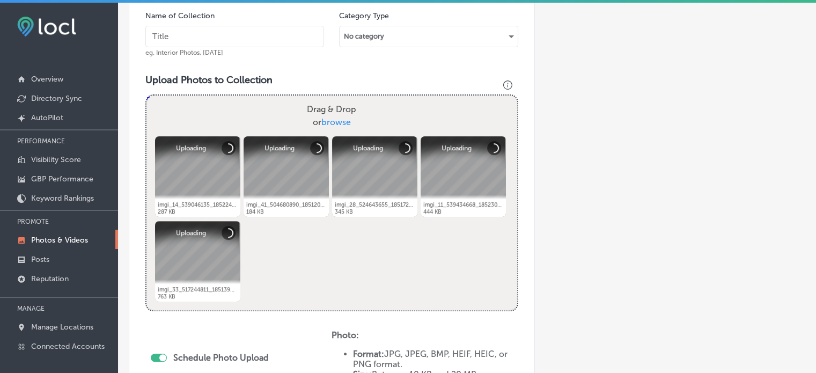
scroll to position [331, 0]
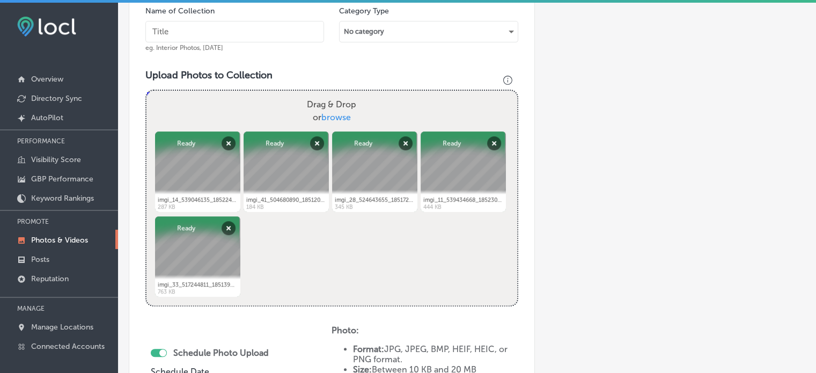
click at [204, 34] on input "text" at bounding box center [234, 31] width 179 height 21
paste input "Chocolate fondue dessert"
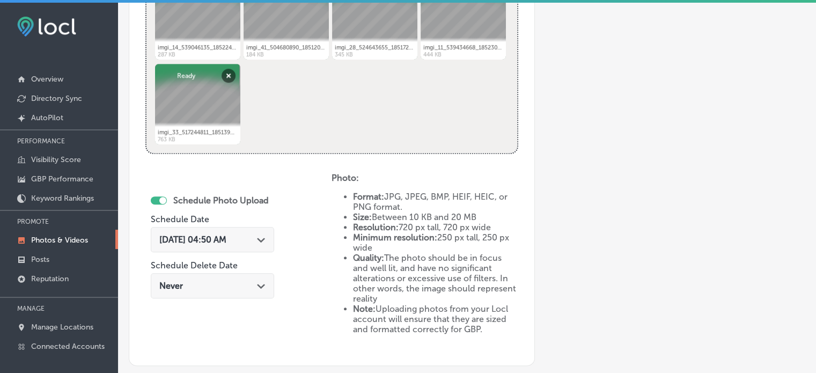
scroll to position [490, 0]
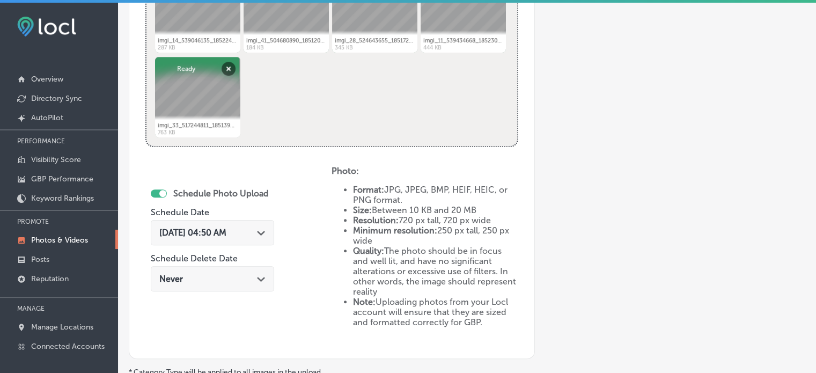
type input "Chocolate fondue dessert"
click at [265, 234] on icon "Path Created with Sketch." at bounding box center [261, 233] width 8 height 5
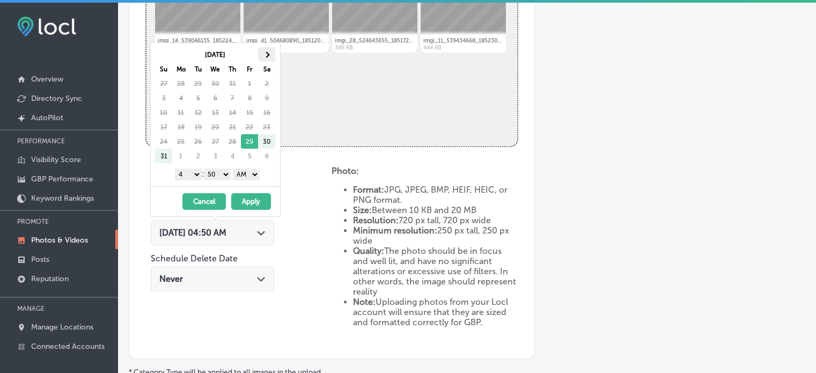
click at [270, 52] on th at bounding box center [266, 54] width 17 height 14
click at [189, 179] on div "1 2 3 4 5 6 7 8 9 10 11 12 : 00 10 20 30 40 50 AM PM" at bounding box center [217, 174] width 125 height 16
click at [189, 174] on select "1 2 3 4 5 6 7 8 9 10 11 12" at bounding box center [188, 174] width 27 height 12
click at [221, 171] on select "00 10 20 30 40 50" at bounding box center [217, 174] width 27 height 12
click at [245, 178] on select "AM PM" at bounding box center [246, 174] width 27 height 12
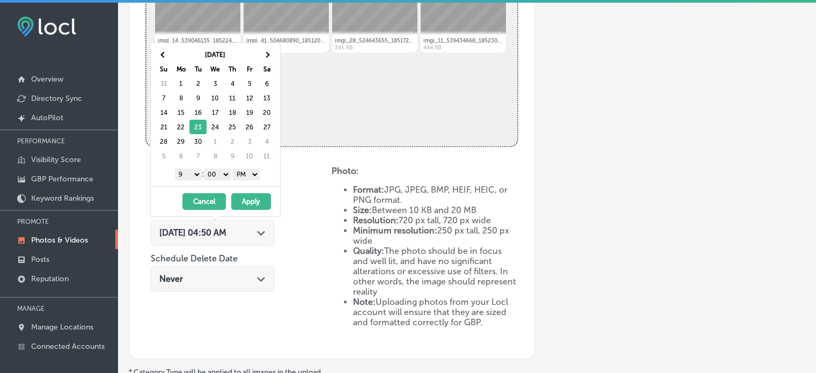
click at [251, 199] on button "Apply" at bounding box center [251, 201] width 40 height 17
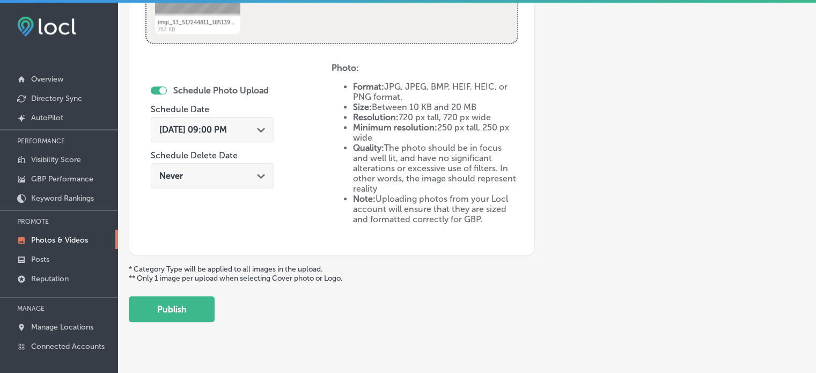
scroll to position [598, 0]
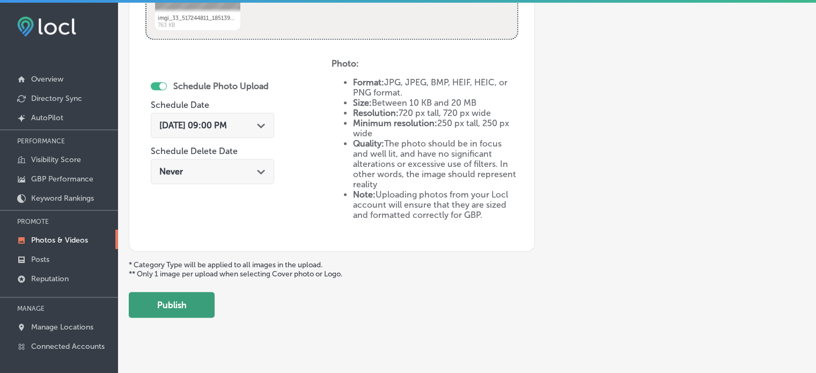
click at [190, 296] on button "Publish" at bounding box center [172, 305] width 86 height 26
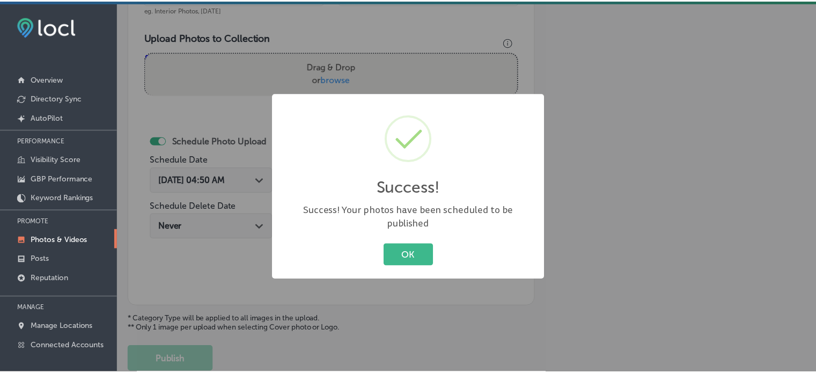
scroll to position [363, 0]
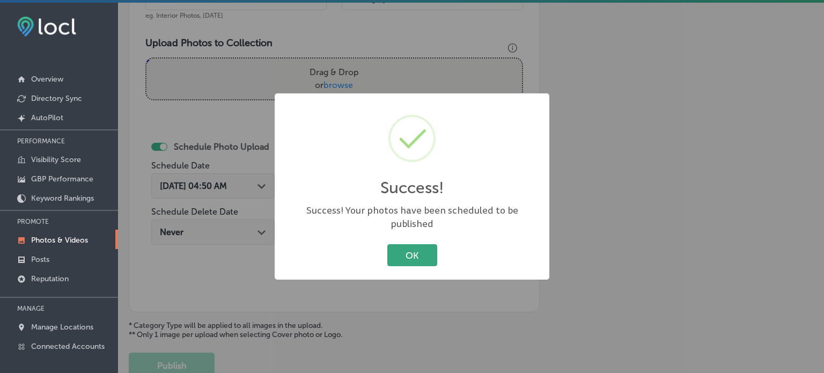
click at [403, 246] on button "OK" at bounding box center [412, 255] width 50 height 22
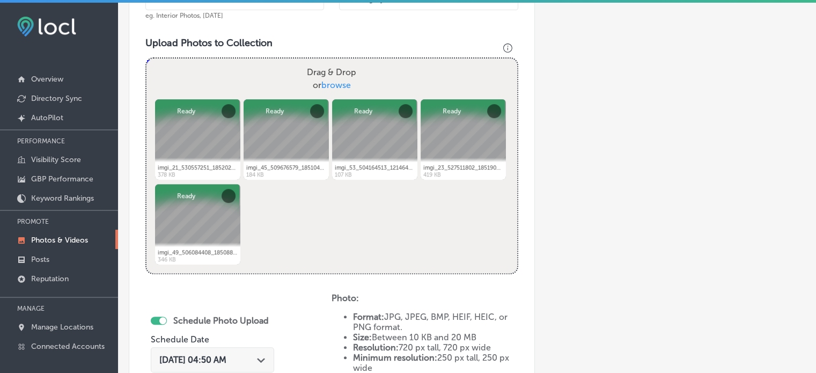
scroll to position [346, 0]
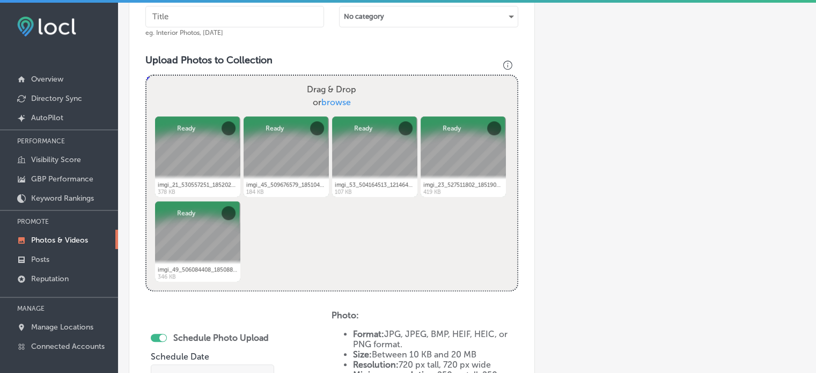
click at [214, 15] on input "text" at bounding box center [234, 16] width 179 height 21
paste input "Interactive dining experience"
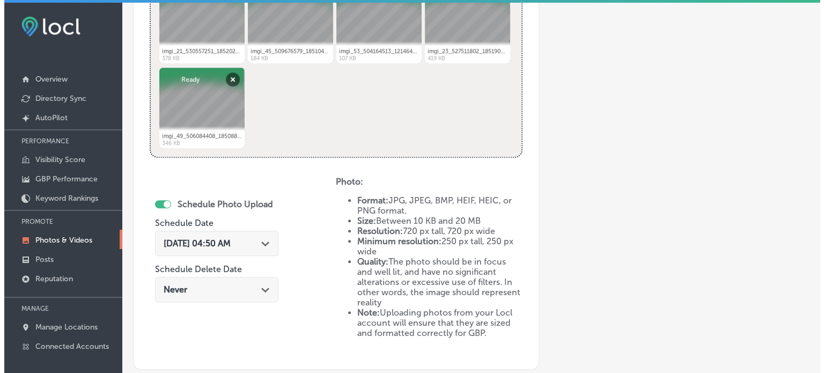
scroll to position [483, 0]
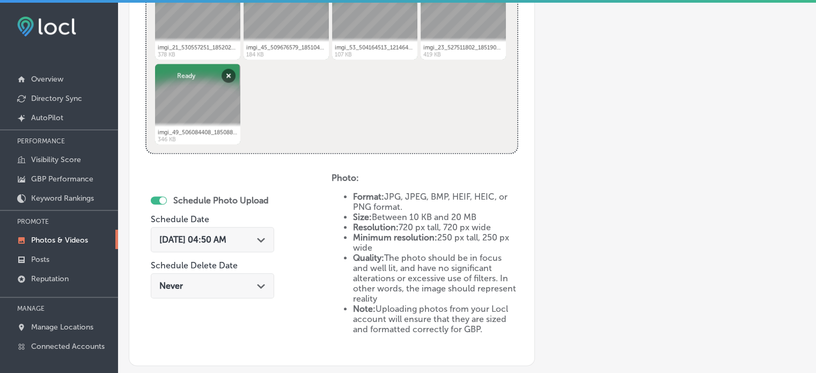
type input "Interactive dining experience"
click at [260, 246] on div "Aug 29, 2025 04:50 AM Path Created with Sketch." at bounding box center [212, 239] width 123 height 25
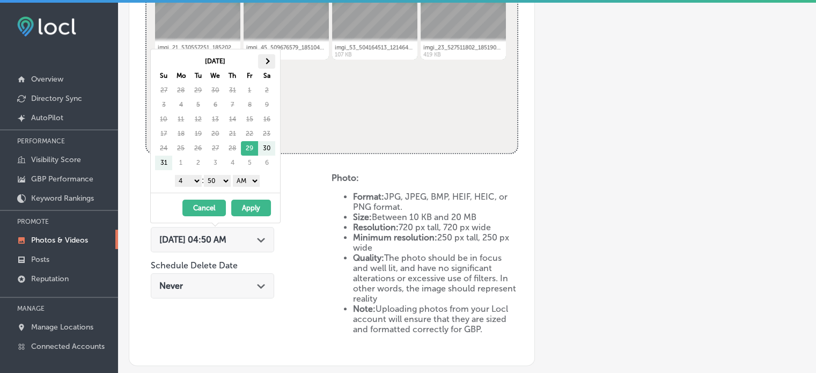
click at [266, 61] on span at bounding box center [267, 61] width 6 height 6
click at [190, 179] on select "1 2 3 4 5 6 7 8 9 10 11 12" at bounding box center [188, 181] width 27 height 12
click at [215, 180] on select "00 10 20 30 40 50" at bounding box center [217, 181] width 27 height 12
click at [240, 182] on select "AM PM" at bounding box center [246, 181] width 27 height 12
click at [250, 208] on button "Apply" at bounding box center [251, 208] width 40 height 17
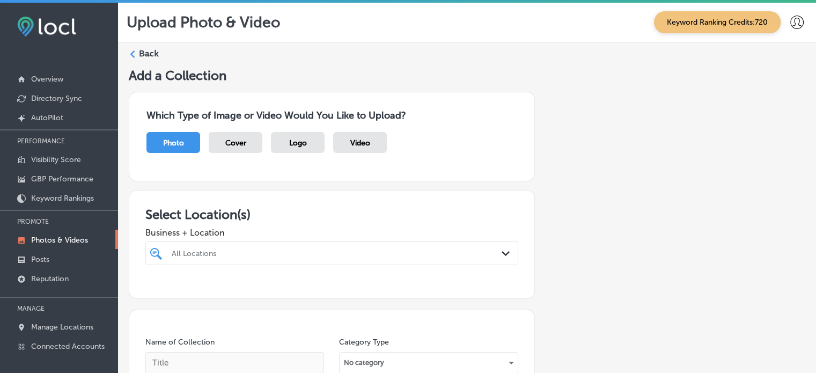
click at [151, 53] on label "Back" at bounding box center [149, 54] width 20 height 12
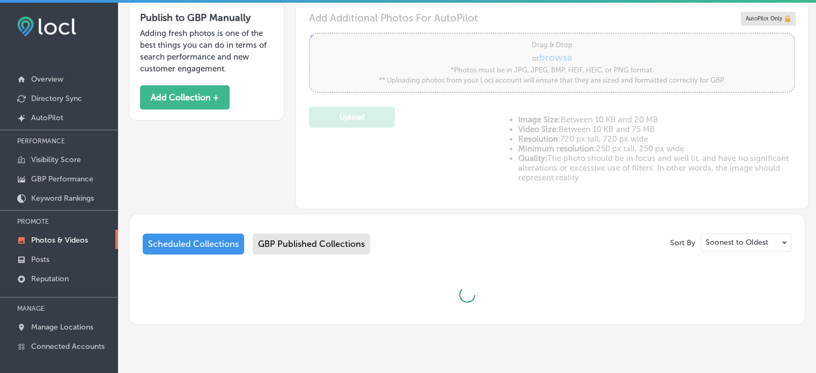
type input "5"
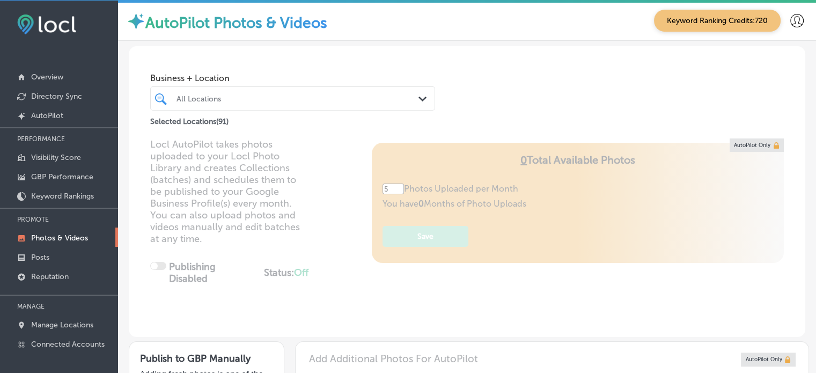
click at [285, 97] on div "All Locations" at bounding box center [298, 98] width 243 height 9
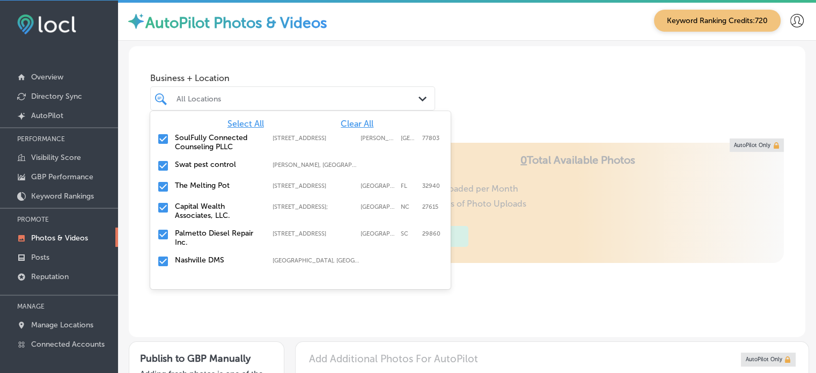
click at [350, 119] on span "Clear All" at bounding box center [357, 124] width 33 height 10
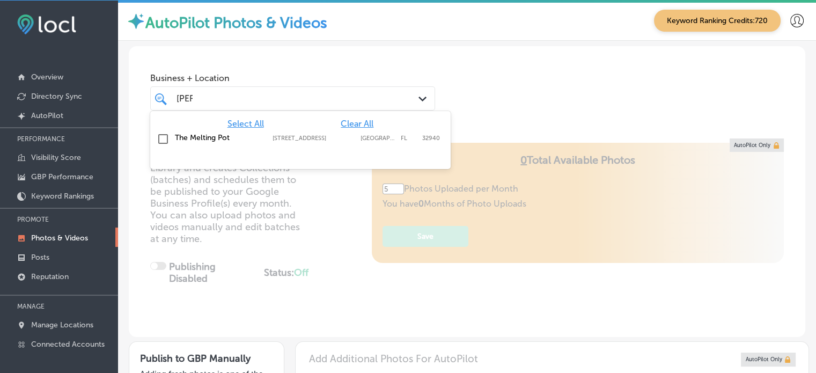
click at [173, 139] on div "The Melting Pot 2230 Town Center Ave; Ste 101, Melbourne, FL, 32940 2230 Town C…" at bounding box center [301, 139] width 292 height 17
type input "mel"
click at [515, 58] on div "Business + Location option 2230 Town Center Ave; Ste 101, selected. option 2230…" at bounding box center [467, 87] width 677 height 82
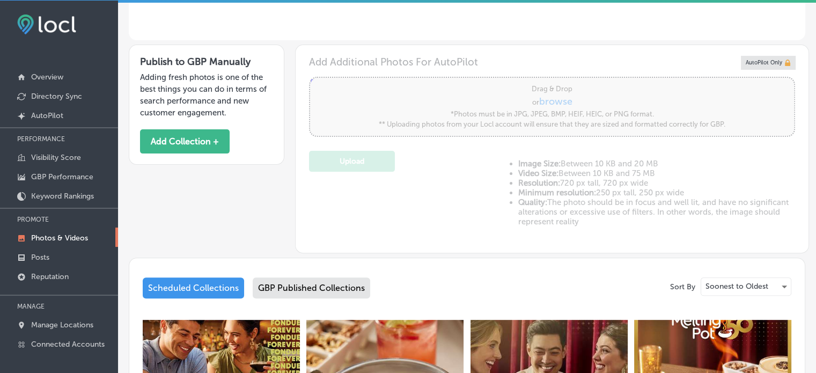
scroll to position [289, 0]
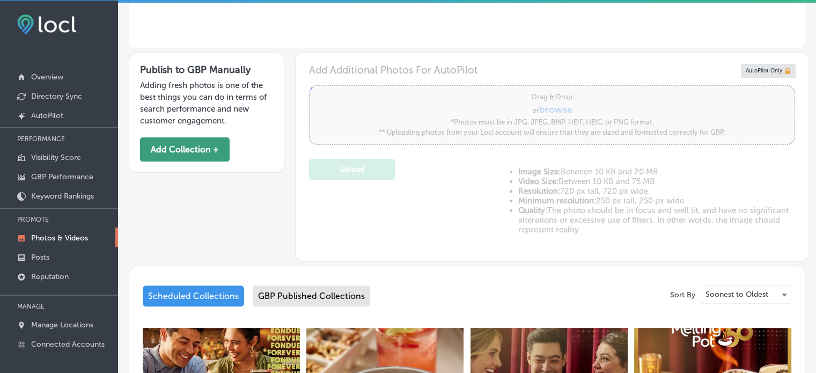
click at [208, 150] on button "Add Collection +" at bounding box center [185, 149] width 90 height 24
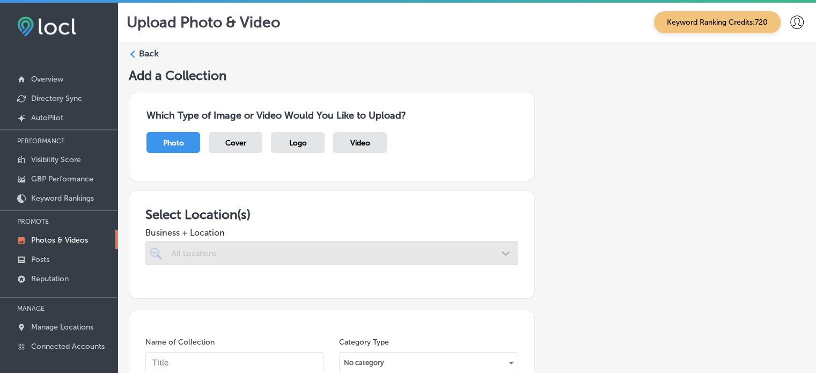
scroll to position [2, 0]
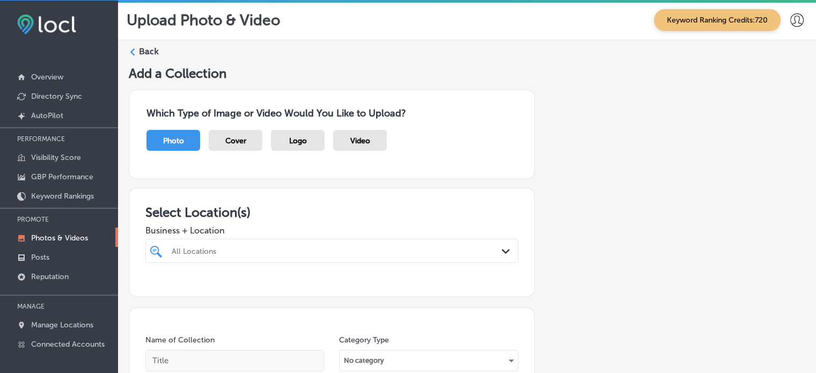
click at [330, 251] on div "All Locations Path Created with Sketch." at bounding box center [331, 251] width 373 height 24
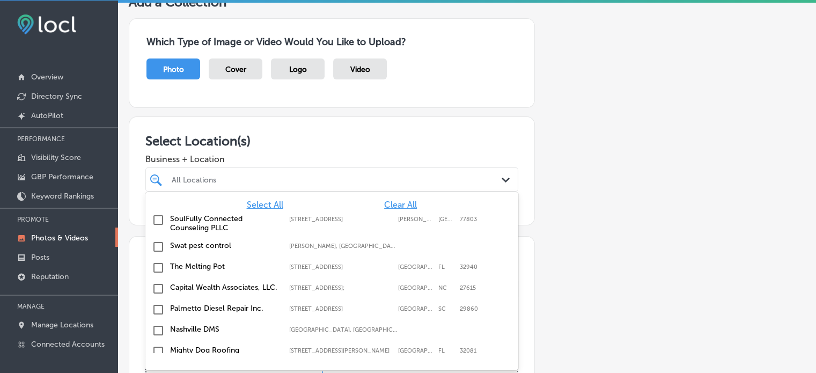
scroll to position [72, 0]
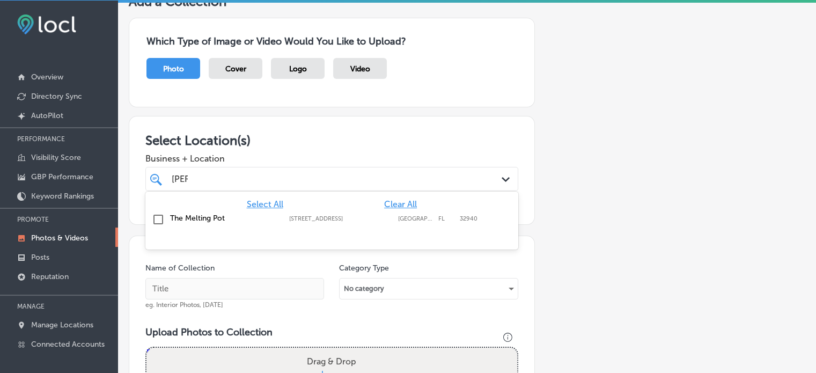
click at [215, 217] on label "The Melting Pot" at bounding box center [224, 218] width 108 height 9
type input "mel"
click at [373, 121] on div "Select Location(s) Business + Location mel mel Path Created with Sketch. Select…" at bounding box center [332, 170] width 406 height 109
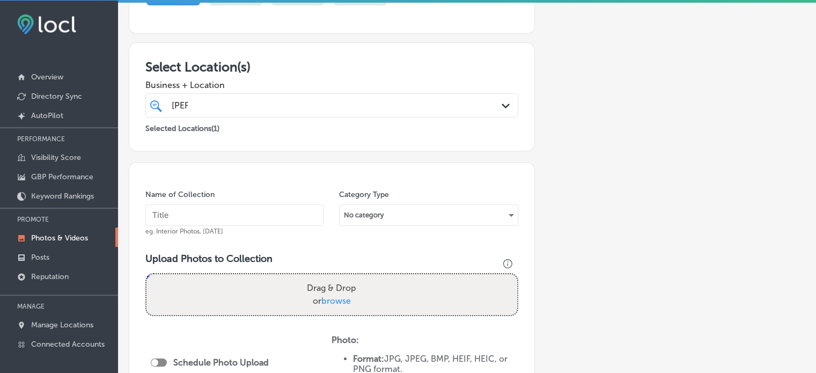
scroll to position [146, 0]
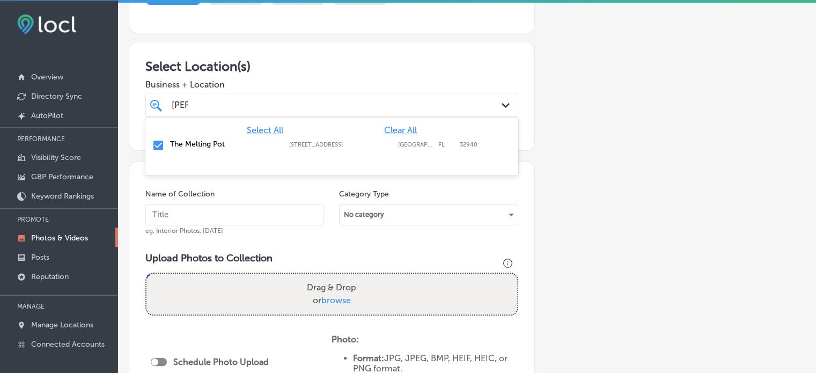
click at [350, 99] on div "mel mel" at bounding box center [316, 105] width 290 height 14
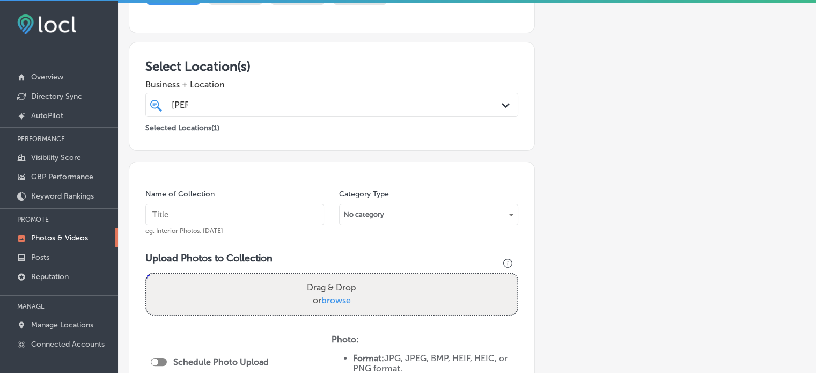
click at [389, 60] on h3 "Select Location(s)" at bounding box center [331, 66] width 373 height 16
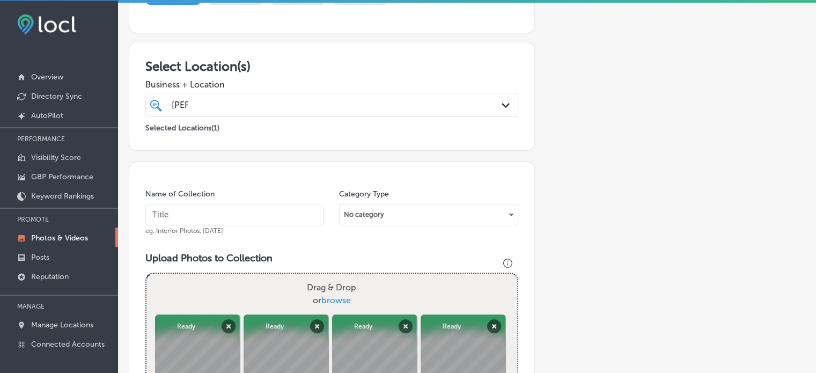
click at [235, 216] on input "text" at bounding box center [234, 214] width 179 height 21
click at [259, 204] on input "text" at bounding box center [234, 214] width 179 height 21
paste input "Interactive dining experience"
type input "Interactive dining experience"
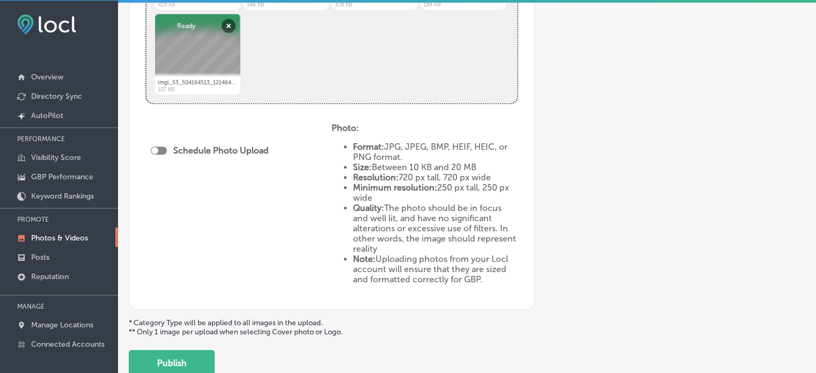
scroll to position [544, 0]
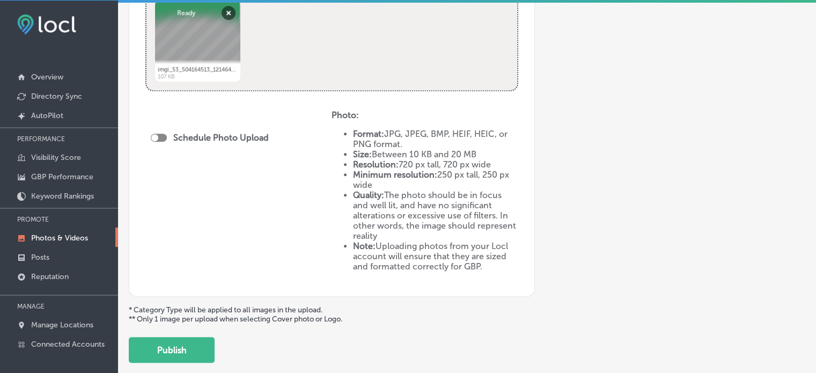
click at [163, 137] on div at bounding box center [159, 138] width 16 height 8
checkbox input "true"
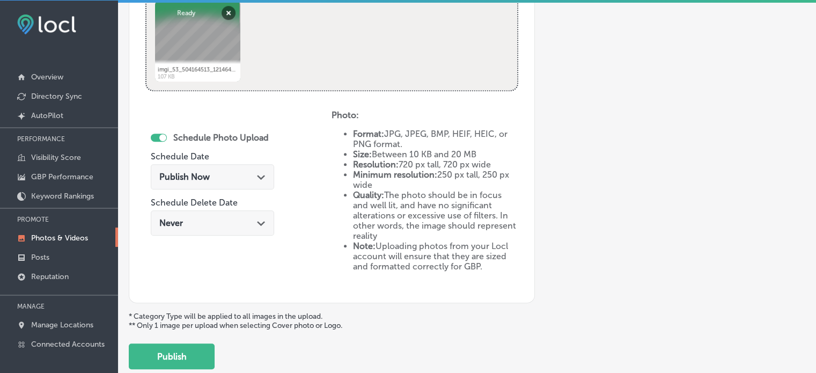
click at [222, 182] on div "Publish Now Path Created with Sketch." at bounding box center [212, 176] width 123 height 25
click at [303, 151] on div "Schedule Photo Upload Schedule Date Aug 29, 2025 05:00 AM Path Created with Ske…" at bounding box center [238, 198] width 186 height 177
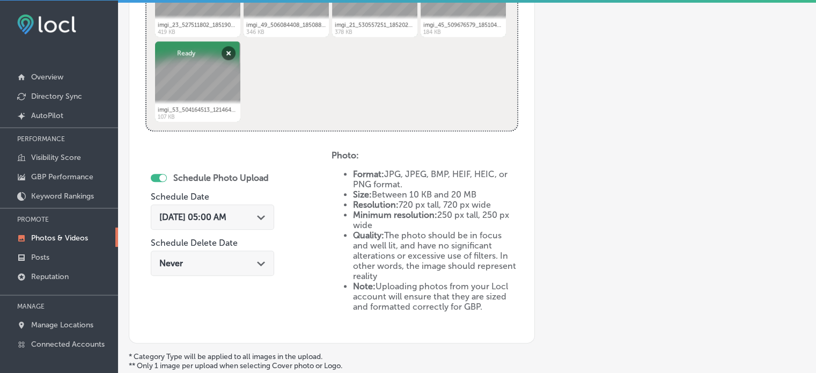
scroll to position [503, 0]
click at [274, 217] on div "Aug 29, 2025 05:00 AM Path Created with Sketch." at bounding box center [212, 217] width 123 height 25
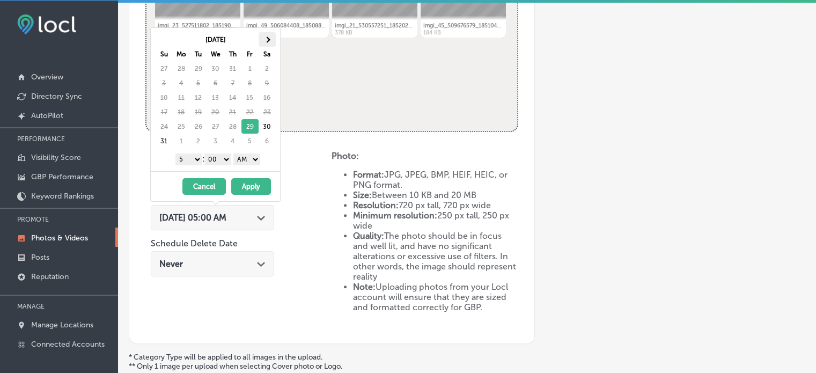
click at [265, 41] on th at bounding box center [267, 39] width 17 height 14
click at [194, 155] on select "1 2 3 4 5 6 7 8 9 10 11 12" at bounding box center [188, 159] width 27 height 12
click at [245, 160] on select "AM PM" at bounding box center [246, 159] width 27 height 12
click at [245, 183] on button "Apply" at bounding box center [251, 186] width 40 height 17
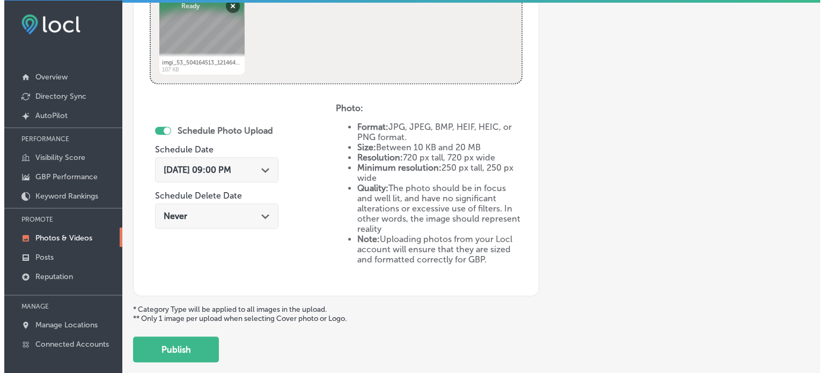
scroll to position [608, 0]
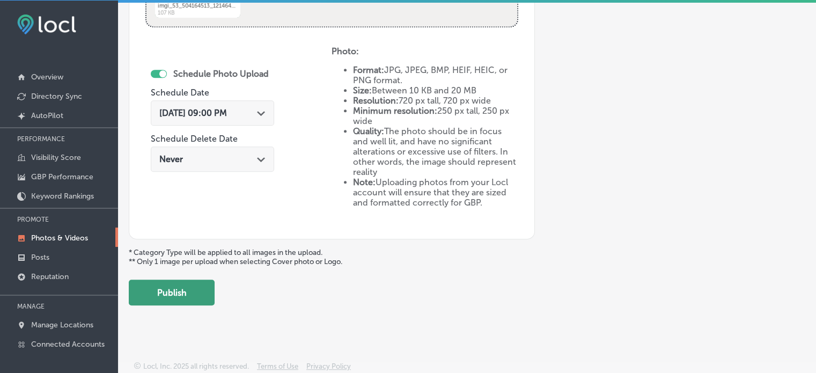
click at [188, 287] on button "Publish" at bounding box center [172, 293] width 86 height 26
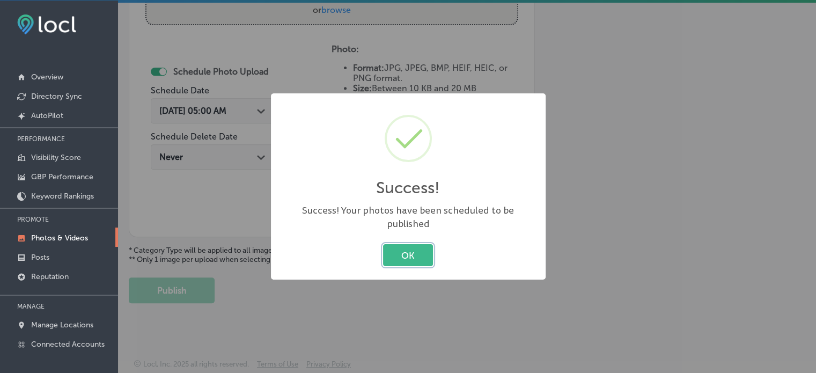
scroll to position [434, 0]
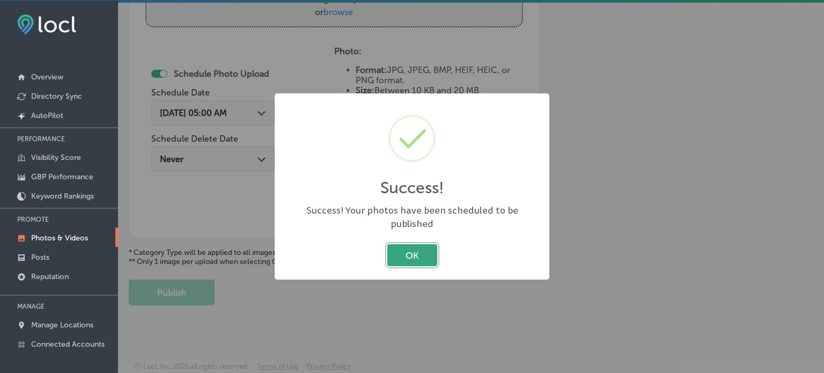
click at [398, 244] on button "OK" at bounding box center [412, 255] width 50 height 22
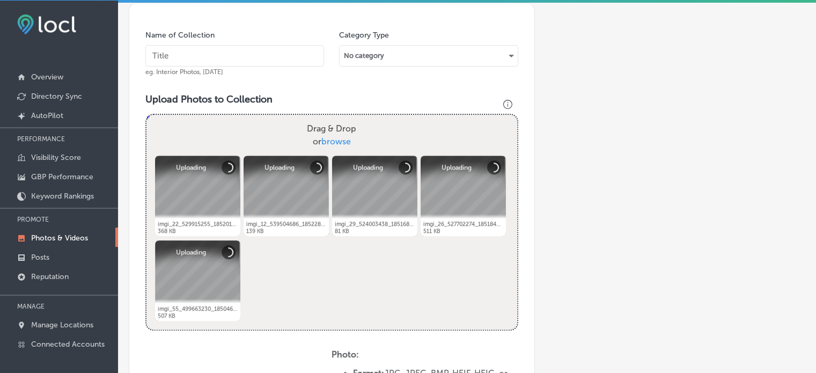
scroll to position [299, 0]
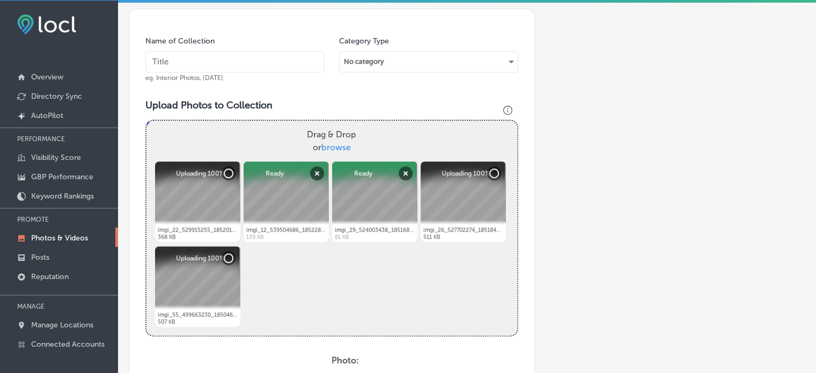
click at [252, 58] on input "text" at bounding box center [234, 61] width 179 height 21
paste input "Date night restaurant Melbourne"
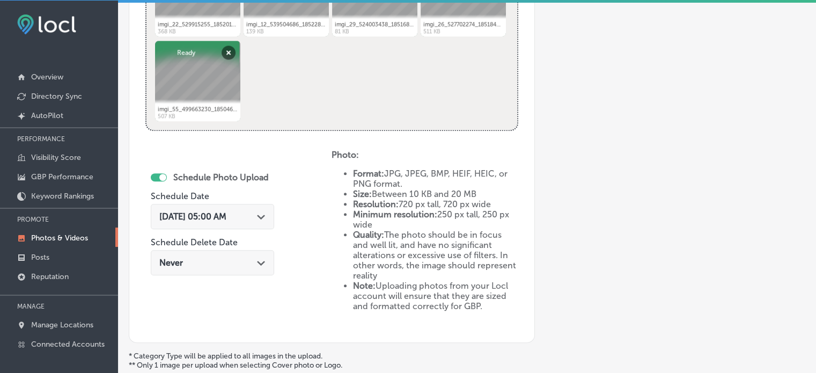
scroll to position [505, 0]
click at [265, 215] on icon "Path Created with Sketch." at bounding box center [261, 216] width 8 height 5
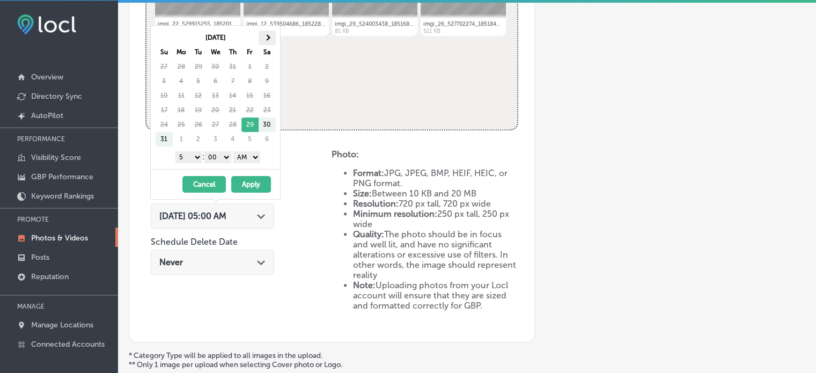
click at [269, 34] on th at bounding box center [267, 38] width 17 height 14
click at [192, 158] on select "1 2 3 4 5 6 7 8 9 10 11 12" at bounding box center [188, 157] width 27 height 12
click at [245, 152] on select "AM PM" at bounding box center [246, 157] width 27 height 12
click at [247, 181] on button "Apply" at bounding box center [251, 184] width 40 height 17
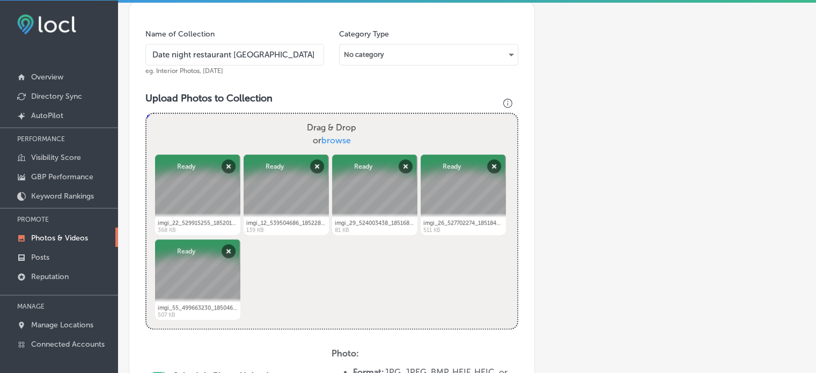
scroll to position [314, 0]
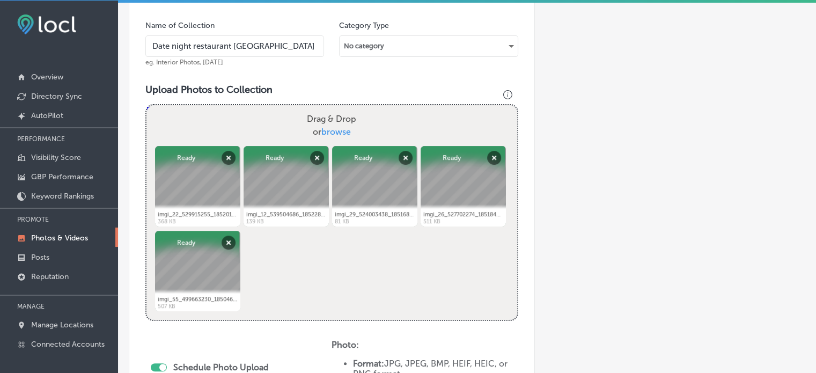
click at [238, 37] on input "Date night restaurant Melbourne" at bounding box center [234, 45] width 179 height 21
paste input "Casual dining with friends"
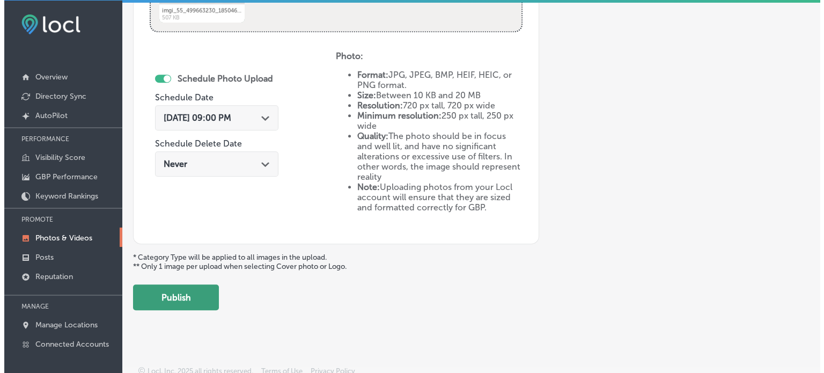
scroll to position [603, 0]
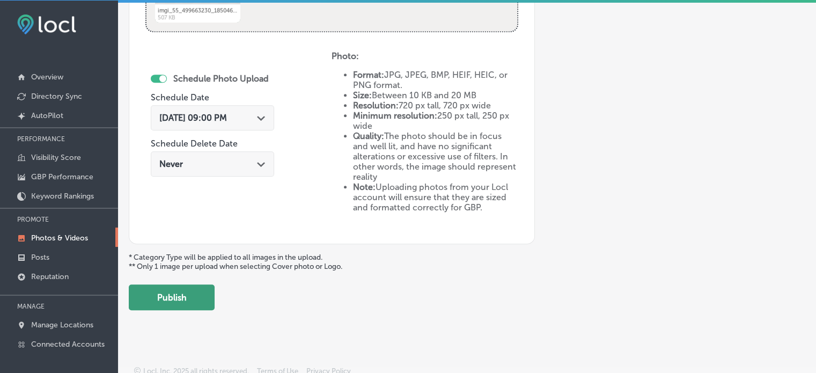
type input "Casual dining with friends"
click at [182, 300] on button "Publish" at bounding box center [172, 297] width 86 height 26
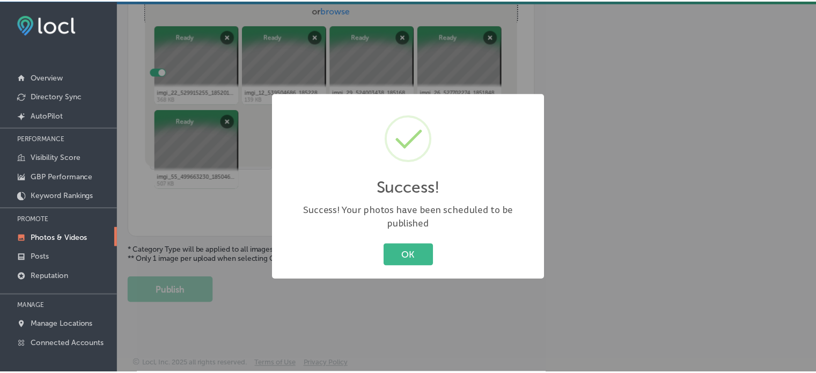
scroll to position [434, 0]
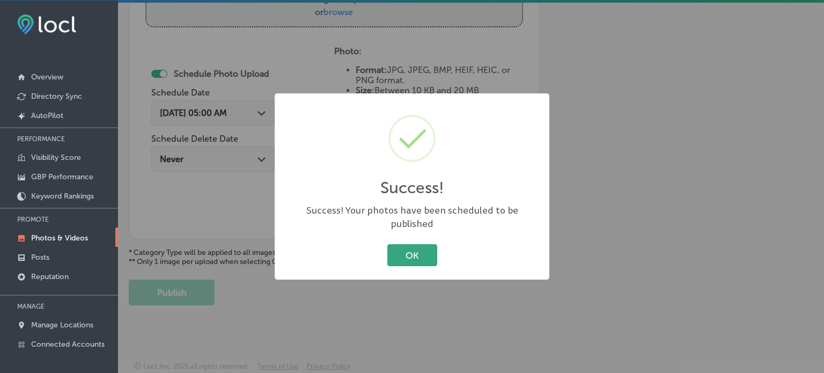
click at [415, 255] on button "OK" at bounding box center [412, 255] width 50 height 22
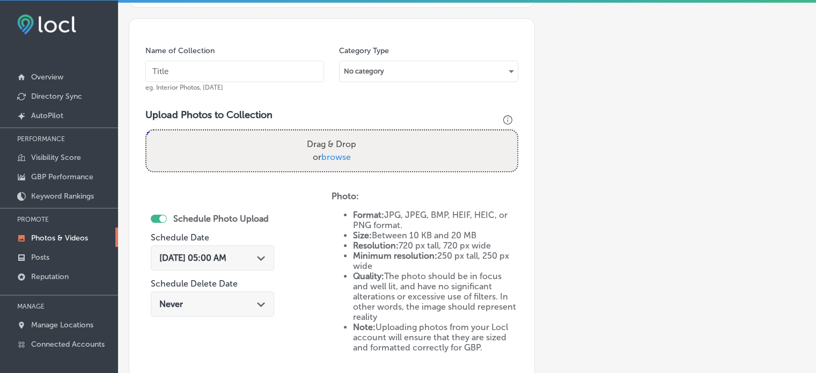
scroll to position [287, 0]
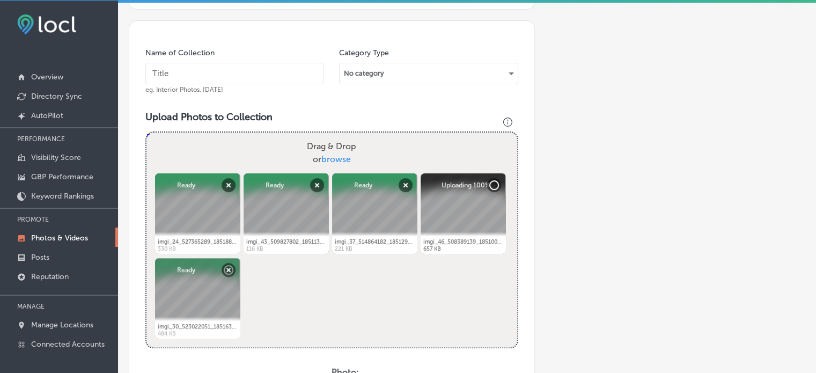
click at [241, 70] on input "text" at bounding box center [234, 73] width 179 height 21
paste input "Fondue party venue Florida"
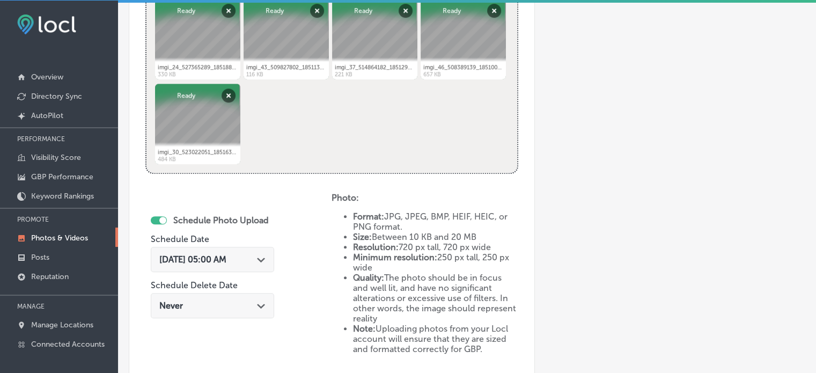
scroll to position [462, 0]
type input "Fondue party venue Florida"
click at [266, 255] on div "Path Created with Sketch." at bounding box center [261, 258] width 9 height 9
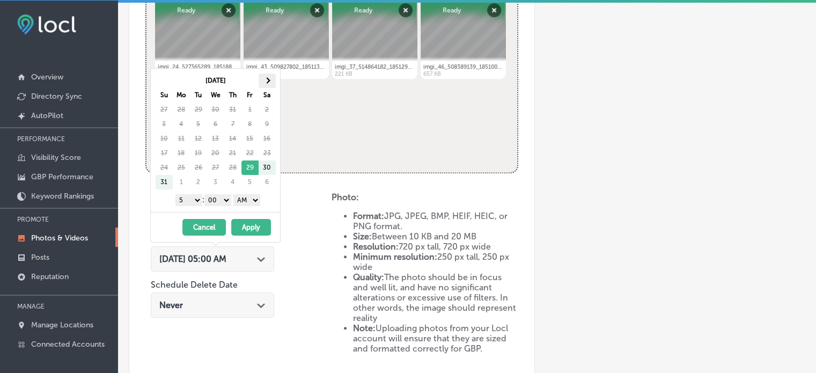
click at [269, 78] on th at bounding box center [267, 81] width 17 height 14
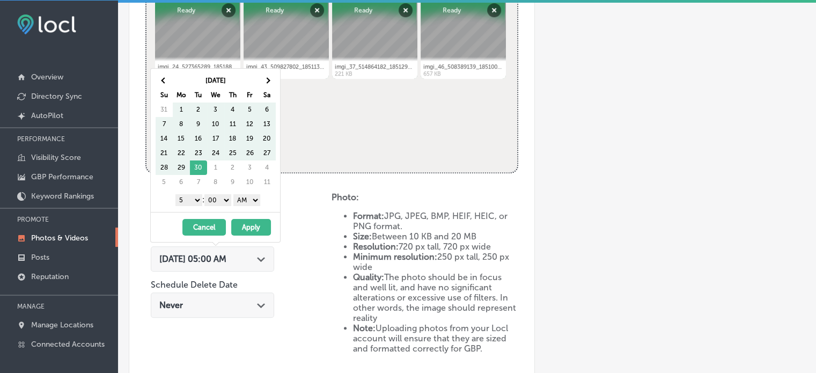
click at [269, 78] on th at bounding box center [267, 81] width 17 height 14
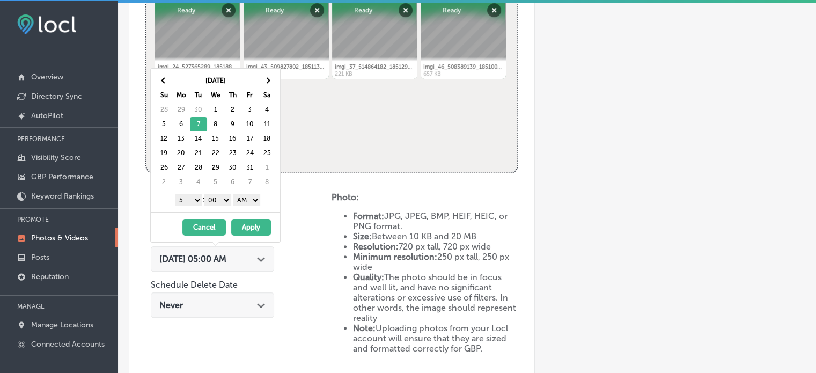
click at [191, 196] on select "1 2 3 4 5 6 7 8 9 10 11 12" at bounding box center [188, 200] width 27 height 12
click at [245, 197] on select "AM PM" at bounding box center [246, 200] width 27 height 12
click at [251, 228] on button "Apply" at bounding box center [251, 227] width 40 height 17
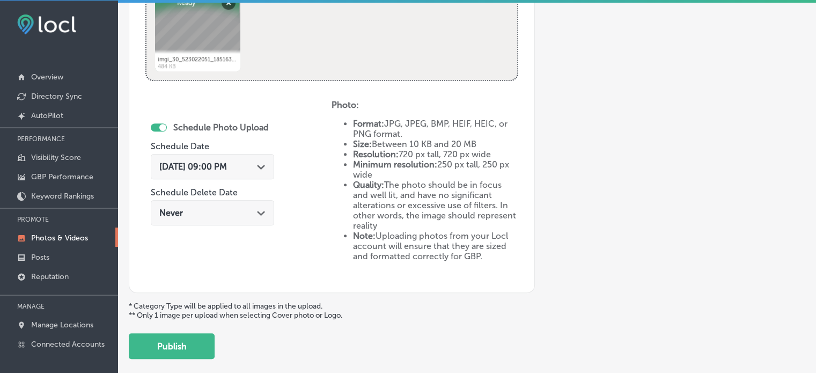
scroll to position [608, 0]
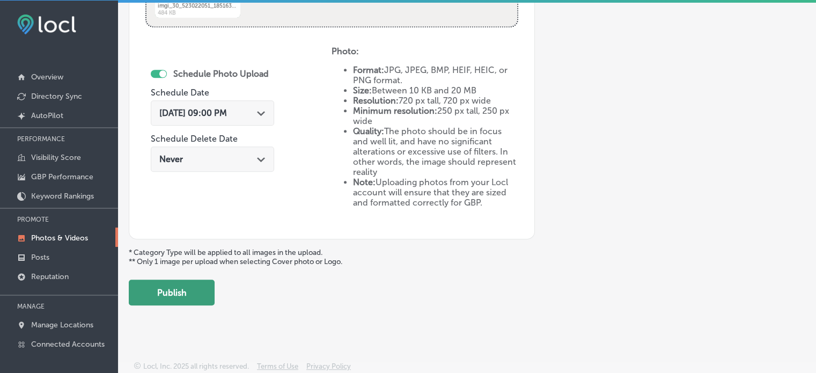
click at [189, 285] on button "Publish" at bounding box center [172, 293] width 86 height 26
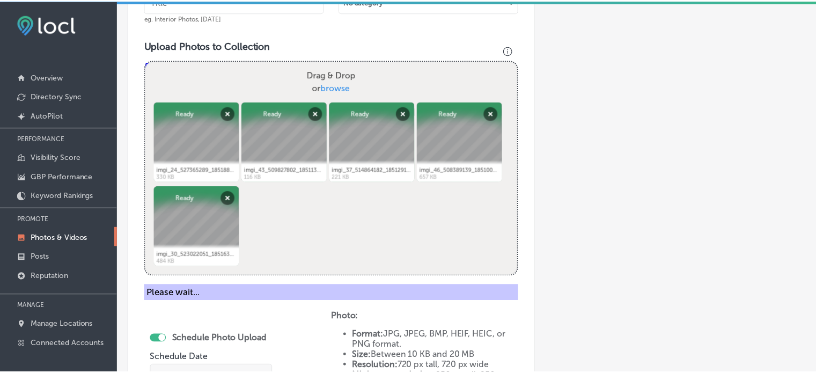
scroll to position [357, 0]
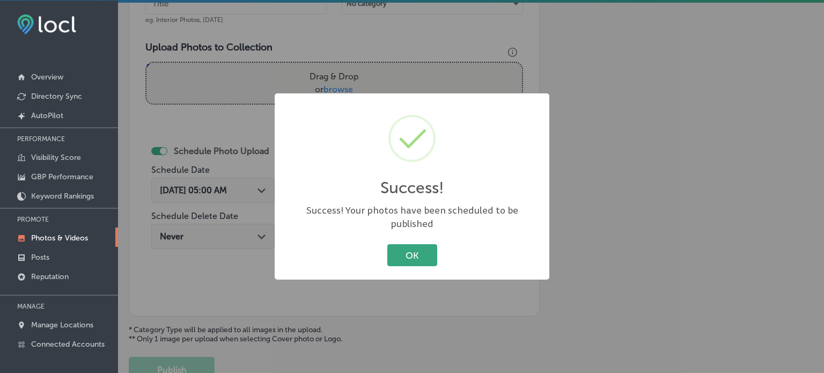
click at [405, 244] on button "OK" at bounding box center [412, 255] width 50 height 22
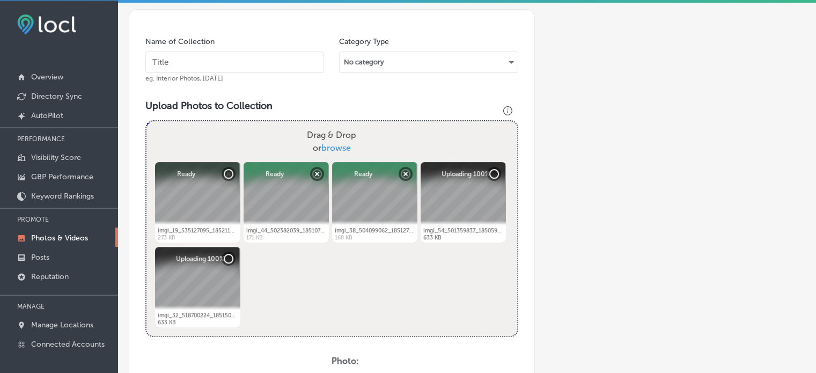
scroll to position [297, 0]
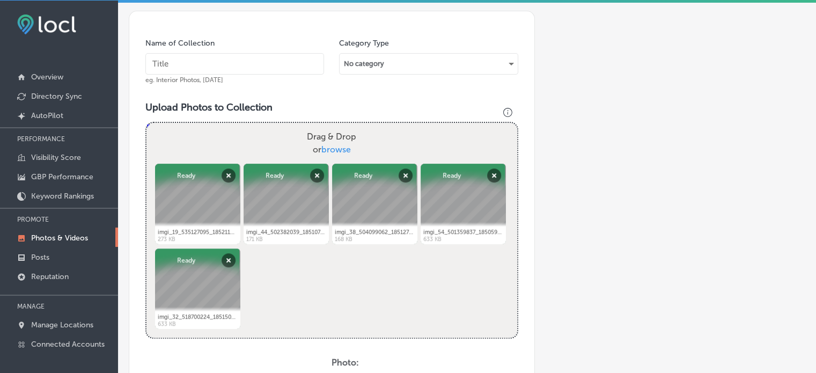
click at [238, 66] on input "text" at bounding box center [234, 63] width 179 height 21
paste input "Birthday event restaurant Melbourne"
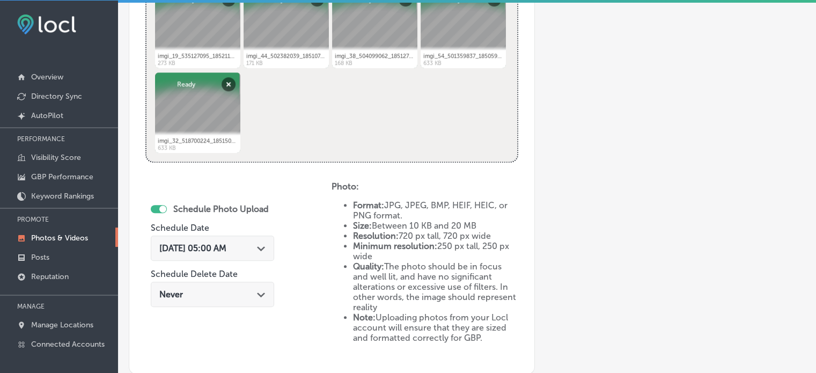
scroll to position [474, 0]
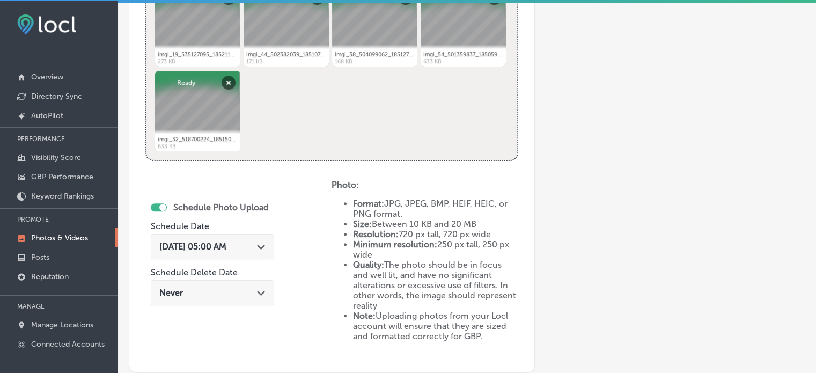
type input "Birthday event restaurant Melbourne"
click at [264, 252] on div "Aug 29, 2025 05:00 AM Path Created with Sketch." at bounding box center [212, 246] width 123 height 25
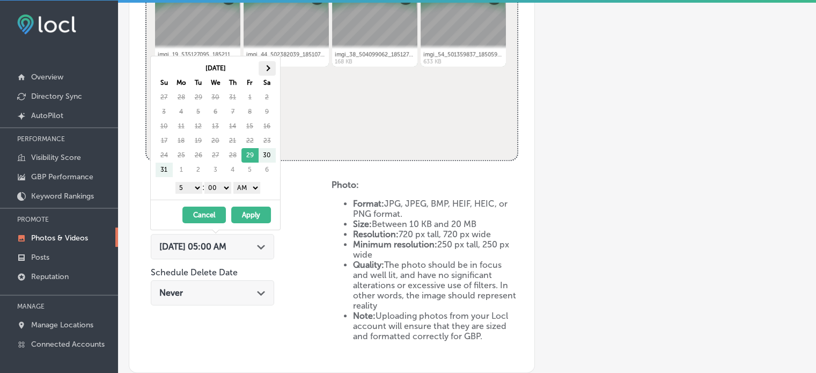
click at [266, 66] on span at bounding box center [267, 68] width 6 height 6
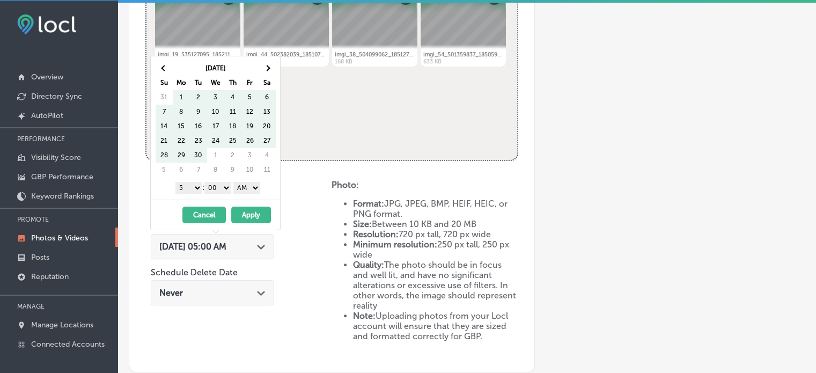
click at [266, 66] on span at bounding box center [267, 68] width 6 height 6
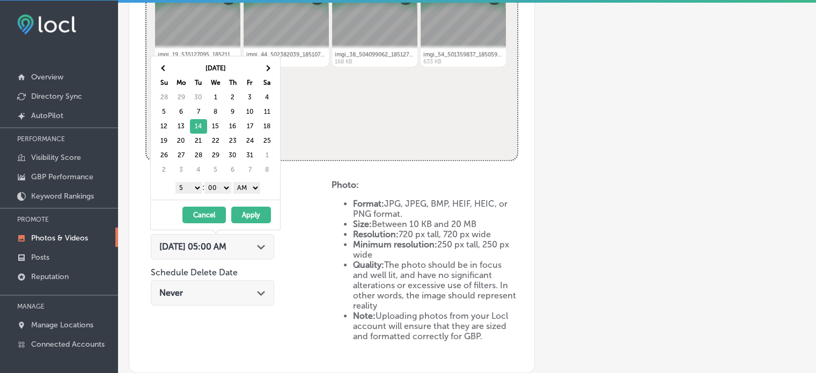
click at [189, 187] on select "1 2 3 4 5 6 7 8 9 10 11 12" at bounding box center [188, 188] width 27 height 12
click at [245, 187] on select "AM PM" at bounding box center [246, 188] width 27 height 12
click at [245, 211] on button "Apply" at bounding box center [251, 215] width 40 height 17
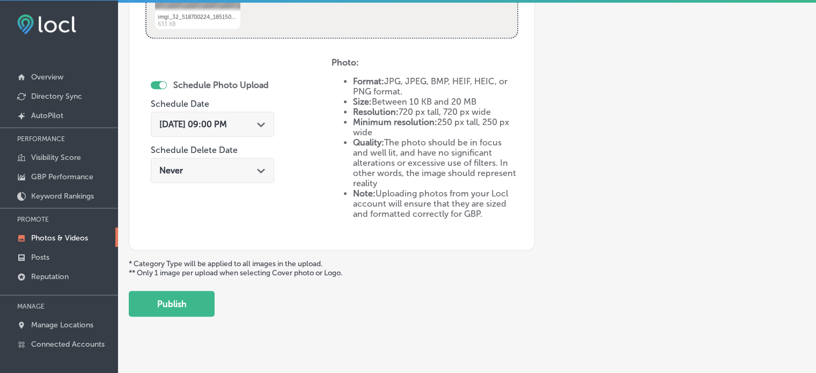
scroll to position [608, 0]
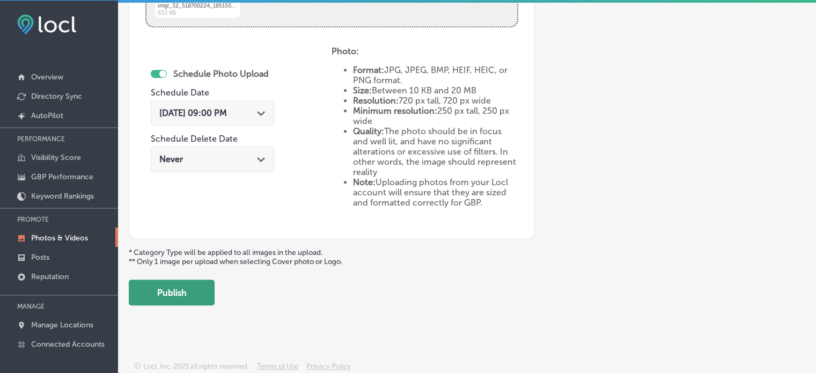
click at [188, 293] on button "Publish" at bounding box center [172, 293] width 86 height 26
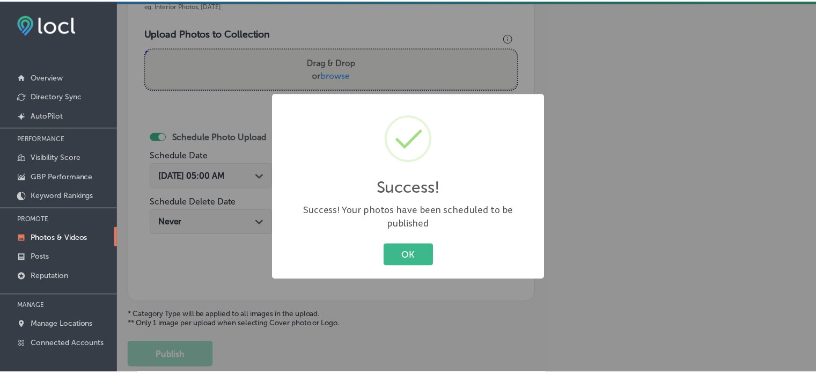
scroll to position [369, 0]
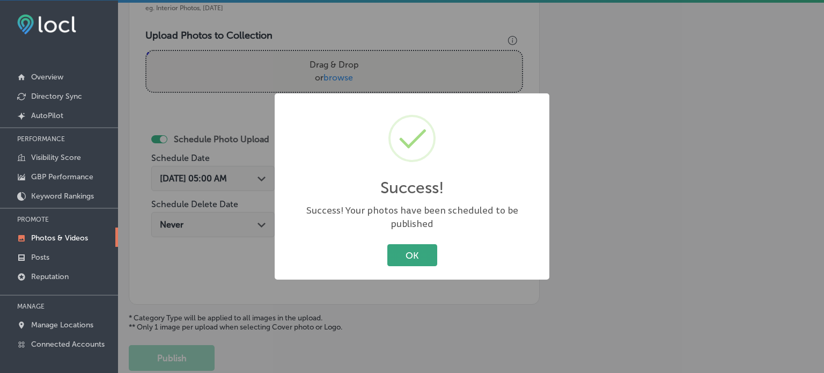
click at [409, 246] on button "OK" at bounding box center [412, 255] width 50 height 22
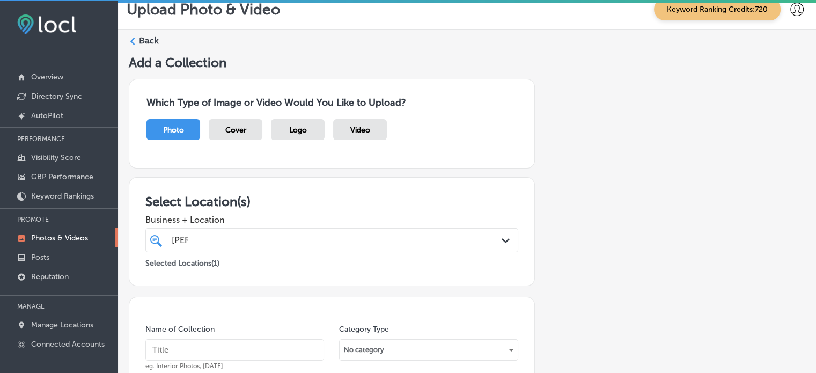
scroll to position [0, 0]
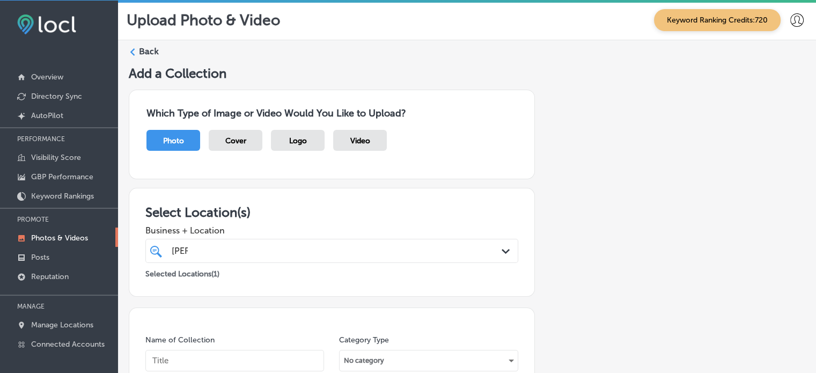
click at [143, 48] on label "Back" at bounding box center [149, 52] width 20 height 12
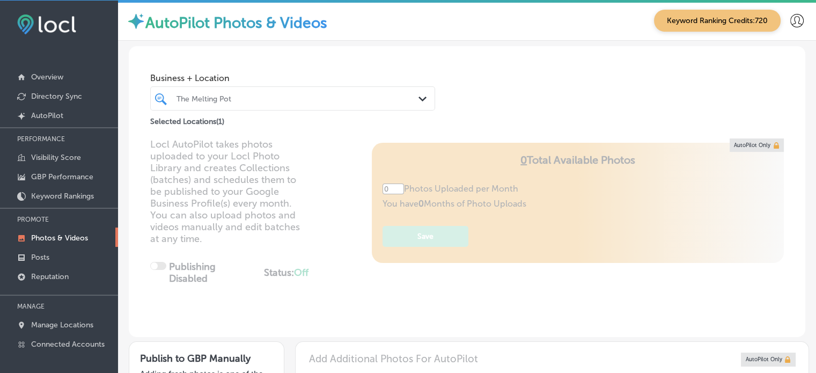
type input "5"
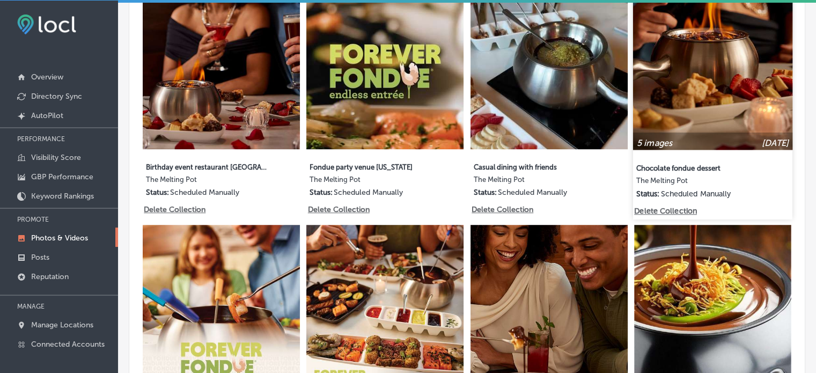
scroll to position [624, 0]
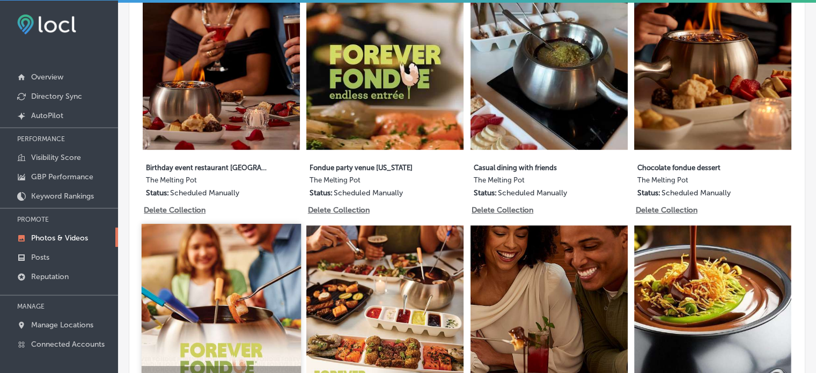
click at [249, 273] on img at bounding box center [221, 303] width 159 height 159
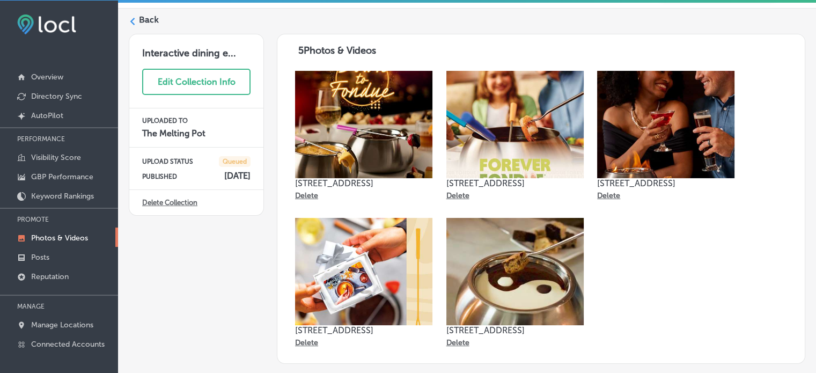
scroll to position [34, 0]
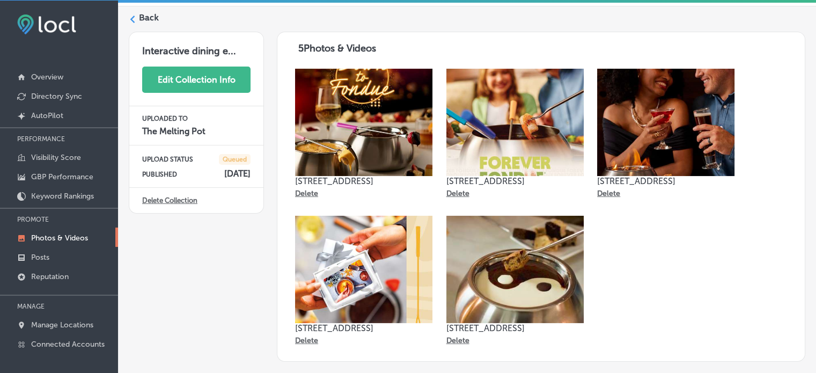
click at [197, 75] on button "Edit Collection Info" at bounding box center [196, 80] width 108 height 26
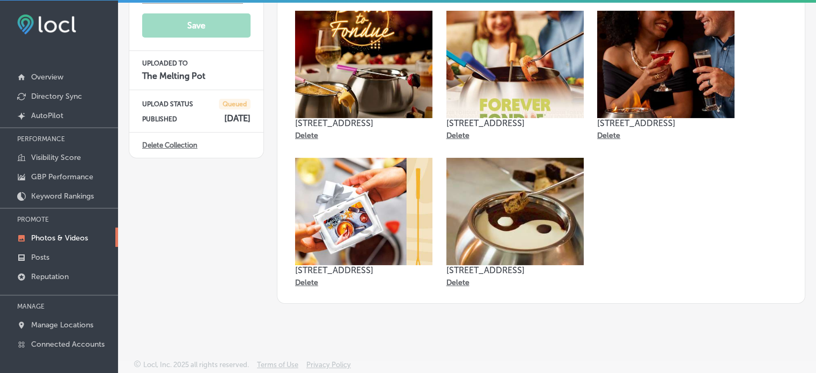
scroll to position [0, 0]
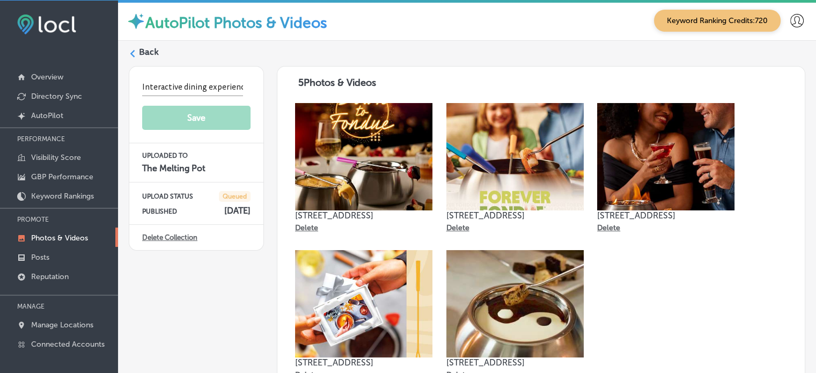
click at [151, 217] on div "UPLOAD STATUS Queued PUBLISHED Sep 23, 2025" at bounding box center [196, 203] width 134 height 42
click at [143, 48] on label "Back" at bounding box center [149, 52] width 20 height 12
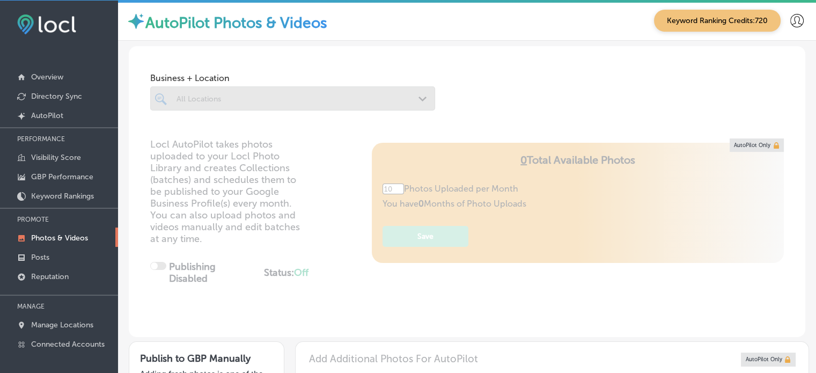
type input "5"
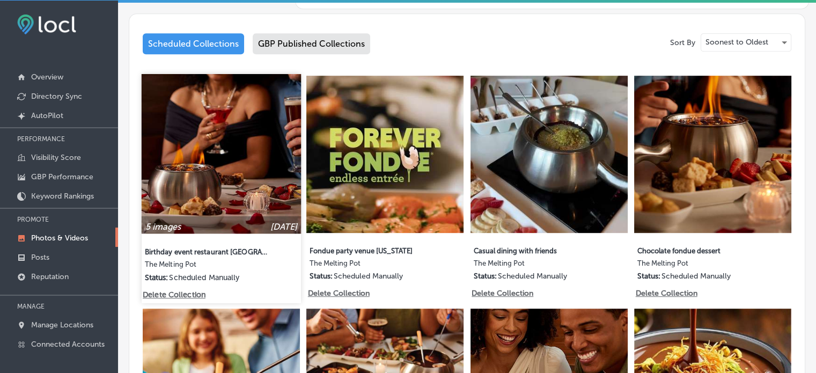
scroll to position [549, 0]
